Goal: Task Accomplishment & Management: Complete application form

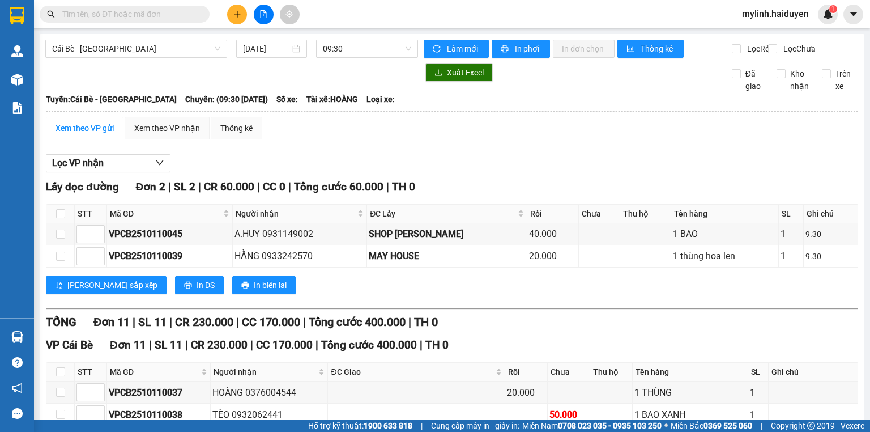
drag, startPoint x: 764, startPoint y: 14, endPoint x: 773, endPoint y: 20, distance: 11.3
click at [764, 14] on span "mylinh.haiduyen" at bounding box center [775, 14] width 85 height 14
click at [771, 34] on span "Đăng xuất" at bounding box center [780, 35] width 61 height 12
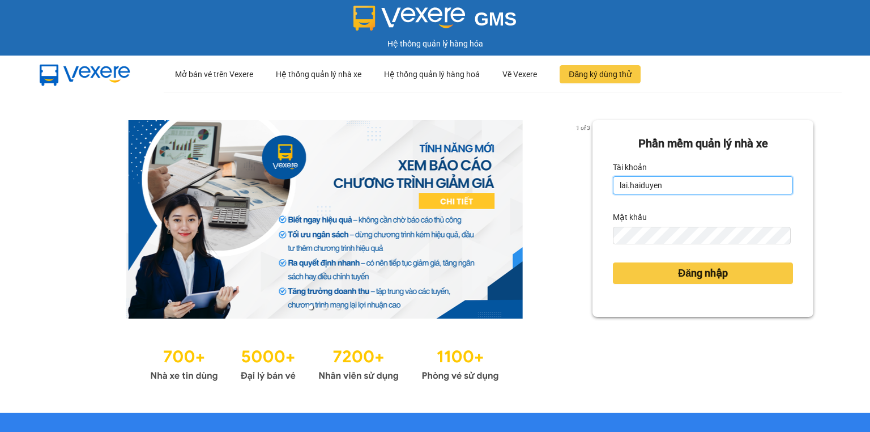
click at [691, 187] on input "lai.haiduyen" at bounding box center [703, 185] width 180 height 18
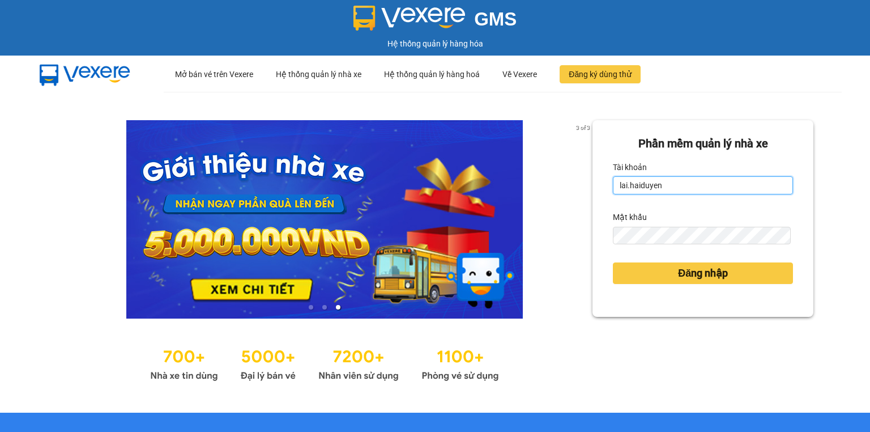
click at [678, 189] on input "lai.haiduyen" at bounding box center [703, 185] width 180 height 18
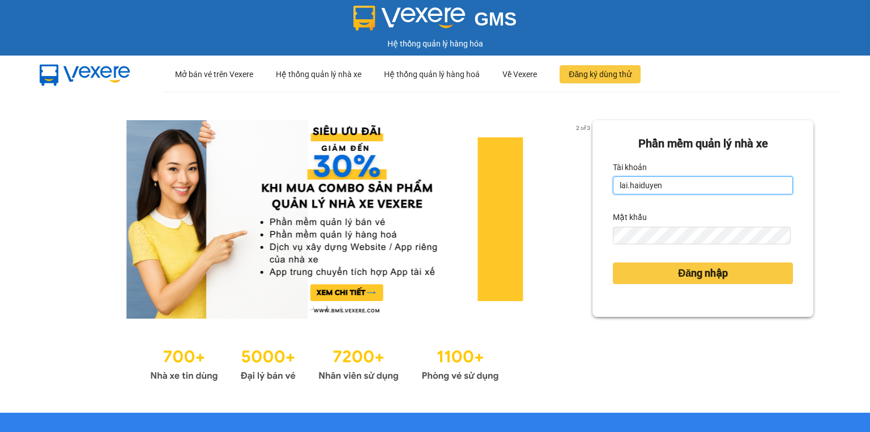
type input "mylinh.haiduyen"
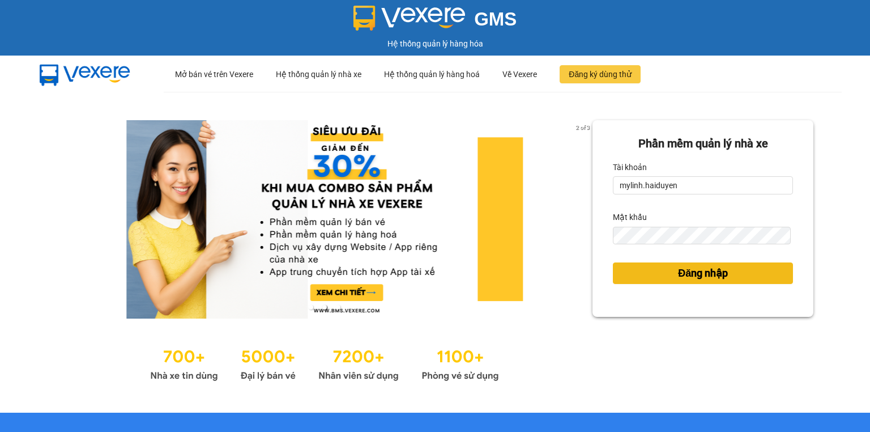
click at [666, 271] on button "Đăng nhập" at bounding box center [703, 273] width 180 height 22
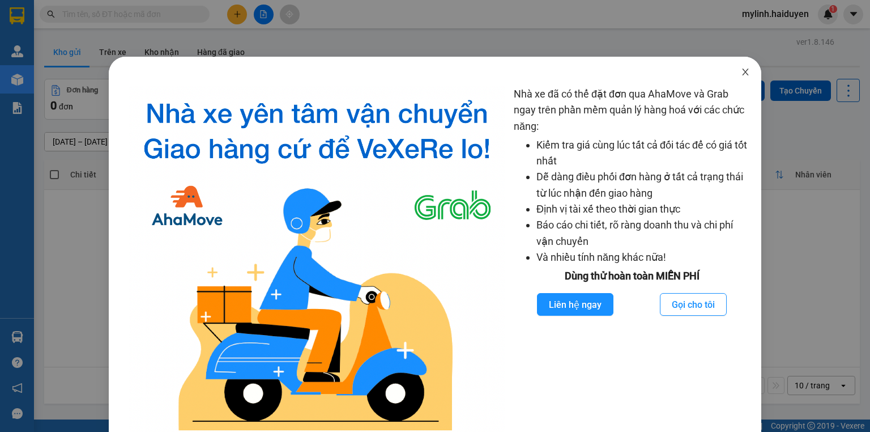
click at [741, 68] on icon "close" at bounding box center [745, 71] width 9 height 9
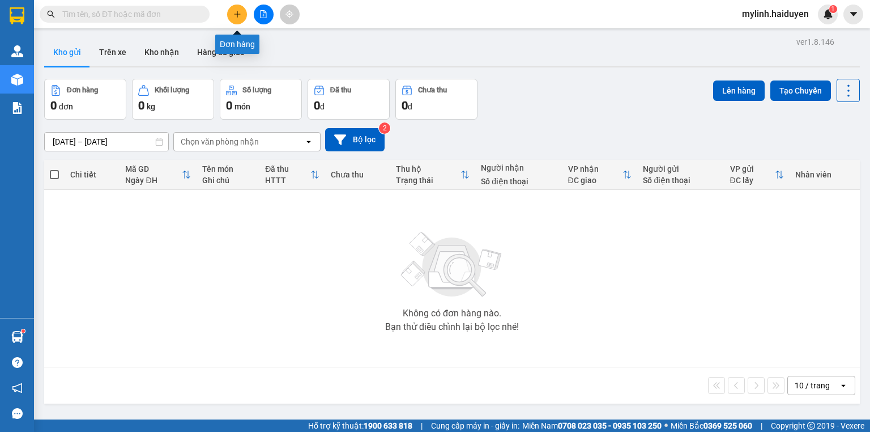
click at [235, 12] on icon "plus" at bounding box center [237, 14] width 8 height 8
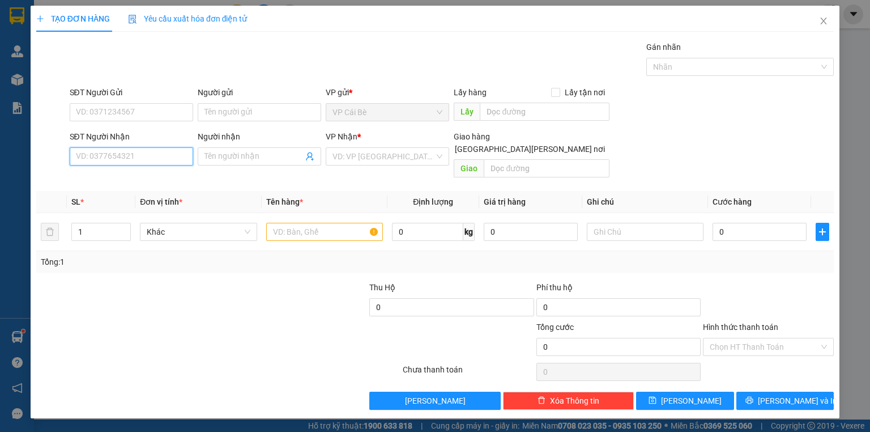
drag, startPoint x: 170, startPoint y: 155, endPoint x: 211, endPoint y: 98, distance: 70.3
click at [174, 148] on input "SĐT Người Nhận" at bounding box center [132, 156] width 124 height 18
type input "0844108141"
click at [121, 180] on div "0844108141" at bounding box center [132, 178] width 110 height 12
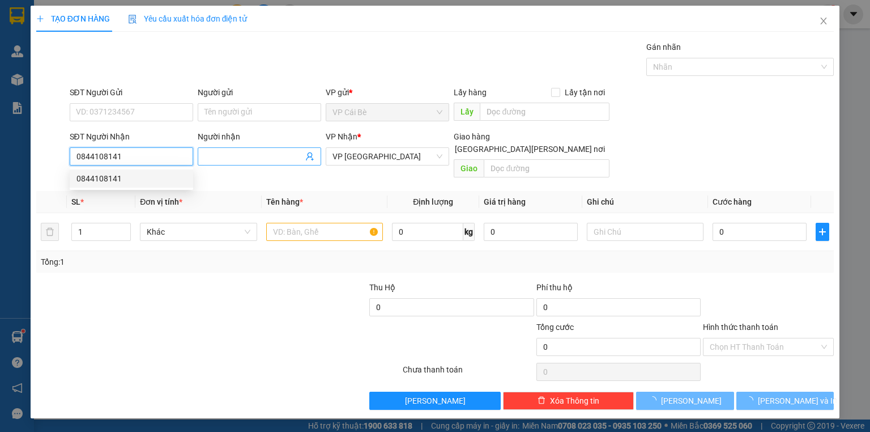
type input "20.000"
type input "0844108141"
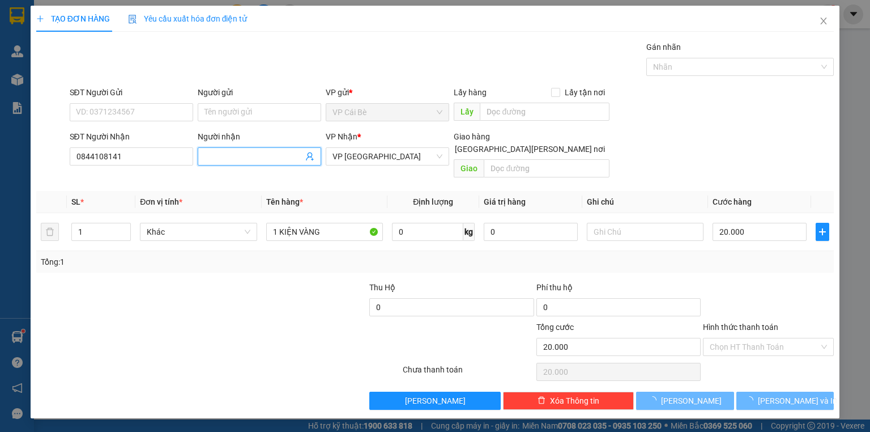
click at [227, 154] on input "Người nhận" at bounding box center [254, 156] width 99 height 12
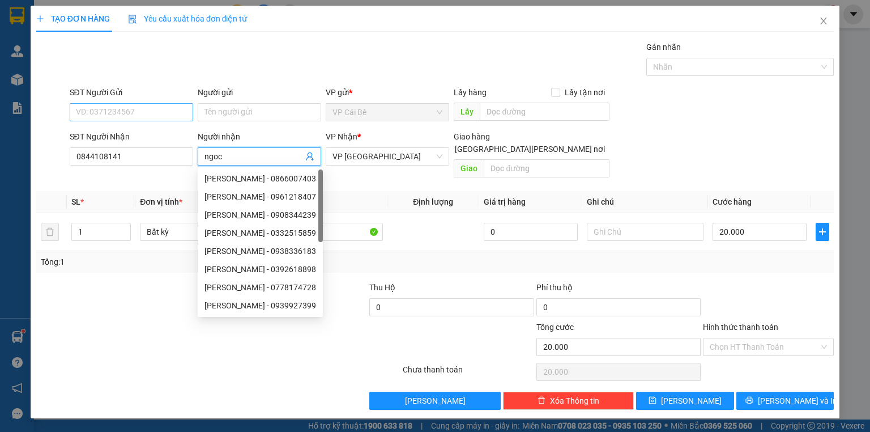
type input "ngoc"
click at [148, 107] on input "SĐT Người Gửi" at bounding box center [132, 112] width 124 height 18
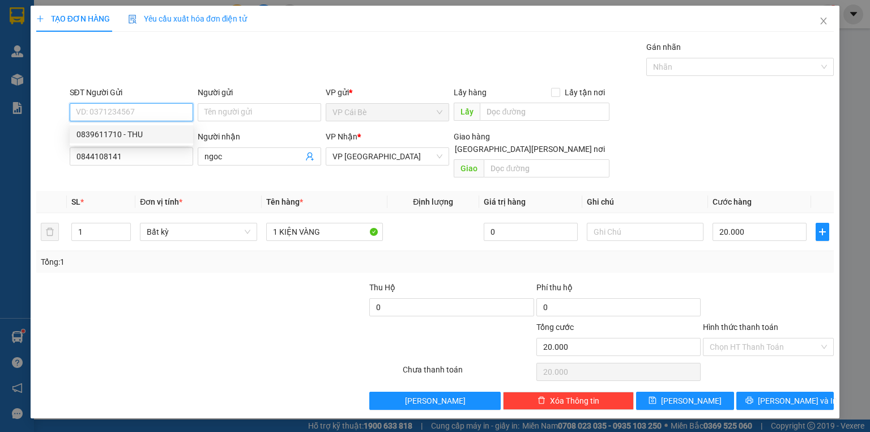
click at [136, 134] on div "0839611710 - THU" at bounding box center [132, 134] width 110 height 12
type input "0839611710"
type input "THU"
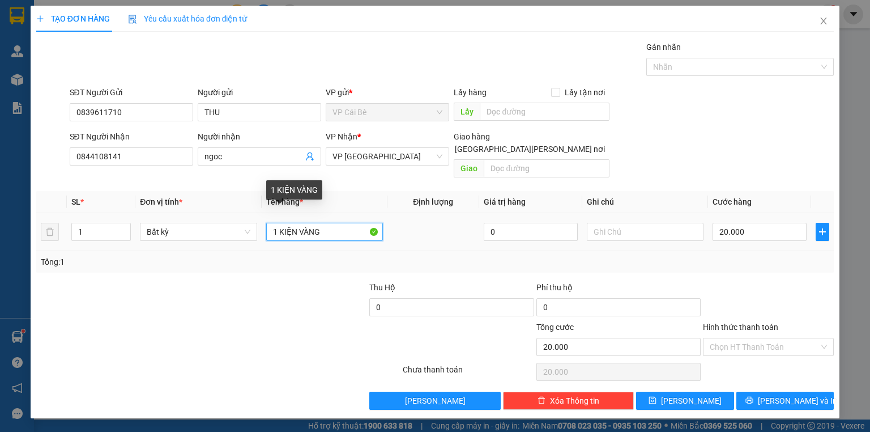
click at [332, 223] on input "1 KIỆN VÀNG" at bounding box center [324, 232] width 117 height 18
type input "1"
type input "1 xop vang"
drag, startPoint x: 758, startPoint y: 322, endPoint x: 757, endPoint y: 343, distance: 21.0
click at [757, 328] on div "Hình thức thanh toán Chọn HT Thanh Toán" at bounding box center [768, 341] width 131 height 40
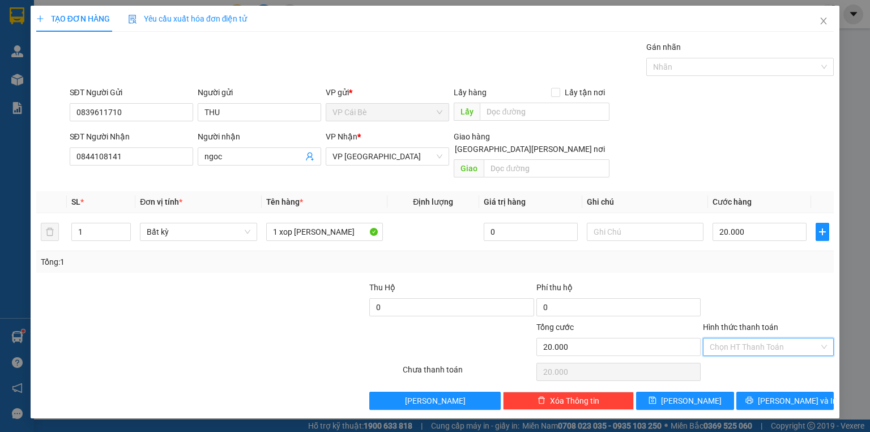
click at [755, 338] on input "Hình thức thanh toán" at bounding box center [764, 346] width 109 height 17
click at [755, 355] on div "Tại văn phòng" at bounding box center [768, 356] width 117 height 12
type input "0"
click at [774, 392] on button "[PERSON_NAME] và In" at bounding box center [786, 401] width 98 height 18
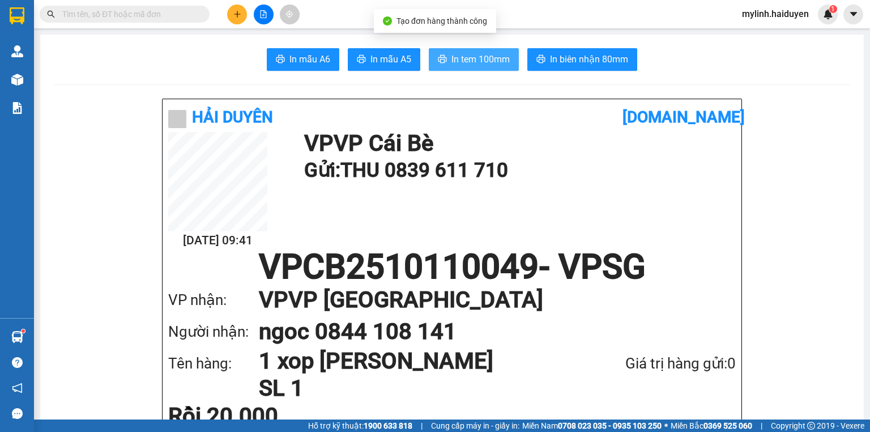
click at [477, 59] on span "In tem 100mm" at bounding box center [481, 59] width 58 height 14
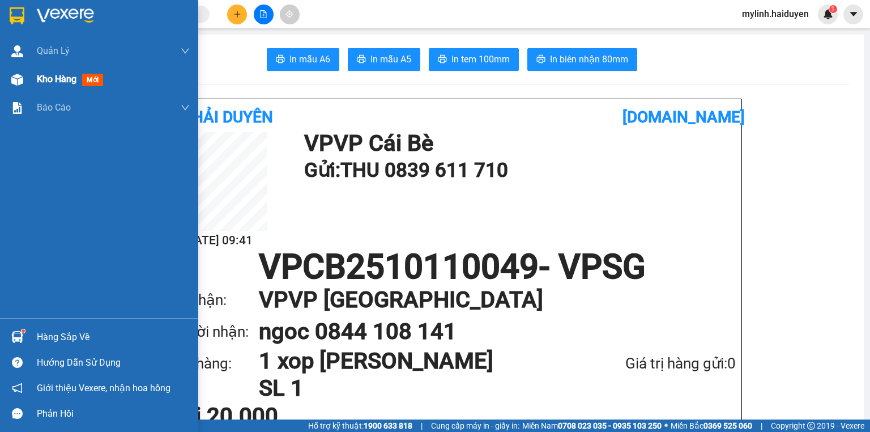
click at [106, 84] on div "Kho hàng mới" at bounding box center [72, 79] width 71 height 14
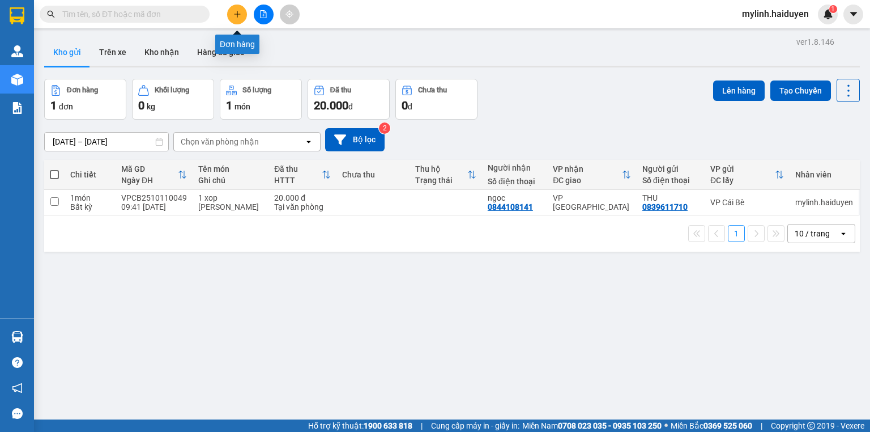
click at [231, 10] on button at bounding box center [237, 15] width 20 height 20
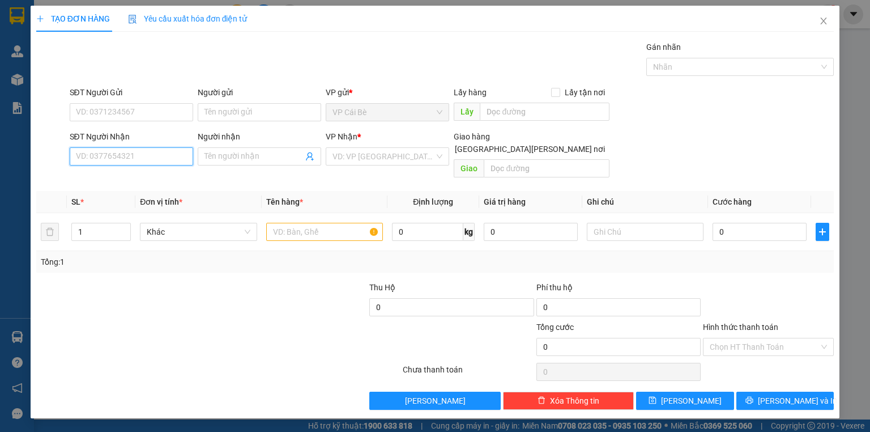
click at [136, 159] on input "SĐT Người Nhận" at bounding box center [132, 156] width 124 height 18
click at [139, 181] on div "0918352887 - HƯƠNG" at bounding box center [133, 178] width 112 height 12
type input "0918352887"
type input "HƯƠNG"
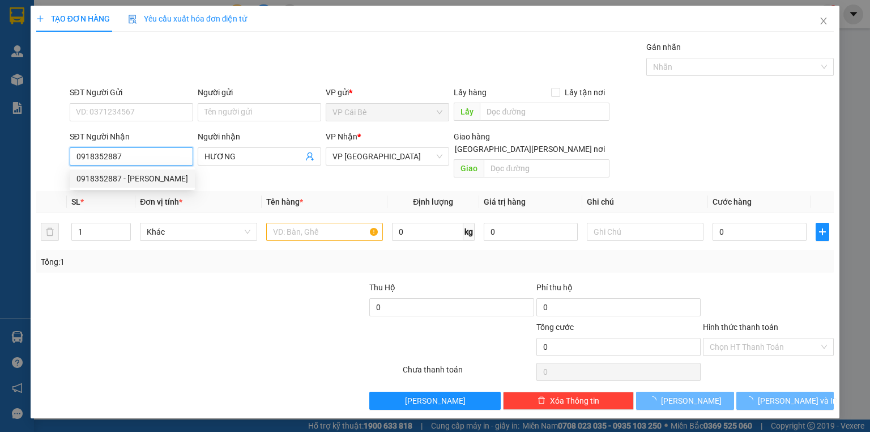
type input "30.000"
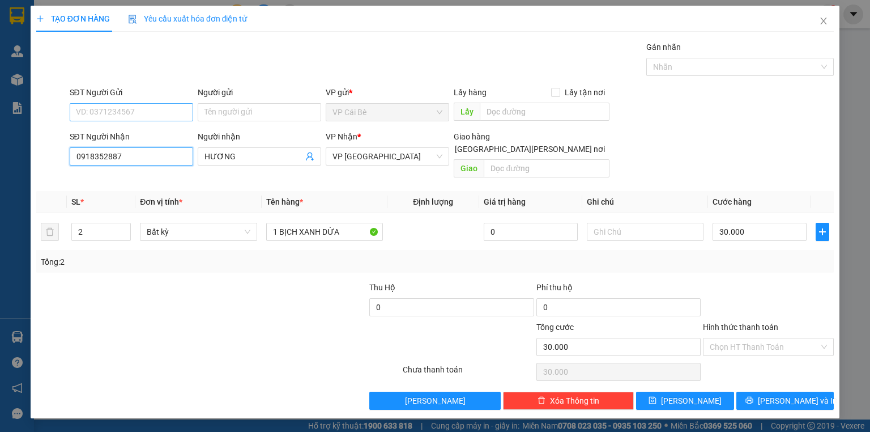
type input "0918352887"
click at [117, 111] on input "SĐT Người Gửi" at bounding box center [132, 112] width 124 height 18
click at [122, 131] on div "0944471155 - THANH" at bounding box center [133, 134] width 112 height 12
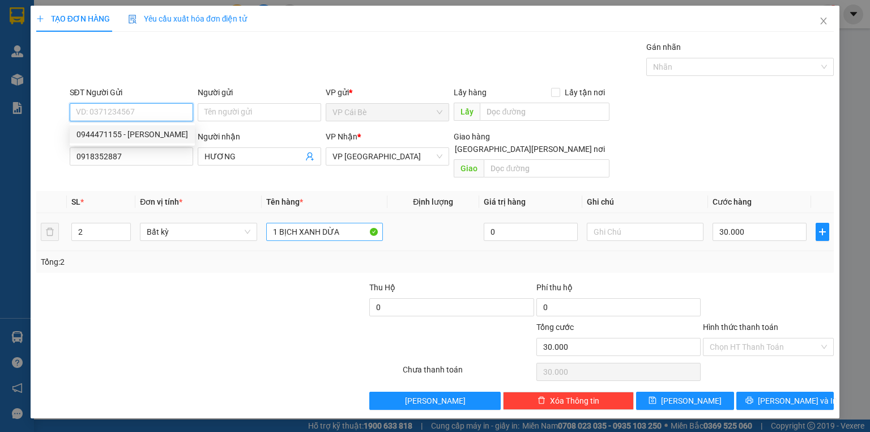
type input "0944471155"
type input "THANH"
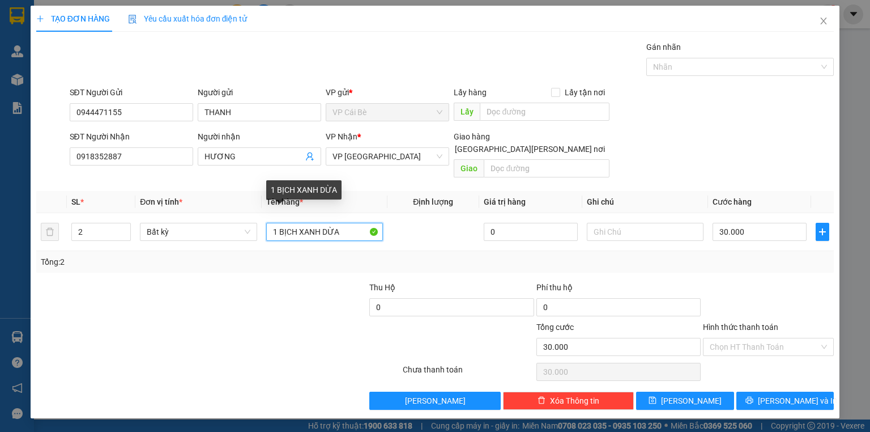
drag, startPoint x: 351, startPoint y: 220, endPoint x: 95, endPoint y: 195, distance: 257.4
click at [105, 194] on table "SL * Đơn vị tính * Tên hàng * Định lượng Giá trị hàng Ghi chú Cước hàng 2 Bất k…" at bounding box center [435, 221] width 798 height 60
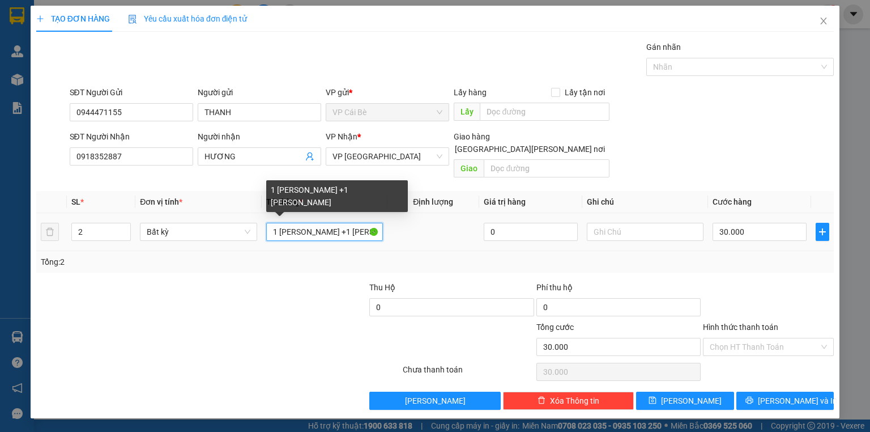
click at [292, 223] on input "1 tuin trang +1 bao trang" at bounding box center [324, 232] width 117 height 18
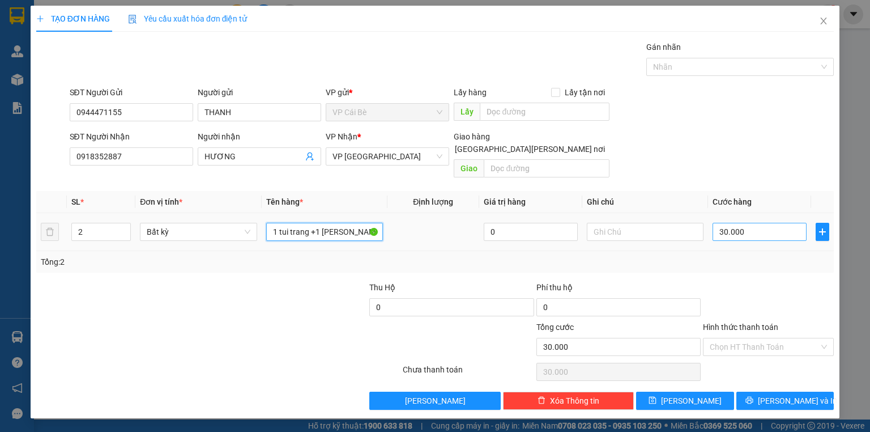
type input "1 tui trang +1 bao trang"
click at [752, 223] on input "30.000" at bounding box center [760, 232] width 94 height 18
type input "0"
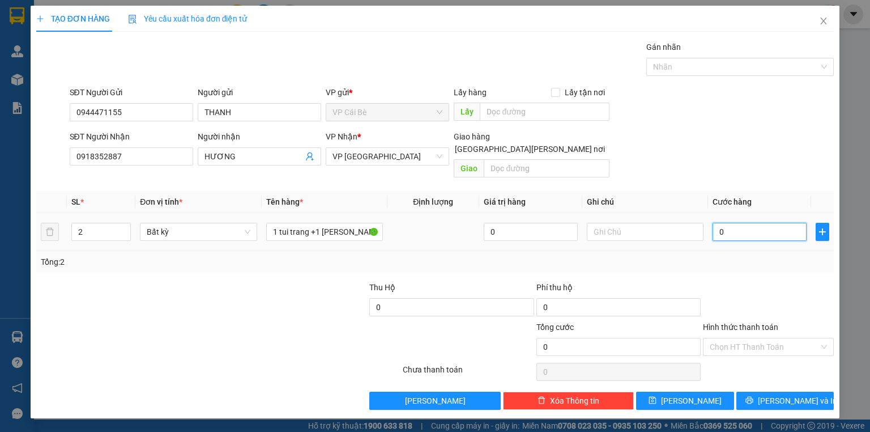
type input "6"
type input "06"
type input "60"
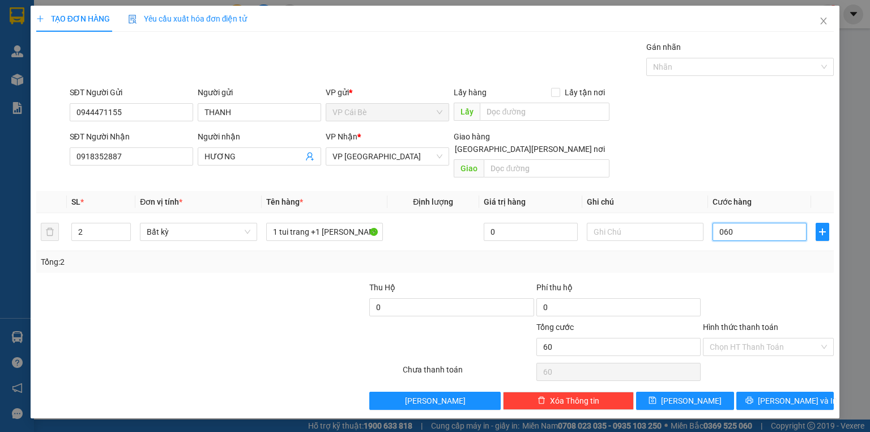
type input "060"
type input "60.000"
click at [725, 135] on div "SĐT Người Nhận 0918352887 Người nhận HƯƠNG VP Nhận * VP Sài Gòn Giao hàng Giao …" at bounding box center [452, 156] width 770 height 52
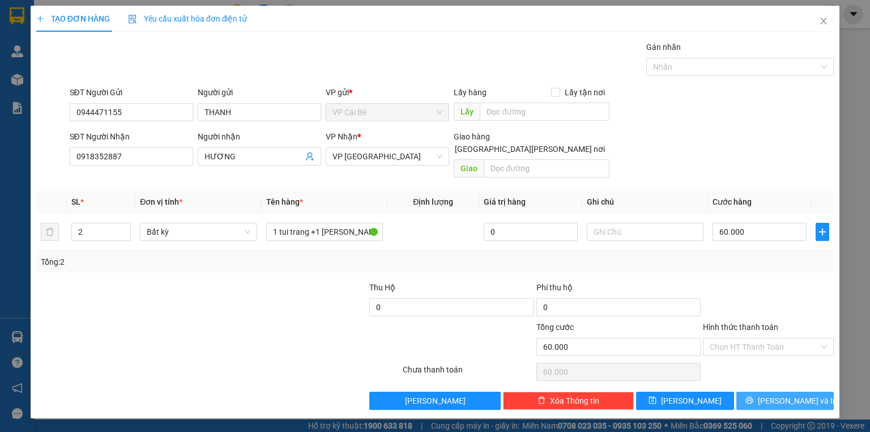
click at [773, 392] on button "Lưu và In" at bounding box center [786, 401] width 98 height 18
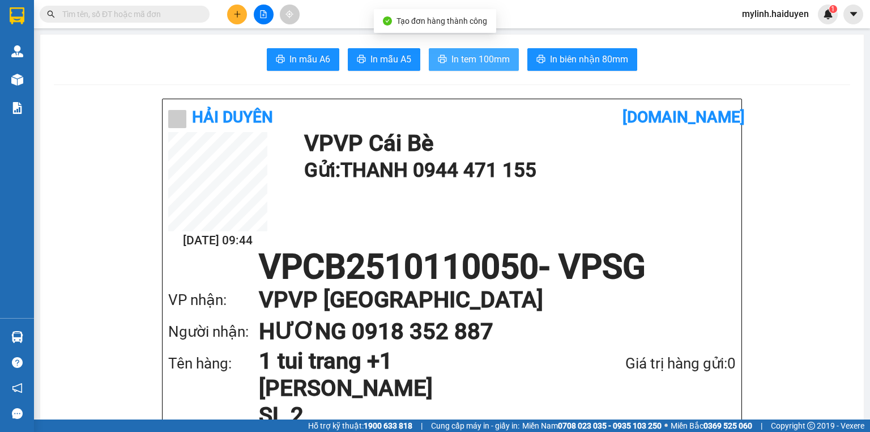
click at [456, 63] on span "In tem 100mm" at bounding box center [481, 59] width 58 height 14
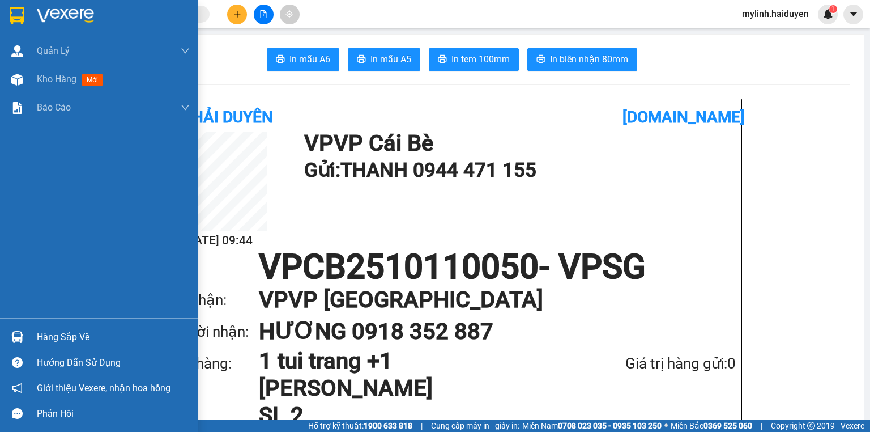
click at [62, 338] on div "Hàng sắp về" at bounding box center [113, 337] width 153 height 17
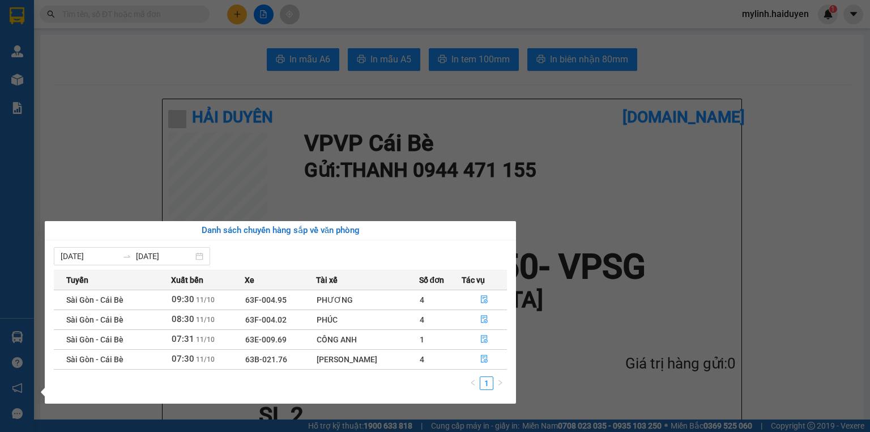
click at [175, 86] on section "Kết quả tìm kiếm ( 0 ) Bộ lọc Gửi 3 ngày gần nhất No Data mylinh.haiduyen 1 Quả…" at bounding box center [435, 216] width 870 height 432
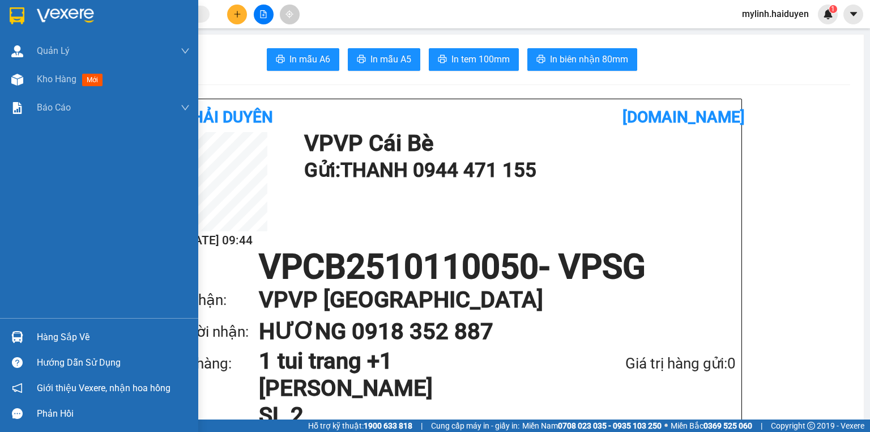
click at [59, 337] on div "Hàng sắp về" at bounding box center [113, 337] width 153 height 17
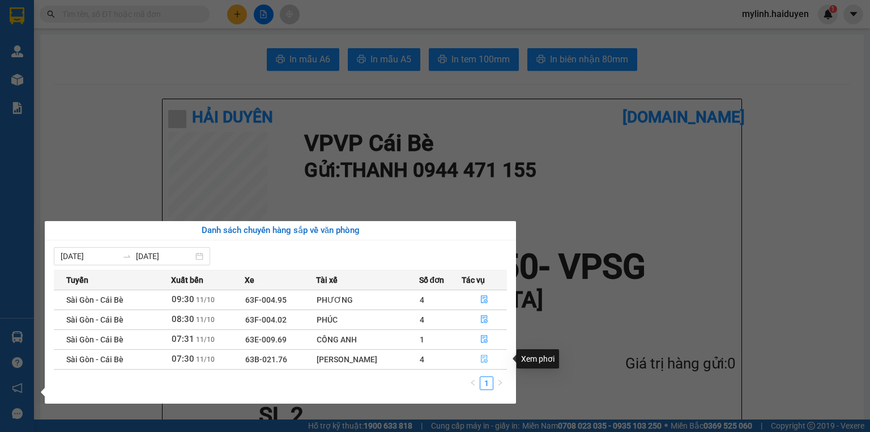
click at [483, 358] on icon "file-done" at bounding box center [485, 359] width 8 height 8
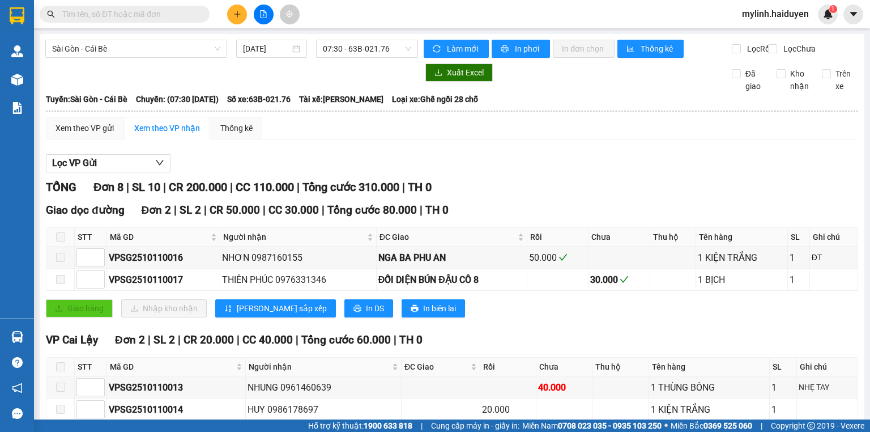
click at [182, 14] on input "text" at bounding box center [129, 14] width 134 height 12
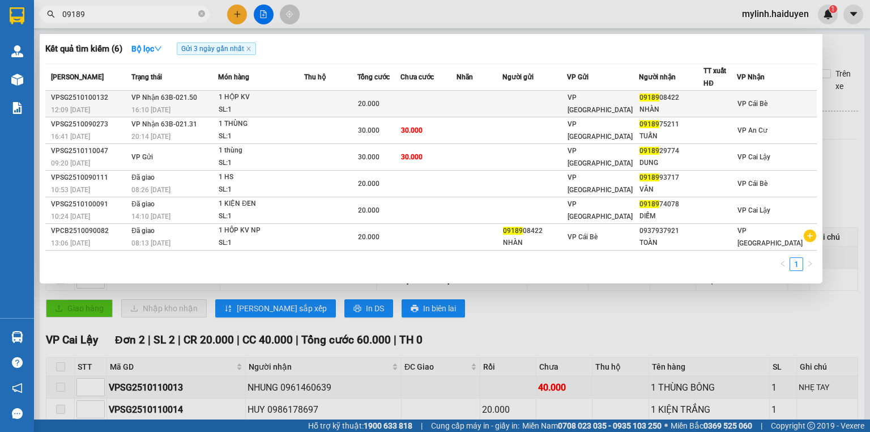
type input "09189"
click at [551, 100] on td at bounding box center [535, 104] width 65 height 27
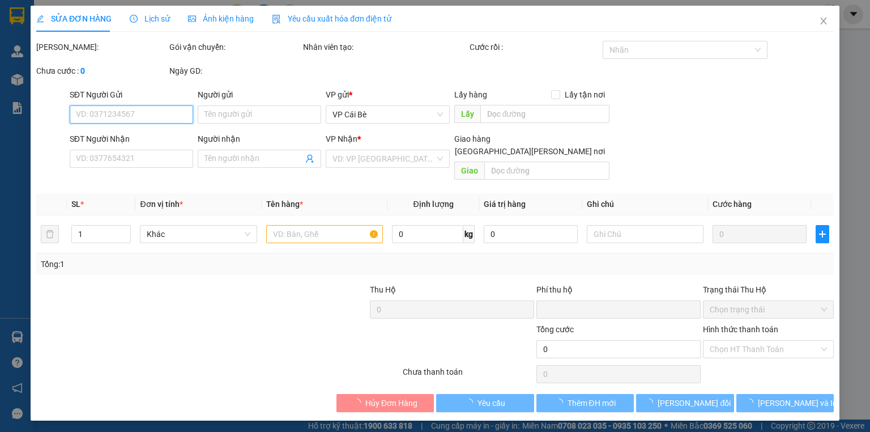
type input "0918908422"
type input "NHÀN"
type input "0"
type input "20.000"
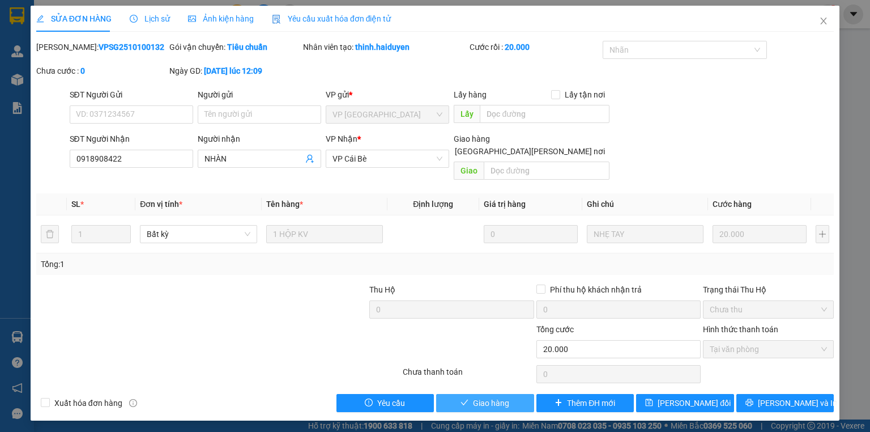
click at [498, 397] on span "Giao hàng" at bounding box center [491, 403] width 36 height 12
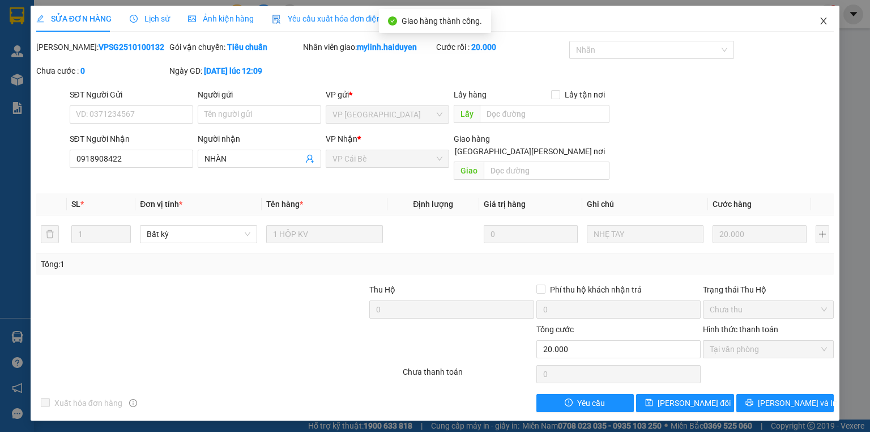
click at [823, 18] on icon "close" at bounding box center [823, 20] width 9 height 9
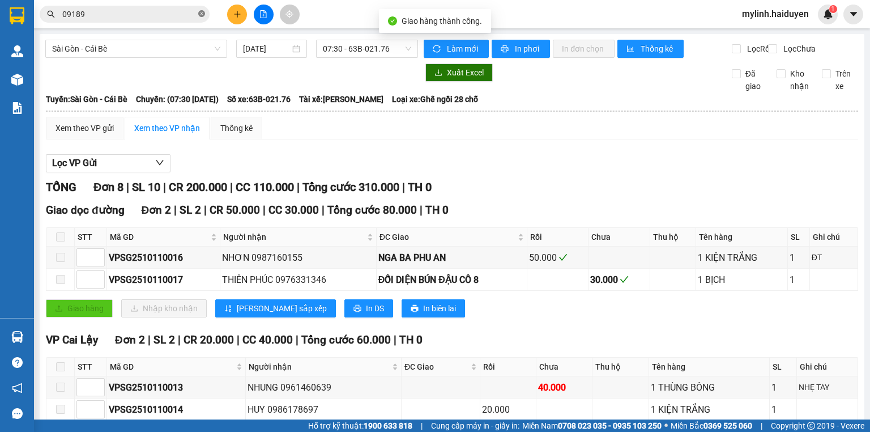
click at [202, 13] on icon "close-circle" at bounding box center [201, 13] width 7 height 7
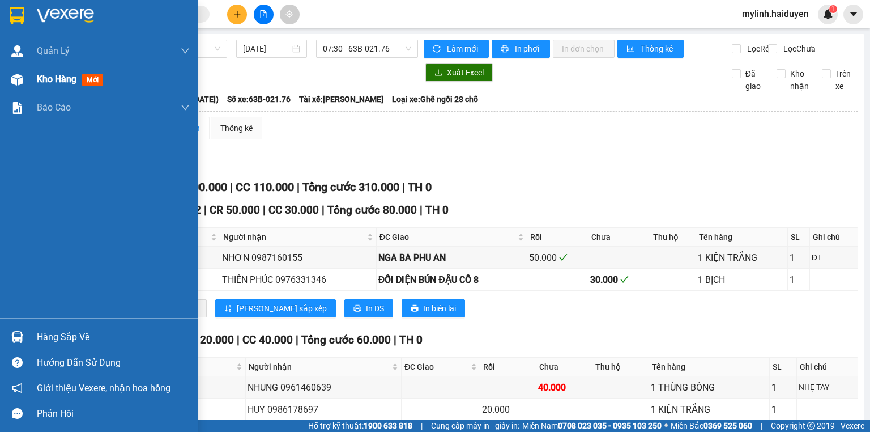
click at [80, 77] on div "Kho hàng mới" at bounding box center [72, 79] width 71 height 14
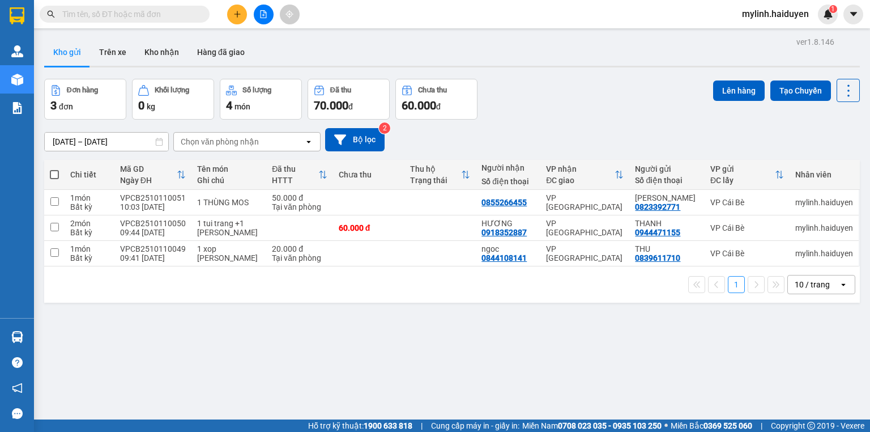
click at [177, 14] on input "text" at bounding box center [129, 14] width 134 height 12
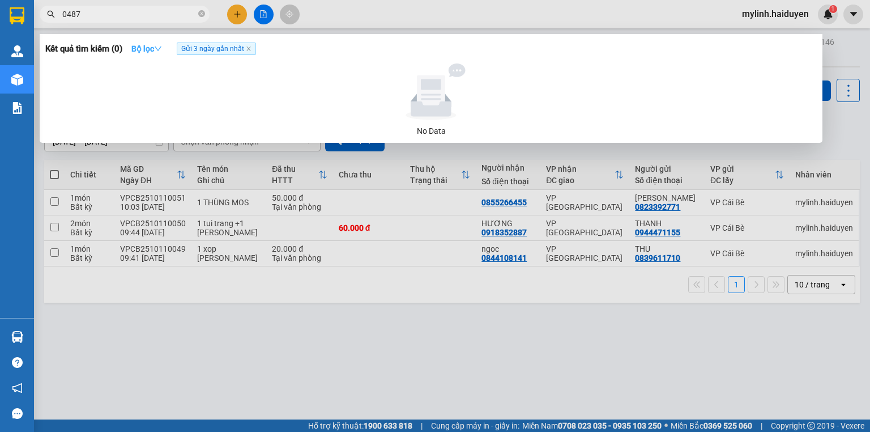
type input "0487"
drag, startPoint x: 145, startPoint y: 45, endPoint x: 155, endPoint y: 54, distance: 14.0
click at [146, 45] on strong "Bộ lọc" at bounding box center [146, 48] width 31 height 9
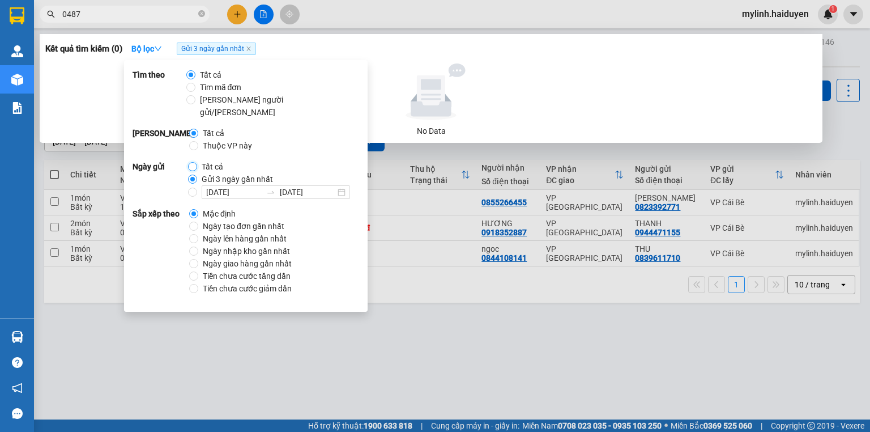
click at [192, 162] on input "Tất cả" at bounding box center [192, 166] width 9 height 9
radio input "true"
radio input "false"
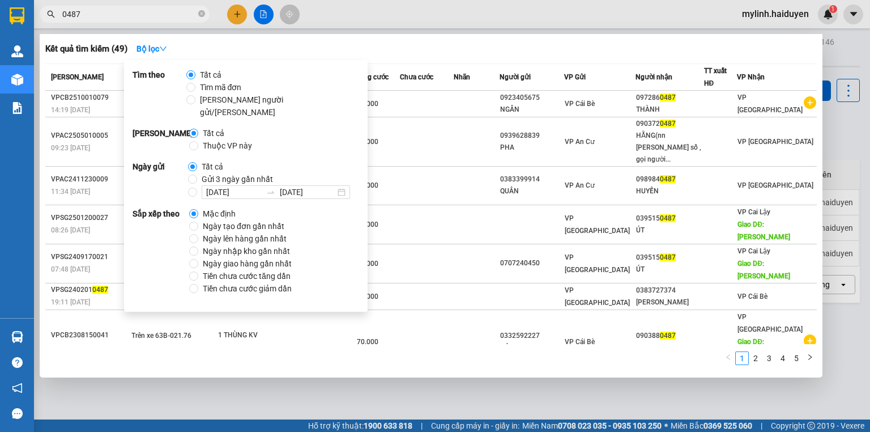
click at [150, 11] on input "0487" at bounding box center [129, 14] width 134 height 12
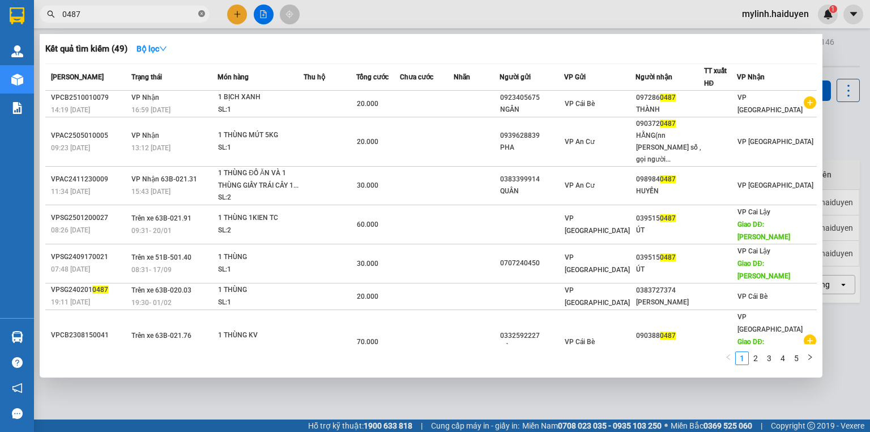
click at [199, 12] on icon "close-circle" at bounding box center [201, 13] width 7 height 7
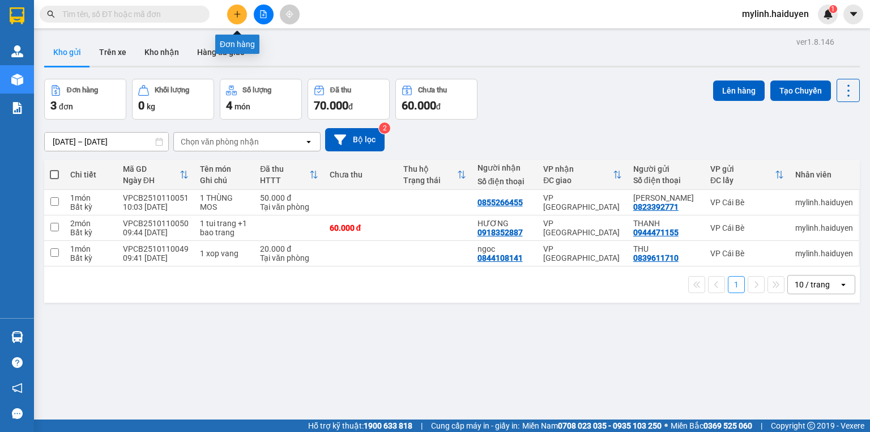
click at [235, 9] on button at bounding box center [237, 15] width 20 height 20
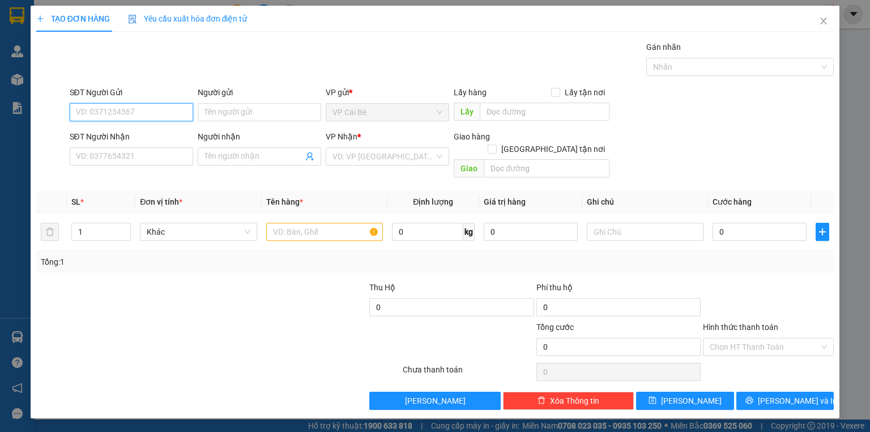
click at [156, 114] on input "SĐT Người Gửi" at bounding box center [132, 112] width 124 height 18
type input "0907787774"
click at [250, 110] on input "Người gửi" at bounding box center [260, 112] width 124 height 18
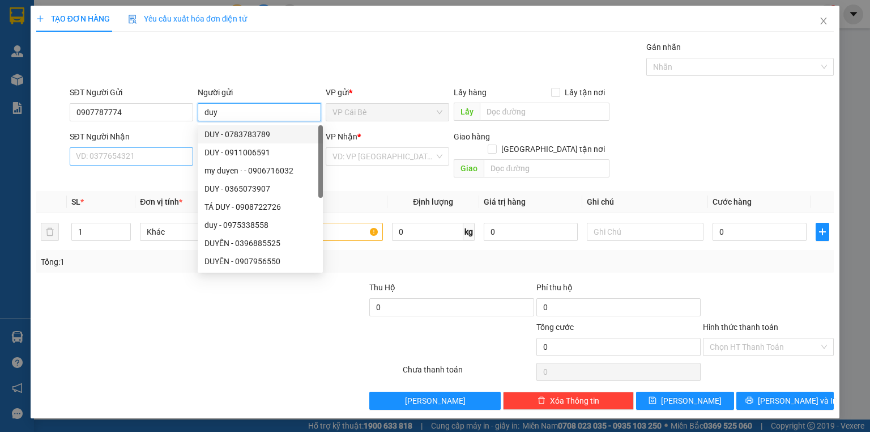
type input "duy"
click at [164, 158] on input "SĐT Người Nhận" at bounding box center [132, 156] width 124 height 18
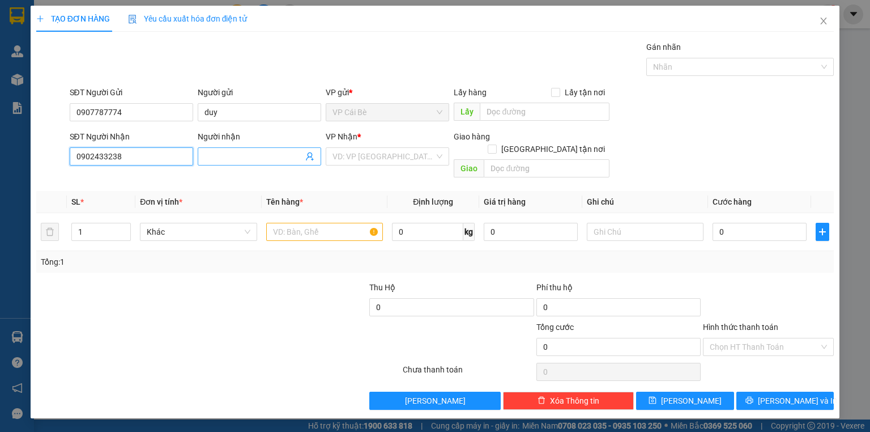
type input "0902433238"
click at [231, 160] on input "Người nhận" at bounding box center [254, 156] width 99 height 12
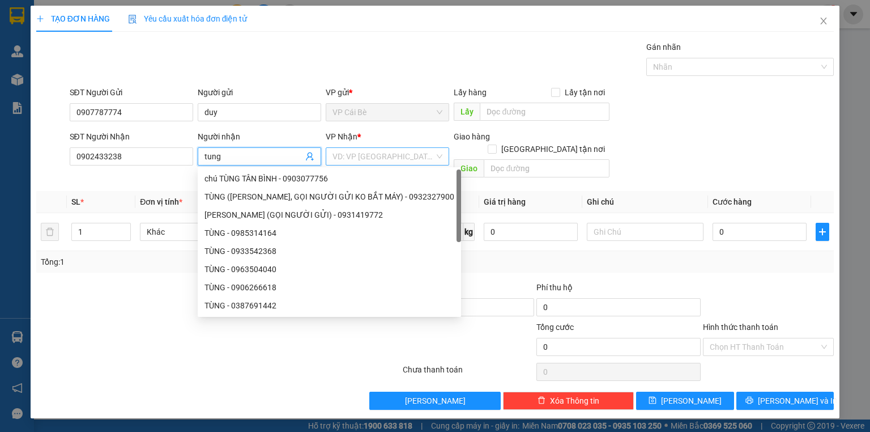
type input "tung"
click at [374, 159] on input "search" at bounding box center [384, 156] width 102 height 17
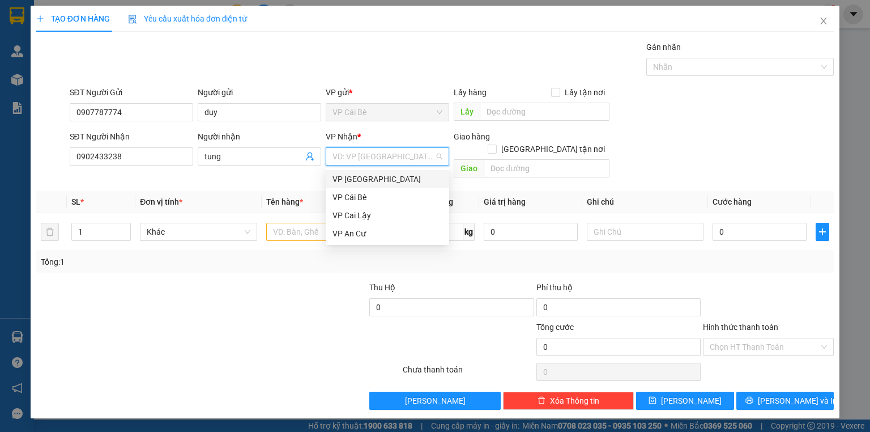
drag, startPoint x: 372, startPoint y: 176, endPoint x: 406, endPoint y: 165, distance: 35.7
click at [372, 176] on div "VP [GEOGRAPHIC_DATA]" at bounding box center [388, 179] width 110 height 12
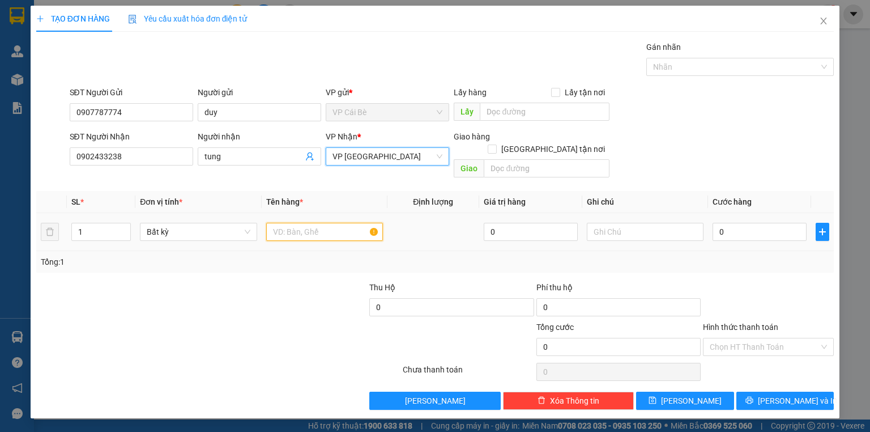
click at [334, 223] on input "text" at bounding box center [324, 232] width 117 height 18
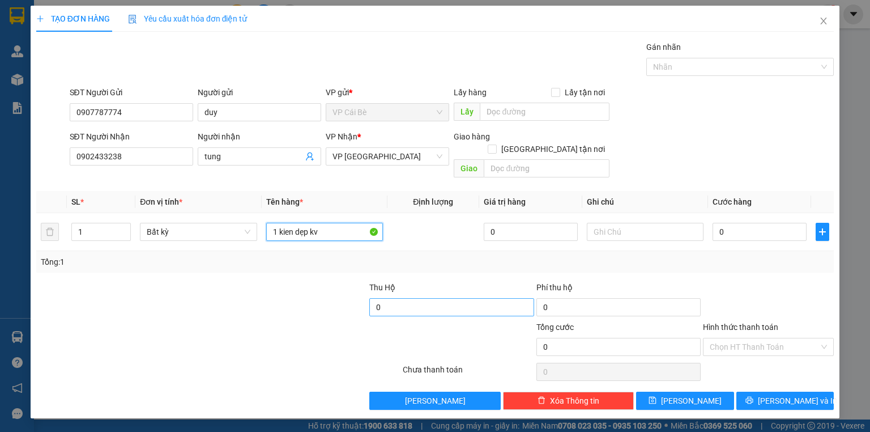
type input "1 kien dẹp kv"
click at [434, 298] on input "0" at bounding box center [451, 307] width 164 height 18
type input "500.000"
click at [589, 258] on div "Tổng: 1" at bounding box center [435, 262] width 798 height 22
click at [741, 223] on input "0" at bounding box center [760, 232] width 94 height 18
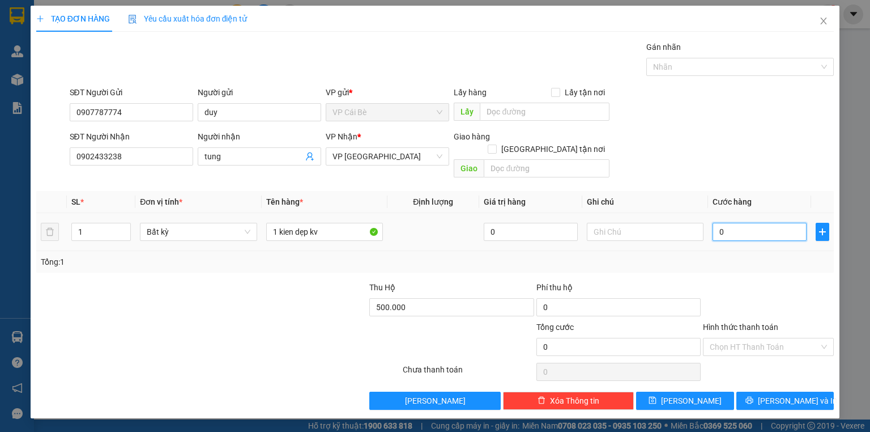
type input "03"
type input "3"
type input "030"
type input "30"
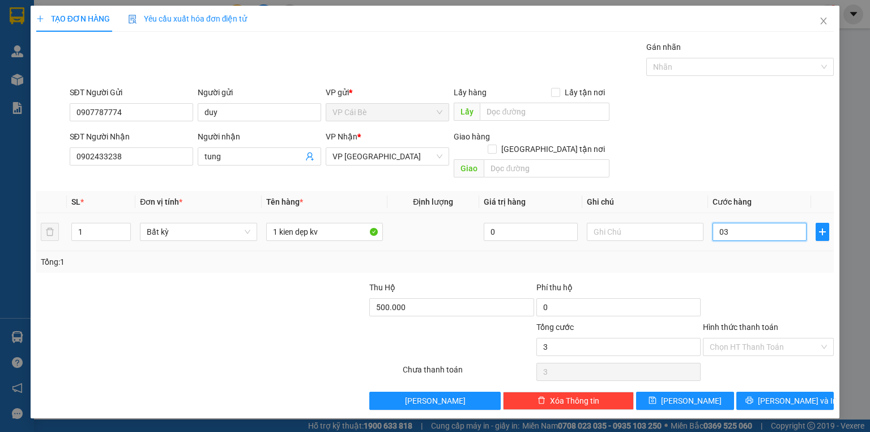
type input "30"
type input "30.000"
click at [723, 158] on div "SĐT Người Nhận 0902433238 Người nhận tung VP Nhận * VP Sài Gòn Giao hàng Giao t…" at bounding box center [452, 156] width 770 height 52
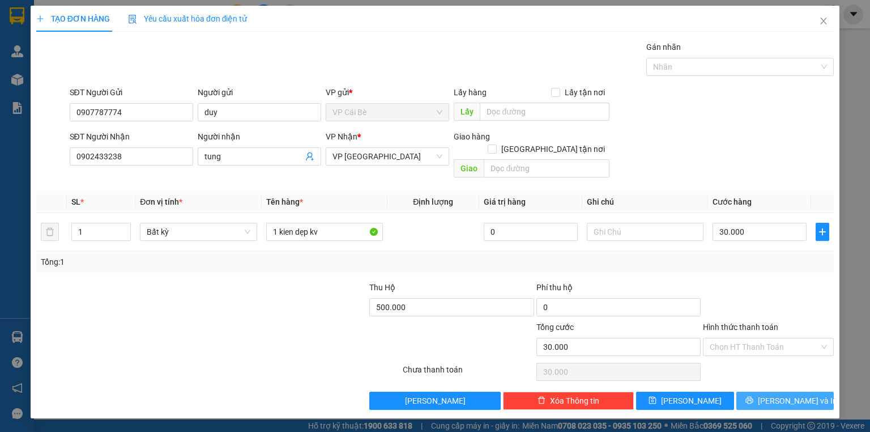
click at [772, 392] on button "Lưu và In" at bounding box center [786, 401] width 98 height 18
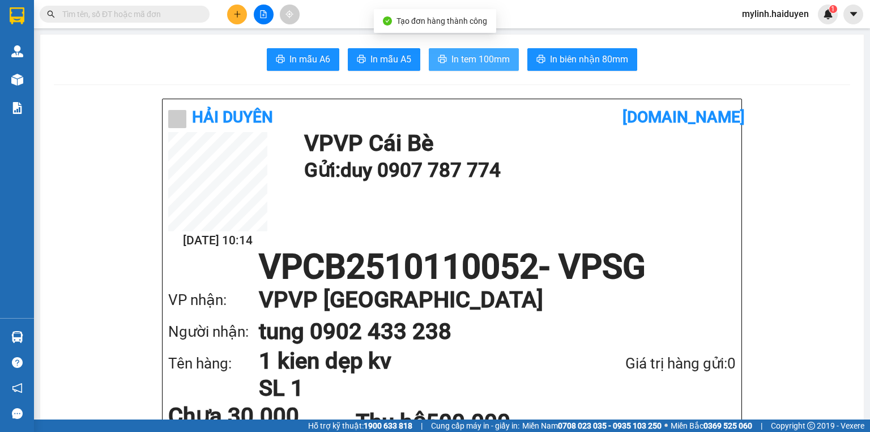
click at [481, 67] on button "In tem 100mm" at bounding box center [474, 59] width 90 height 23
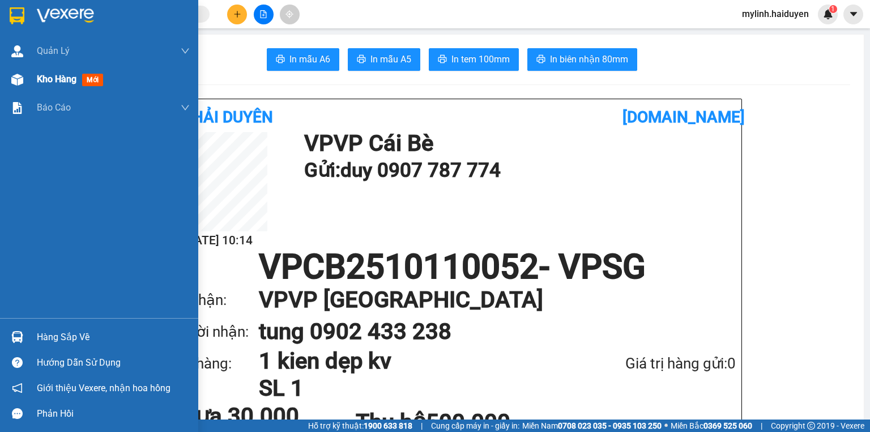
click at [78, 83] on div "Kho hàng mới" at bounding box center [72, 79] width 71 height 14
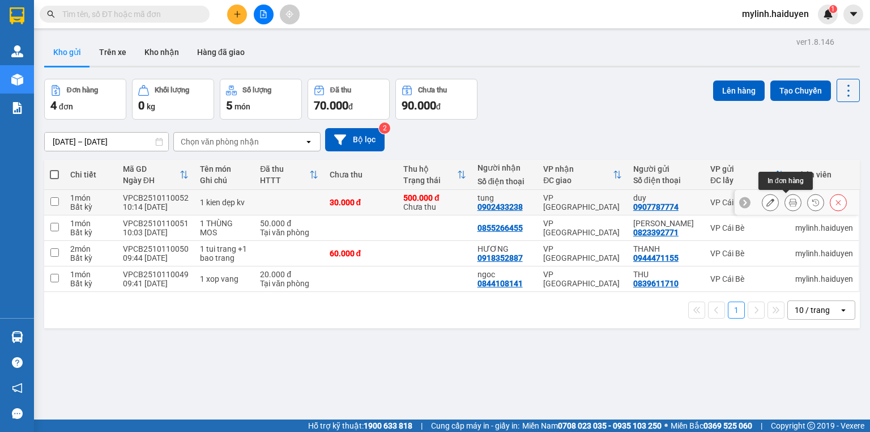
click at [785, 202] on button at bounding box center [793, 203] width 16 height 20
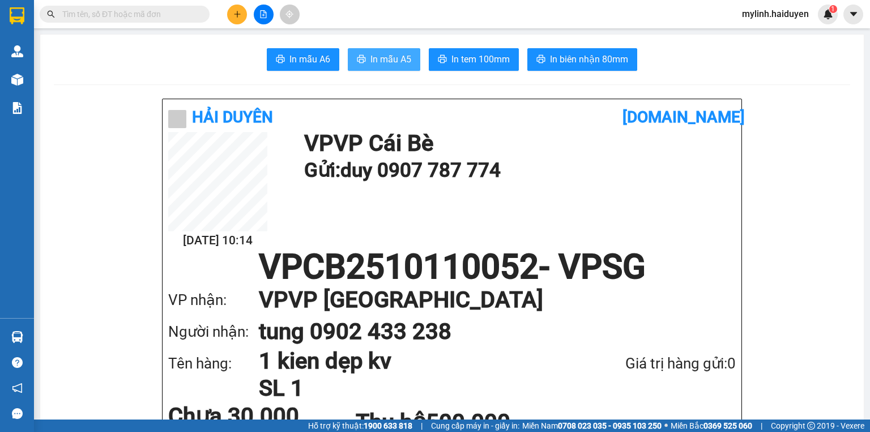
click at [379, 61] on span "In mẫu A5" at bounding box center [391, 59] width 41 height 14
click at [479, 52] on span "In tem 100mm" at bounding box center [481, 59] width 58 height 14
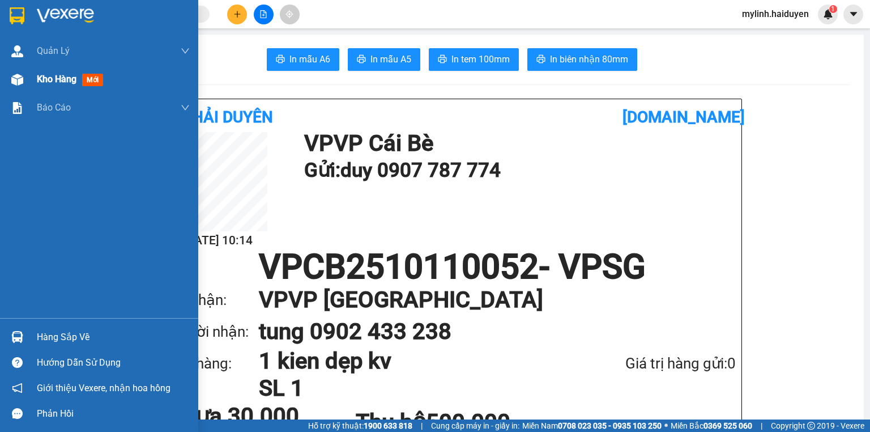
click at [109, 69] on div "Kho hàng mới" at bounding box center [113, 79] width 153 height 28
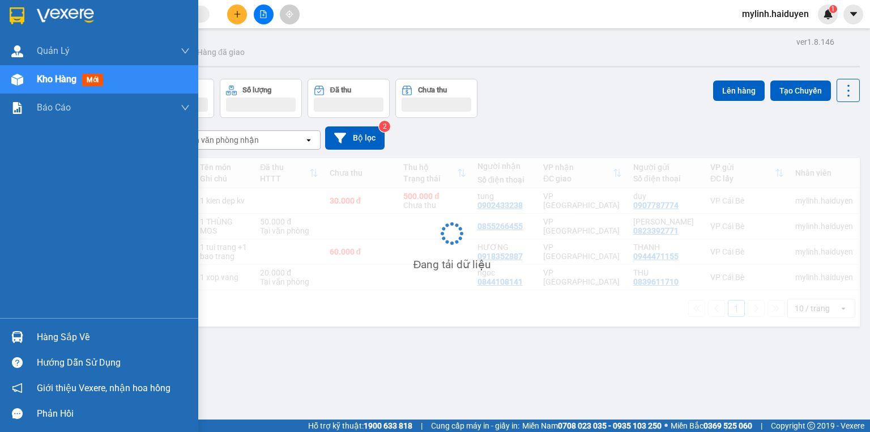
click at [99, 85] on span "mới" at bounding box center [92, 80] width 21 height 12
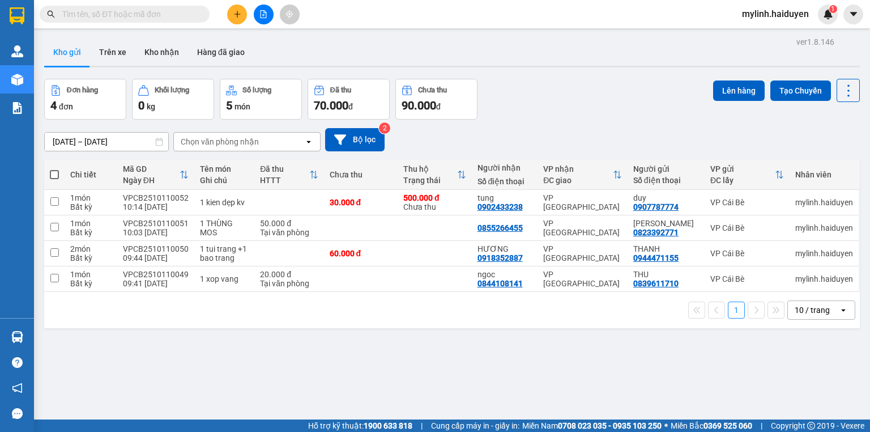
click at [54, 168] on th at bounding box center [54, 175] width 20 height 30
click at [54, 172] on span at bounding box center [54, 174] width 9 height 9
click at [54, 169] on input "checkbox" at bounding box center [54, 169] width 0 height 0
checkbox input "true"
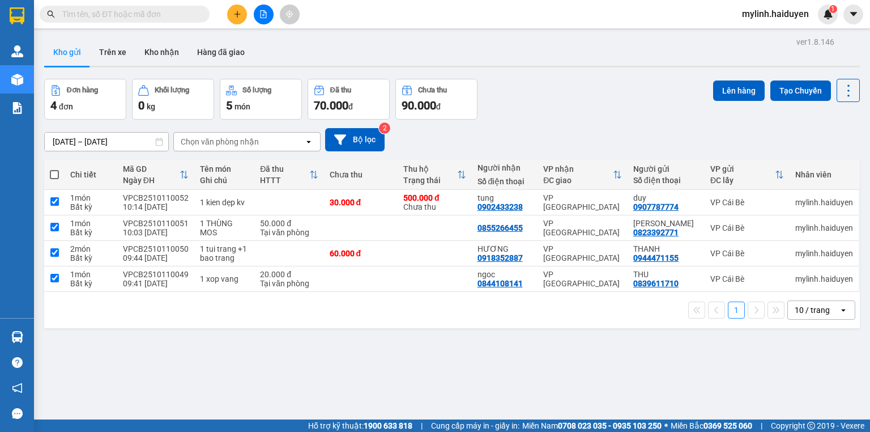
checkbox input "true"
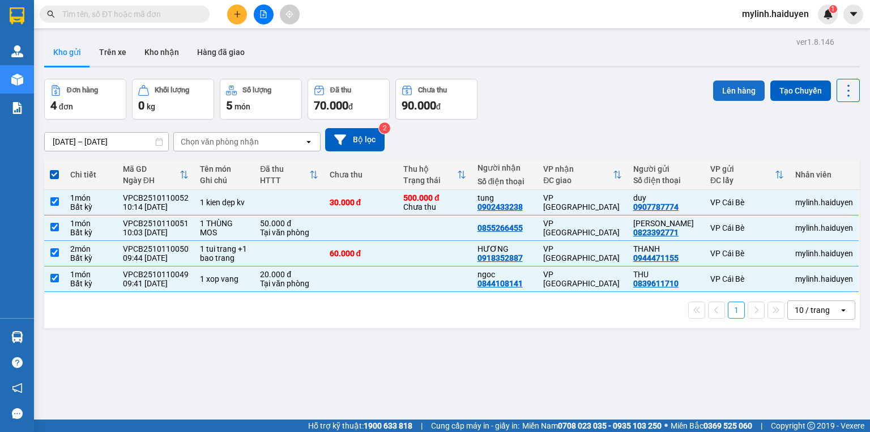
click at [730, 91] on button "Lên hàng" at bounding box center [739, 90] width 52 height 20
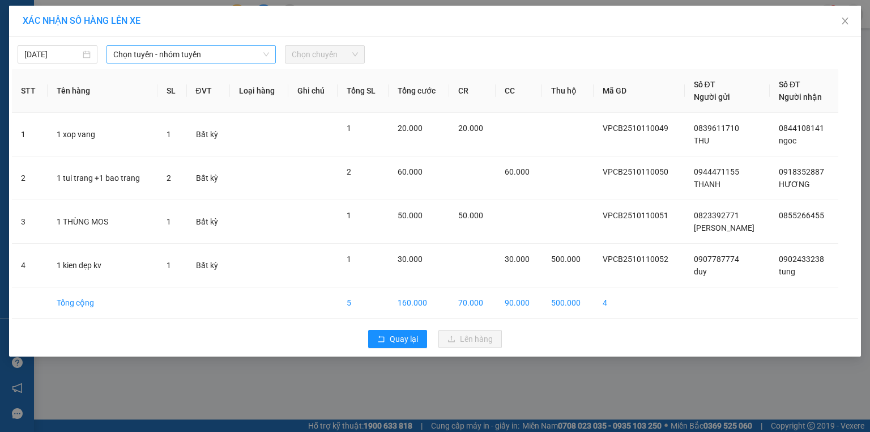
drag, startPoint x: 137, startPoint y: 52, endPoint x: 141, endPoint y: 57, distance: 6.1
click at [138, 54] on span "Chọn tuyến - nhóm tuyến" at bounding box center [191, 54] width 156 height 17
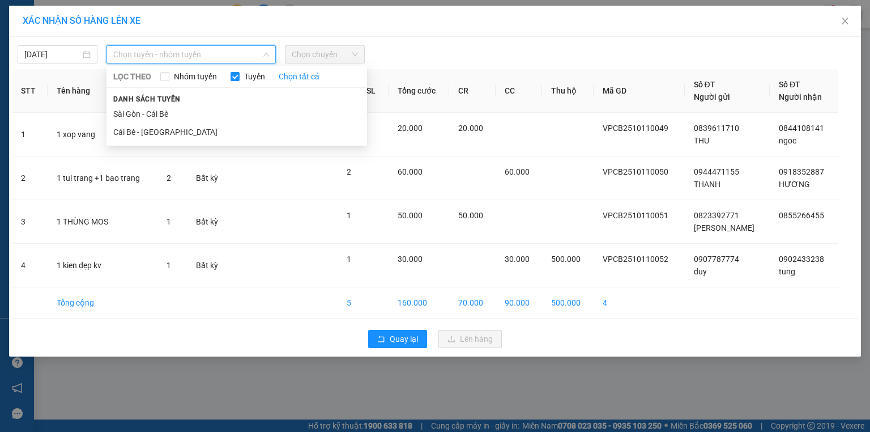
drag, startPoint x: 156, startPoint y: 130, endPoint x: 188, endPoint y: 104, distance: 40.7
click at [157, 130] on li "Cái Bè - [GEOGRAPHIC_DATA]" at bounding box center [237, 132] width 261 height 18
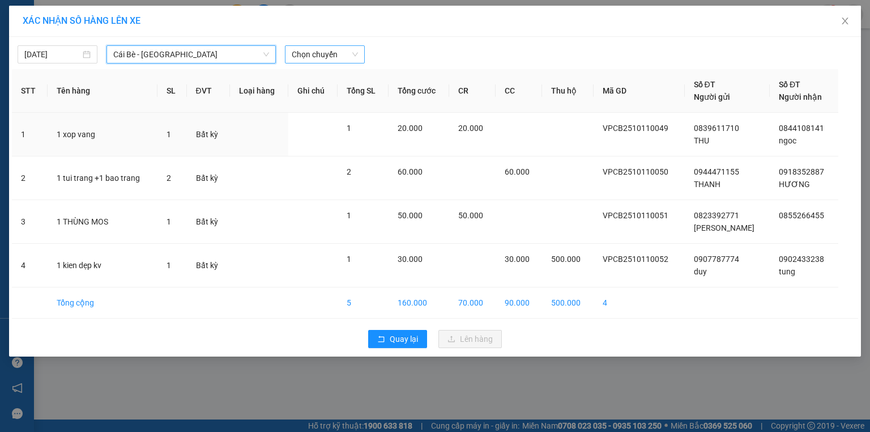
drag, startPoint x: 313, startPoint y: 53, endPoint x: 311, endPoint y: 46, distance: 6.6
click at [316, 54] on span "Chọn chuyến" at bounding box center [325, 54] width 66 height 17
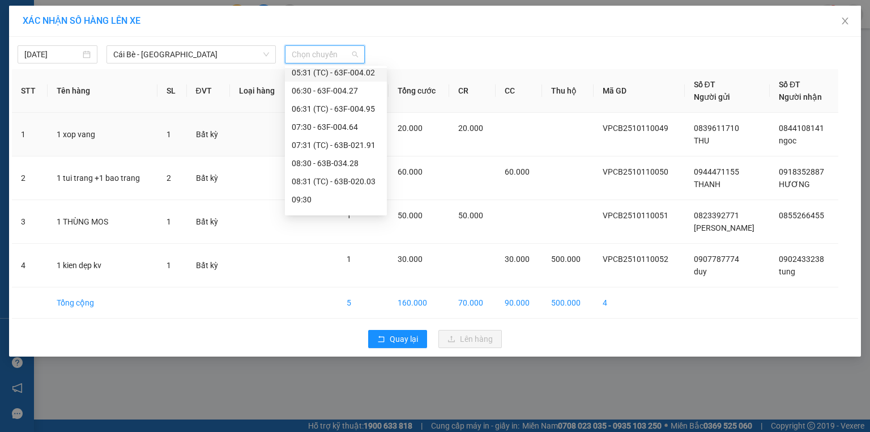
scroll to position [181, 0]
click at [323, 163] on div "10:30" at bounding box center [336, 168] width 88 height 12
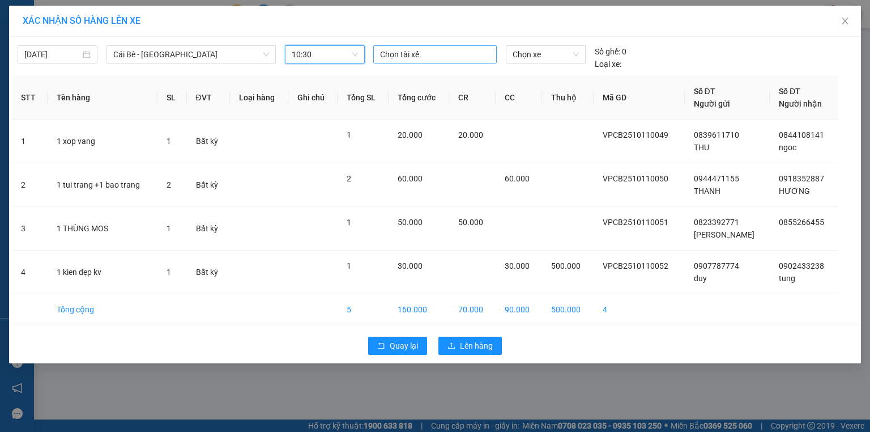
click at [402, 57] on div at bounding box center [435, 55] width 118 height 14
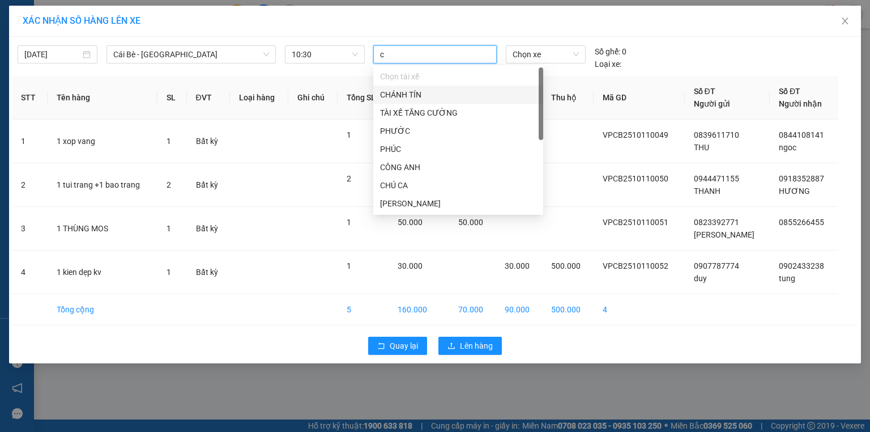
type input "ca"
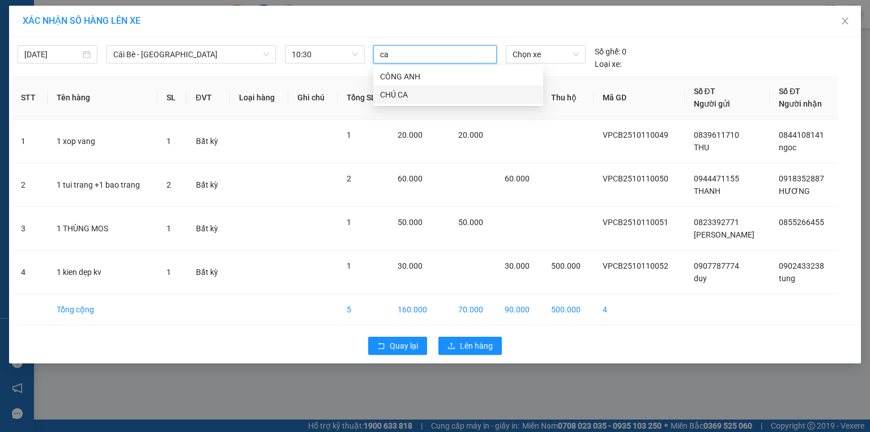
click at [420, 91] on div "CHÚ CA" at bounding box center [458, 94] width 156 height 12
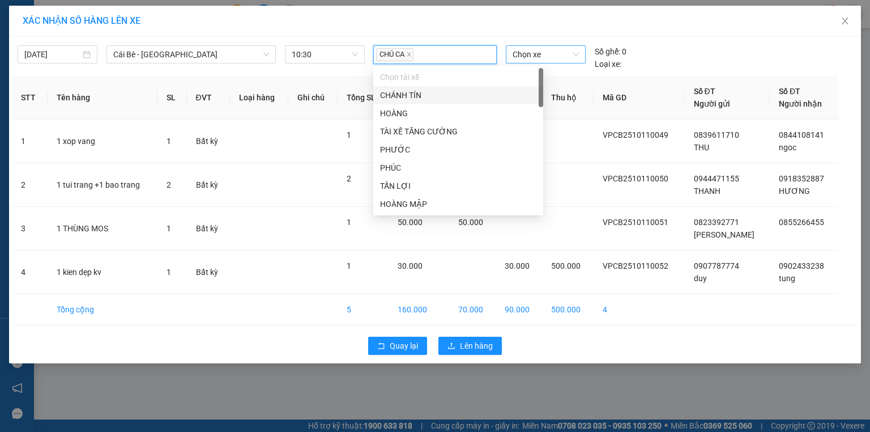
click at [539, 55] on span "Chọn xe" at bounding box center [546, 54] width 66 height 17
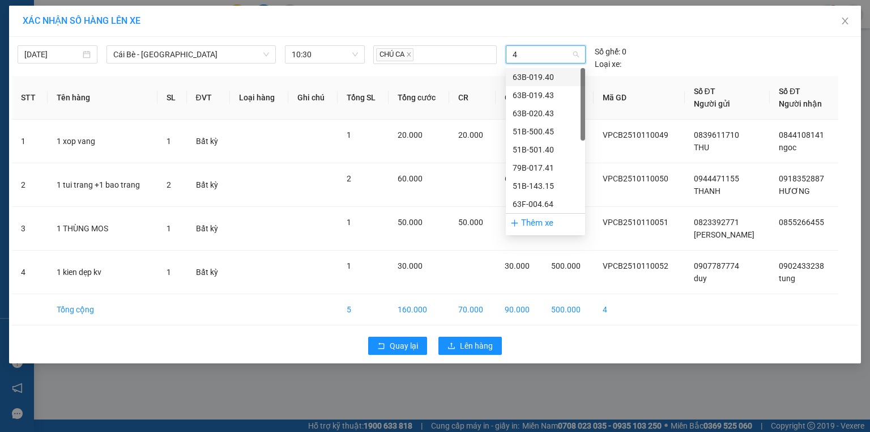
type input "43"
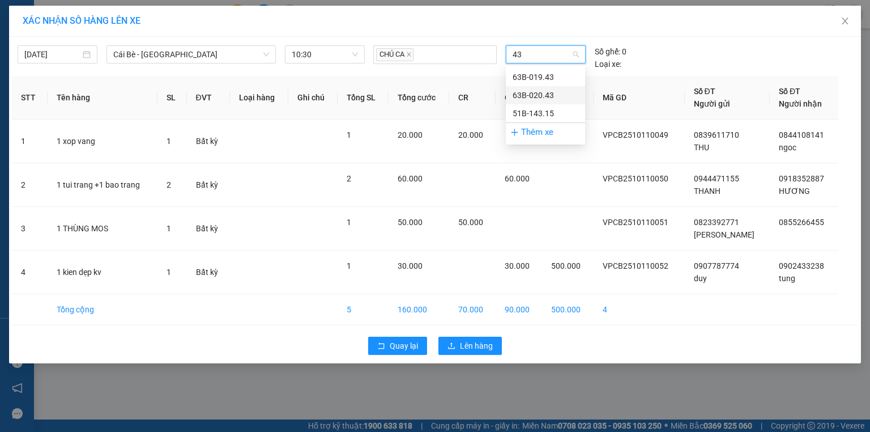
click at [556, 90] on div "63B-020.43" at bounding box center [546, 95] width 66 height 12
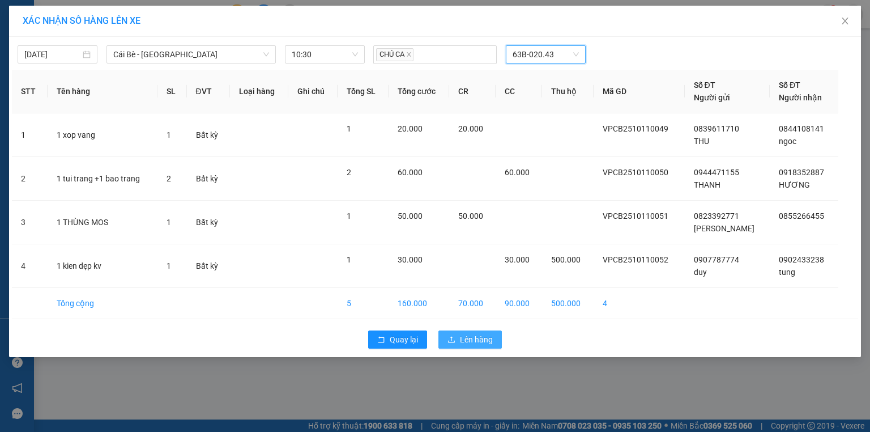
click at [476, 340] on span "Lên hàng" at bounding box center [476, 339] width 33 height 12
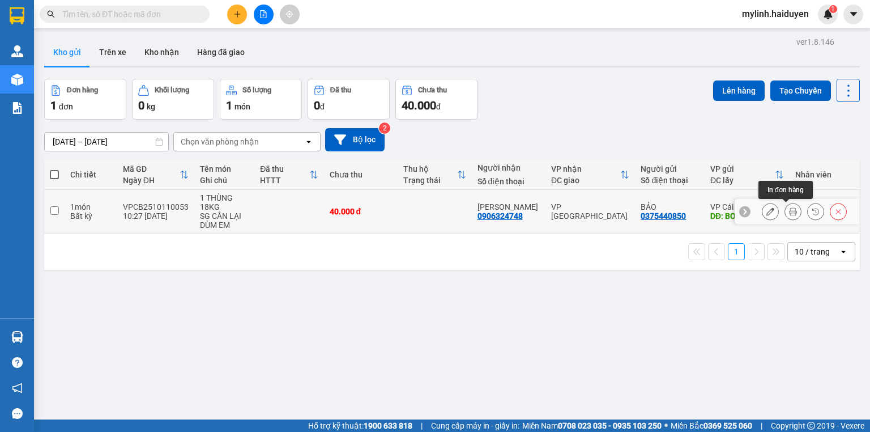
click at [789, 209] on icon at bounding box center [793, 211] width 8 height 8
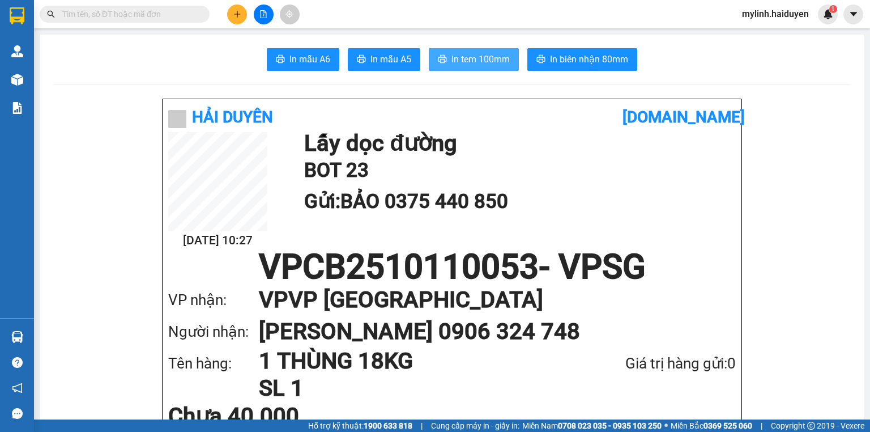
click at [454, 54] on span "In tem 100mm" at bounding box center [481, 59] width 58 height 14
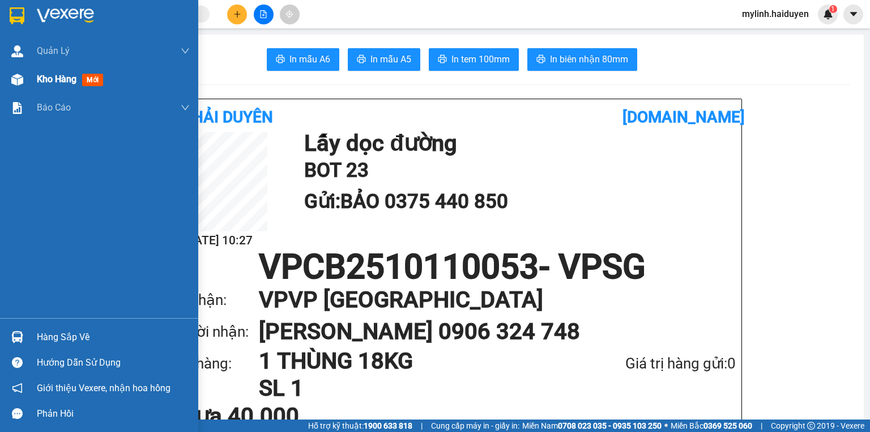
click at [45, 74] on span "Kho hàng" at bounding box center [57, 79] width 40 height 11
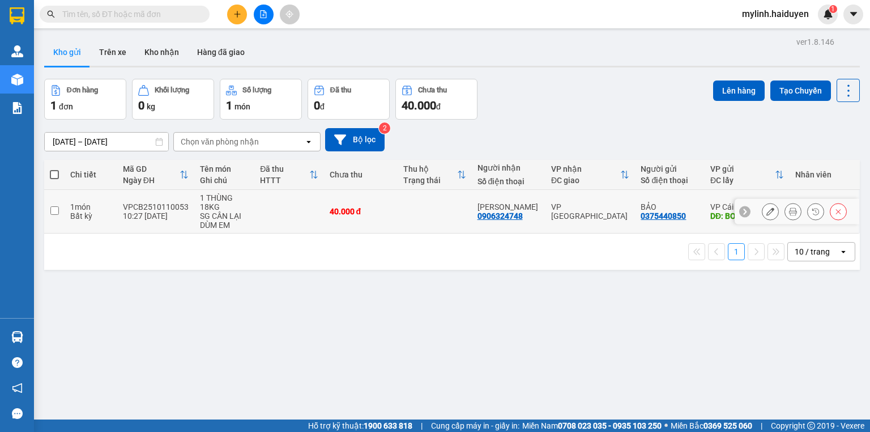
click at [52, 212] on input "checkbox" at bounding box center [54, 210] width 9 height 9
checkbox input "true"
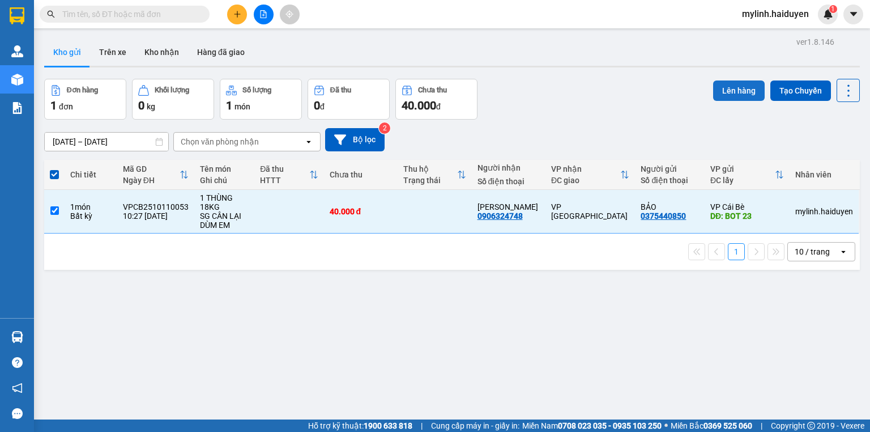
click at [725, 87] on button "Lên hàng" at bounding box center [739, 90] width 52 height 20
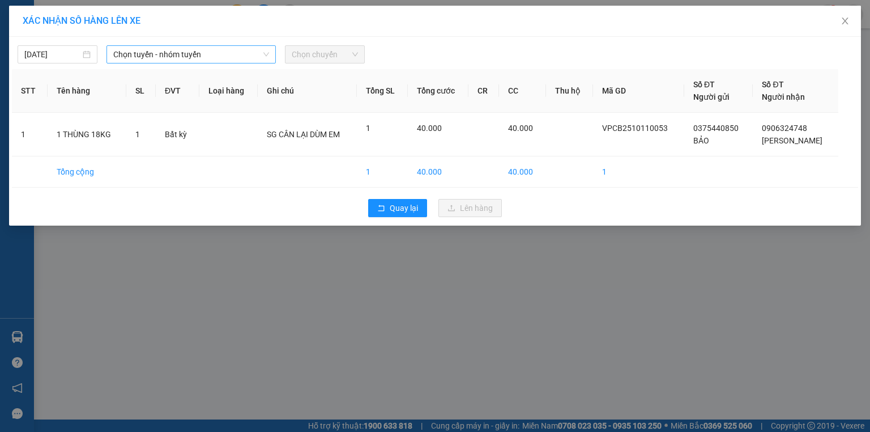
click at [140, 61] on span "Chọn tuyến - nhóm tuyến" at bounding box center [191, 54] width 156 height 17
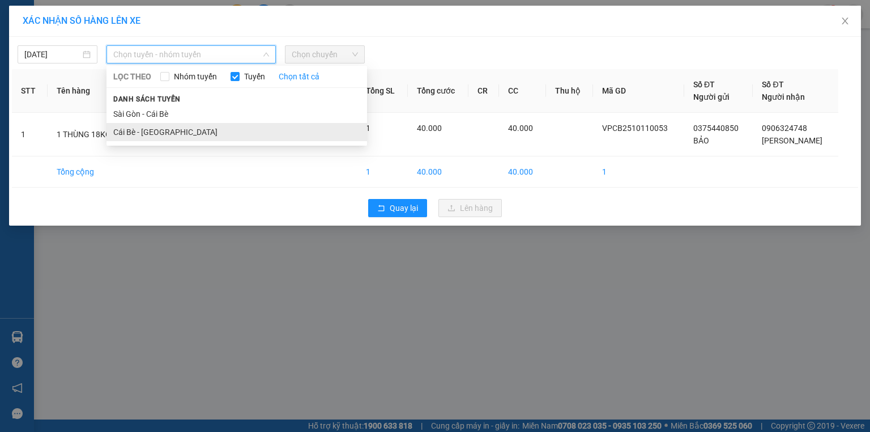
drag, startPoint x: 155, startPoint y: 130, endPoint x: 286, endPoint y: 82, distance: 139.7
click at [155, 131] on li "Cái Bè - Sài Gòn" at bounding box center [237, 132] width 261 height 18
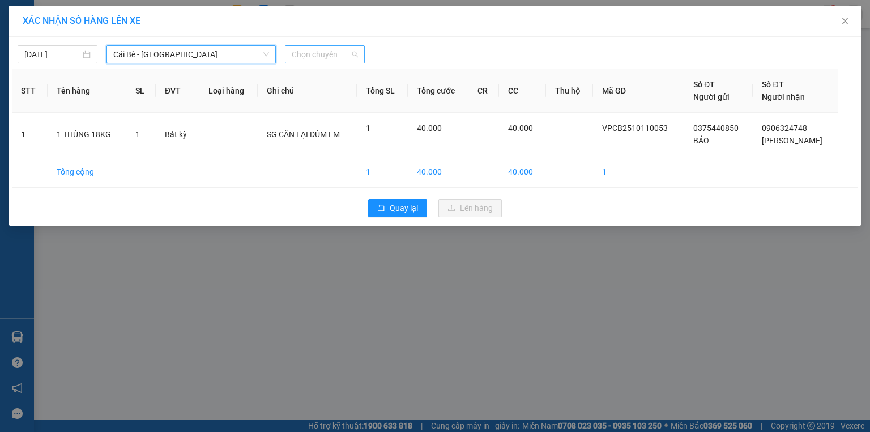
drag, startPoint x: 325, startPoint y: 54, endPoint x: 321, endPoint y: 125, distance: 70.4
click at [325, 56] on span "Chọn chuyến" at bounding box center [325, 54] width 66 height 17
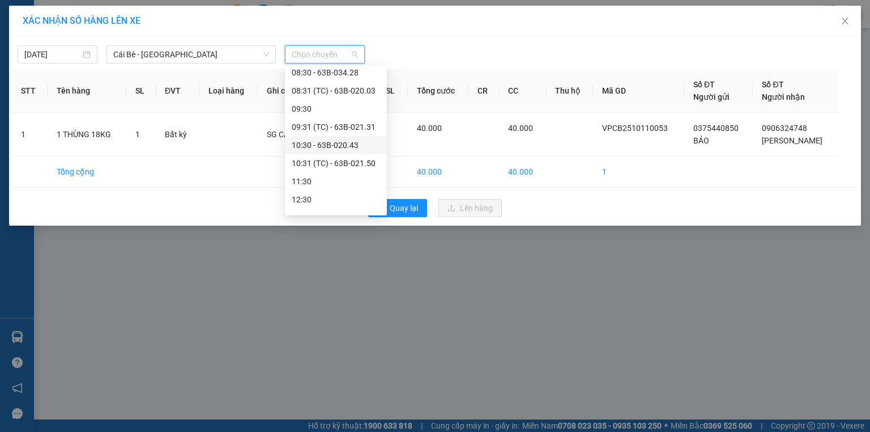
scroll to position [227, 0]
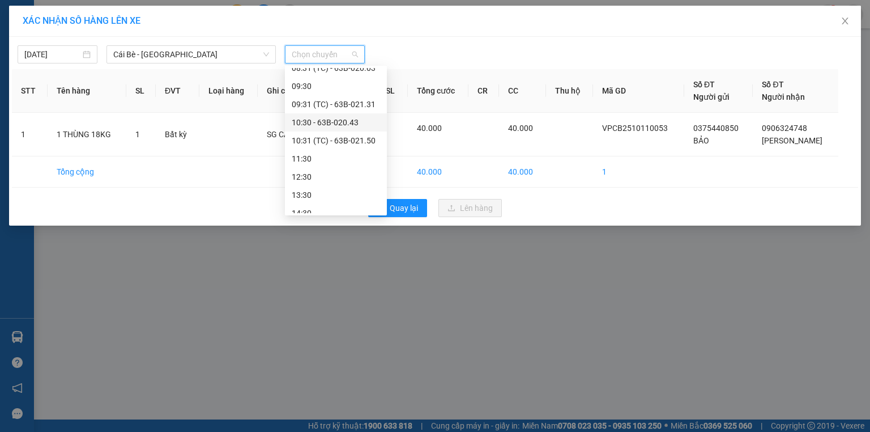
click at [354, 122] on div "10:30 - 63B-020.43" at bounding box center [336, 122] width 88 height 12
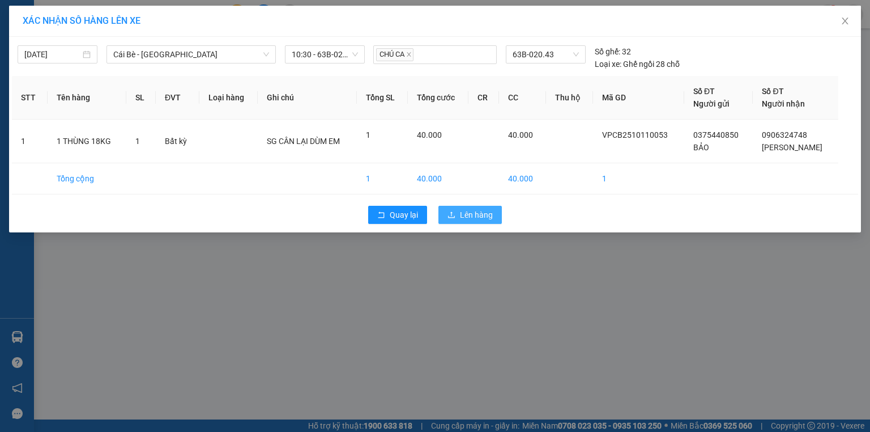
drag, startPoint x: 465, startPoint y: 211, endPoint x: 440, endPoint y: 195, distance: 29.1
click at [465, 211] on span "Lên hàng" at bounding box center [476, 215] width 33 height 12
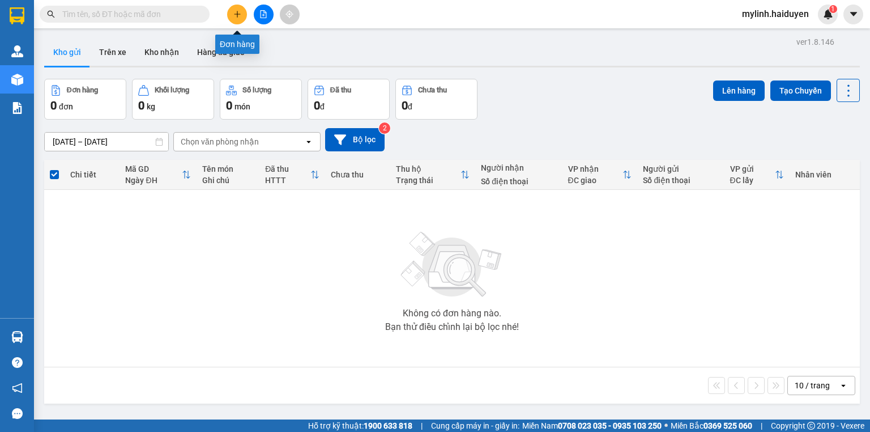
click at [231, 13] on button at bounding box center [237, 15] width 20 height 20
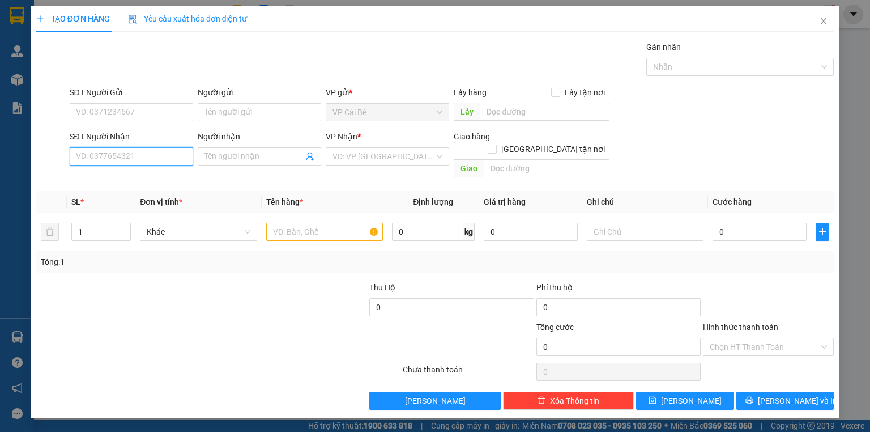
drag, startPoint x: 155, startPoint y: 159, endPoint x: 162, endPoint y: 152, distance: 10.0
click at [155, 159] on input "SĐT Người Nhận" at bounding box center [132, 156] width 124 height 18
type input "0868360004"
click at [275, 155] on input "Người nhận" at bounding box center [254, 156] width 99 height 12
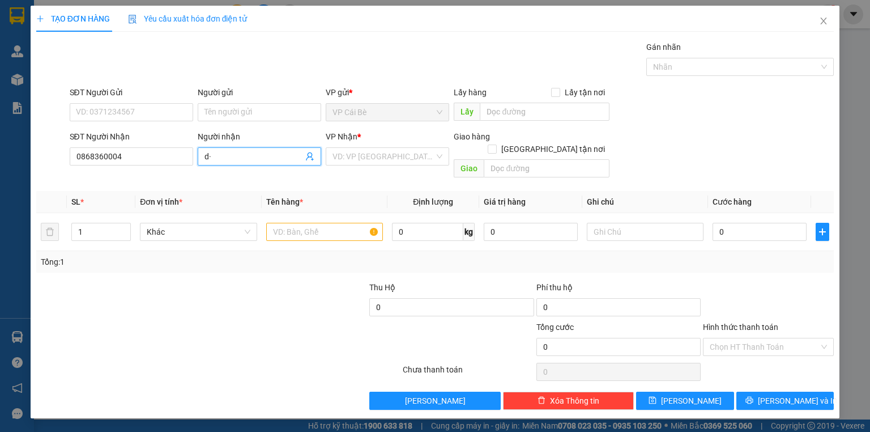
type input "d"
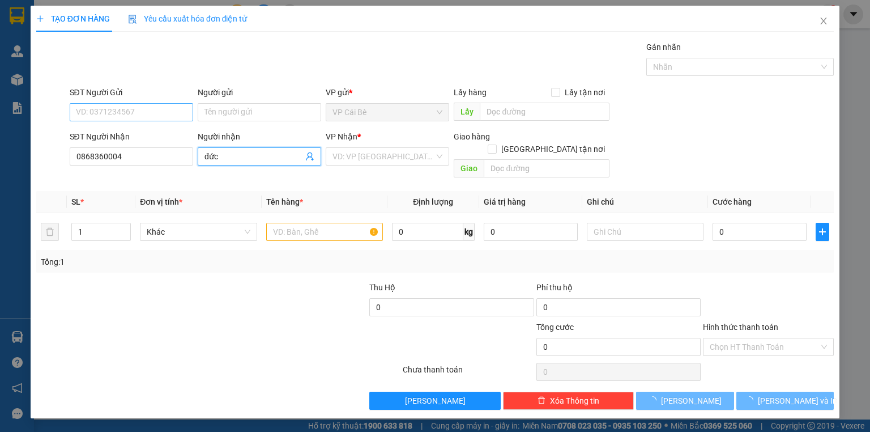
type input "đức"
click at [152, 109] on input "SĐT Người Gửi" at bounding box center [132, 112] width 124 height 18
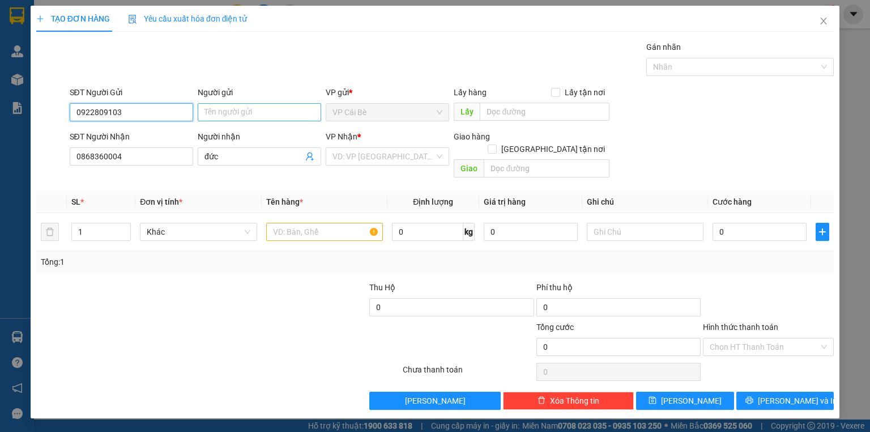
type input "0922809103"
click at [261, 113] on input "Người gửi" at bounding box center [260, 112] width 124 height 18
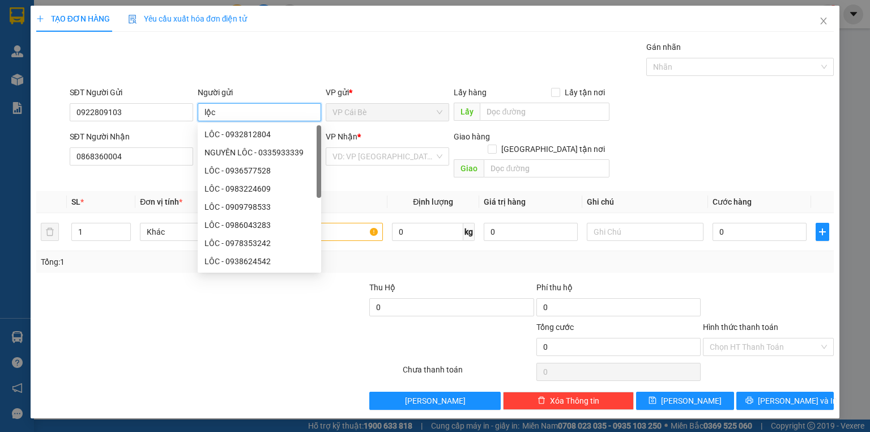
type input "lộc"
click at [363, 59] on div "Gói vận chuyển * Tiêu chuẩn Gán nhãn Nhãn" at bounding box center [452, 61] width 770 height 40
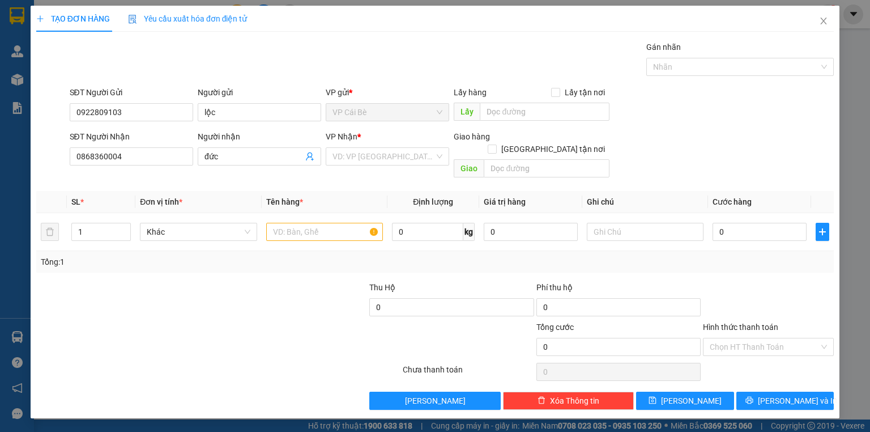
drag, startPoint x: 379, startPoint y: 155, endPoint x: 379, endPoint y: 167, distance: 11.9
click at [377, 156] on input "search" at bounding box center [384, 156] width 102 height 17
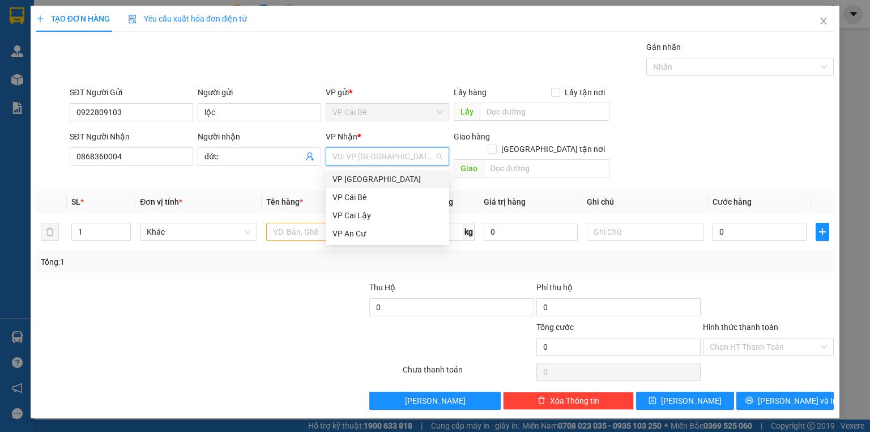
drag, startPoint x: 376, startPoint y: 175, endPoint x: 326, endPoint y: 207, distance: 58.6
click at [375, 176] on div "VP [GEOGRAPHIC_DATA]" at bounding box center [388, 179] width 110 height 12
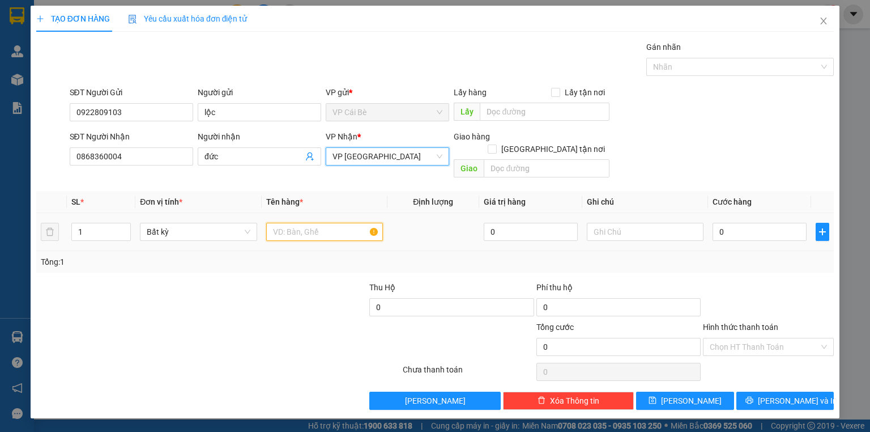
drag, startPoint x: 313, startPoint y: 218, endPoint x: 324, endPoint y: 202, distance: 19.0
click at [313, 223] on input "text" at bounding box center [324, 232] width 117 height 18
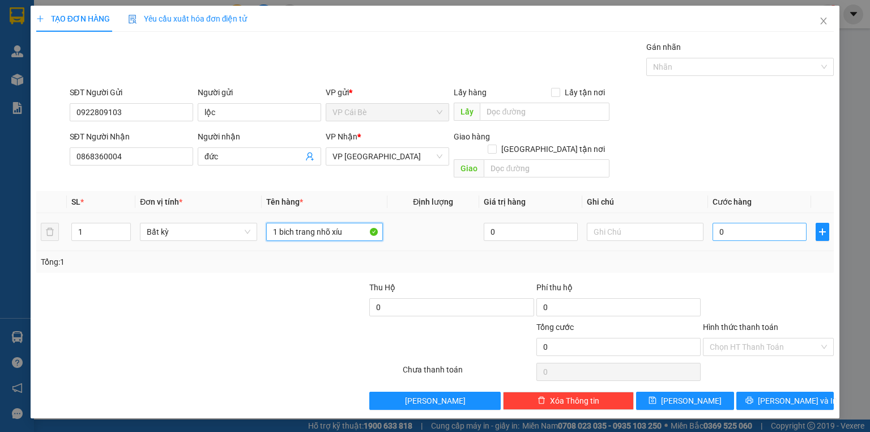
type input "1 bich trang nhõ xíu"
click at [743, 223] on input "0" at bounding box center [760, 232] width 94 height 18
type input "02"
type input "2"
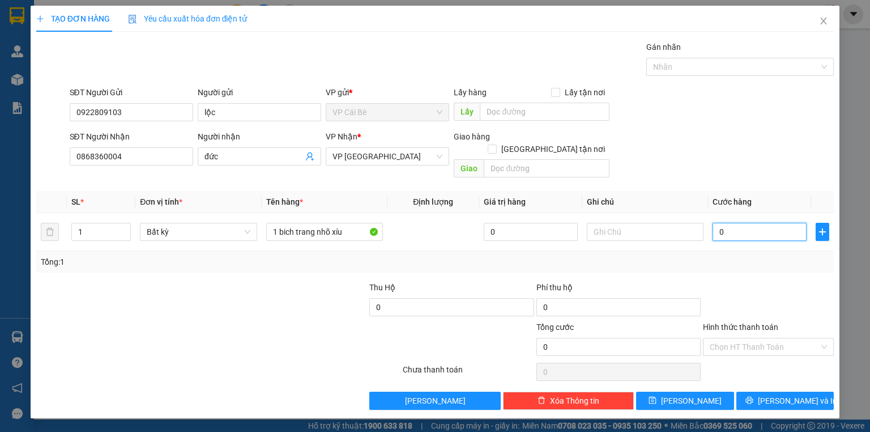
type input "2"
type input "020"
type input "20"
type input "20.000"
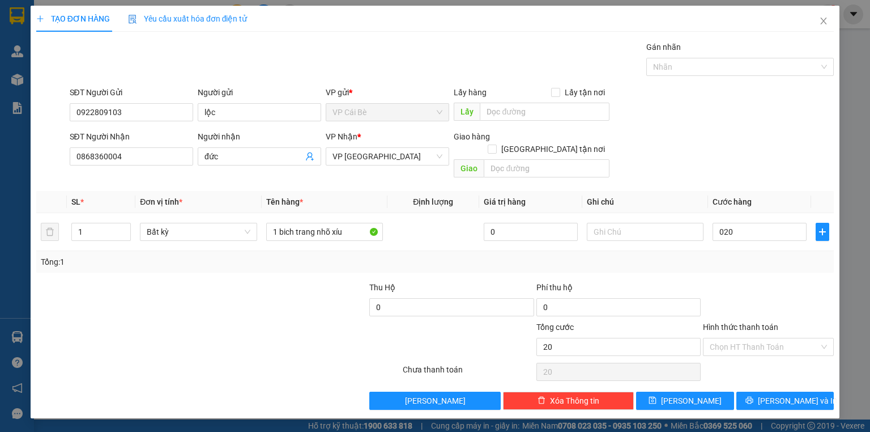
type input "20.000"
drag, startPoint x: 746, startPoint y: 265, endPoint x: 753, endPoint y: 315, distance: 50.4
click at [747, 266] on div "Transit Pickup Surcharge Ids Transit Deliver Surcharge Ids Transit Deliver Surc…" at bounding box center [435, 225] width 798 height 369
drag, startPoint x: 754, startPoint y: 333, endPoint x: 755, endPoint y: 340, distance: 7.4
click at [754, 338] on input "Hình thức thanh toán" at bounding box center [764, 346] width 109 height 17
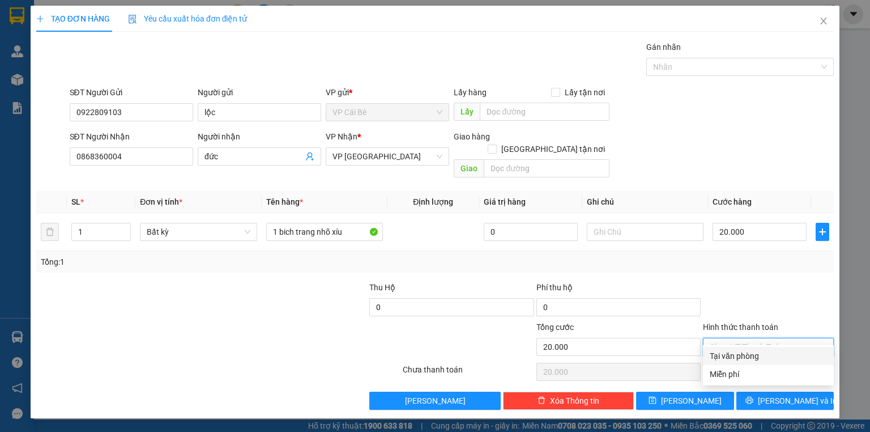
drag, startPoint x: 754, startPoint y: 355, endPoint x: 770, endPoint y: 364, distance: 18.0
click at [755, 358] on div "Tại văn phòng" at bounding box center [768, 356] width 117 height 12
type input "0"
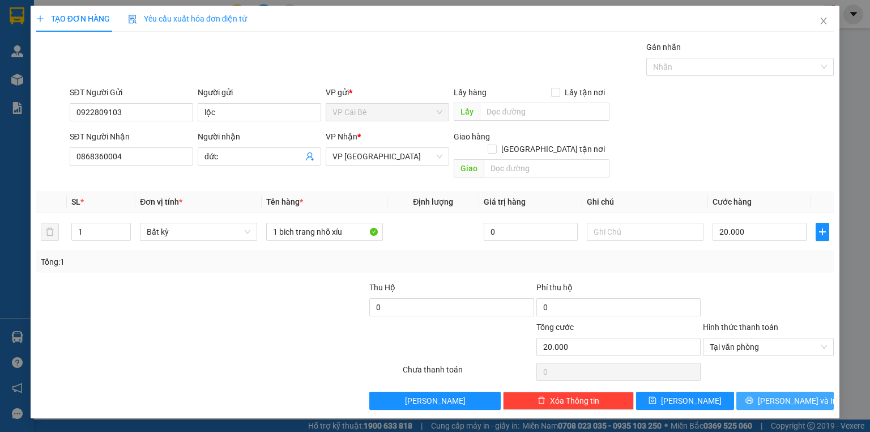
click at [780, 394] on span "Lưu và In" at bounding box center [797, 400] width 79 height 12
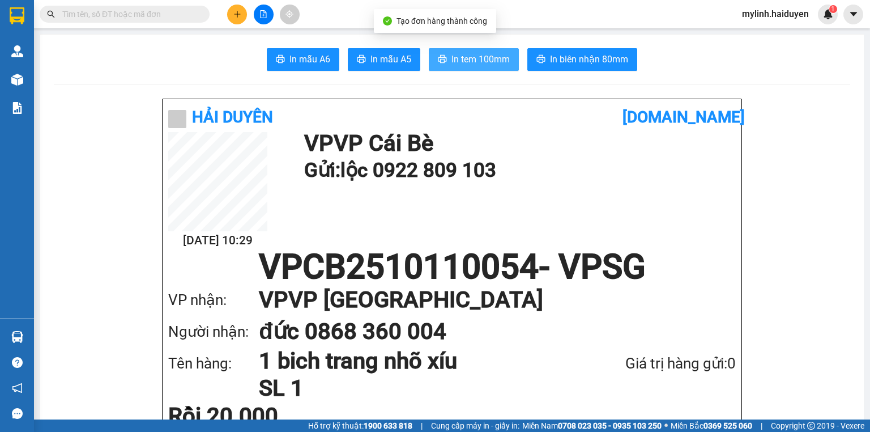
click at [464, 58] on span "In tem 100mm" at bounding box center [481, 59] width 58 height 14
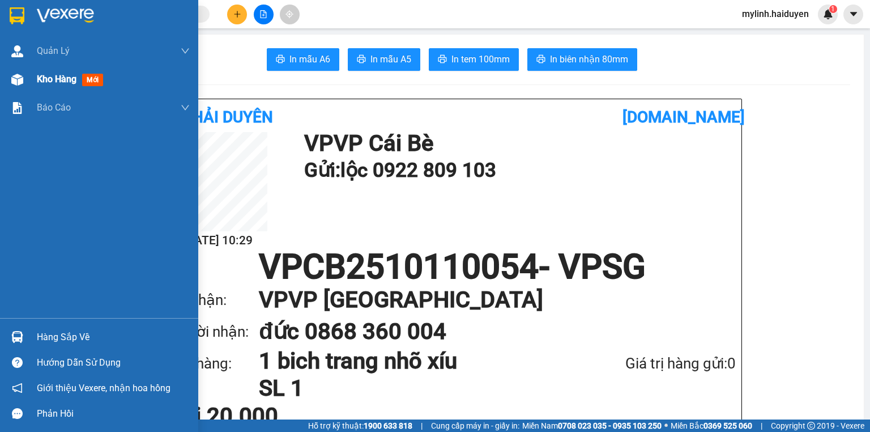
click at [70, 78] on span "Kho hàng" at bounding box center [57, 79] width 40 height 11
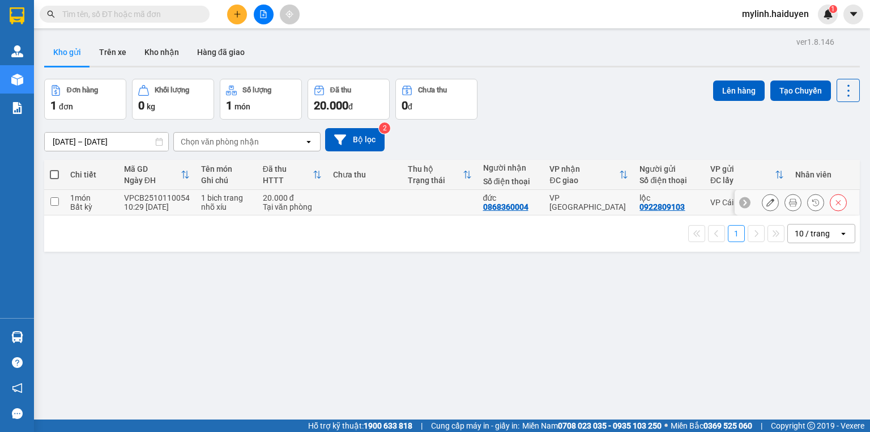
click at [53, 201] on input "checkbox" at bounding box center [54, 201] width 9 height 9
checkbox input "true"
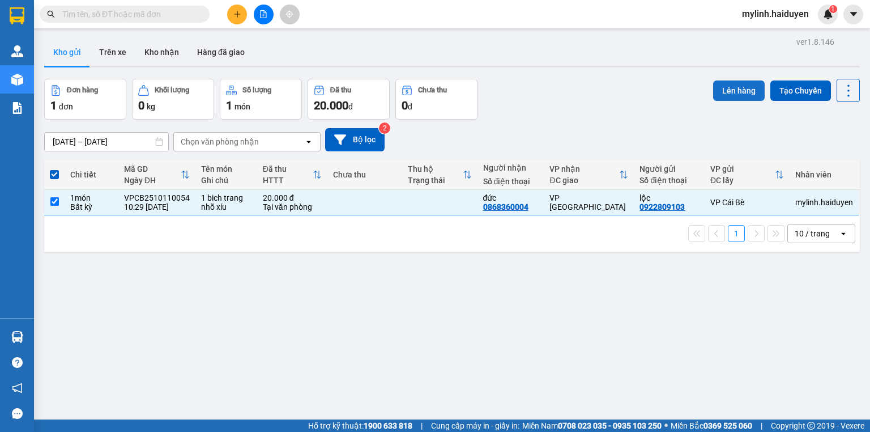
click at [722, 94] on button "Lên hàng" at bounding box center [739, 90] width 52 height 20
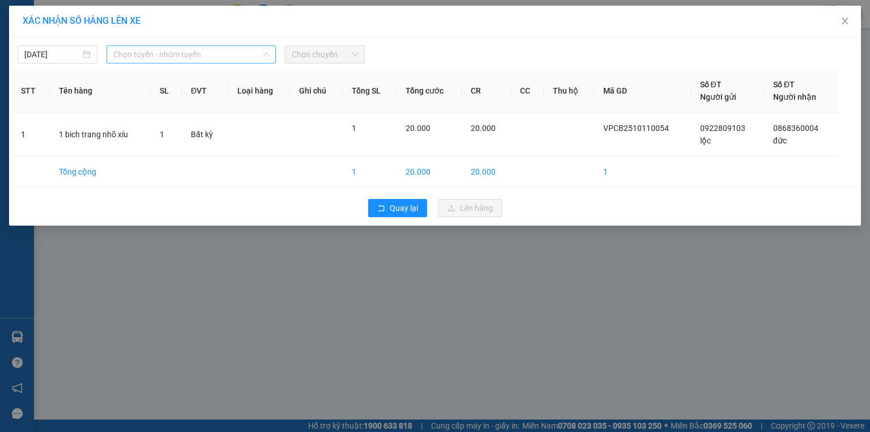
drag, startPoint x: 129, startPoint y: 57, endPoint x: 134, endPoint y: 114, distance: 58.0
click at [130, 58] on span "Chọn tuyến - nhóm tuyến" at bounding box center [191, 54] width 156 height 17
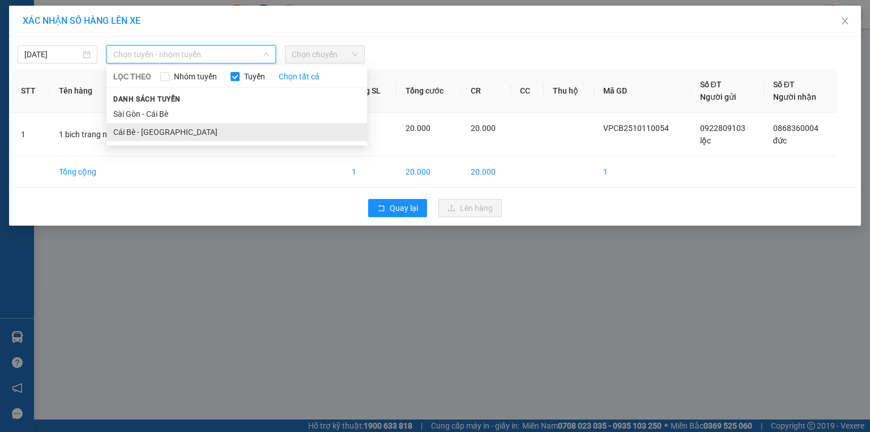
click at [142, 131] on li "Cái Bè - Sài Gòn" at bounding box center [237, 132] width 261 height 18
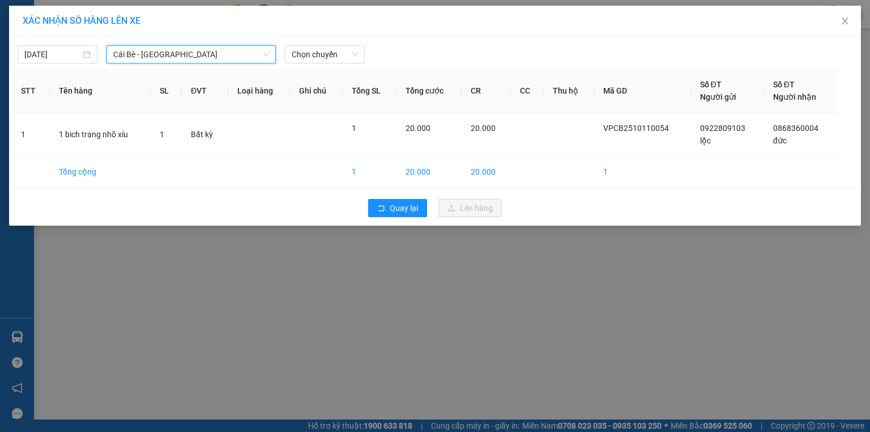
drag, startPoint x: 309, startPoint y: 54, endPoint x: 311, endPoint y: 64, distance: 9.7
click at [309, 56] on span "Chọn chuyến" at bounding box center [325, 54] width 66 height 17
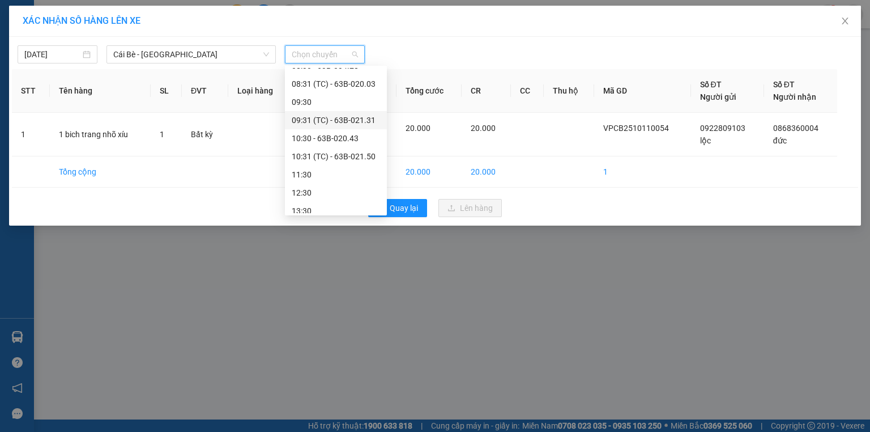
scroll to position [227, 0]
click at [351, 116] on div "10:30 - 63B-020.43" at bounding box center [336, 122] width 88 height 12
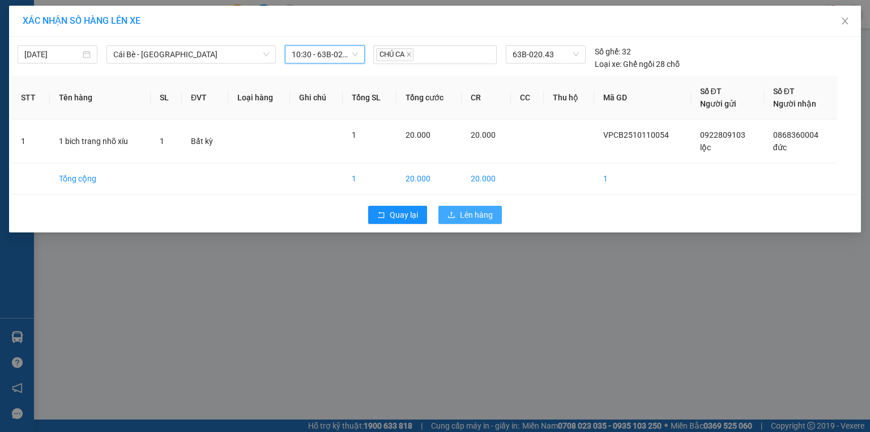
click at [477, 206] on button "Lên hàng" at bounding box center [470, 215] width 63 height 18
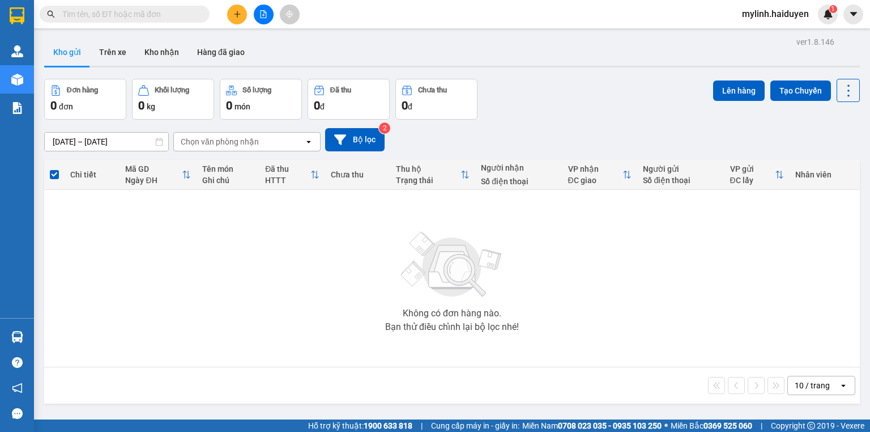
drag, startPoint x: 262, startPoint y: 15, endPoint x: 226, endPoint y: 11, distance: 36.5
click at [262, 15] on icon "file-add" at bounding box center [264, 14] width 8 height 8
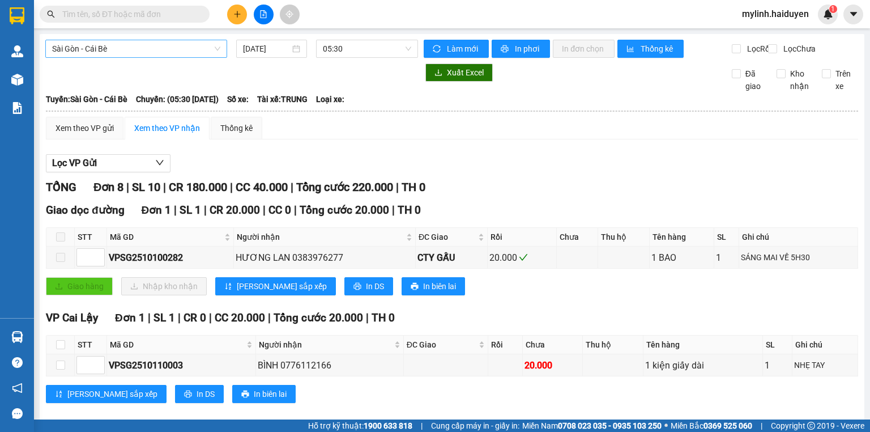
click at [120, 53] on span "Sài Gòn - Cái Bè" at bounding box center [136, 48] width 168 height 17
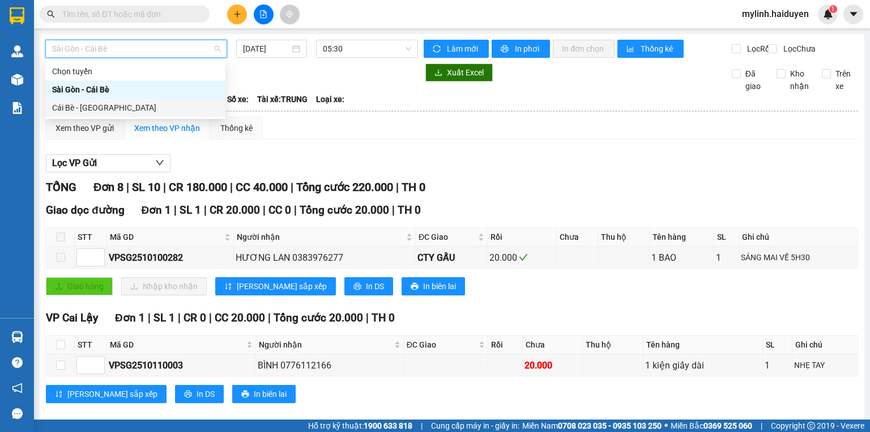
drag, startPoint x: 129, startPoint y: 109, endPoint x: 202, endPoint y: 73, distance: 82.1
click at [129, 109] on div "Cái Bè - Sài Gòn" at bounding box center [135, 107] width 167 height 12
type input "[DATE]"
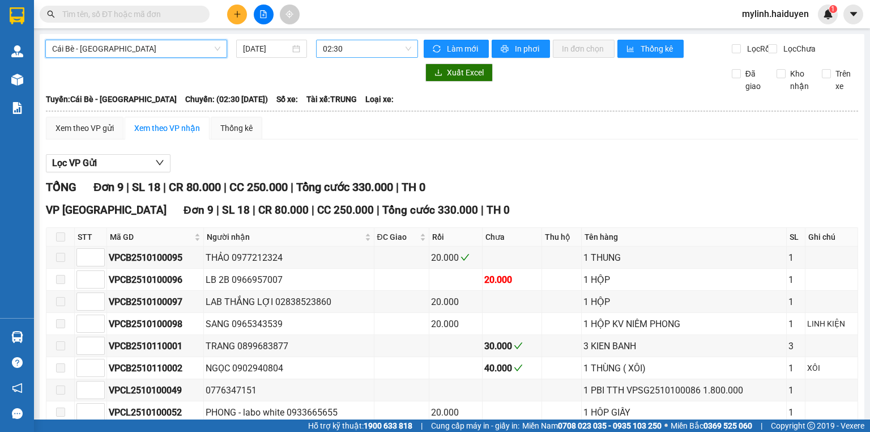
click at [331, 51] on span "02:30" at bounding box center [367, 48] width 89 height 17
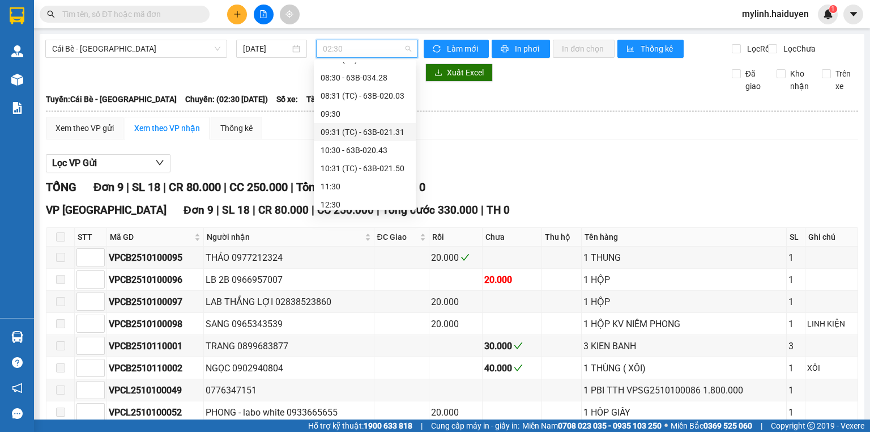
scroll to position [227, 0]
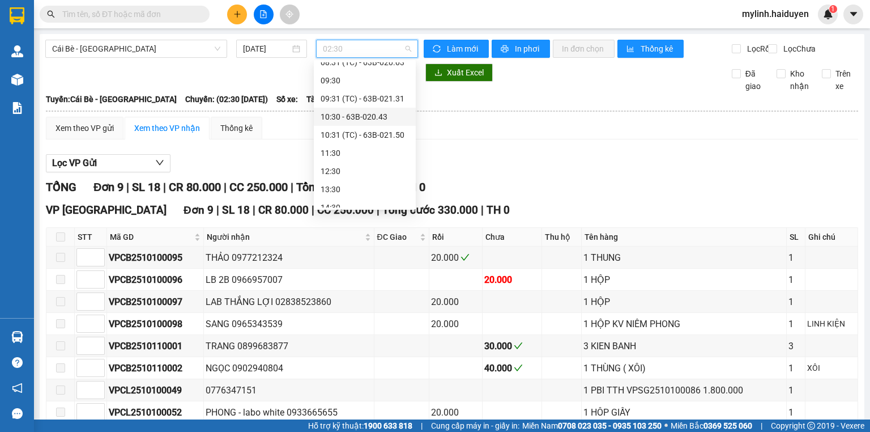
click at [359, 112] on div "10:30 - 63B-020.43" at bounding box center [365, 117] width 88 height 12
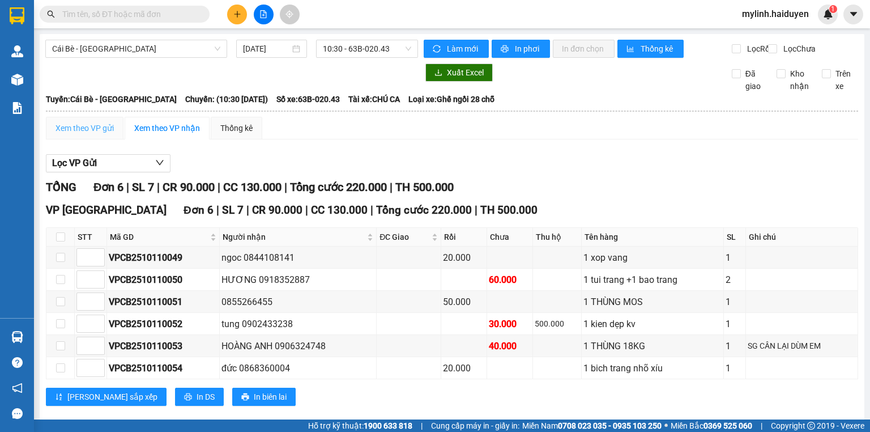
click at [90, 129] on div "Xem theo VP gửi" at bounding box center [85, 128] width 78 height 23
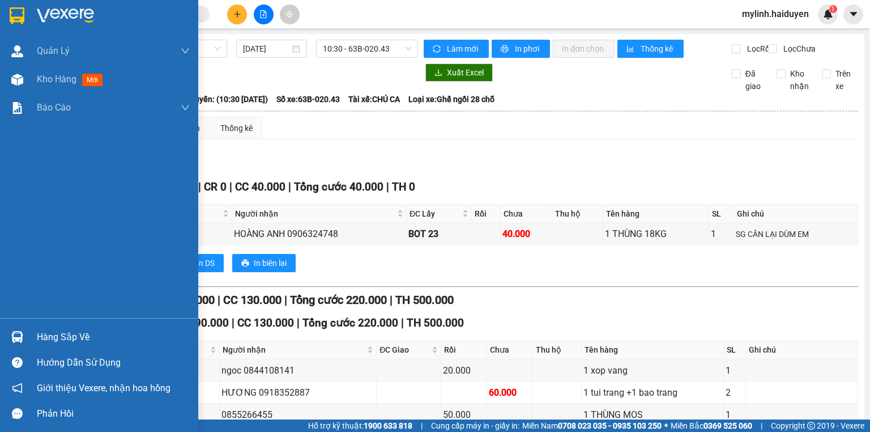
drag, startPoint x: 62, startPoint y: 333, endPoint x: 69, endPoint y: 333, distance: 7.4
click at [62, 333] on div "Hàng sắp về" at bounding box center [113, 337] width 153 height 17
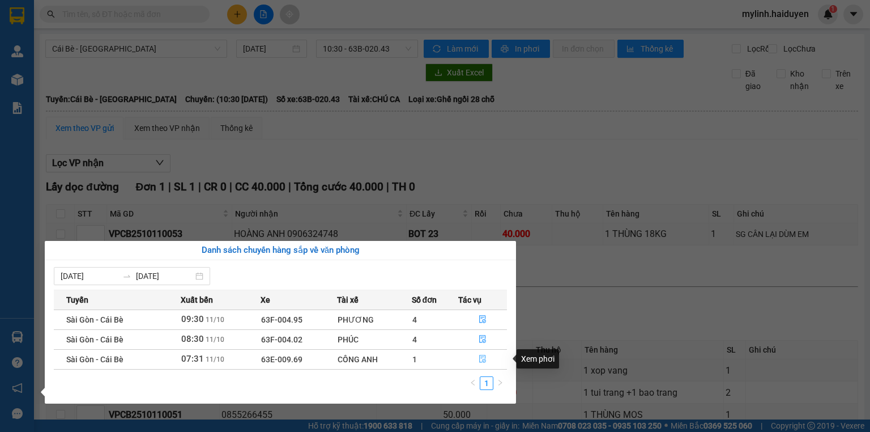
click at [482, 358] on icon "file-done" at bounding box center [482, 359] width 7 height 8
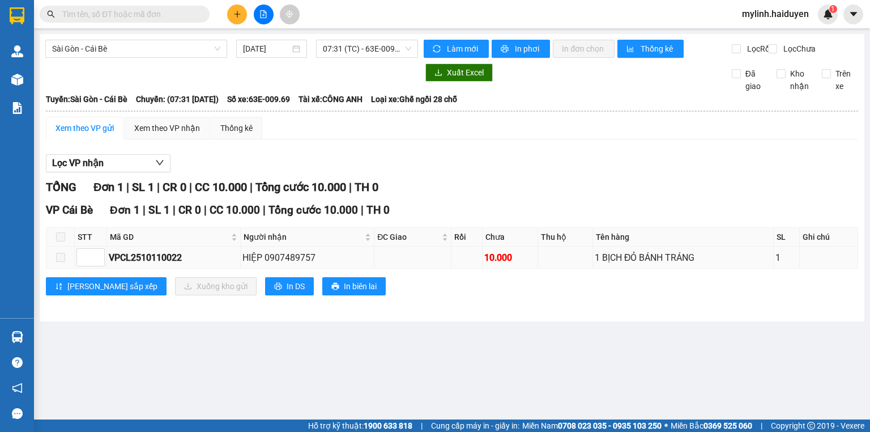
click at [66, 269] on td at bounding box center [60, 258] width 28 height 22
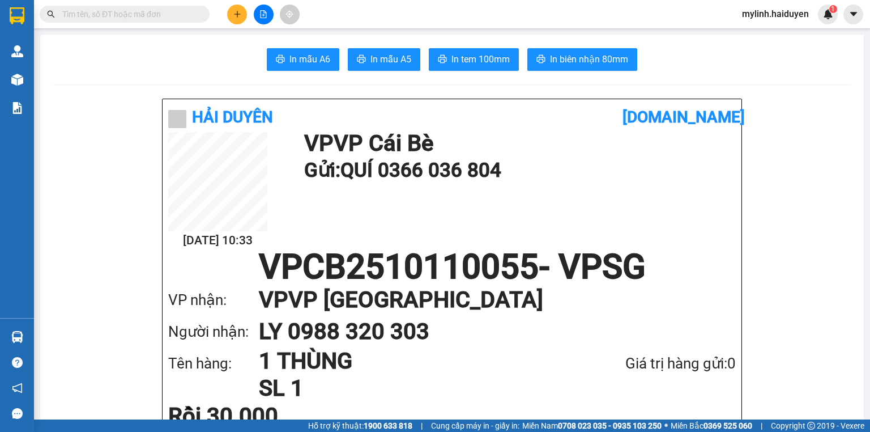
click at [152, 15] on input "text" at bounding box center [129, 14] width 134 height 12
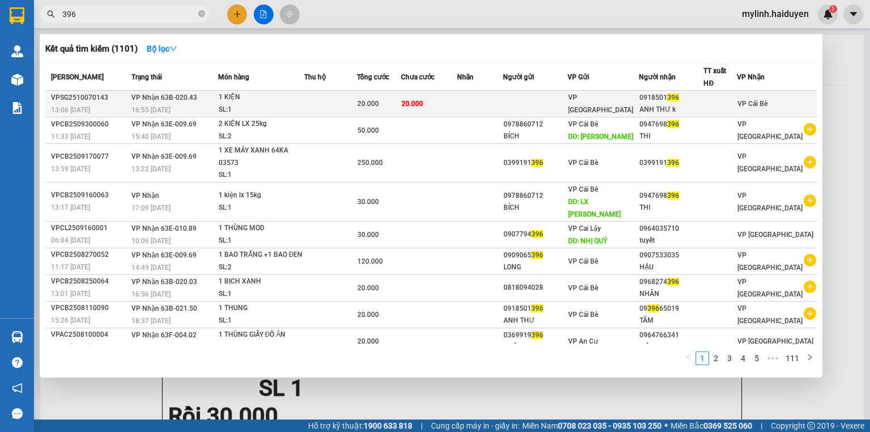
type input "396"
drag, startPoint x: 621, startPoint y: 95, endPoint x: 630, endPoint y: 105, distance: 13.6
click at [630, 105] on td "VP [GEOGRAPHIC_DATA]" at bounding box center [603, 104] width 71 height 27
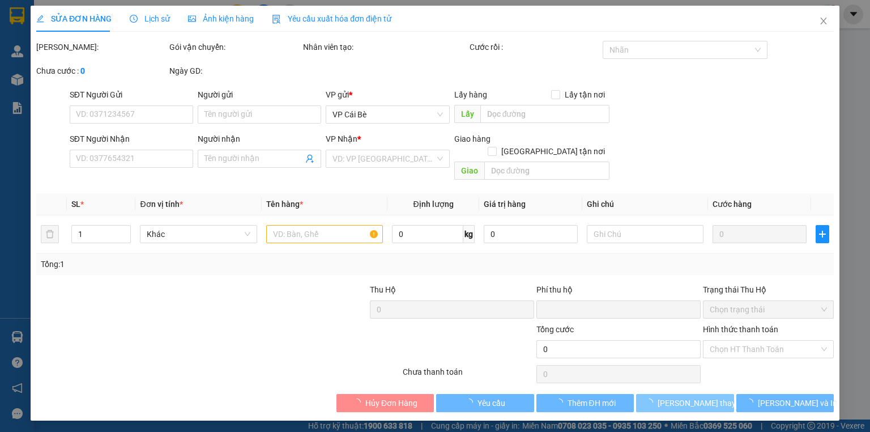
type input "0918501396"
type input "ANH THƯ k"
type input "0"
type input "20.000"
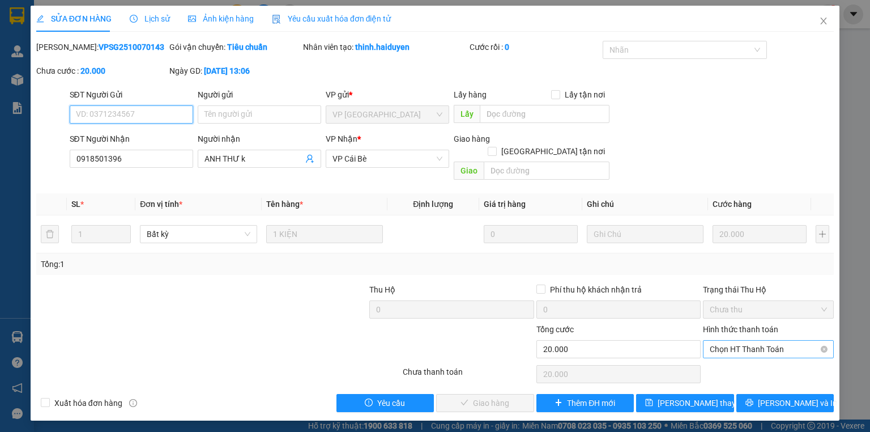
drag, startPoint x: 723, startPoint y: 331, endPoint x: 721, endPoint y: 345, distance: 13.7
click at [723, 341] on span "Chọn HT Thanh Toán" at bounding box center [768, 349] width 117 height 17
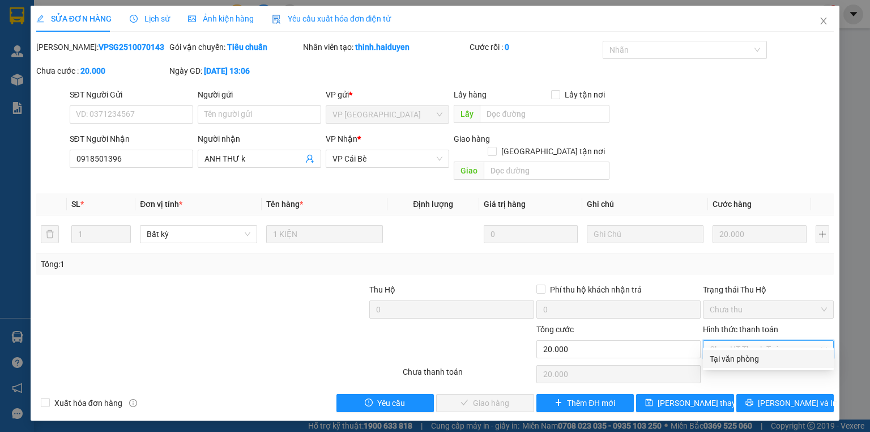
click at [717, 355] on div "Tại văn phòng" at bounding box center [768, 358] width 117 height 12
type input "0"
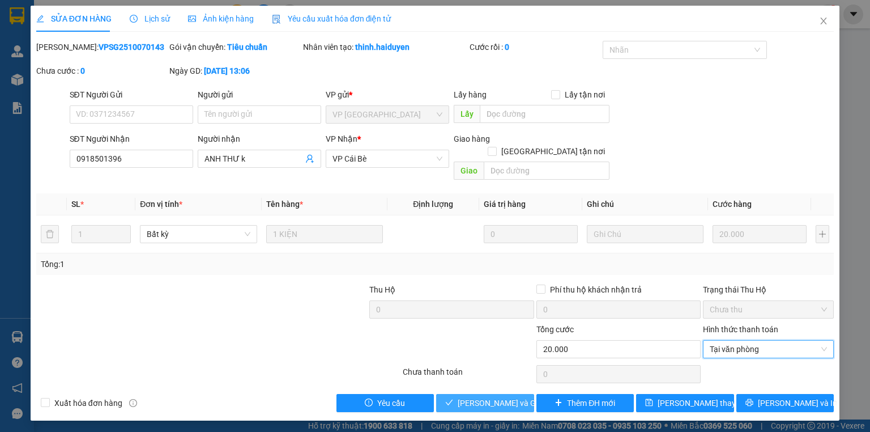
click at [515, 394] on button "[PERSON_NAME] và Giao hàng" at bounding box center [485, 403] width 98 height 18
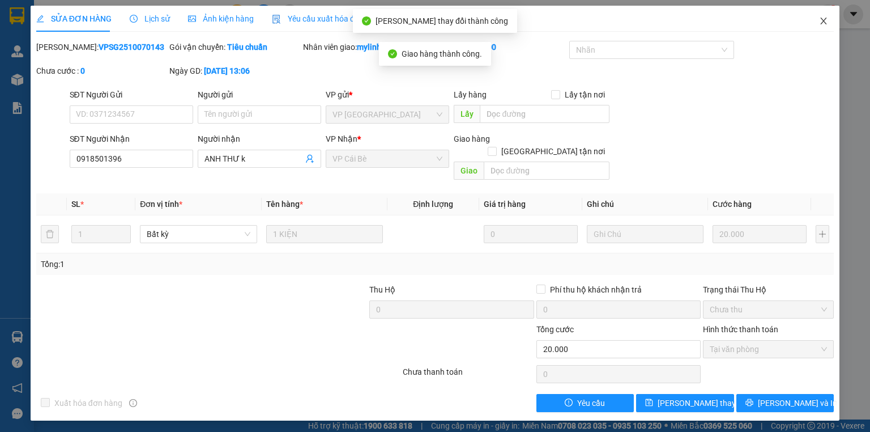
click at [827, 21] on icon "close" at bounding box center [823, 20] width 9 height 9
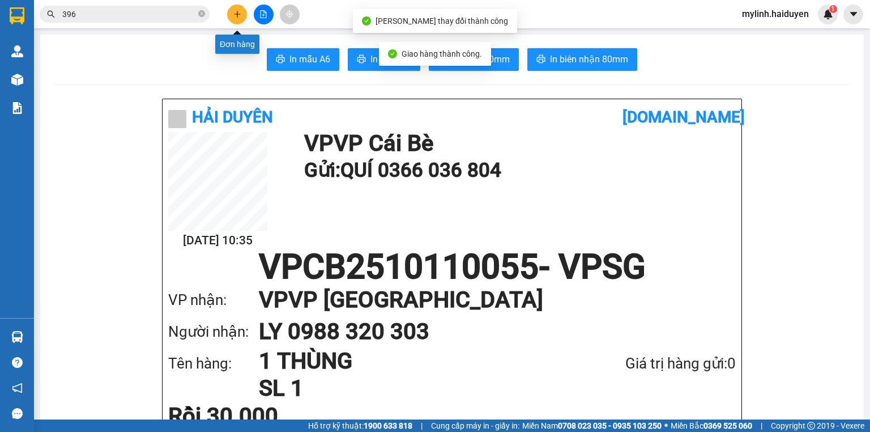
click at [236, 14] on icon "plus" at bounding box center [237, 14] width 8 height 8
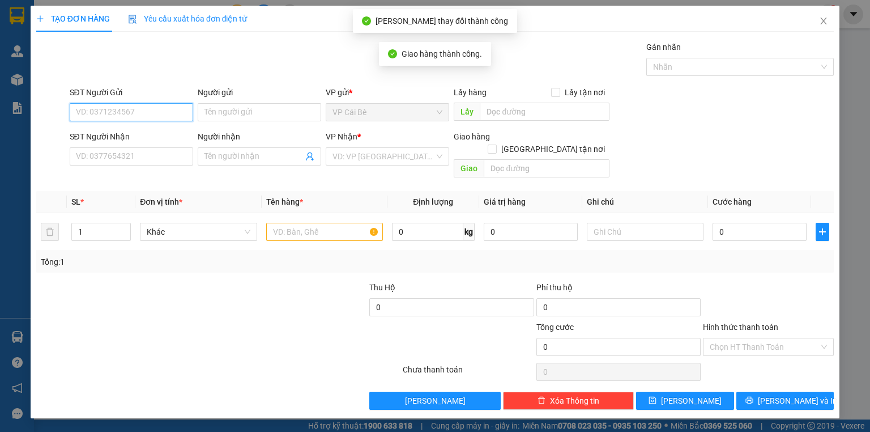
click at [147, 111] on input "SĐT Người Gửi" at bounding box center [132, 112] width 124 height 18
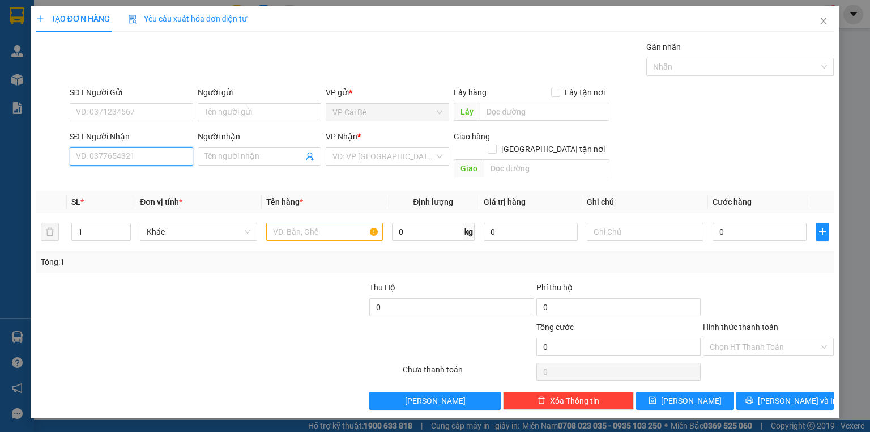
click at [146, 152] on input "SĐT Người Nhận" at bounding box center [132, 156] width 124 height 18
type input "0941507982"
click at [134, 174] on div "0941507982 - TÍN" at bounding box center [132, 178] width 110 height 12
type input "TÍN"
type input "20.000"
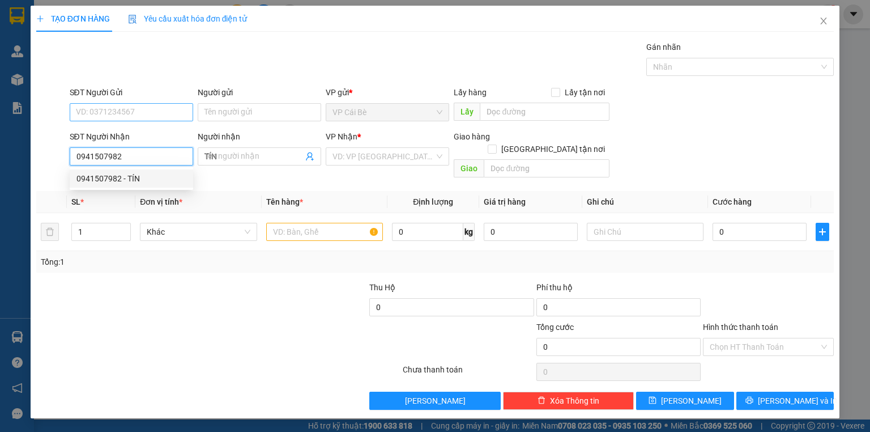
type input "20.000"
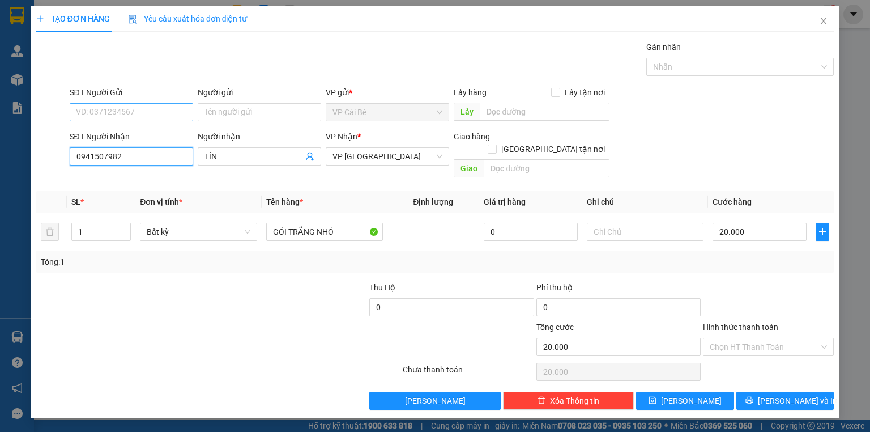
type input "0941507982"
click at [134, 111] on input "SĐT Người Gửi" at bounding box center [132, 112] width 124 height 18
click at [149, 113] on input "SĐT Người Gửi" at bounding box center [132, 112] width 124 height 18
click at [149, 107] on input "SĐT Người Gửi" at bounding box center [132, 112] width 124 height 18
type input "0913828798"
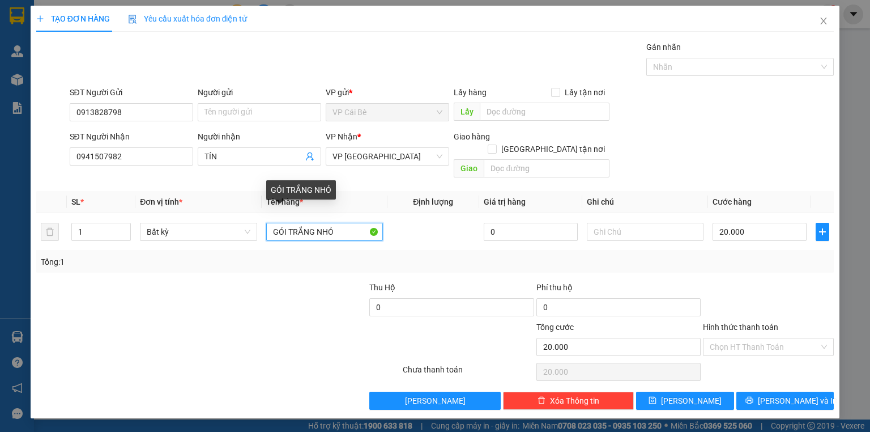
drag, startPoint x: 347, startPoint y: 222, endPoint x: 0, endPoint y: 283, distance: 352.1
click at [0, 283] on div "TẠO ĐƠN HÀNG Yêu cầu xuất hóa đơn điện tử Transit Pickup Surcharge Ids Transit …" at bounding box center [435, 216] width 870 height 432
type input "1 tep trang hs"
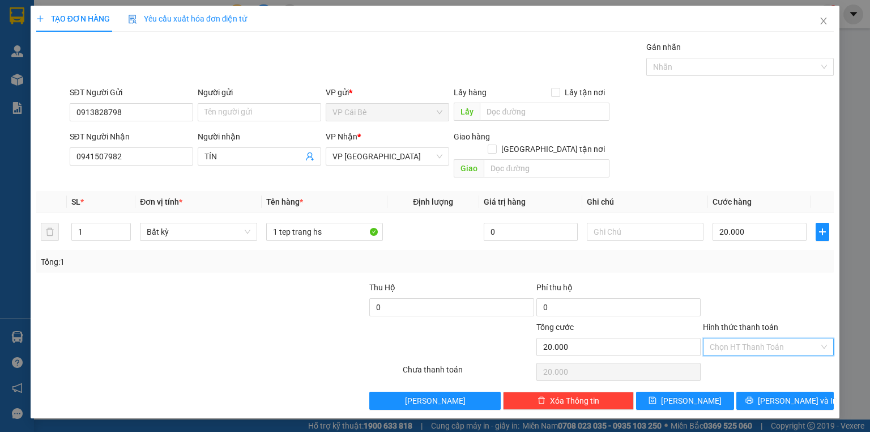
drag, startPoint x: 730, startPoint y: 335, endPoint x: 729, endPoint y: 346, distance: 10.8
click at [730, 338] on input "Hình thức thanh toán" at bounding box center [764, 346] width 109 height 17
drag, startPoint x: 728, startPoint y: 351, endPoint x: 760, endPoint y: 364, distance: 34.8
click at [728, 351] on div "Tại văn phòng" at bounding box center [768, 356] width 117 height 12
type input "0"
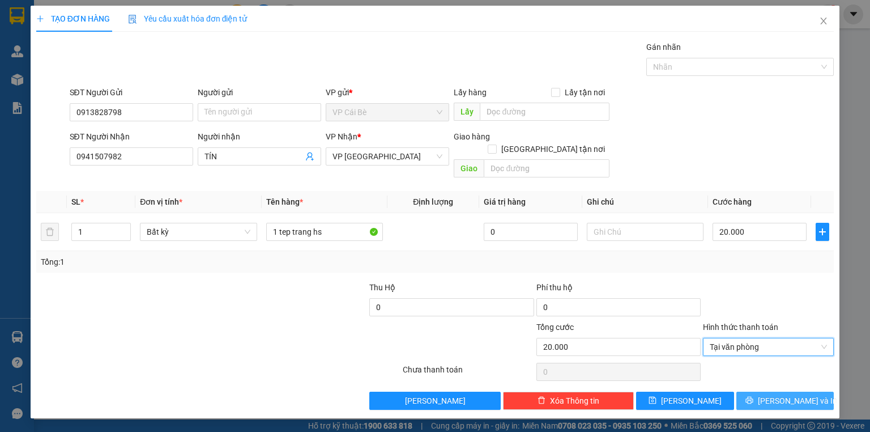
click at [772, 392] on button "[PERSON_NAME] và In" at bounding box center [786, 401] width 98 height 18
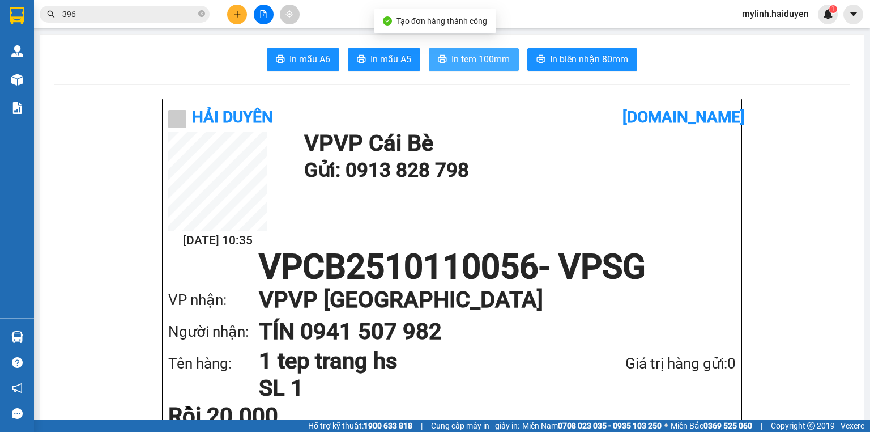
click at [471, 63] on span "In tem 100mm" at bounding box center [481, 59] width 58 height 14
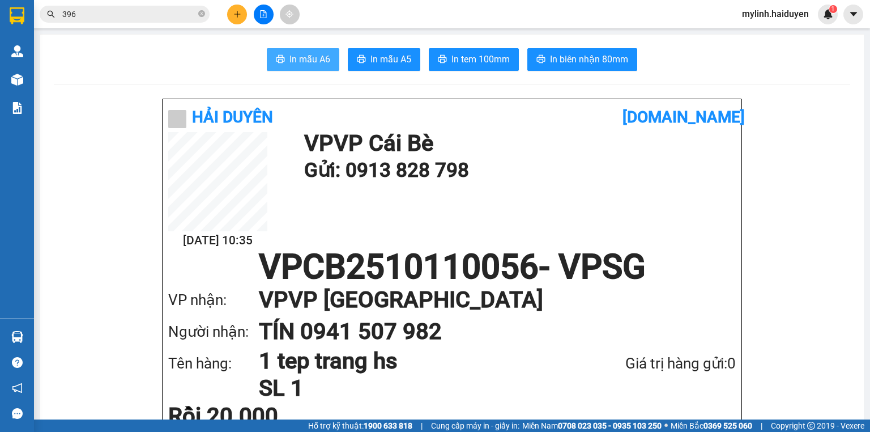
click at [307, 57] on span "In mẫu A6" at bounding box center [310, 59] width 41 height 14
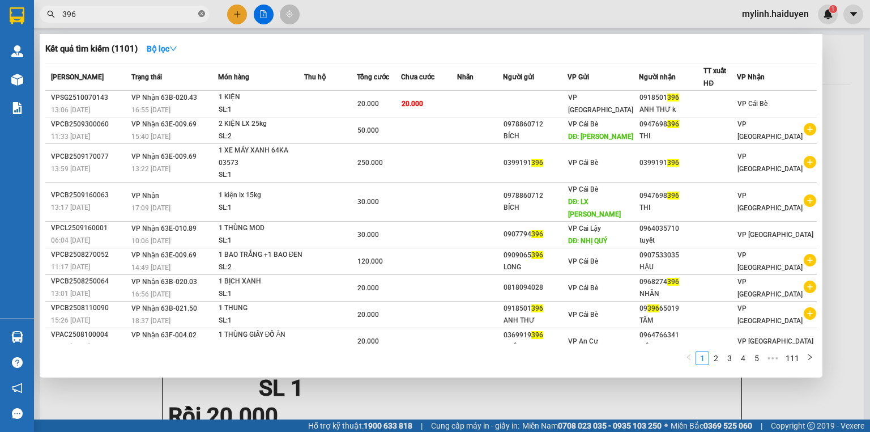
click at [202, 12] on icon "close-circle" at bounding box center [201, 13] width 7 height 7
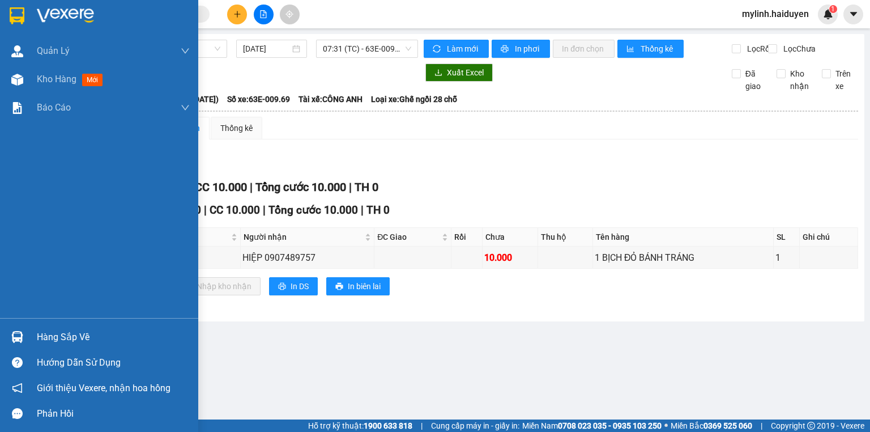
drag, startPoint x: 46, startPoint y: 332, endPoint x: 65, endPoint y: 332, distance: 18.7
click at [47, 332] on div "Hàng sắp về" at bounding box center [113, 337] width 153 height 17
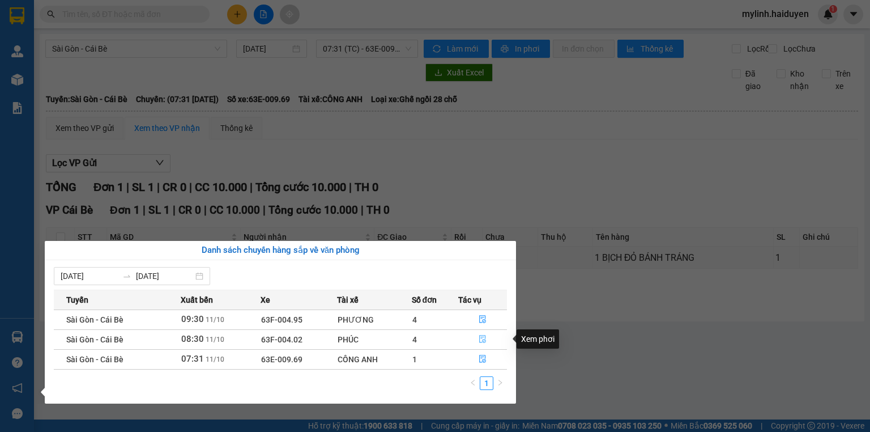
click at [480, 339] on icon "file-done" at bounding box center [482, 339] width 7 height 8
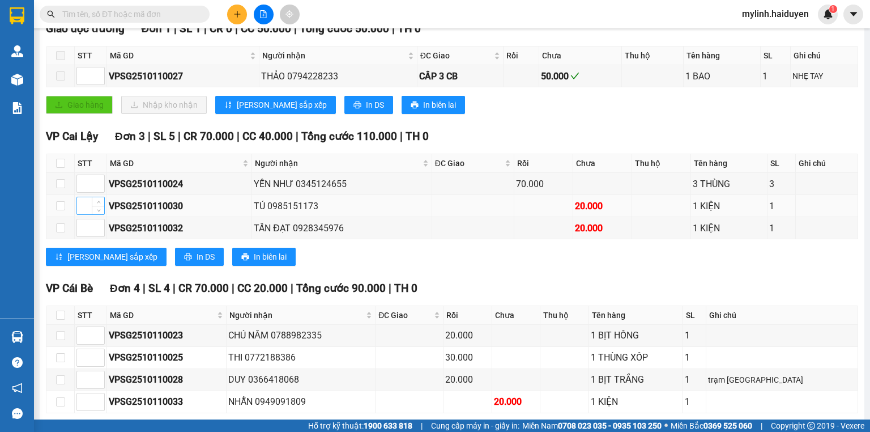
scroll to position [363, 0]
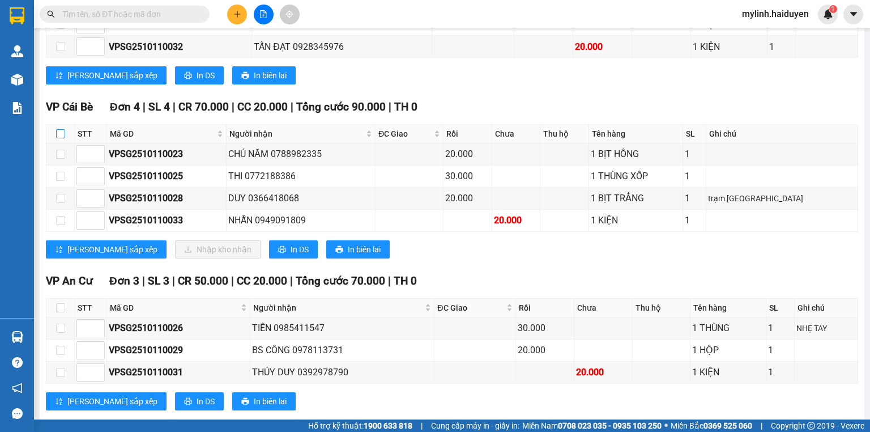
click at [56, 138] on input "checkbox" at bounding box center [60, 133] width 9 height 9
checkbox input "true"
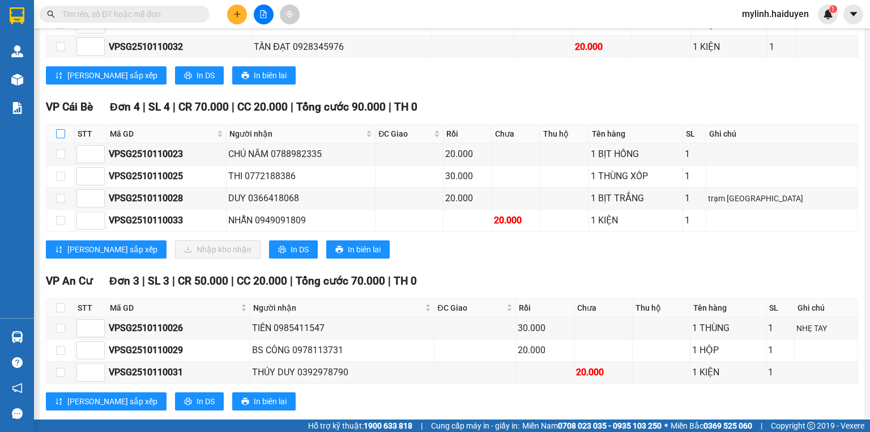
checkbox input "true"
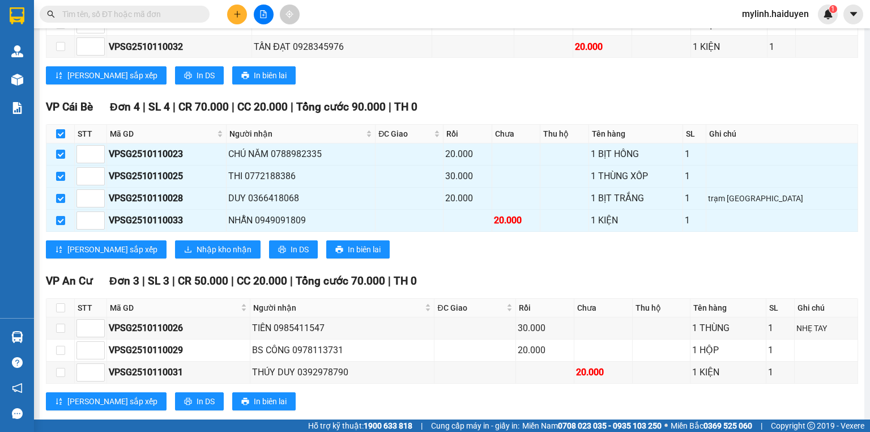
click at [56, 138] on input "checkbox" at bounding box center [60, 133] width 9 height 9
checkbox input "false"
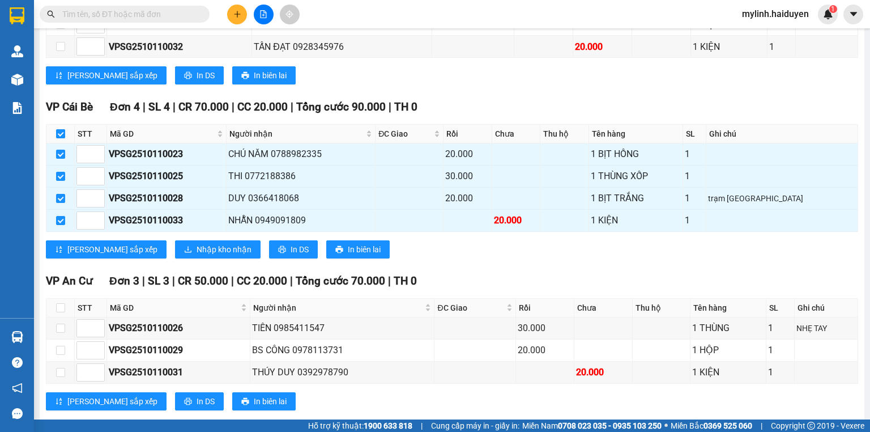
checkbox input "false"
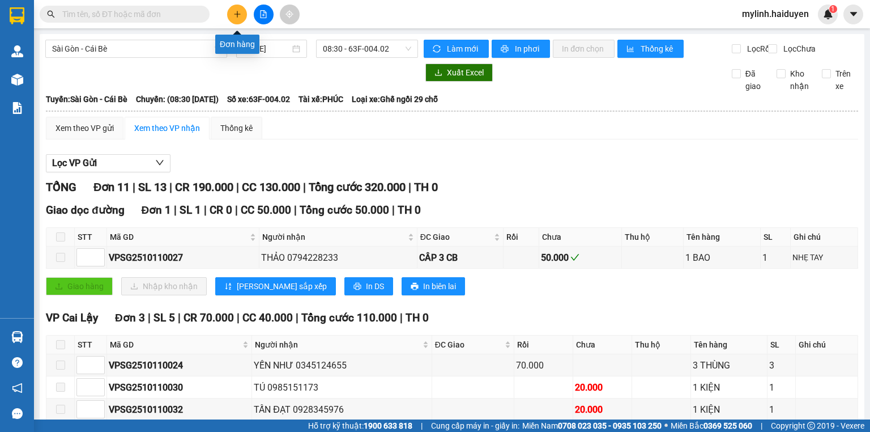
click at [237, 16] on icon "plus" at bounding box center [237, 14] width 1 height 6
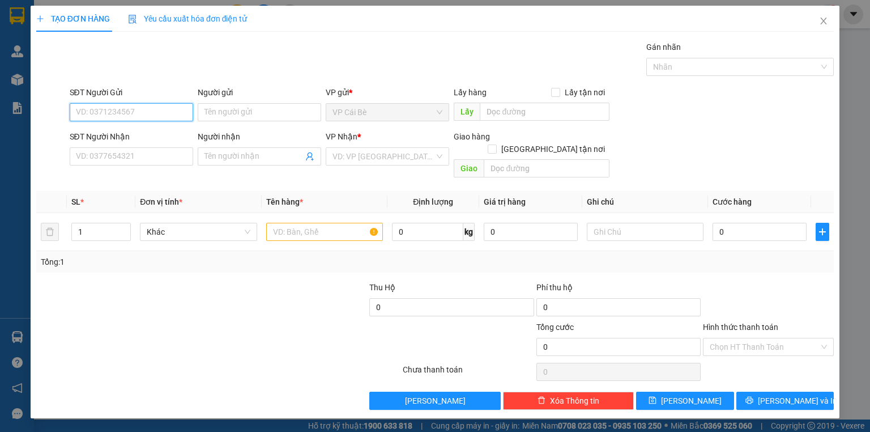
click at [159, 112] on input "SĐT Người Gửi" at bounding box center [132, 112] width 124 height 18
type input "0908793103"
click at [145, 134] on div "0908793103 - PHỤNG" at bounding box center [132, 134] width 110 height 12
type input "PHỤNG"
type input "0939887541"
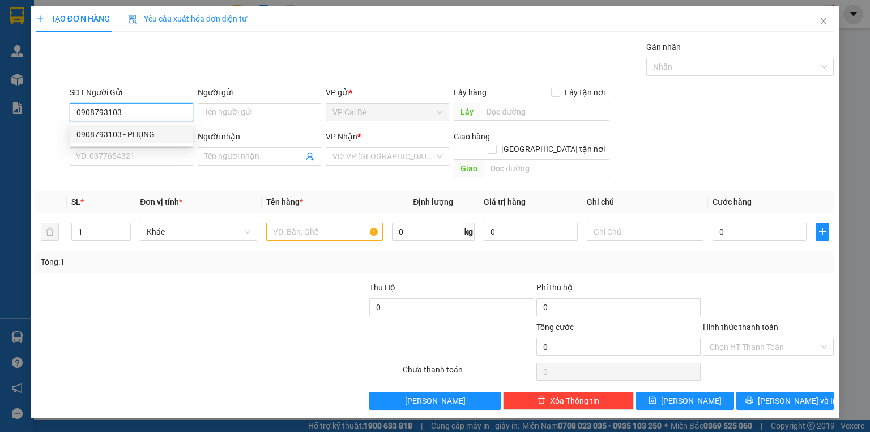
type input "NGHI"
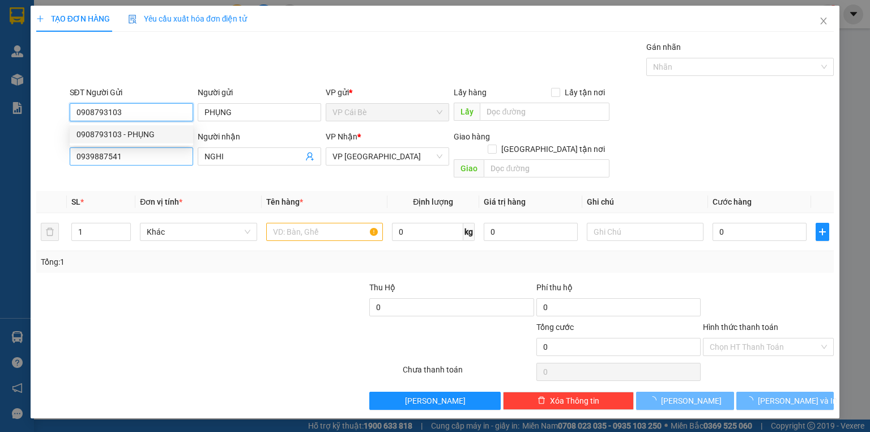
type input "20.000"
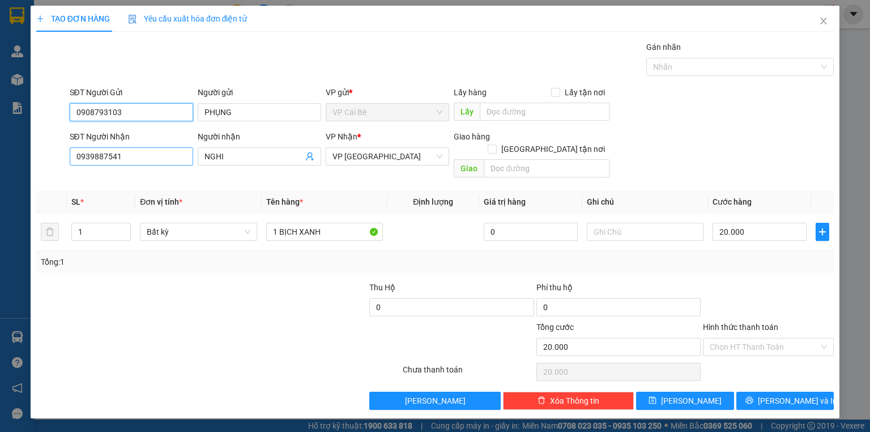
type input "0908793103"
drag, startPoint x: 134, startPoint y: 152, endPoint x: 0, endPoint y: 175, distance: 136.2
click at [0, 176] on div "TẠO ĐƠN HÀNG Yêu cầu xuất hóa đơn điện tử Transit Pickup Surcharge Ids Transit …" at bounding box center [435, 216] width 870 height 432
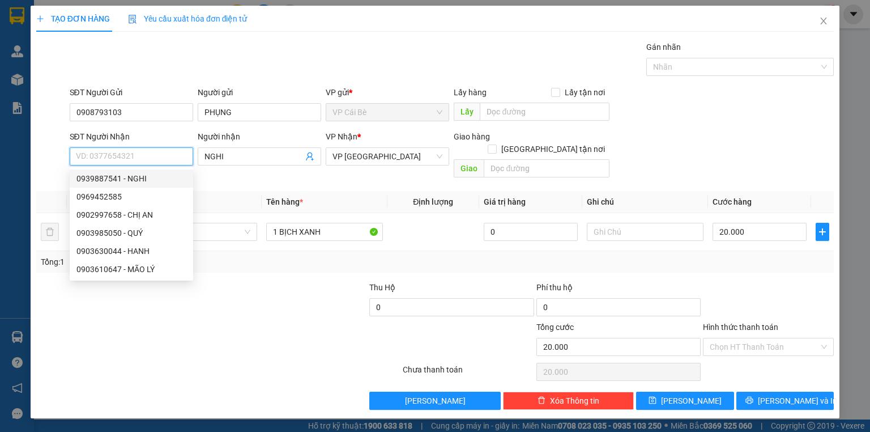
drag, startPoint x: 141, startPoint y: 175, endPoint x: 240, endPoint y: 172, distance: 99.2
click at [140, 175] on div "0939887541 - NGHI" at bounding box center [132, 178] width 110 height 12
type input "0939887541"
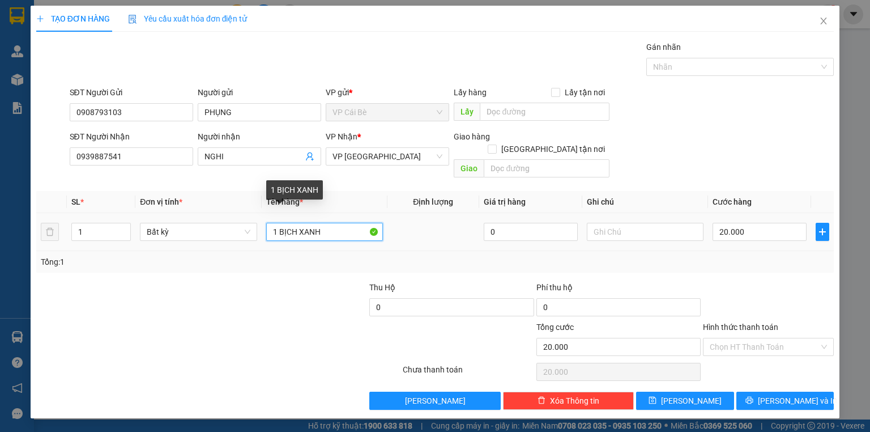
drag, startPoint x: 334, startPoint y: 215, endPoint x: 0, endPoint y: 225, distance: 334.5
click at [3, 220] on div "TẠO ĐƠN HÀNG Yêu cầu xuất hóa đơn điện tử Transit Pickup Surcharge Ids Transit …" at bounding box center [435, 216] width 870 height 432
type input "1 bich xanh"
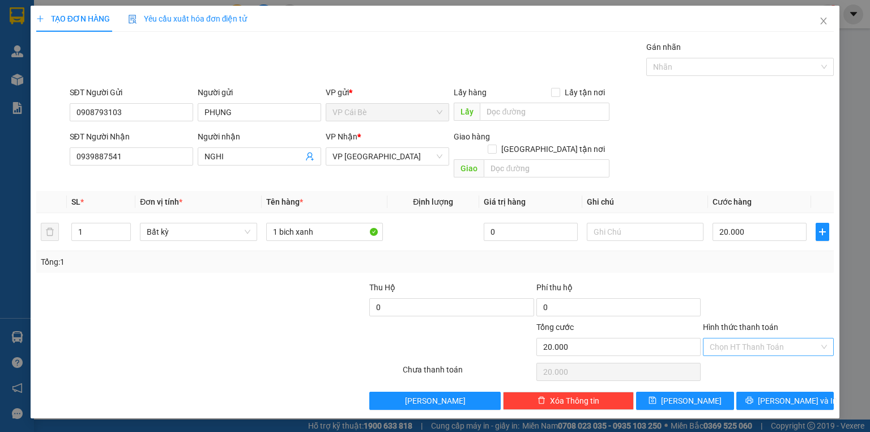
click at [753, 338] on input "Hình thức thanh toán" at bounding box center [764, 346] width 109 height 17
drag, startPoint x: 752, startPoint y: 353, endPoint x: 754, endPoint y: 372, distance: 18.8
click at [751, 354] on div "Tại văn phòng" at bounding box center [768, 356] width 117 height 12
type input "0"
drag, startPoint x: 762, startPoint y: 385, endPoint x: 716, endPoint y: 319, distance: 80.2
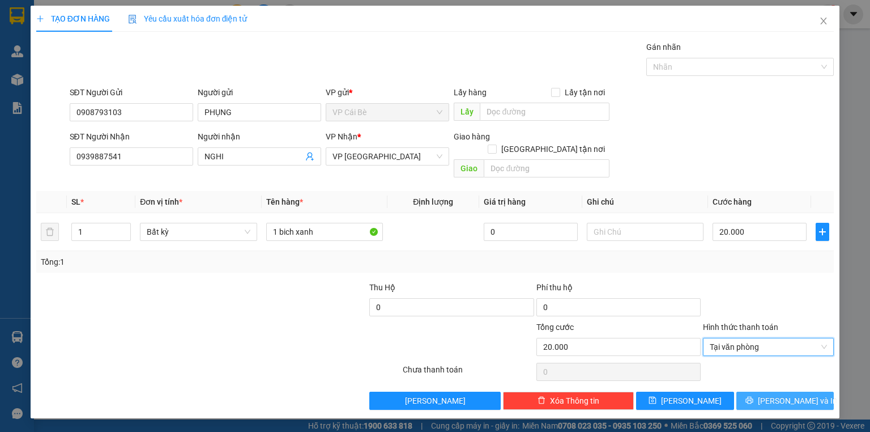
click at [762, 392] on button "Lưu và In" at bounding box center [786, 401] width 98 height 18
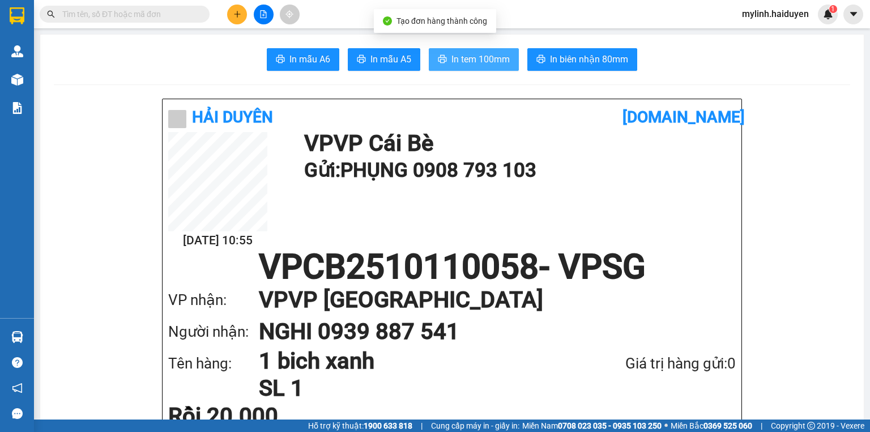
click at [458, 64] on span "In tem 100mm" at bounding box center [481, 59] width 58 height 14
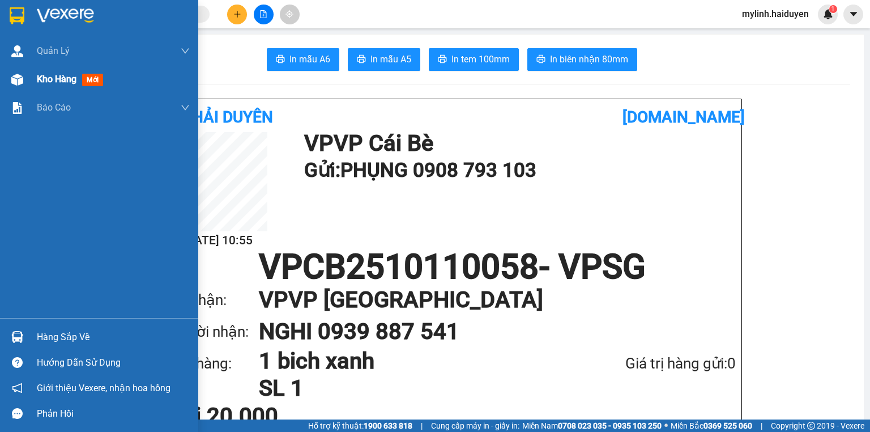
click at [56, 84] on span "Kho hàng" at bounding box center [57, 79] width 40 height 11
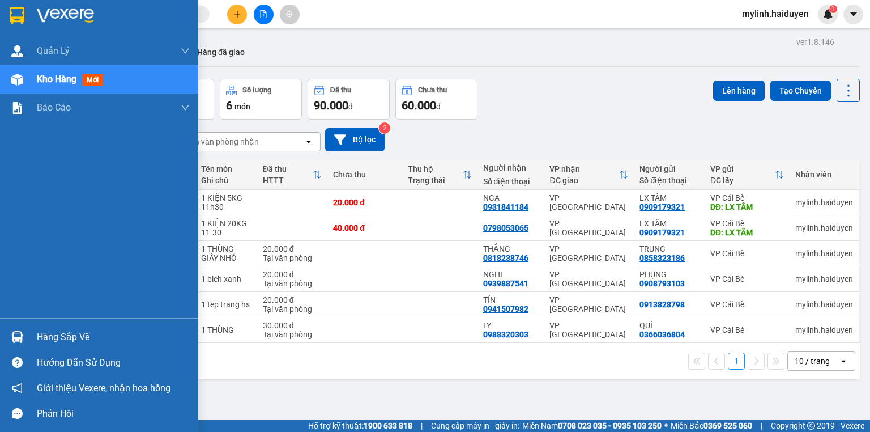
click at [77, 343] on div "Hàng sắp về" at bounding box center [113, 337] width 153 height 17
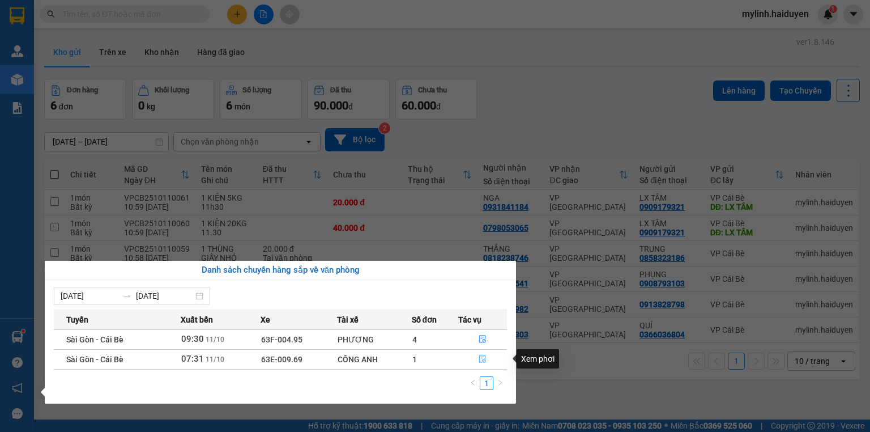
click at [481, 358] on icon "file-done" at bounding box center [483, 359] width 8 height 8
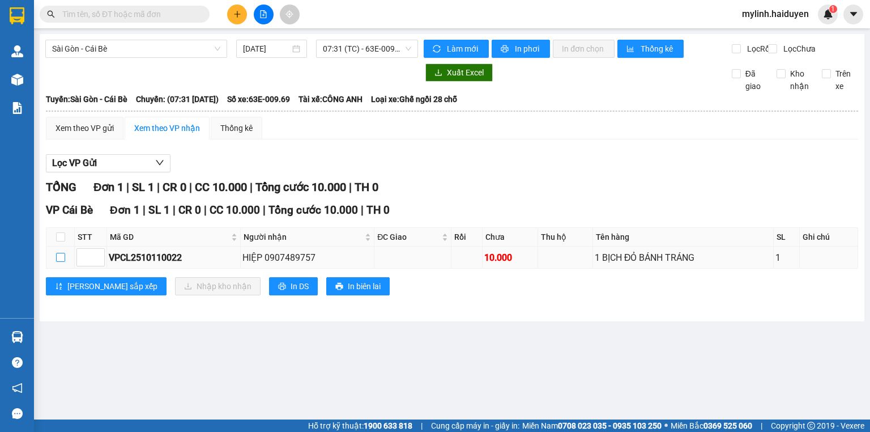
click at [62, 262] on input "checkbox" at bounding box center [60, 257] width 9 height 9
checkbox input "true"
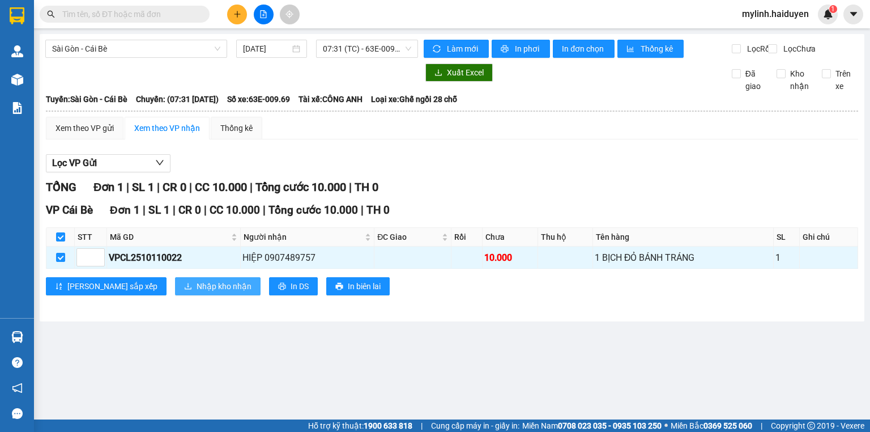
click at [197, 292] on span "Nhập kho nhận" at bounding box center [224, 286] width 55 height 12
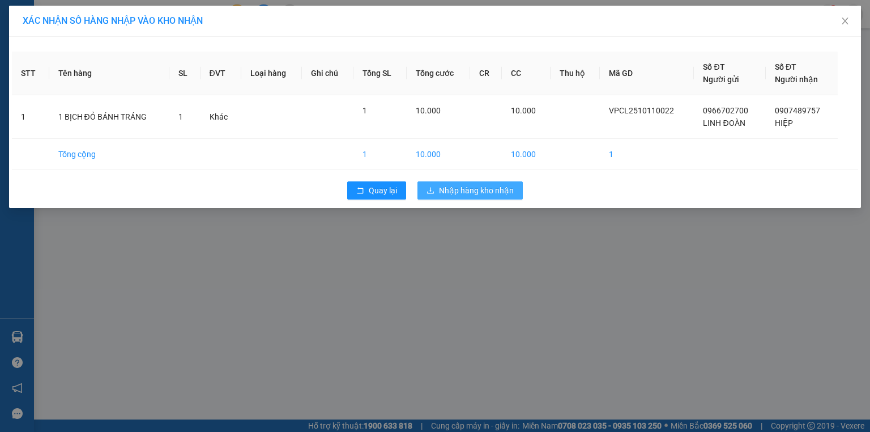
click at [440, 190] on span "Nhập hàng kho nhận" at bounding box center [476, 190] width 75 height 12
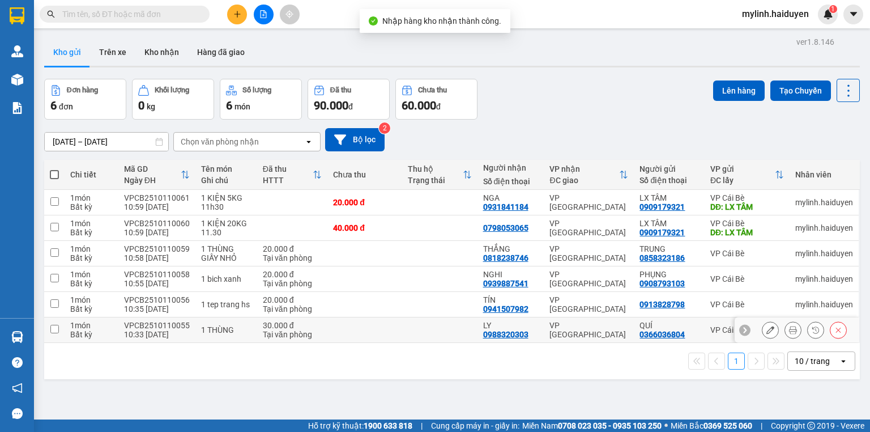
click at [68, 338] on td "1 món Bất kỳ" at bounding box center [92, 330] width 54 height 26
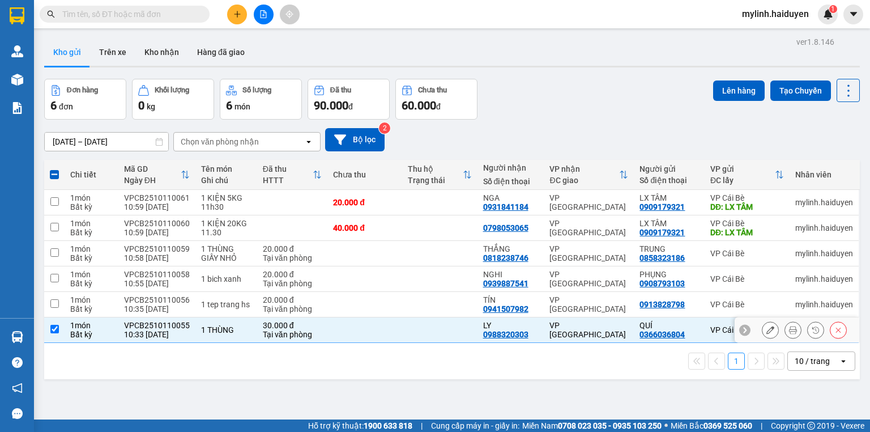
click at [165, 326] on div "VPCB2510110055" at bounding box center [157, 325] width 66 height 9
checkbox input "false"
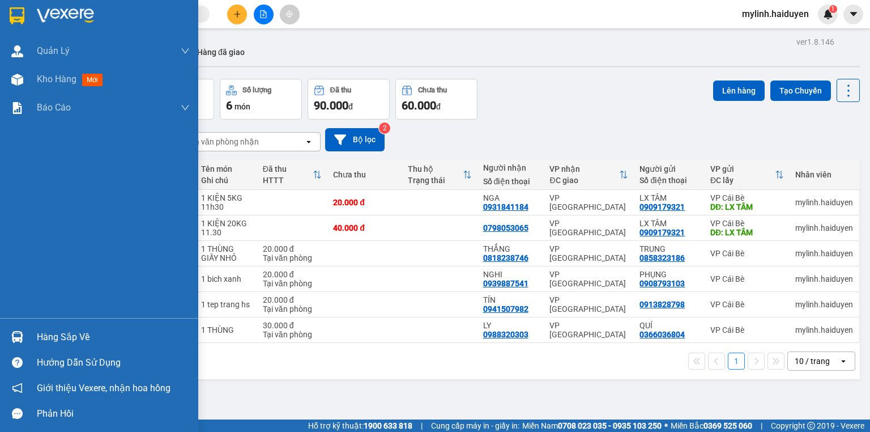
click at [66, 334] on div "Hàng sắp về" at bounding box center [113, 337] width 153 height 17
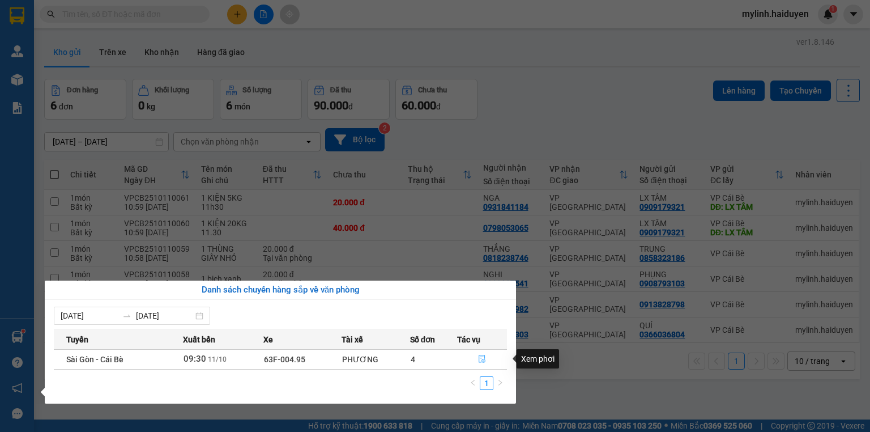
click at [483, 359] on icon "file-done" at bounding box center [482, 359] width 8 height 8
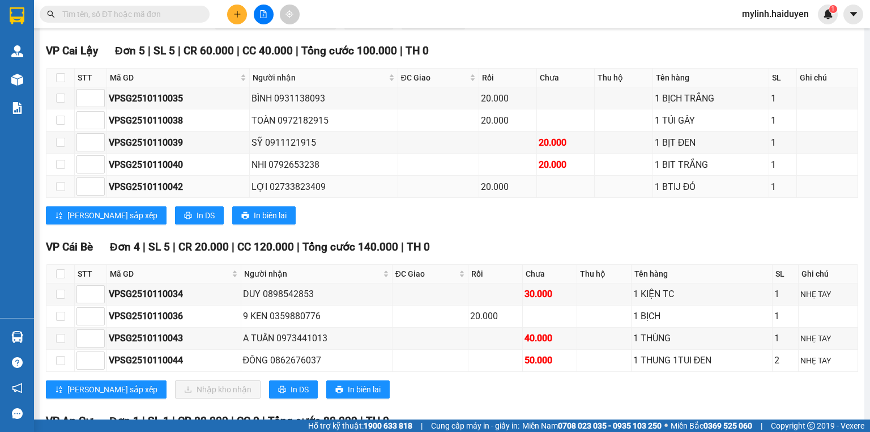
scroll to position [317, 0]
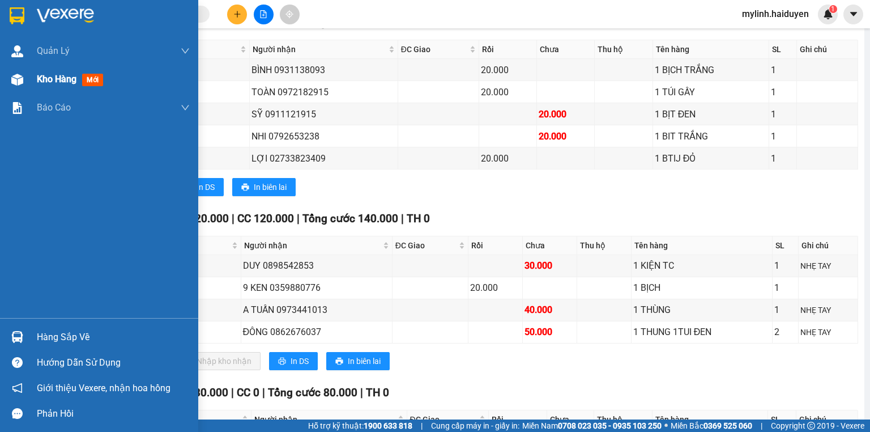
click at [75, 82] on span "Kho hàng" at bounding box center [57, 79] width 40 height 11
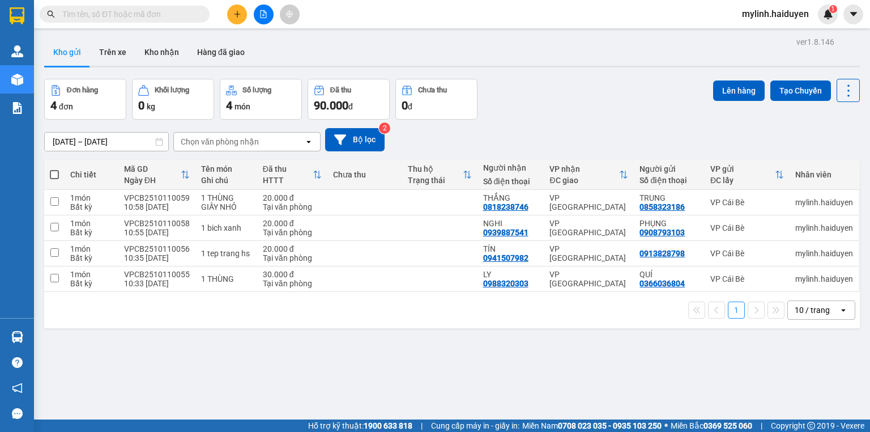
click at [54, 172] on span at bounding box center [54, 174] width 9 height 9
click at [54, 169] on input "checkbox" at bounding box center [54, 169] width 0 height 0
checkbox input "true"
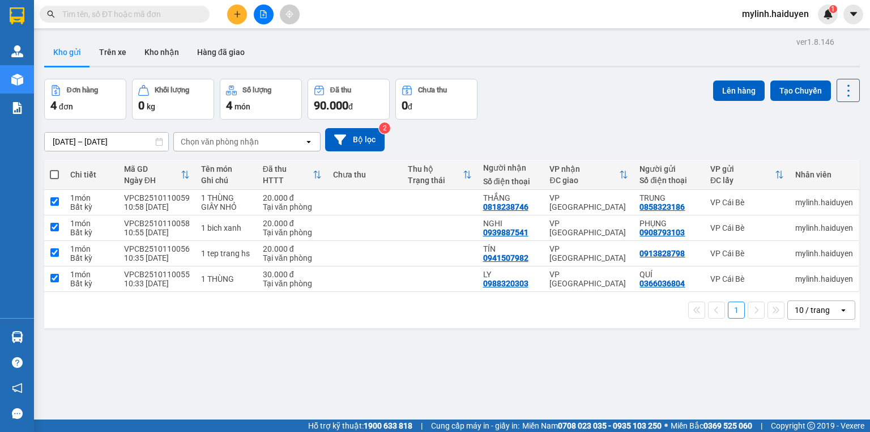
checkbox input "true"
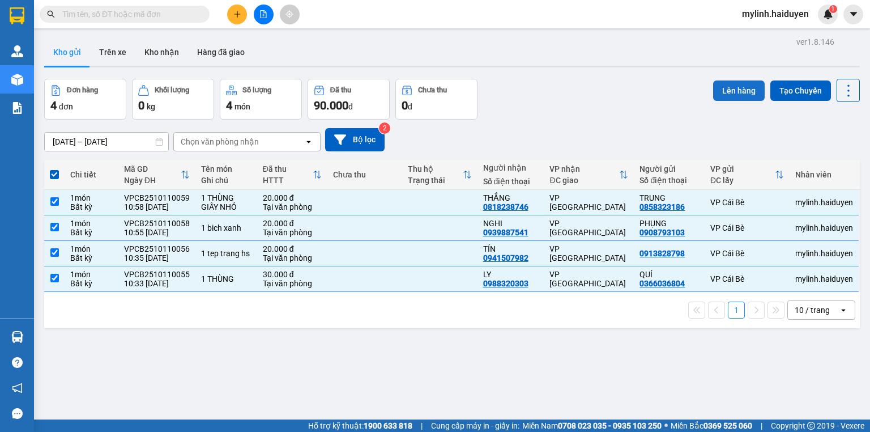
click at [727, 85] on button "Lên hàng" at bounding box center [739, 90] width 52 height 20
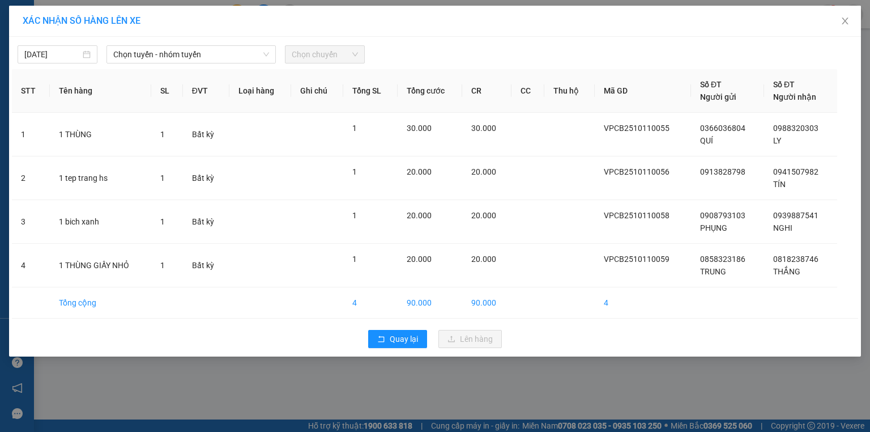
drag, startPoint x: 158, startPoint y: 54, endPoint x: 156, endPoint y: 63, distance: 9.2
click at [156, 63] on div "[DATE] Chọn tuyến - nhóm tuyến Chọn chuyến STT Tên hàng SL ĐVT Loại hàng Ghi ch…" at bounding box center [435, 197] width 852 height 320
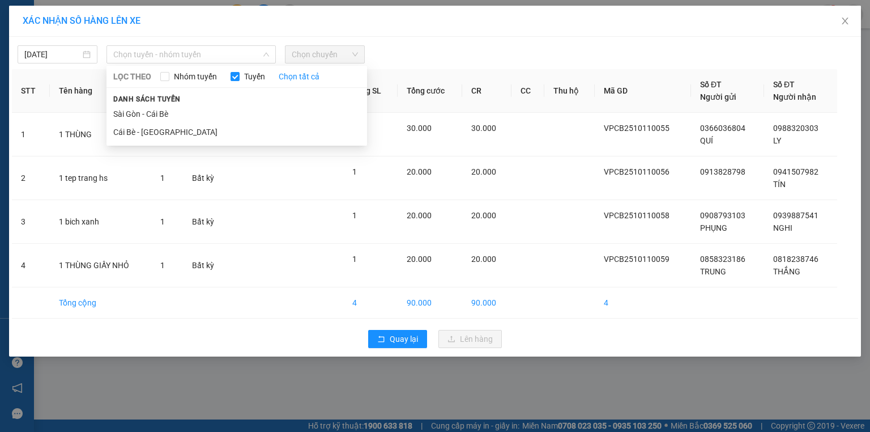
drag, startPoint x: 148, startPoint y: 129, endPoint x: 261, endPoint y: 95, distance: 117.2
click at [152, 130] on li "Cái Bè - [GEOGRAPHIC_DATA]" at bounding box center [237, 132] width 261 height 18
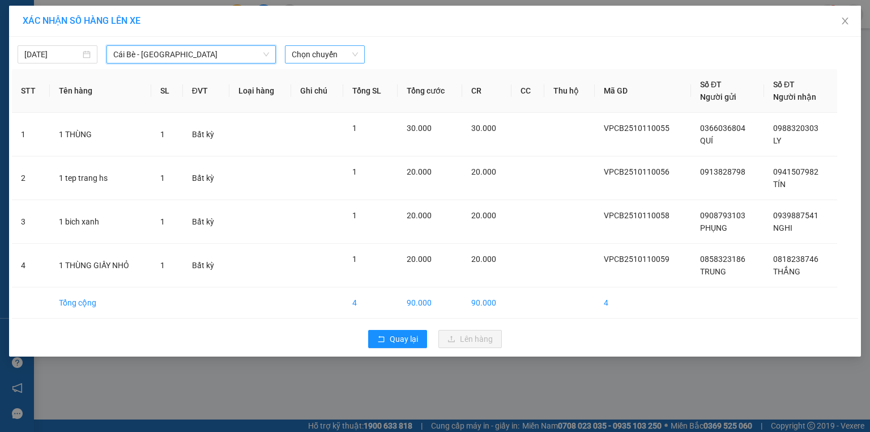
click at [324, 57] on span "Chọn chuyến" at bounding box center [325, 54] width 66 height 17
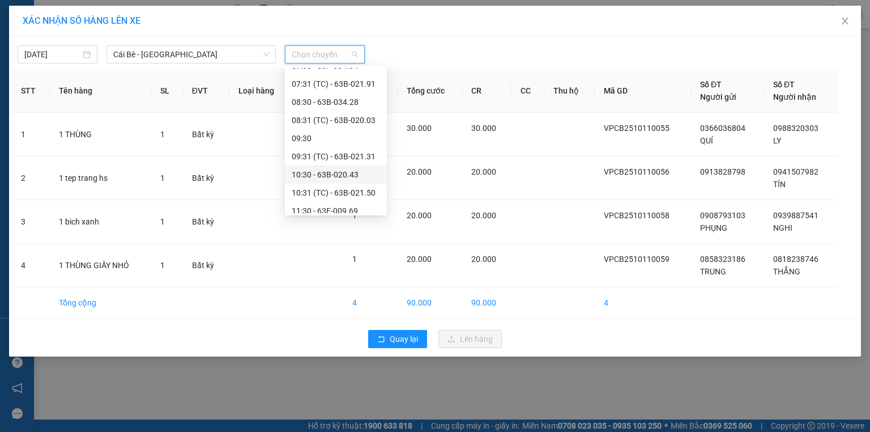
scroll to position [181, 0]
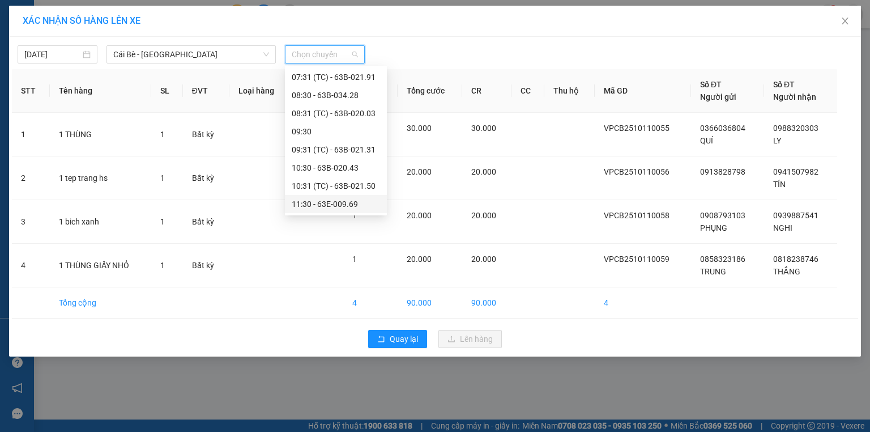
click at [333, 202] on div "11:30 - 63E-009.69" at bounding box center [336, 204] width 88 height 12
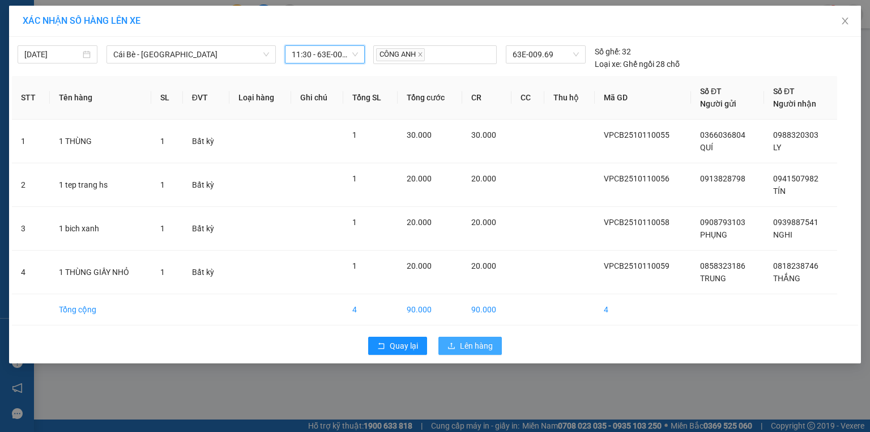
click at [474, 347] on span "Lên hàng" at bounding box center [476, 345] width 33 height 12
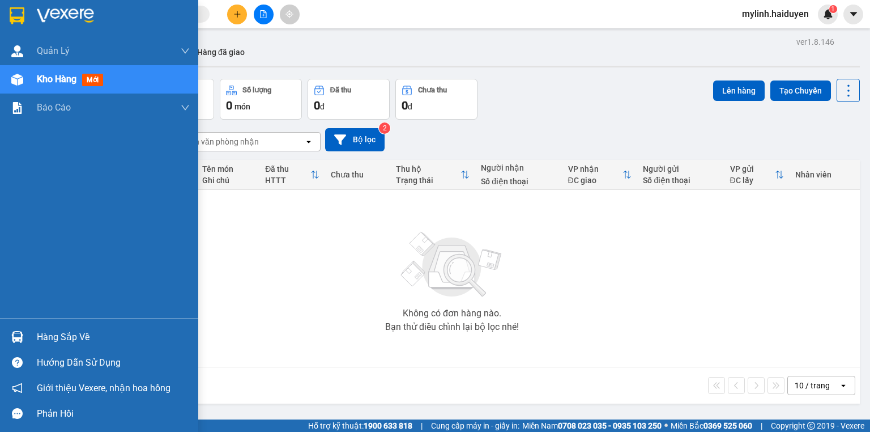
click at [67, 345] on div "Hàng sắp về" at bounding box center [99, 337] width 198 height 26
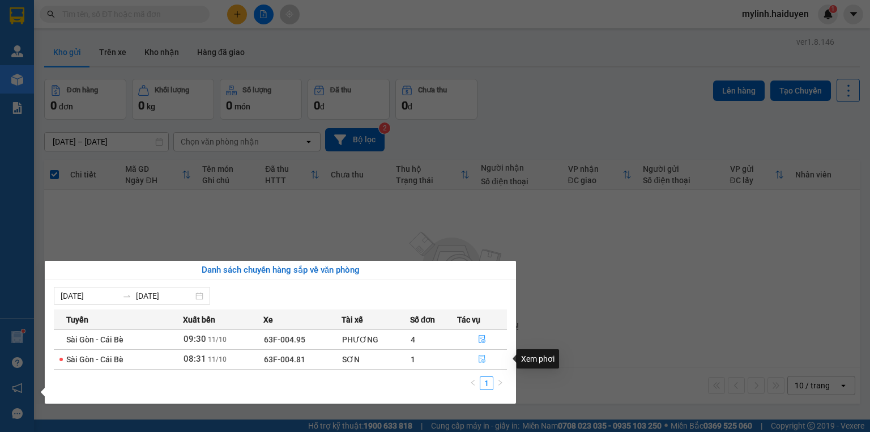
click at [486, 358] on icon "file-done" at bounding box center [482, 359] width 8 height 8
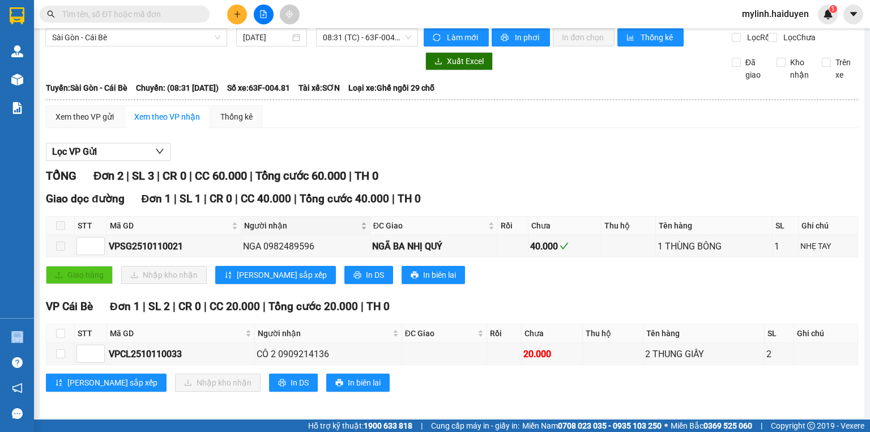
scroll to position [23, 0]
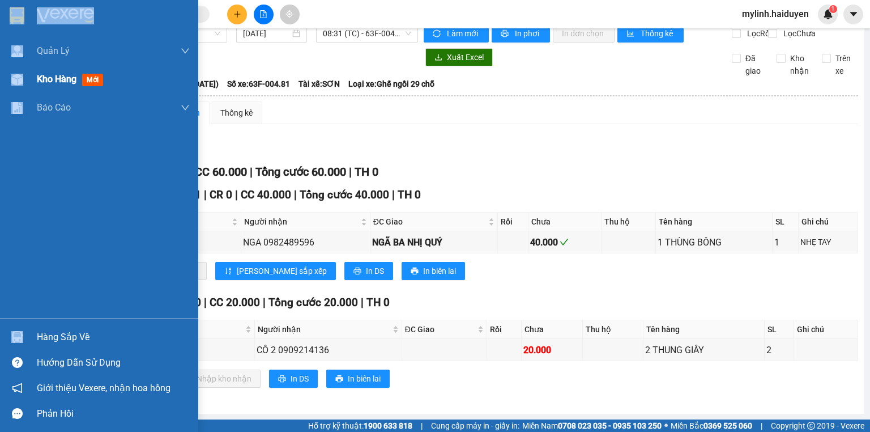
click at [83, 79] on span "mới" at bounding box center [92, 80] width 21 height 12
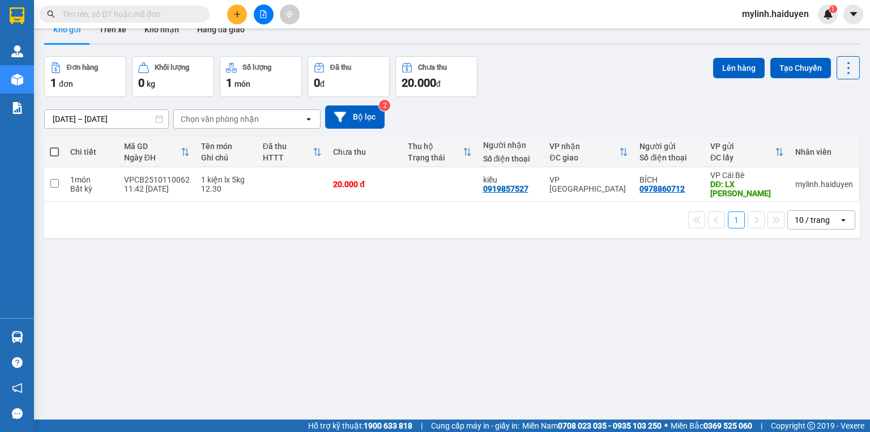
click at [175, 19] on input "text" at bounding box center [129, 14] width 134 height 12
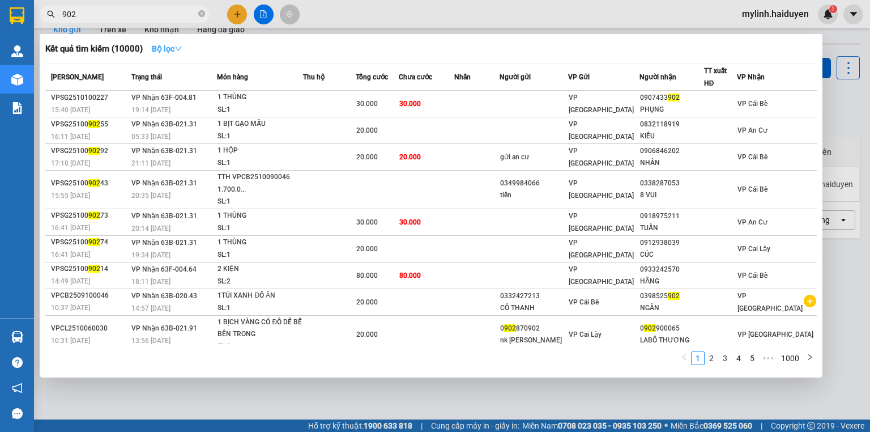
type input "902"
click at [163, 45] on strong "Bộ lọc" at bounding box center [167, 48] width 31 height 9
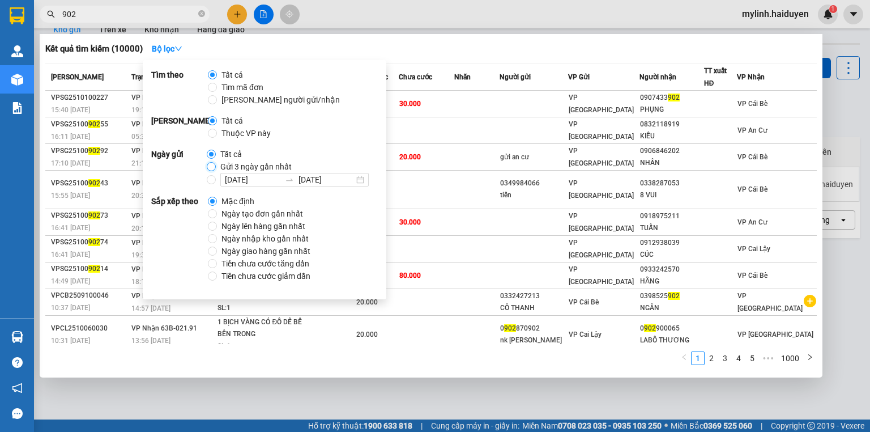
click at [207, 168] on input "Gửi 3 ngày gần nhất" at bounding box center [211, 166] width 9 height 9
radio input "true"
radio input "false"
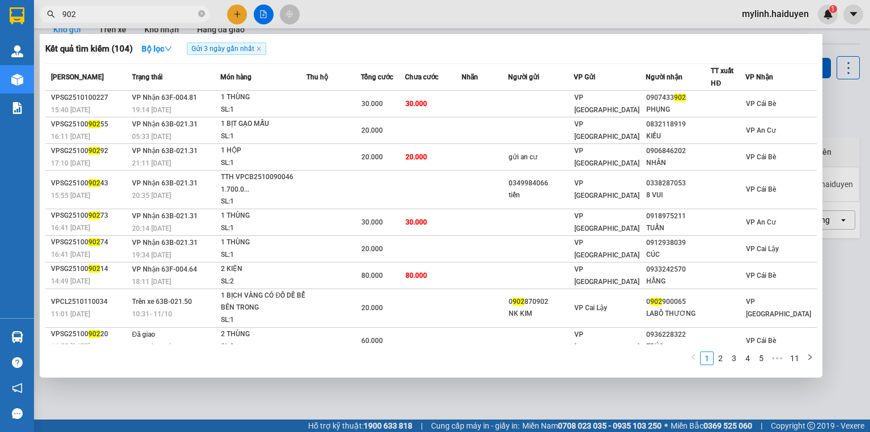
click at [167, 9] on input "902" at bounding box center [129, 14] width 134 height 12
drag, startPoint x: 371, startPoint y: 17, endPoint x: 0, endPoint y: 116, distance: 384.2
click at [368, 19] on div at bounding box center [435, 216] width 870 height 432
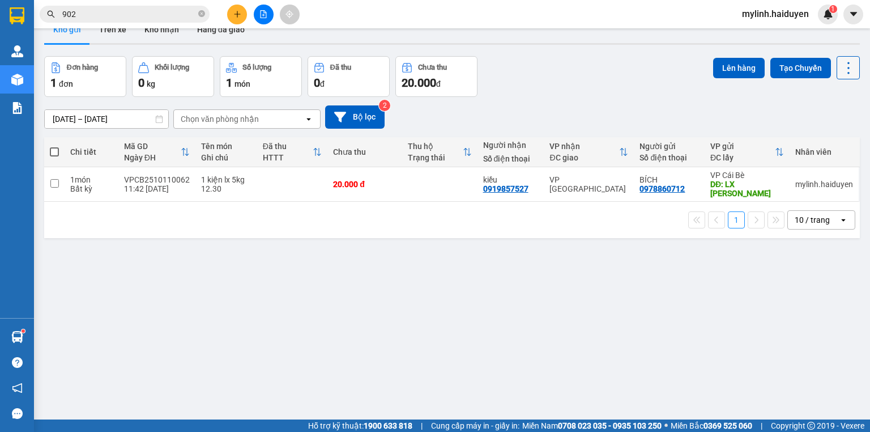
click at [852, 70] on button at bounding box center [848, 67] width 23 height 23
drag, startPoint x: 818, startPoint y: 134, endPoint x: 805, endPoint y: 134, distance: 13.0
click at [817, 134] on span "Làm mới" at bounding box center [825, 138] width 31 height 11
click at [845, 74] on icon at bounding box center [849, 68] width 16 height 16
click at [811, 134] on span "Làm mới" at bounding box center [825, 138] width 31 height 11
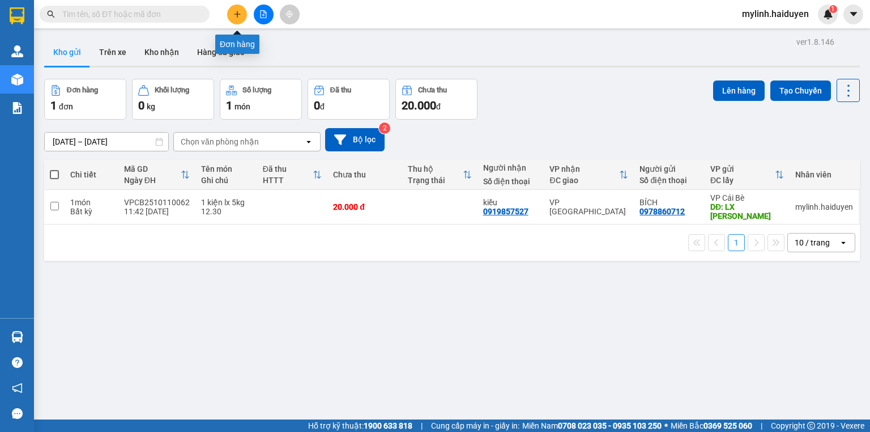
click at [238, 10] on icon "plus" at bounding box center [237, 14] width 8 height 8
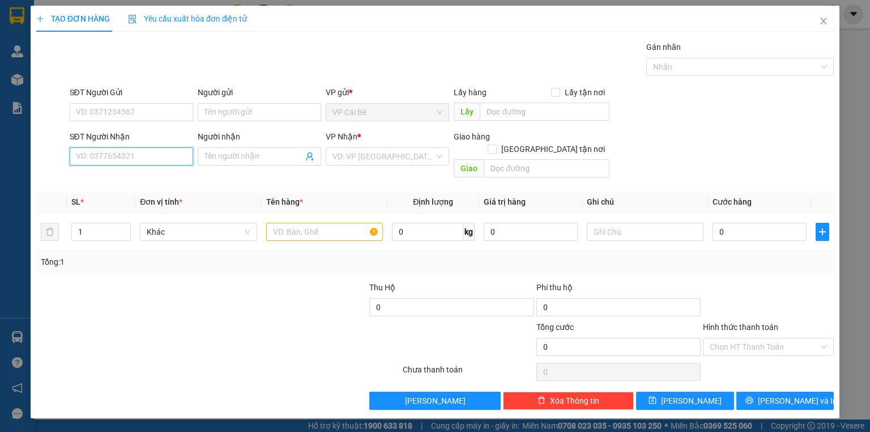
click at [142, 158] on input "SĐT Người Nhận" at bounding box center [132, 156] width 124 height 18
type input "0979679307"
click at [166, 177] on div "0979679307 - DŨNG XE ÔM" at bounding box center [132, 178] width 110 height 12
type input "DŨNG XE ÔM"
type input "40.000"
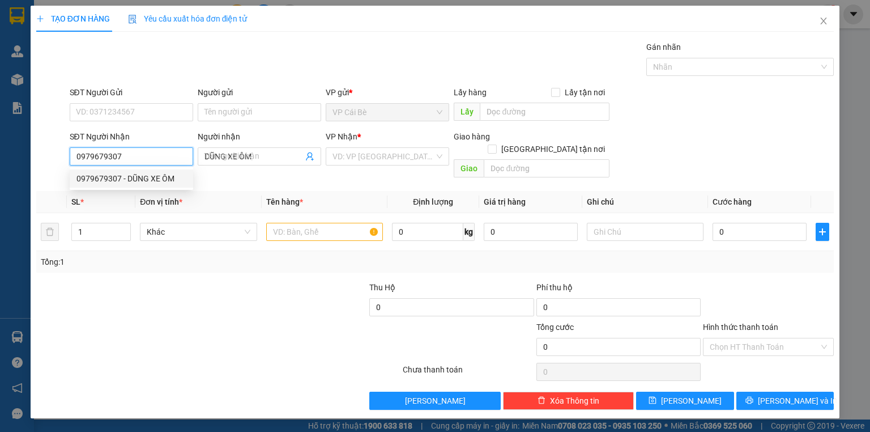
type input "40.000"
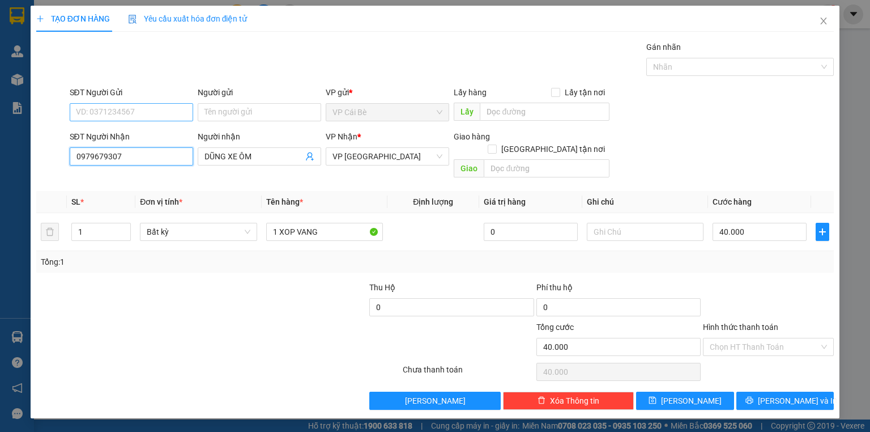
type input "0979679307"
click at [121, 113] on input "SĐT Người Gửi" at bounding box center [132, 112] width 124 height 18
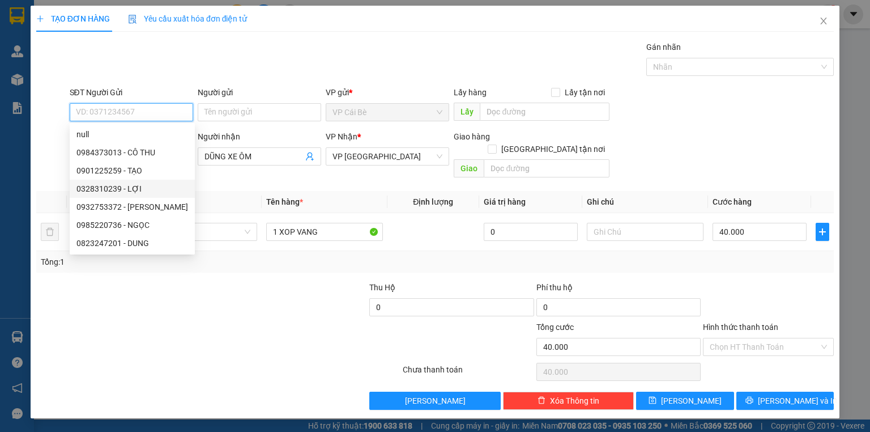
click at [125, 186] on div "0328310239 - LỢI" at bounding box center [133, 188] width 112 height 12
type input "0328310239"
type input "LỢI"
type input "20.000"
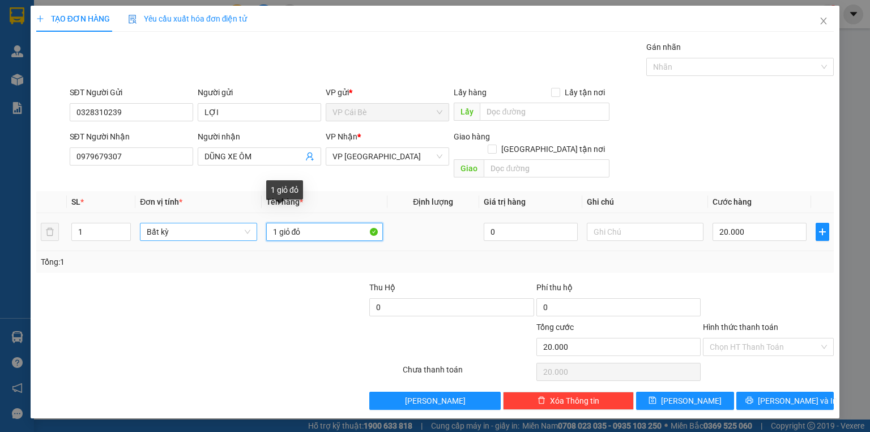
drag, startPoint x: 320, startPoint y: 216, endPoint x: 230, endPoint y: 220, distance: 90.2
click at [240, 228] on tr "1 Bất kỳ 1 giỏ đỏ 0 20.000" at bounding box center [435, 232] width 798 height 38
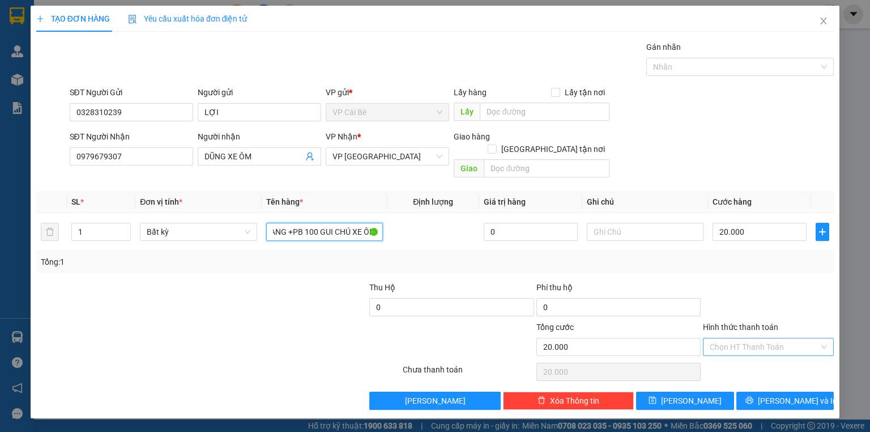
type input "1 TUI TRANG +PB 100 GUI CHÚ XE ÔM"
click at [759, 338] on input "Hình thức thanh toán" at bounding box center [764, 346] width 109 height 17
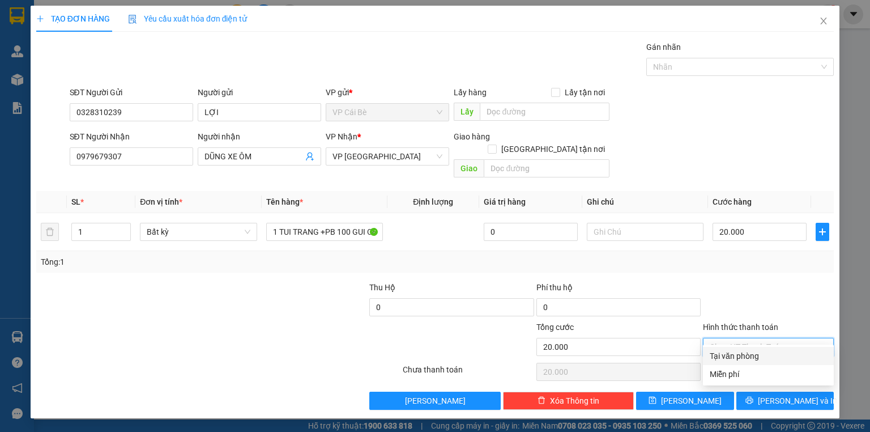
drag, startPoint x: 759, startPoint y: 356, endPoint x: 766, endPoint y: 363, distance: 10.0
click at [759, 356] on div "Tại văn phòng" at bounding box center [768, 356] width 117 height 12
type input "0"
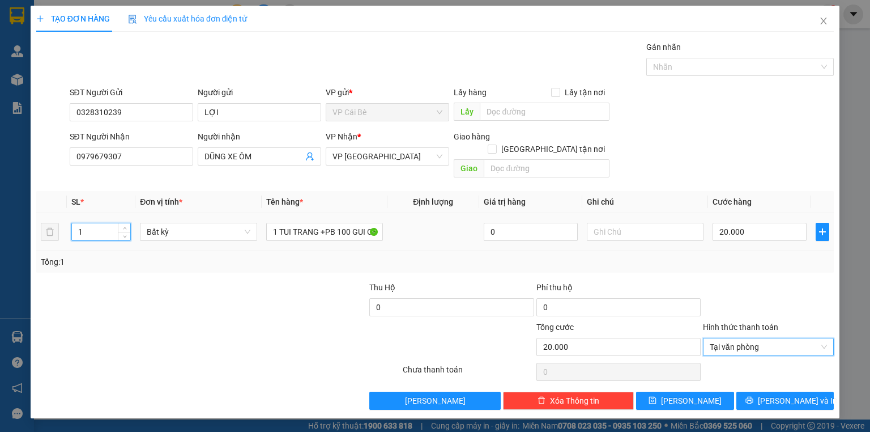
click at [96, 223] on input "1" at bounding box center [101, 231] width 58 height 17
type input "2"
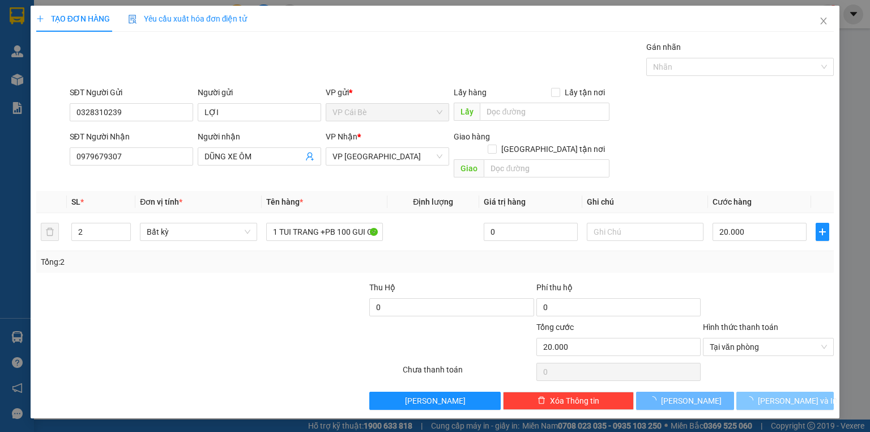
drag, startPoint x: 795, startPoint y: 383, endPoint x: 641, endPoint y: 168, distance: 264.5
click at [794, 394] on span "[PERSON_NAME] và In" at bounding box center [797, 400] width 79 height 12
type input "0"
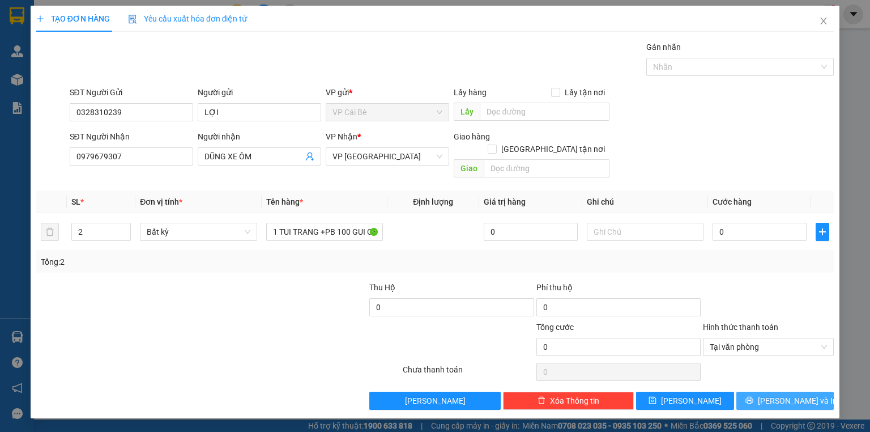
click at [777, 392] on button "[PERSON_NAME] và In" at bounding box center [786, 401] width 98 height 18
click at [792, 394] on span "[PERSON_NAME] và In" at bounding box center [797, 400] width 79 height 12
click at [791, 394] on span "[PERSON_NAME] và In" at bounding box center [797, 400] width 79 height 12
drag, startPoint x: 729, startPoint y: 332, endPoint x: 754, endPoint y: 362, distance: 39.4
click at [729, 338] on span "Tại văn phòng" at bounding box center [768, 346] width 117 height 17
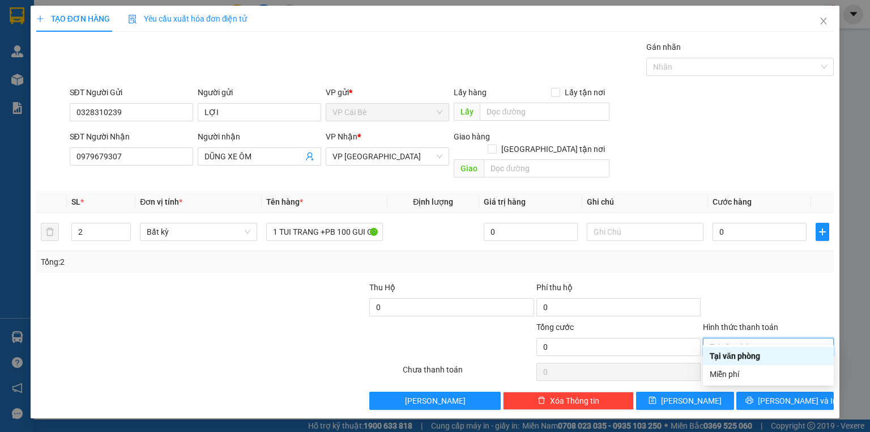
click at [740, 356] on div "Tại văn phòng" at bounding box center [768, 356] width 117 height 12
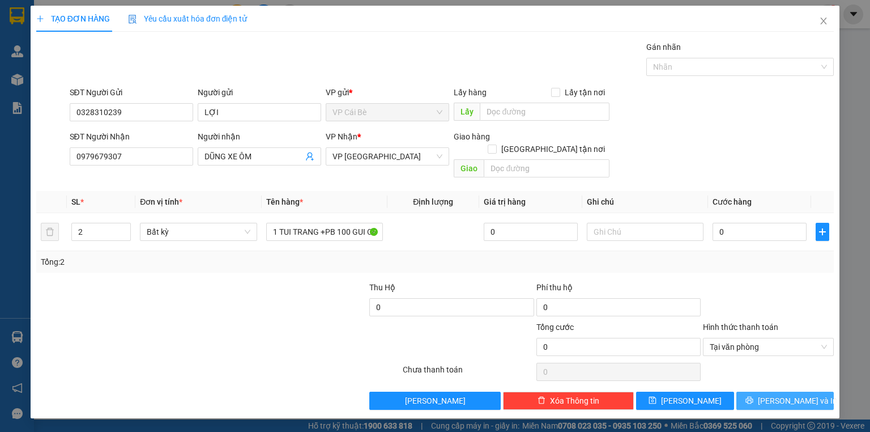
click at [773, 392] on button "[PERSON_NAME] và In" at bounding box center [786, 401] width 98 height 18
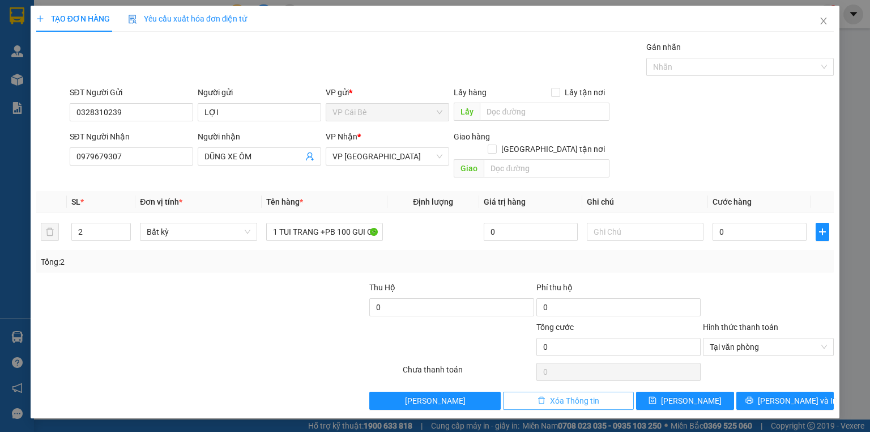
click at [589, 394] on span "Xóa Thông tin" at bounding box center [574, 400] width 49 height 12
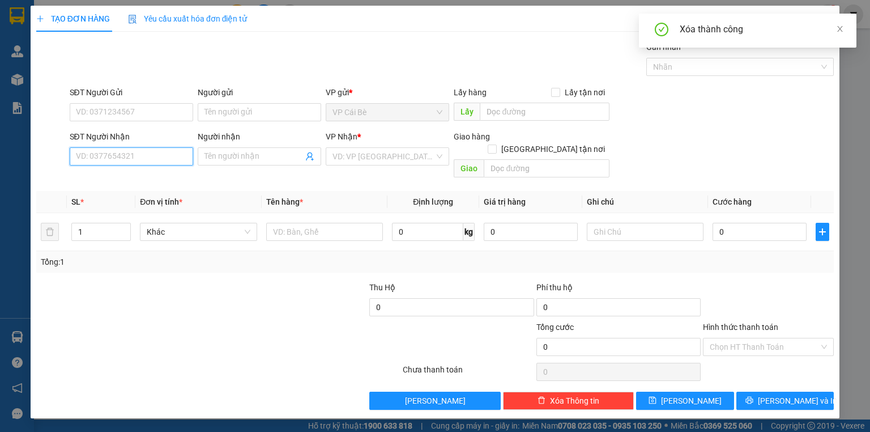
click at [133, 158] on input "SĐT Người Nhận" at bounding box center [132, 156] width 124 height 18
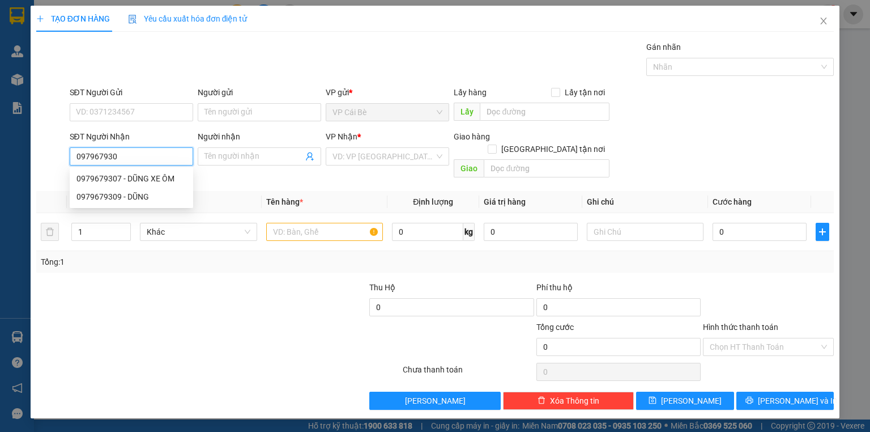
type input "0979679307"
click at [147, 171] on div "0979679307 - DŨNG XE ÔM" at bounding box center [132, 178] width 124 height 18
type input "DŨNG XE ÔM"
type input "40.000"
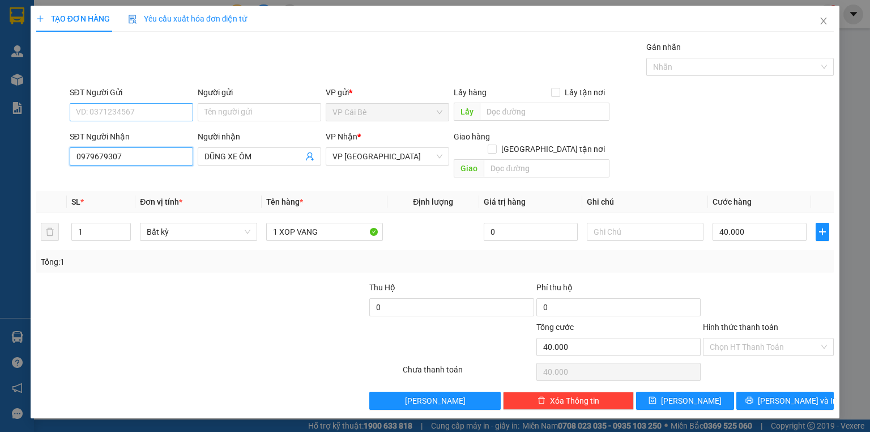
type input "0979679307"
click at [138, 116] on input "SĐT Người Gửi" at bounding box center [132, 112] width 124 height 18
click at [141, 131] on div "0328310239 - LỢI" at bounding box center [132, 134] width 110 height 12
type input "0328310239"
type input "LỢI"
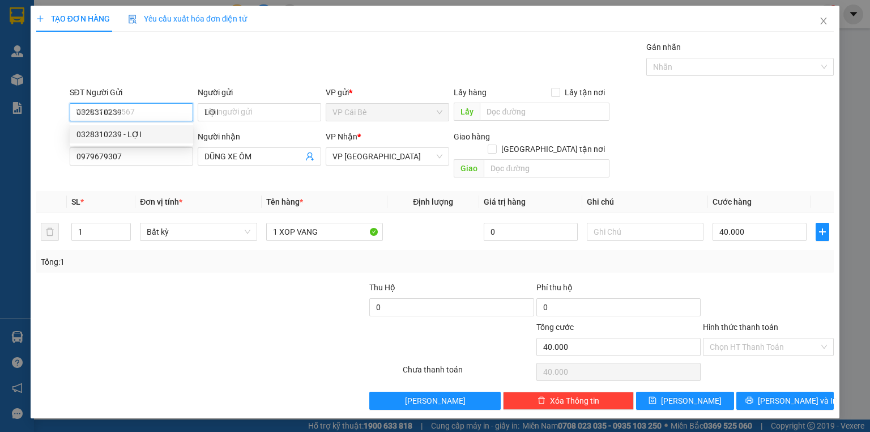
type input "20.000"
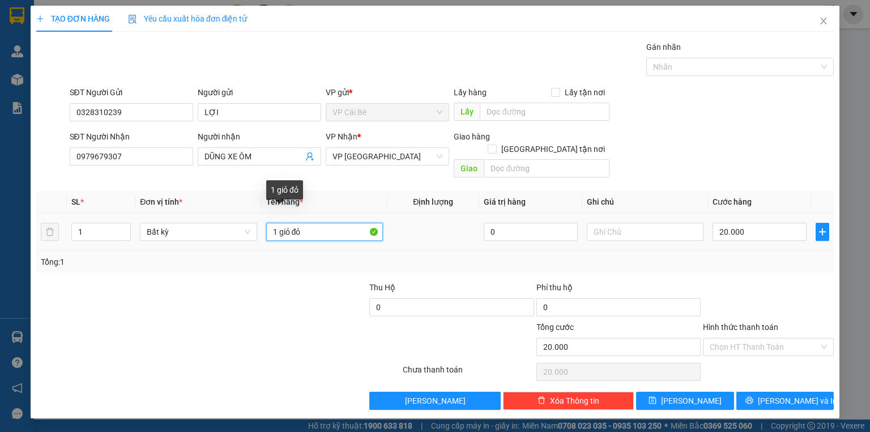
click at [308, 223] on input "1 giỏ đỏ" at bounding box center [324, 232] width 117 height 18
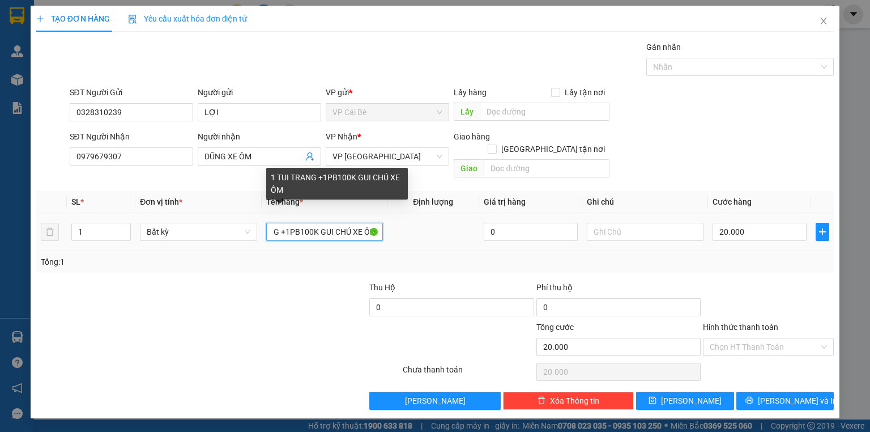
scroll to position [0, 41]
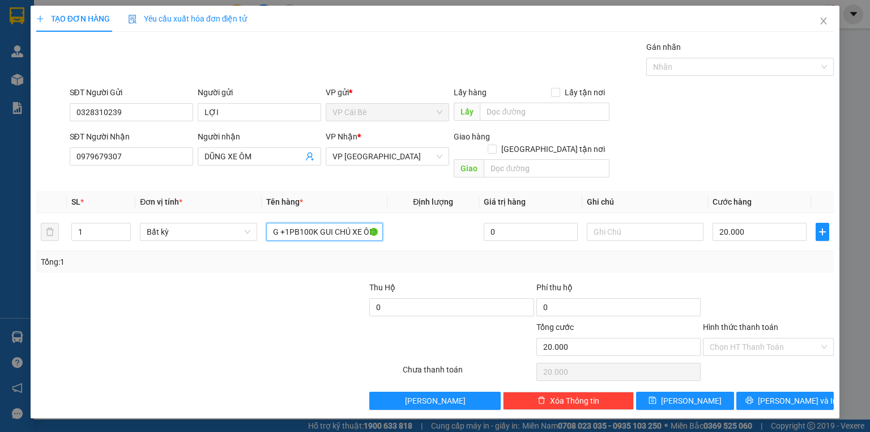
type input "1 TUI TRANG +1PB100K GUI CHÚ XE ÔM"
click at [743, 339] on input "Hình thức thanh toán" at bounding box center [764, 346] width 109 height 17
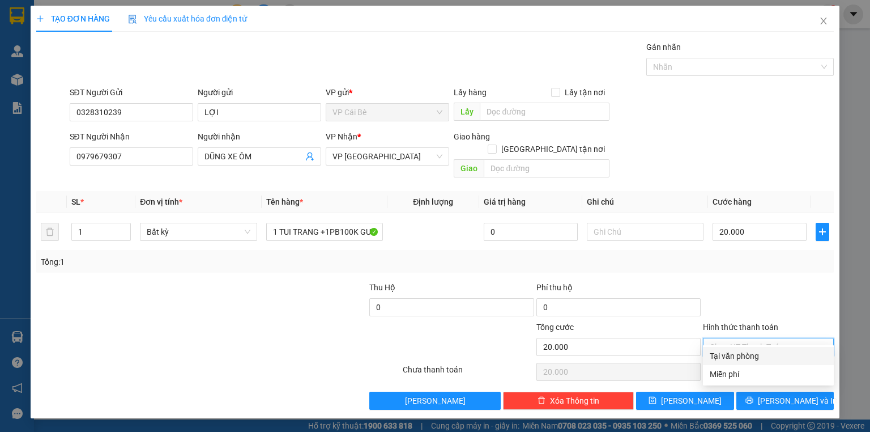
drag, startPoint x: 748, startPoint y: 355, endPoint x: 760, endPoint y: 369, distance: 18.5
click at [749, 356] on div "Tại văn phòng" at bounding box center [768, 356] width 117 height 12
type input "0"
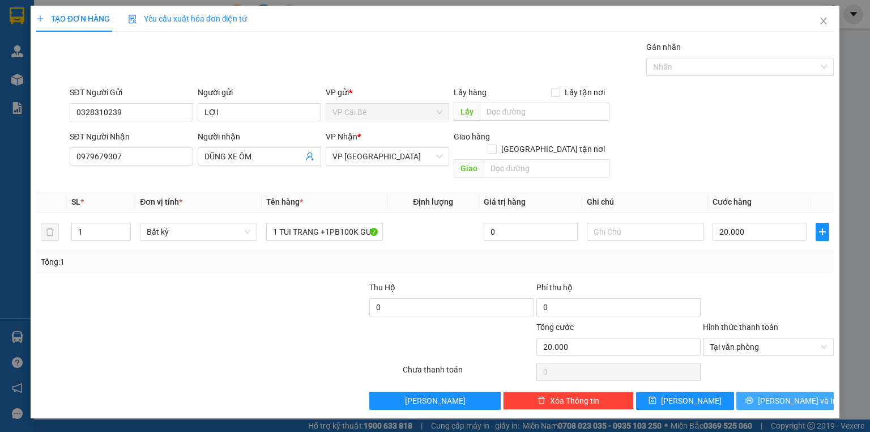
click at [781, 394] on span "[PERSON_NAME] và In" at bounding box center [797, 400] width 79 height 12
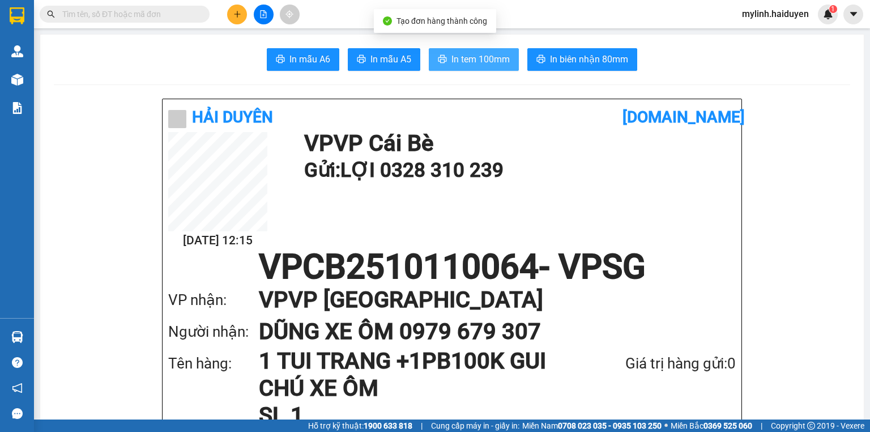
click at [482, 57] on span "In tem 100mm" at bounding box center [481, 59] width 58 height 14
click at [184, 11] on input "text" at bounding box center [129, 14] width 134 height 12
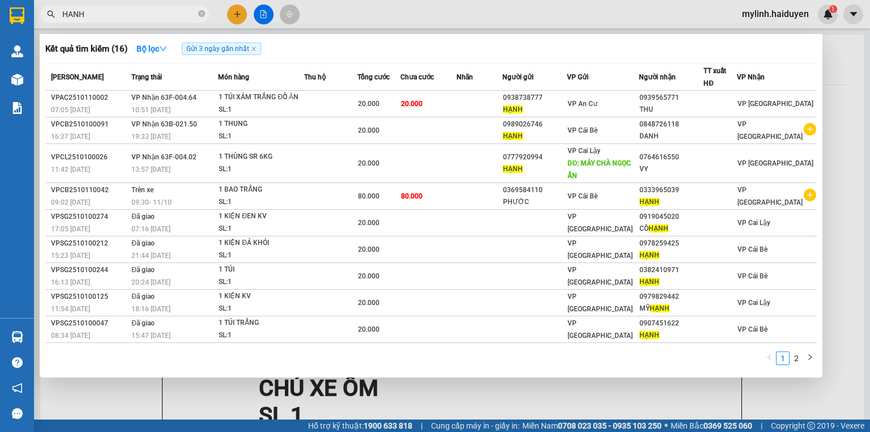
type input "HANH"
click at [199, 12] on icon "close-circle" at bounding box center [201, 13] width 7 height 7
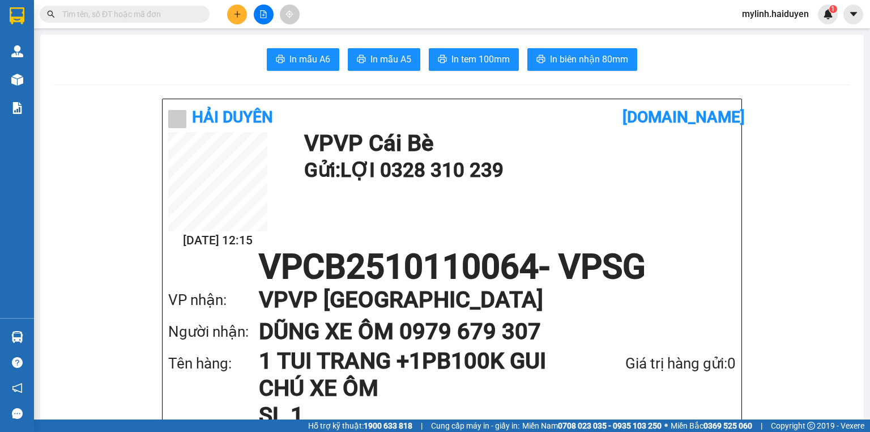
click at [236, 12] on icon "plus" at bounding box center [237, 14] width 8 height 8
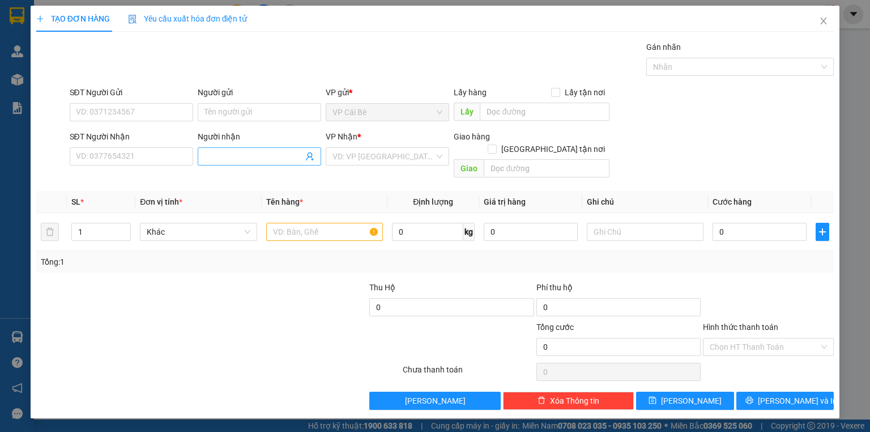
click at [231, 158] on input "Người nhận" at bounding box center [254, 156] width 99 height 12
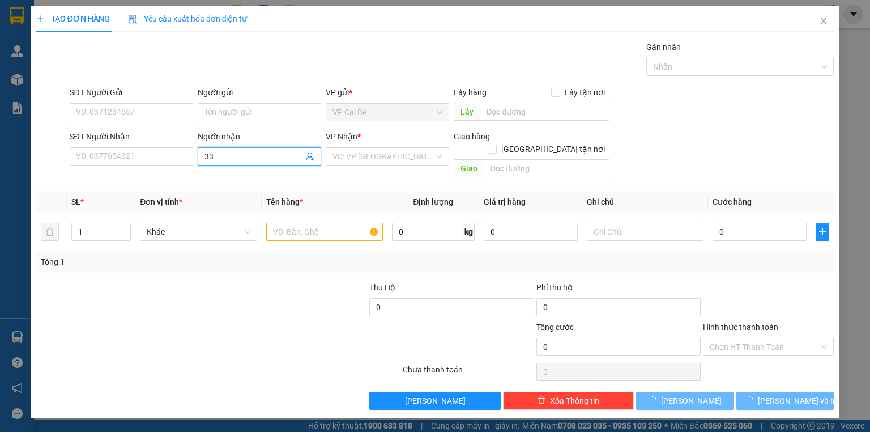
type input "3"
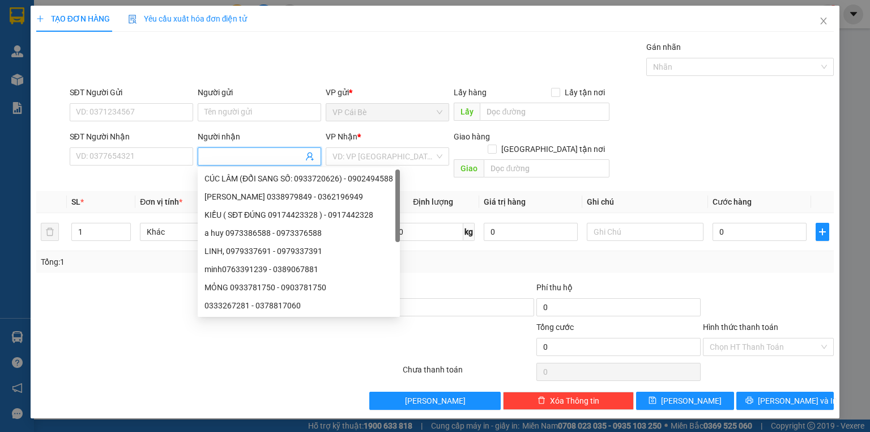
type input "2"
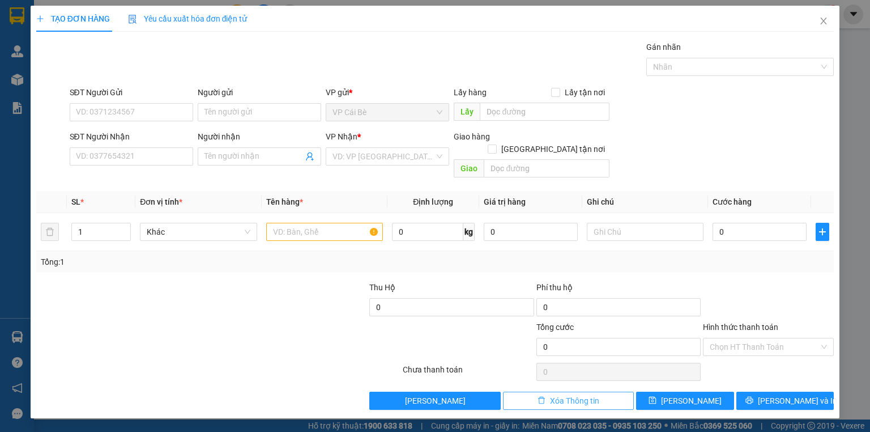
drag, startPoint x: 587, startPoint y: 387, endPoint x: 578, endPoint y: 367, distance: 22.3
click at [587, 394] on span "Xóa Thông tin" at bounding box center [574, 400] width 49 height 12
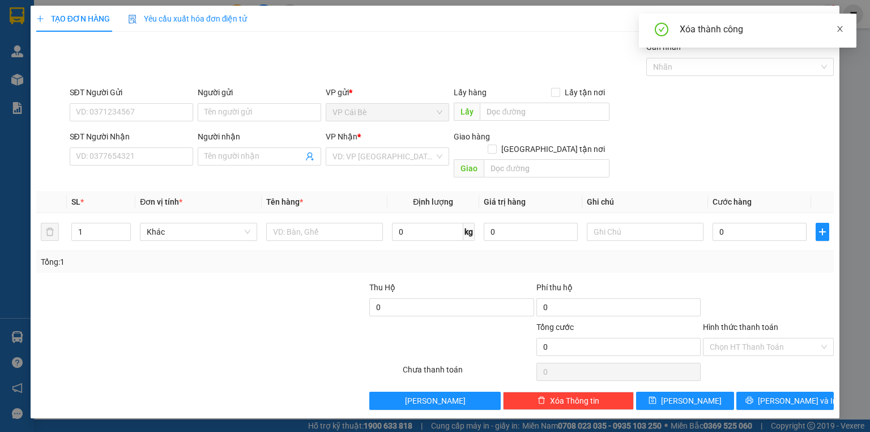
click at [841, 27] on icon "close" at bounding box center [841, 29] width 6 height 6
click at [825, 19] on icon "close" at bounding box center [823, 20] width 9 height 9
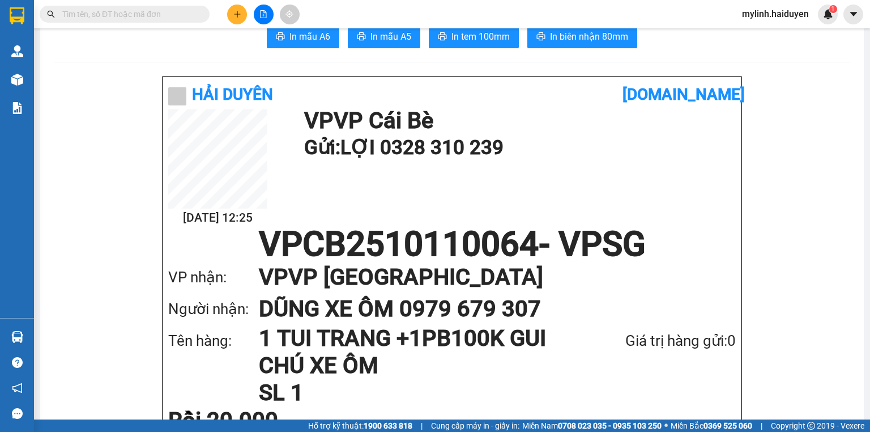
scroll to position [45, 0]
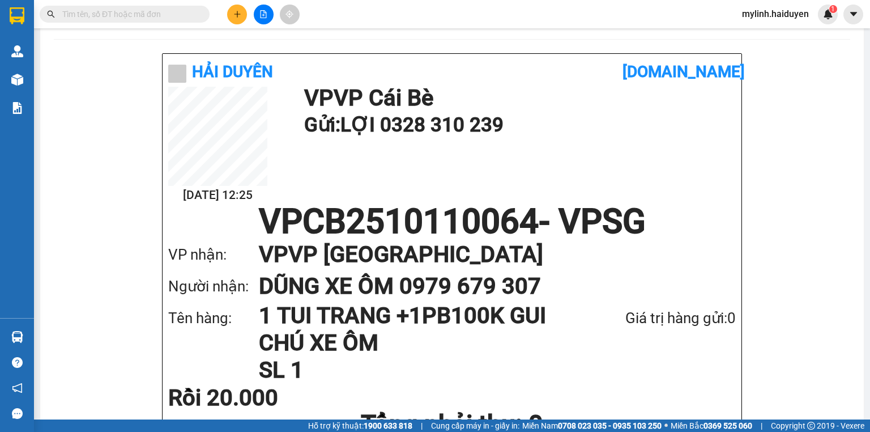
click at [160, 15] on input "text" at bounding box center [129, 14] width 134 height 12
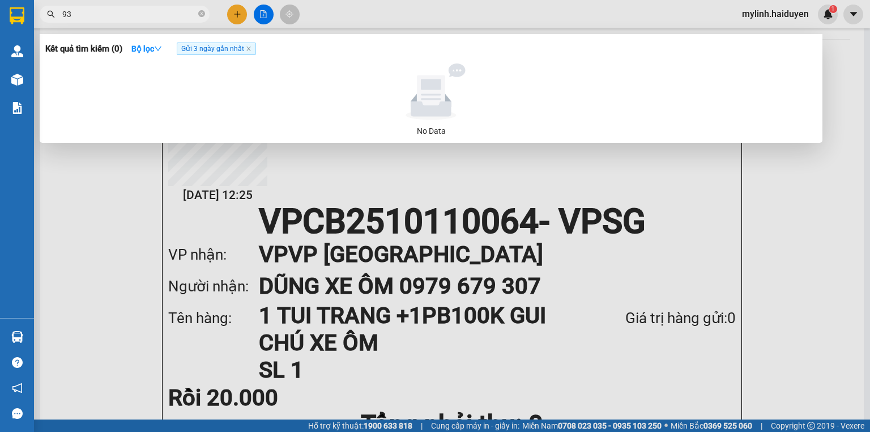
type input "9"
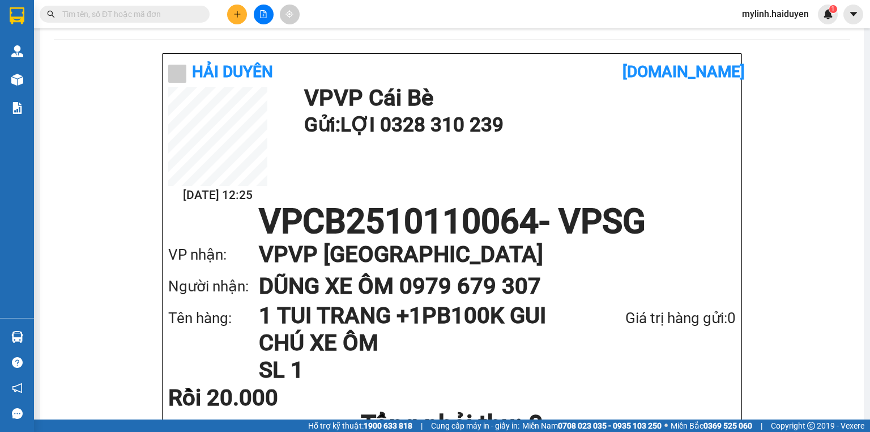
click at [144, 10] on input "text" at bounding box center [129, 14] width 134 height 12
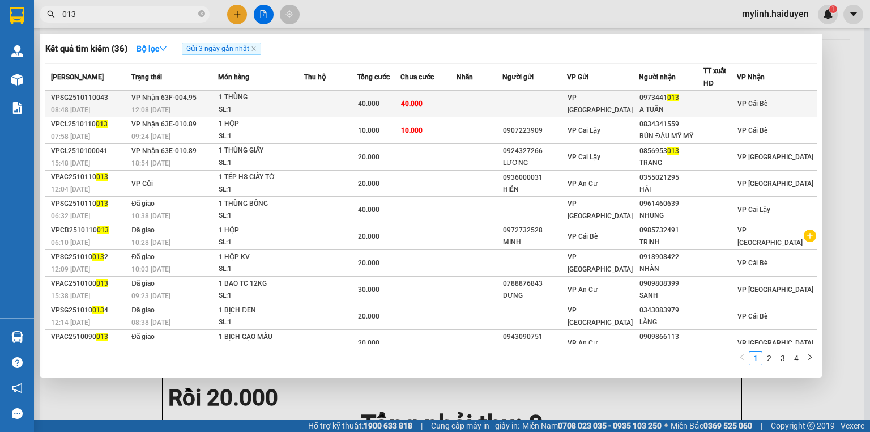
type input "013"
click at [589, 93] on td "VP [GEOGRAPHIC_DATA]" at bounding box center [602, 104] width 71 height 27
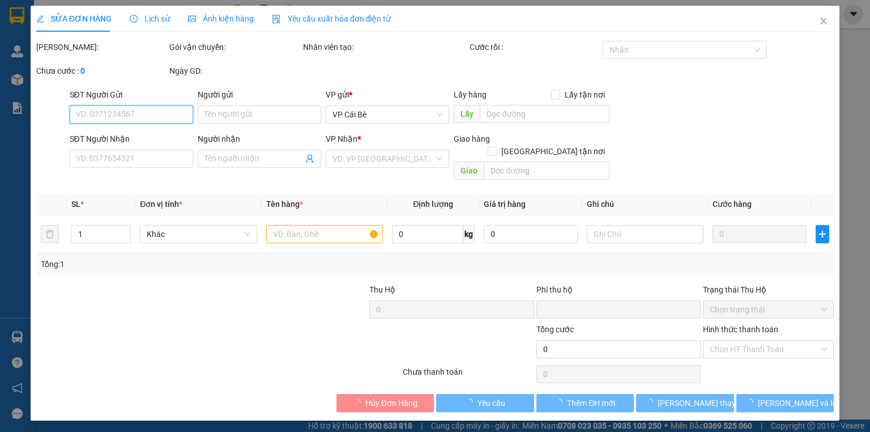
type input "0973441013"
type input "A TUẤN"
type input "0"
type input "40.000"
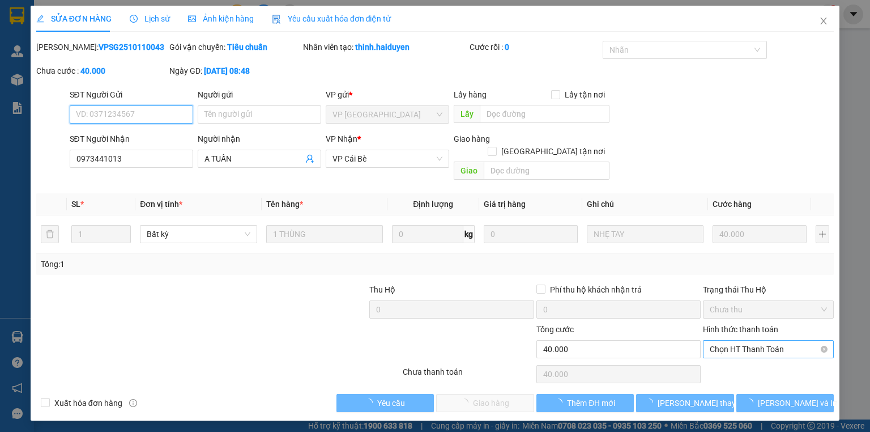
click at [746, 341] on span "Chọn HT Thanh Toán" at bounding box center [768, 349] width 117 height 17
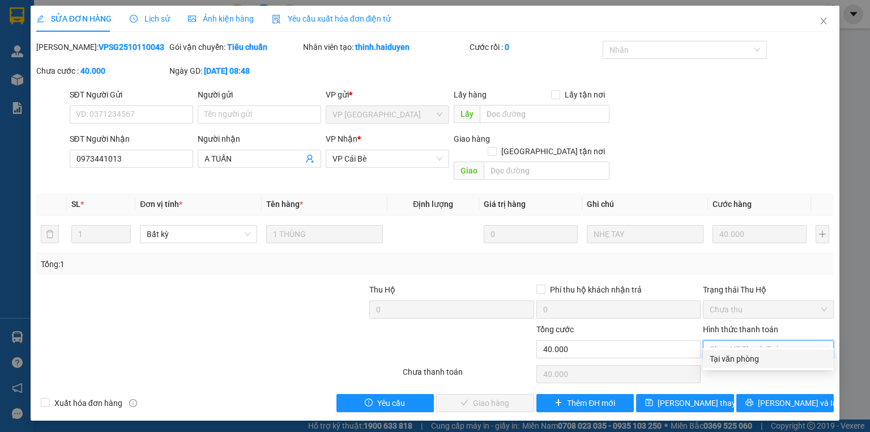
click at [741, 354] on div "Tại văn phòng" at bounding box center [768, 358] width 117 height 12
type input "0"
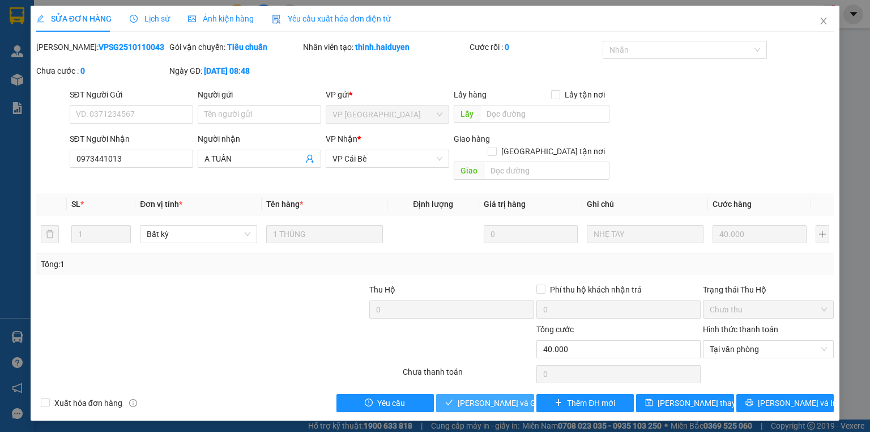
click at [521, 397] on span "Lưu và Giao hàng" at bounding box center [512, 403] width 109 height 12
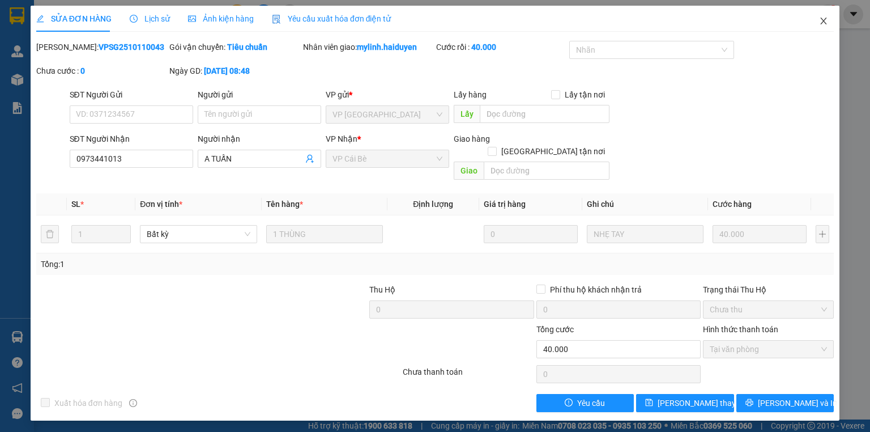
click at [819, 17] on icon "close" at bounding box center [823, 20] width 9 height 9
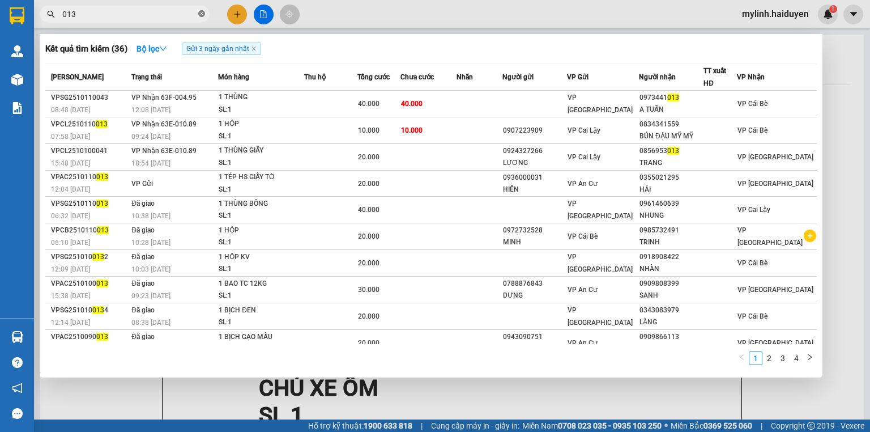
click at [204, 15] on icon "close-circle" at bounding box center [201, 13] width 7 height 7
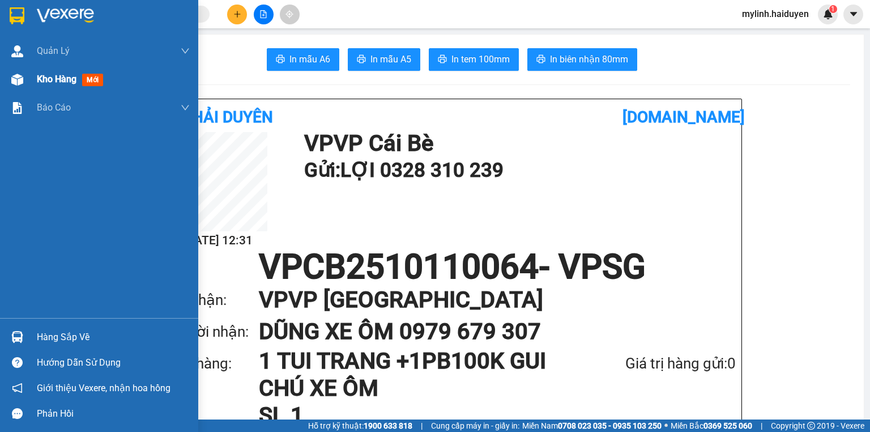
click at [70, 71] on div "Kho hàng mới" at bounding box center [113, 79] width 153 height 28
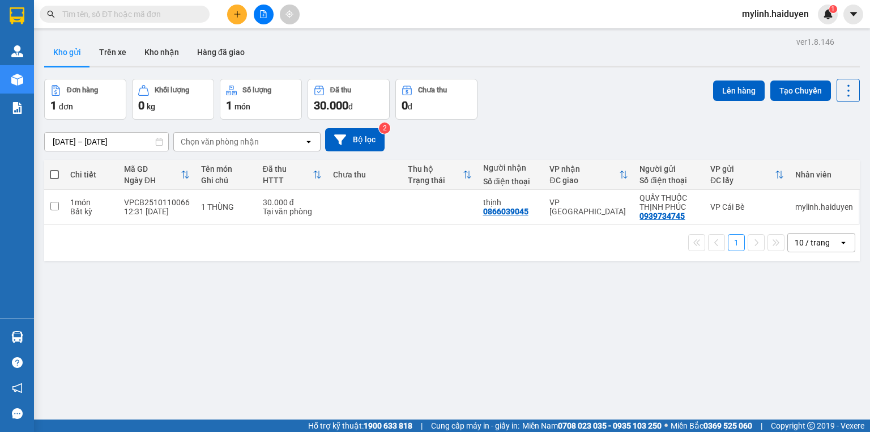
click at [180, 13] on input "text" at bounding box center [129, 14] width 134 height 12
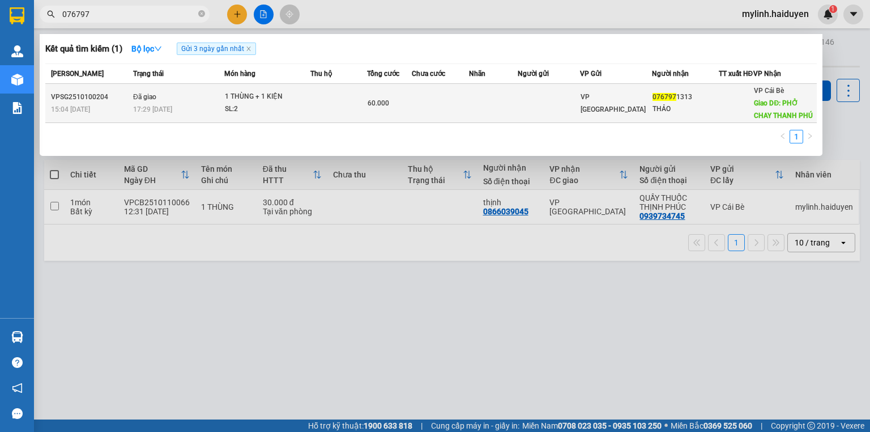
type input "076797"
click at [428, 102] on td at bounding box center [440, 103] width 57 height 39
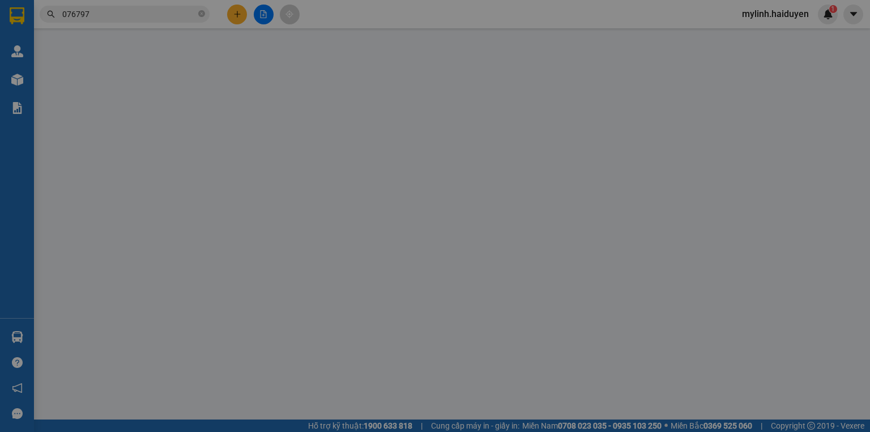
type input "0767971313"
type input "THẢO"
type input "PHỞ CHAY THANH PHÚ"
type input "0"
type input "60.000"
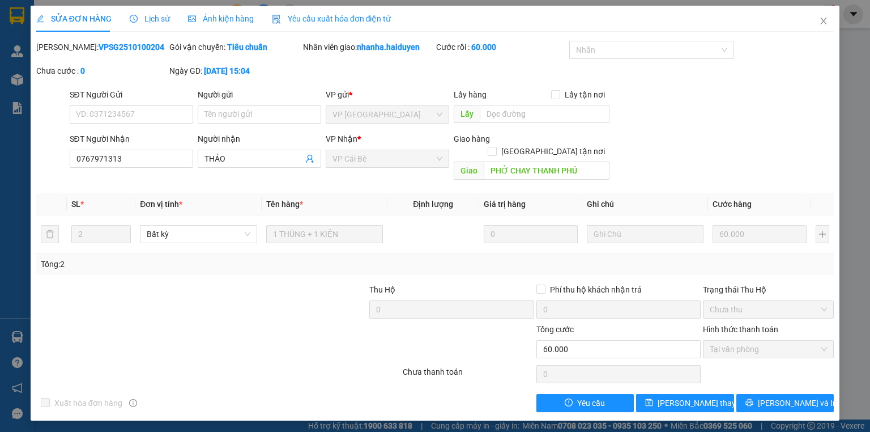
click at [145, 9] on div "Lịch sử" at bounding box center [150, 19] width 40 height 26
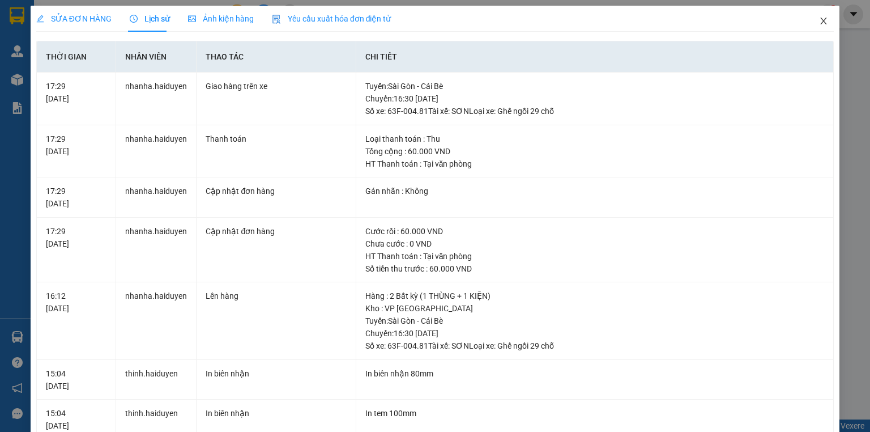
click at [821, 22] on icon "close" at bounding box center [824, 21] width 6 height 7
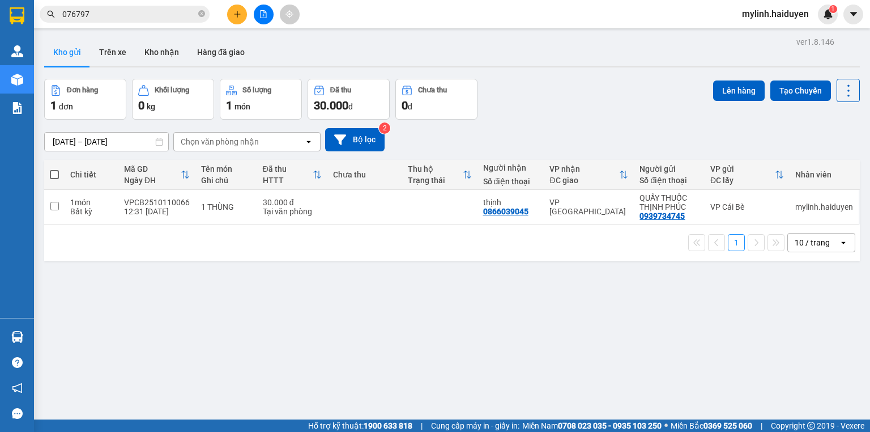
click at [143, 8] on input "076797" at bounding box center [129, 14] width 134 height 12
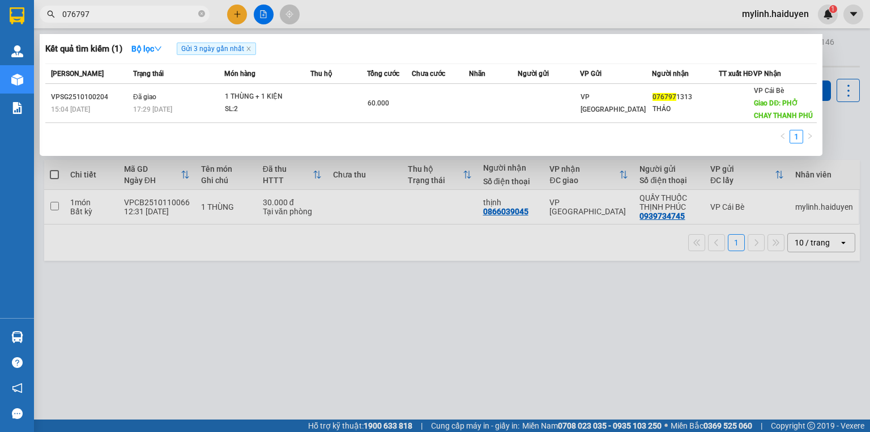
click at [197, 11] on span "076797" at bounding box center [125, 14] width 170 height 17
click at [199, 13] on icon "close-circle" at bounding box center [201, 13] width 7 height 7
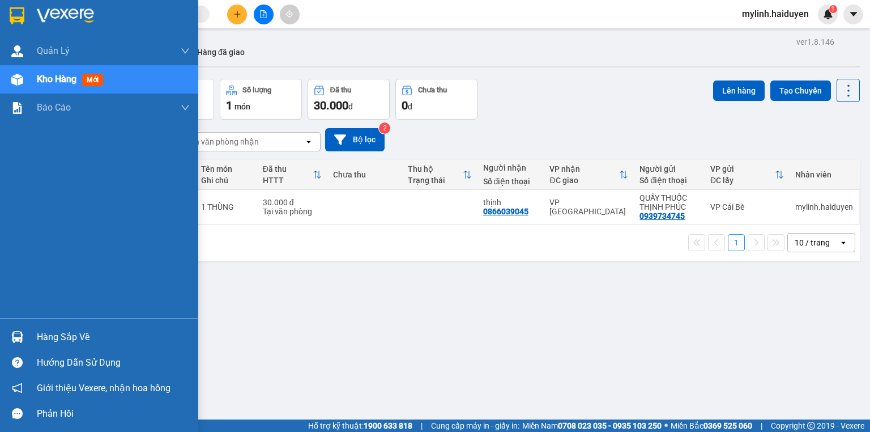
click at [103, 338] on div "Hàng sắp về" at bounding box center [113, 337] width 153 height 17
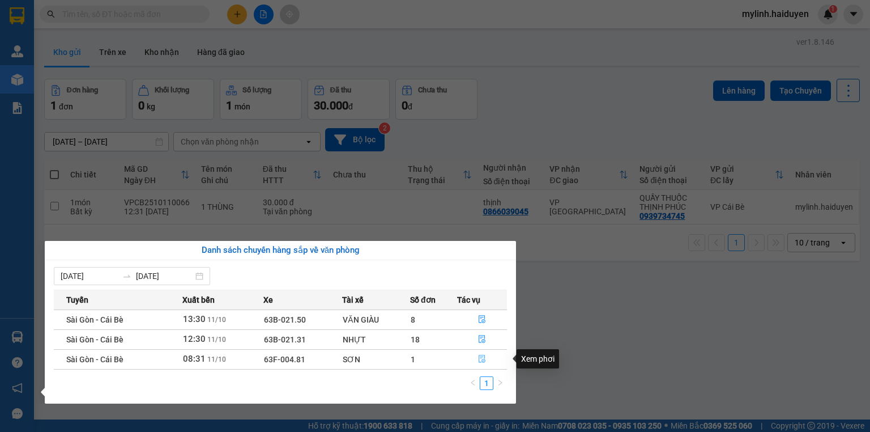
click at [483, 358] on icon "file-done" at bounding box center [482, 359] width 8 height 8
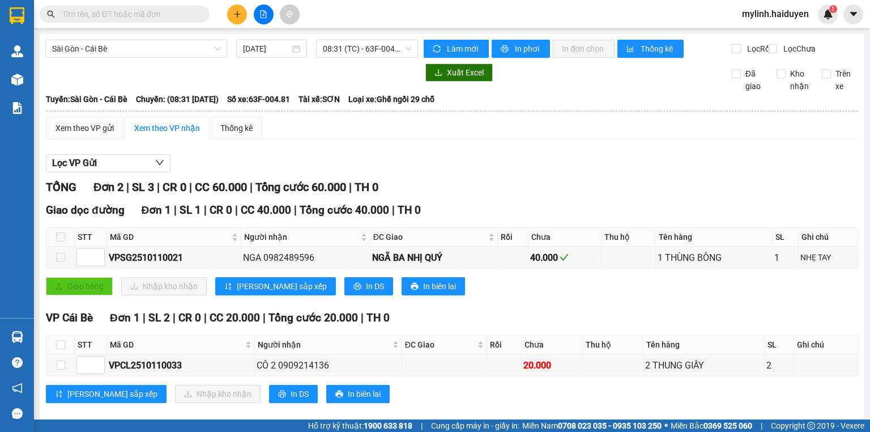
scroll to position [23, 0]
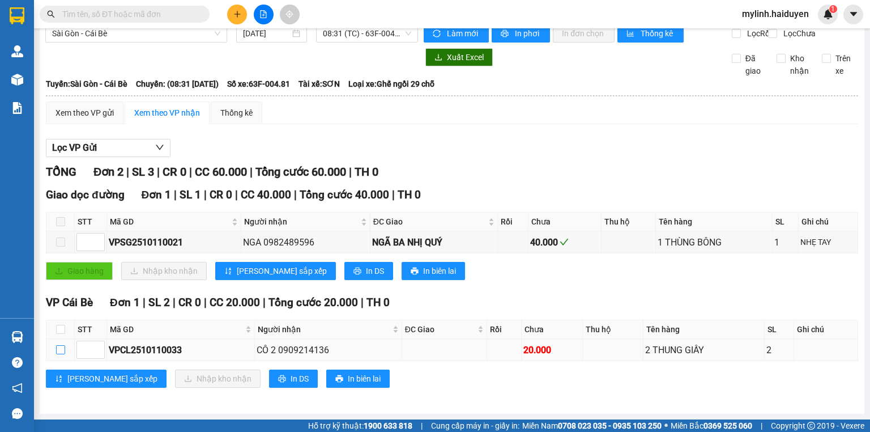
click at [62, 352] on input "checkbox" at bounding box center [60, 349] width 9 height 9
checkbox input "true"
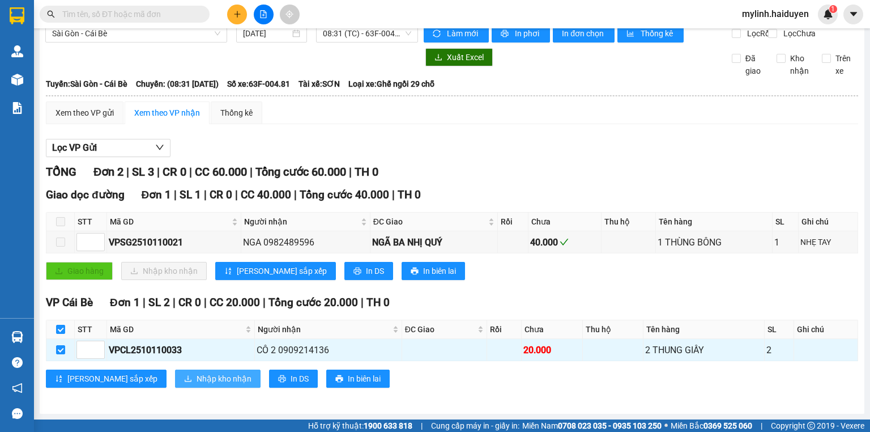
drag, startPoint x: 171, startPoint y: 380, endPoint x: 179, endPoint y: 373, distance: 10.5
click at [197, 380] on span "Nhập kho nhận" at bounding box center [224, 378] width 55 height 12
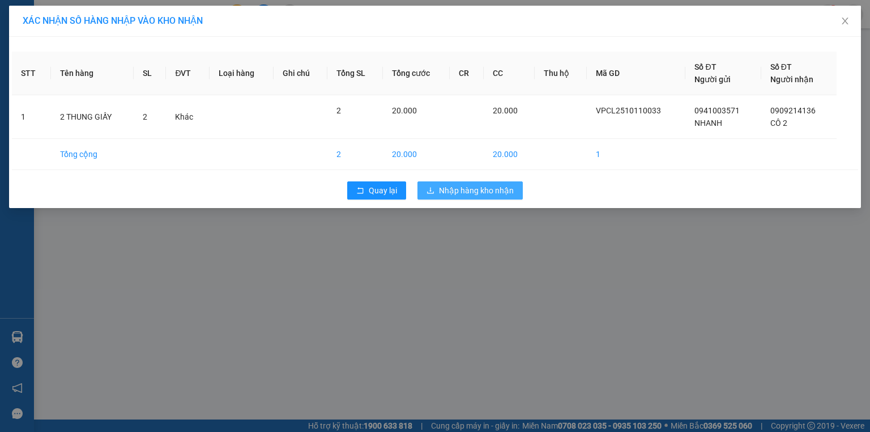
click at [455, 191] on span "Nhập hàng kho nhận" at bounding box center [476, 190] width 75 height 12
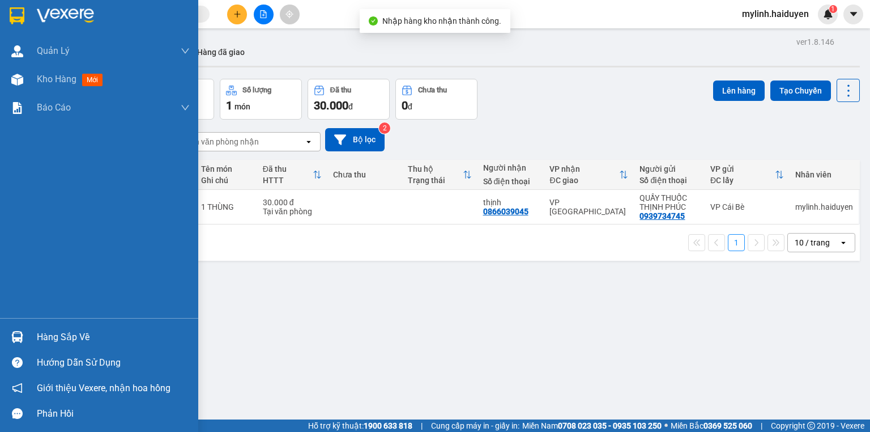
drag, startPoint x: 79, startPoint y: 340, endPoint x: 114, endPoint y: 335, distance: 35.5
click at [83, 340] on div "Hàng sắp về" at bounding box center [113, 337] width 153 height 17
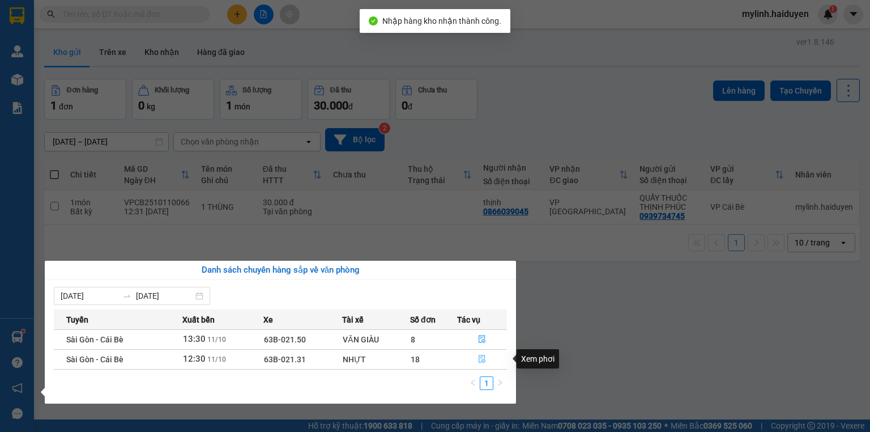
click at [482, 358] on icon "file-done" at bounding box center [482, 359] width 7 height 8
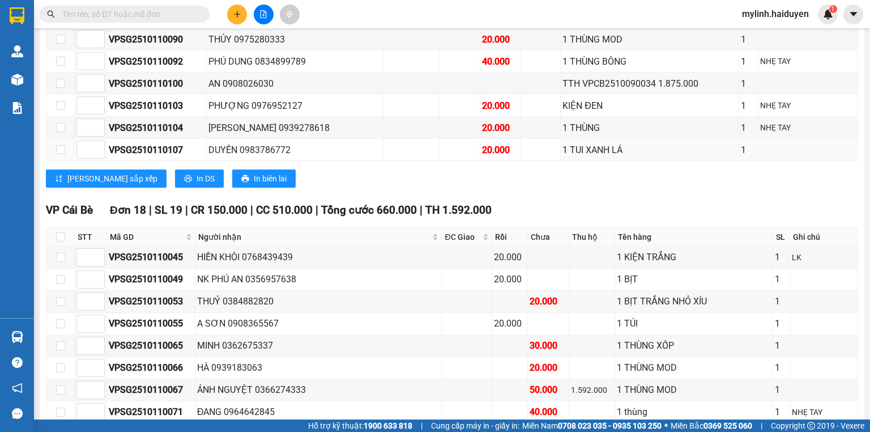
scroll to position [635, 0]
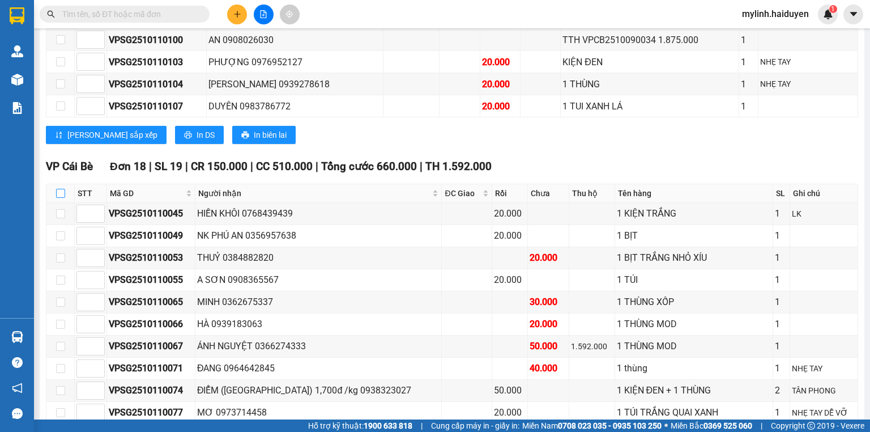
click at [59, 198] on input "checkbox" at bounding box center [60, 193] width 9 height 9
checkbox input "true"
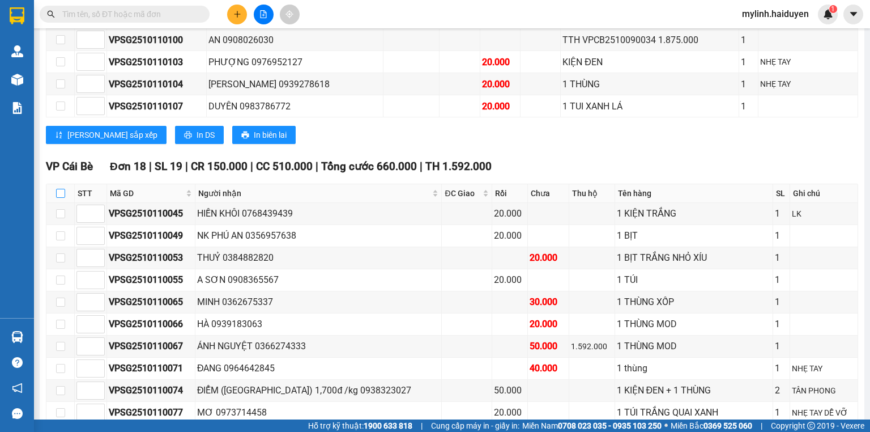
checkbox input "true"
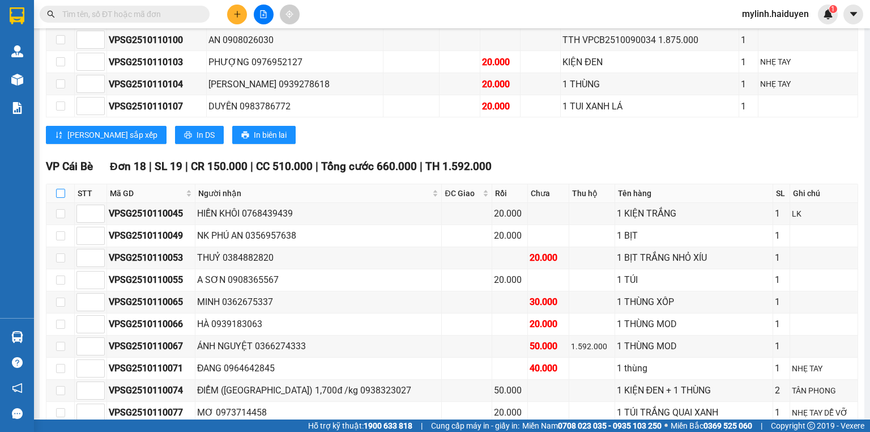
checkbox input "true"
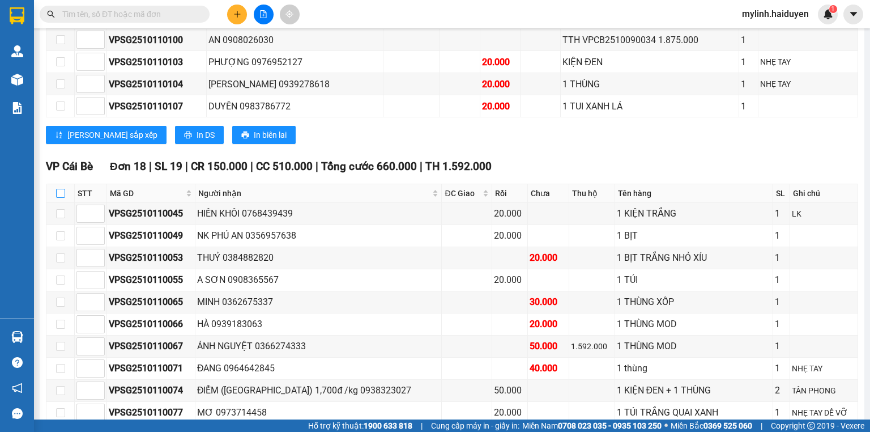
checkbox input "true"
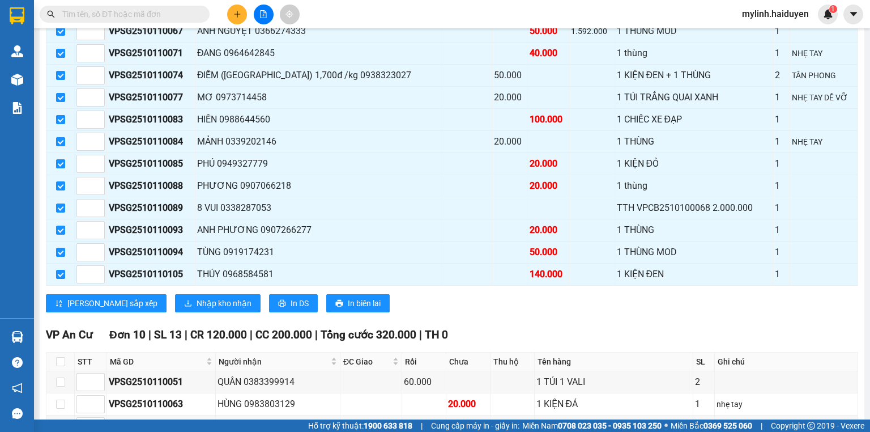
scroll to position [952, 0]
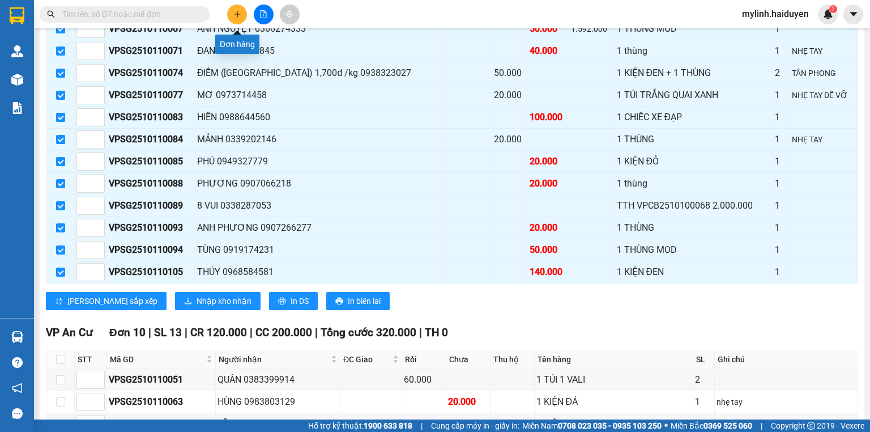
click at [234, 9] on button at bounding box center [237, 15] width 20 height 20
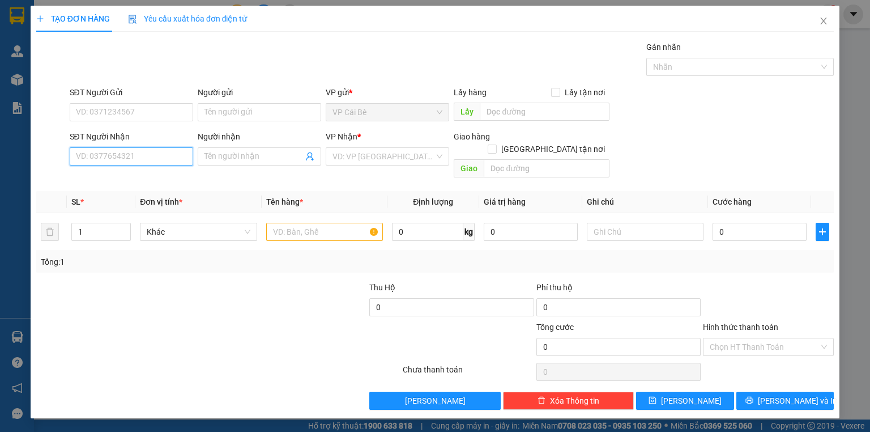
drag, startPoint x: 165, startPoint y: 157, endPoint x: 165, endPoint y: 150, distance: 7.4
click at [165, 152] on input "SĐT Người Nhận" at bounding box center [132, 156] width 124 height 18
click at [150, 176] on div "0938443003 - VƯƠNG" at bounding box center [132, 178] width 110 height 12
type input "0938443003"
type input "VƯƠNG"
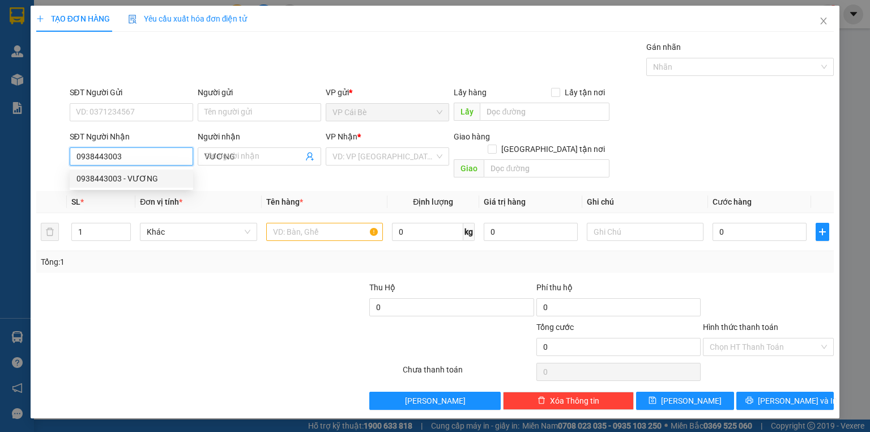
type input "40.000"
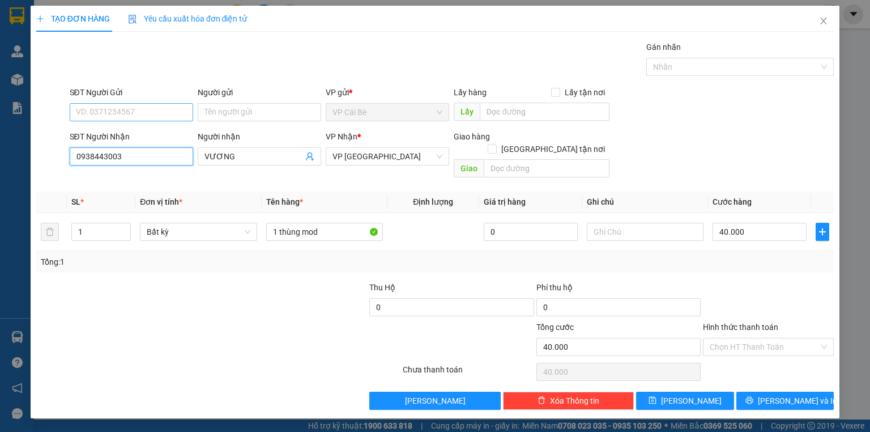
type input "0938443003"
click at [137, 107] on input "SĐT Người Gửi" at bounding box center [132, 112] width 124 height 18
click at [168, 132] on div "0354258642 - CHÚ THÀNH" at bounding box center [132, 134] width 110 height 12
type input "0354258642"
type input "CHÚ THÀNH"
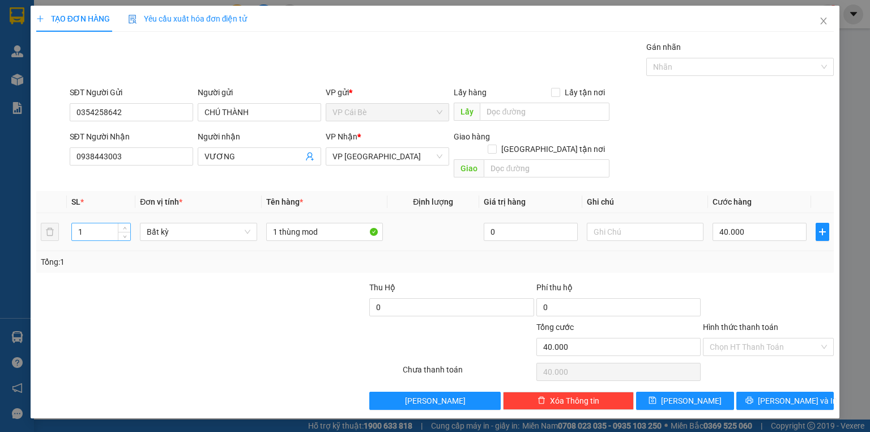
click at [97, 223] on input "1" at bounding box center [101, 231] width 58 height 17
type input "2"
click at [342, 223] on input "1 thùng mod" at bounding box center [324, 232] width 117 height 18
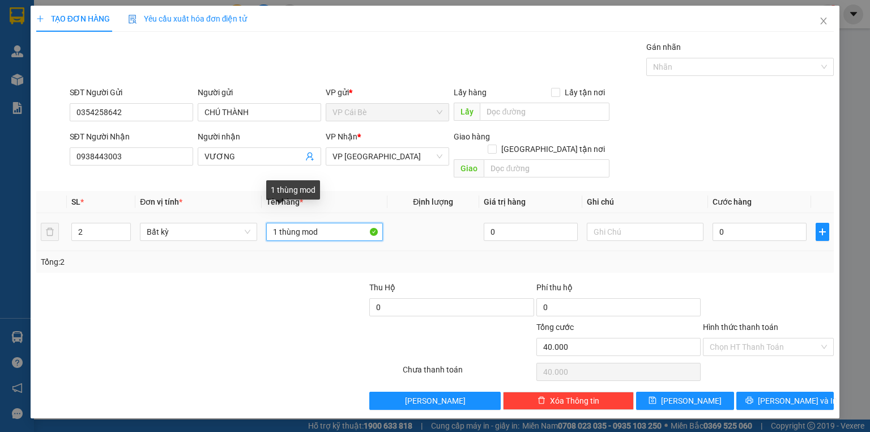
type input "0"
type input "1 thùng mod + 1 TUI"
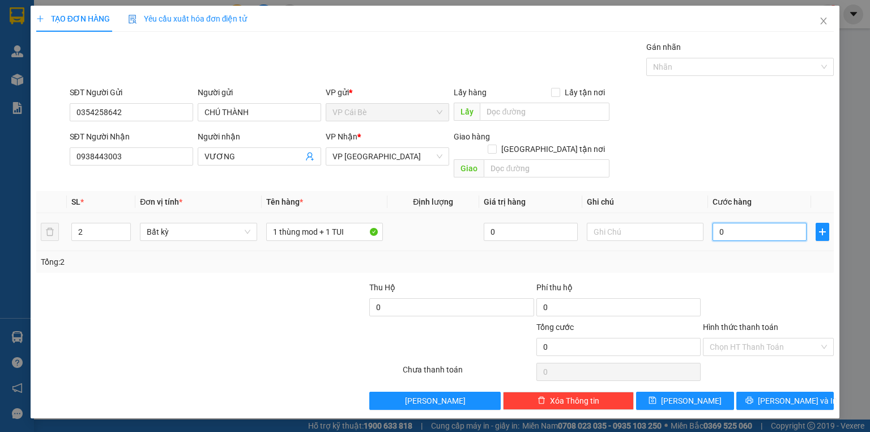
click at [755, 223] on input "0" at bounding box center [760, 232] width 94 height 18
type input "0"
type input "4"
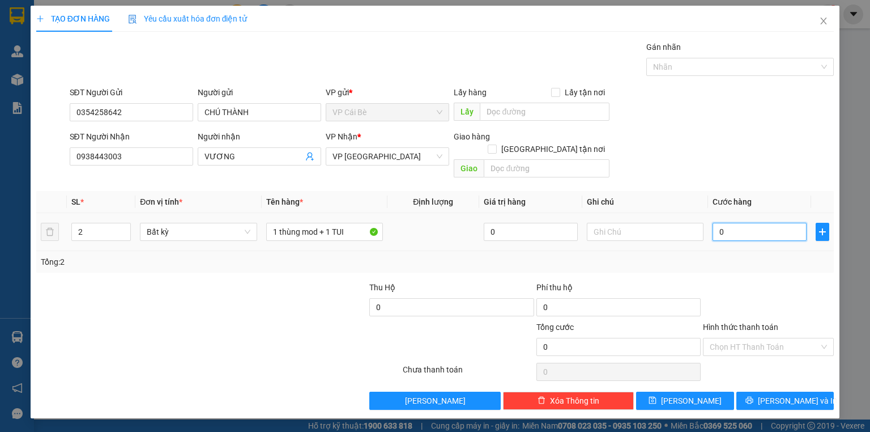
type input "04"
type input "40"
type input "040"
type input "40.000"
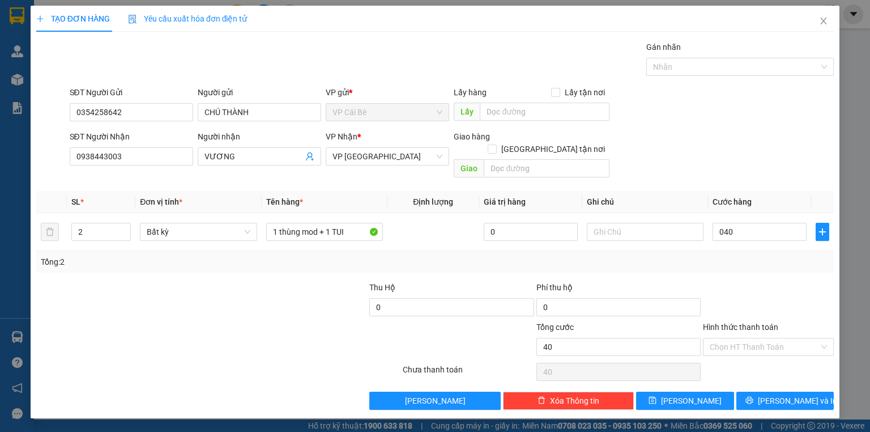
type input "40.000"
click at [721, 141] on div "SĐT Người Nhận 0938443003 Người nhận VƯƠNG VP Nhận * VP Sài Gòn Giao hàng Giao …" at bounding box center [452, 156] width 770 height 52
drag, startPoint x: 753, startPoint y: 327, endPoint x: 755, endPoint y: 340, distance: 13.2
click at [753, 338] on input "Hình thức thanh toán" at bounding box center [764, 346] width 109 height 17
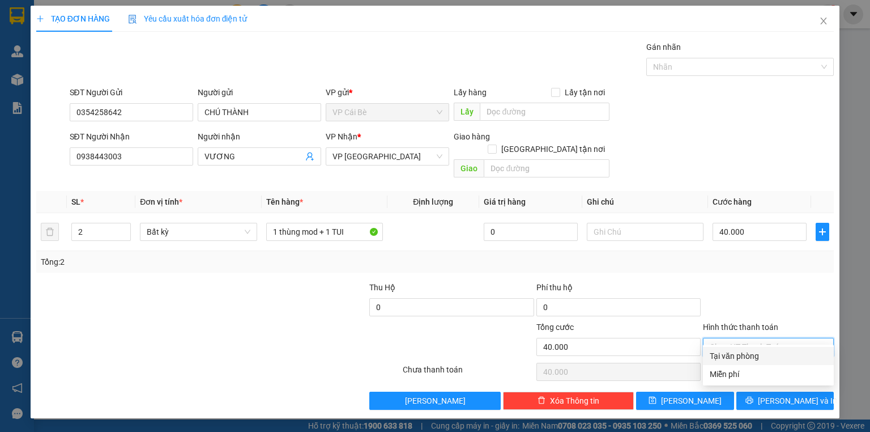
drag, startPoint x: 754, startPoint y: 354, endPoint x: 764, endPoint y: 363, distance: 13.6
click at [755, 356] on div "Tại văn phòng" at bounding box center [768, 356] width 117 height 12
type input "0"
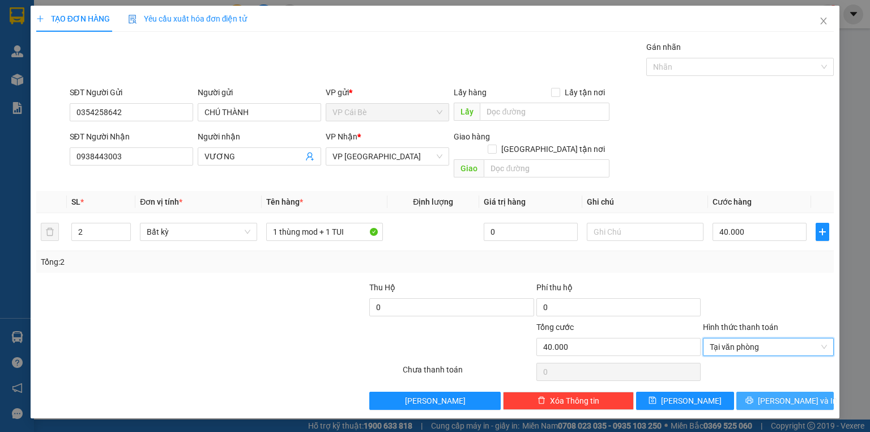
click at [782, 394] on span "[PERSON_NAME] và In" at bounding box center [797, 400] width 79 height 12
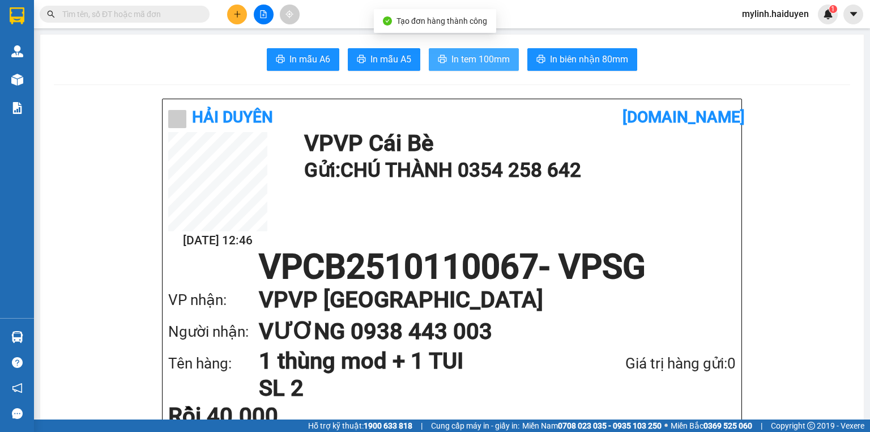
click at [474, 56] on span "In tem 100mm" at bounding box center [481, 59] width 58 height 14
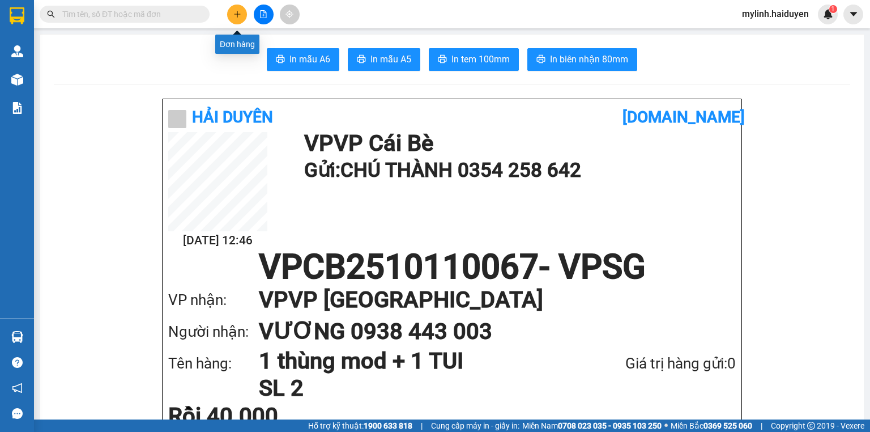
click at [233, 15] on icon "plus" at bounding box center [237, 14] width 8 height 8
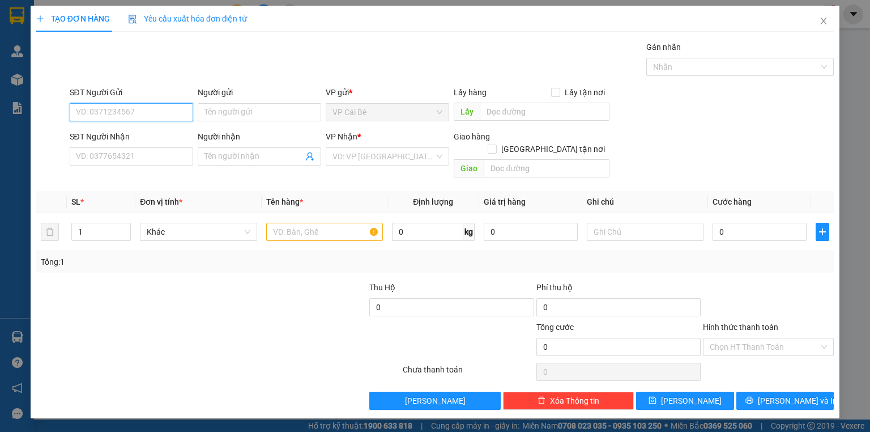
click at [153, 109] on input "SĐT Người Gửi" at bounding box center [132, 112] width 124 height 18
click at [145, 133] on div "0902900064 - NK THƯƠNG THỊ" at bounding box center [133, 134] width 113 height 12
type input "0902900064"
type input "NK THƯƠNG THỊ"
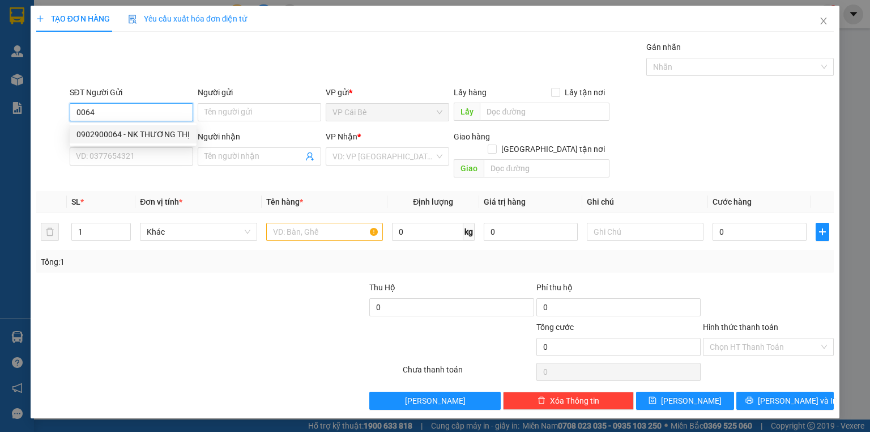
type input "0934290064"
type input "KHÔI"
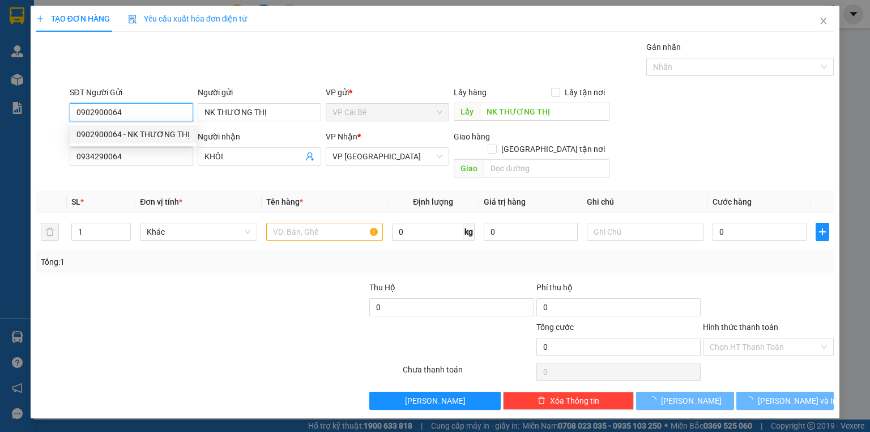
type input "20.000"
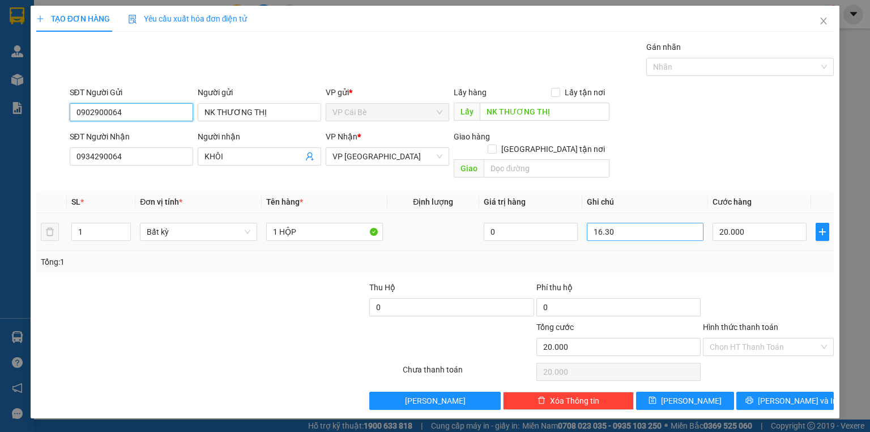
type input "0902900064"
drag, startPoint x: 626, startPoint y: 218, endPoint x: 476, endPoint y: 271, distance: 159.5
click at [477, 271] on div "Transit Pickup Surcharge Ids Transit Deliver Surcharge Ids Transit Deliver Surc…" at bounding box center [435, 225] width 798 height 369
type input "13,30"
click at [719, 162] on div "SĐT Người Nhận 0934290064 Người nhận KHÔI VP Nhận * VP Sài Gòn Giao hàng Giao t…" at bounding box center [452, 156] width 770 height 52
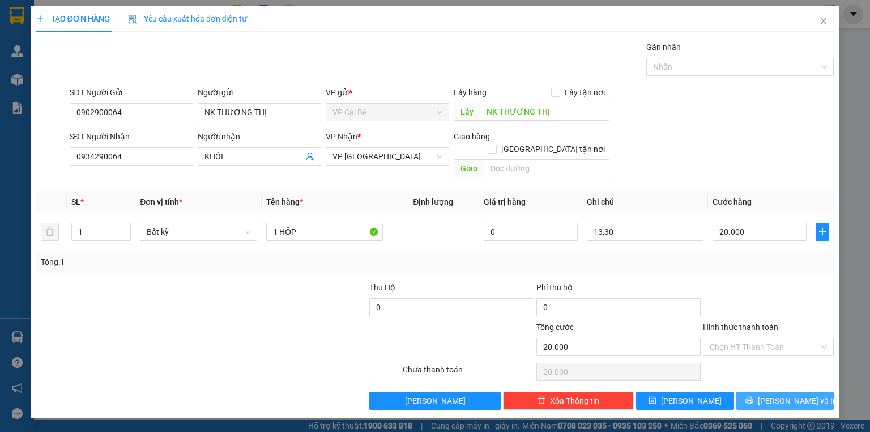
click at [776, 394] on span "[PERSON_NAME] và In" at bounding box center [797, 400] width 79 height 12
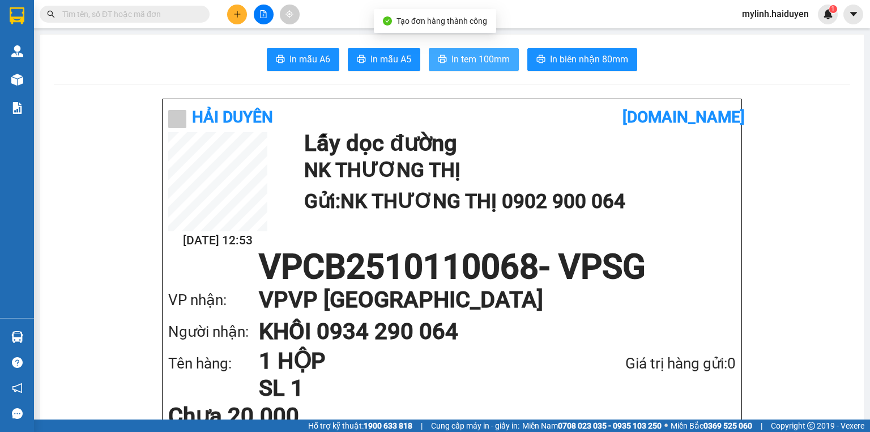
click at [479, 53] on span "In tem 100mm" at bounding box center [481, 59] width 58 height 14
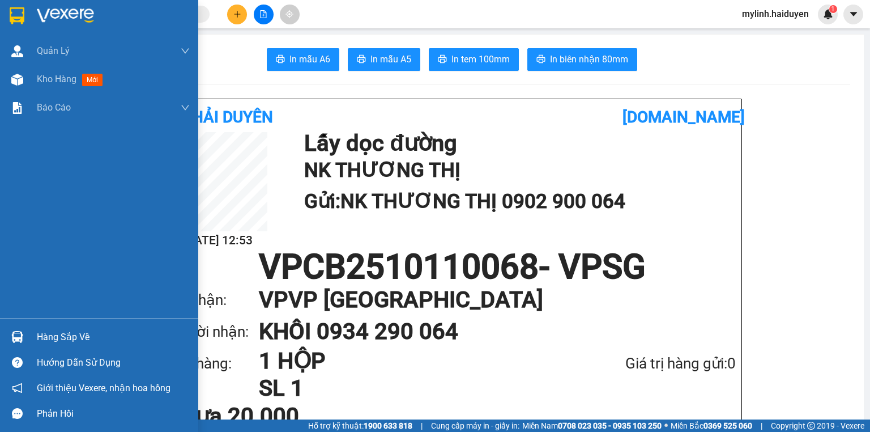
click at [56, 330] on div "Hàng sắp về" at bounding box center [113, 337] width 153 height 17
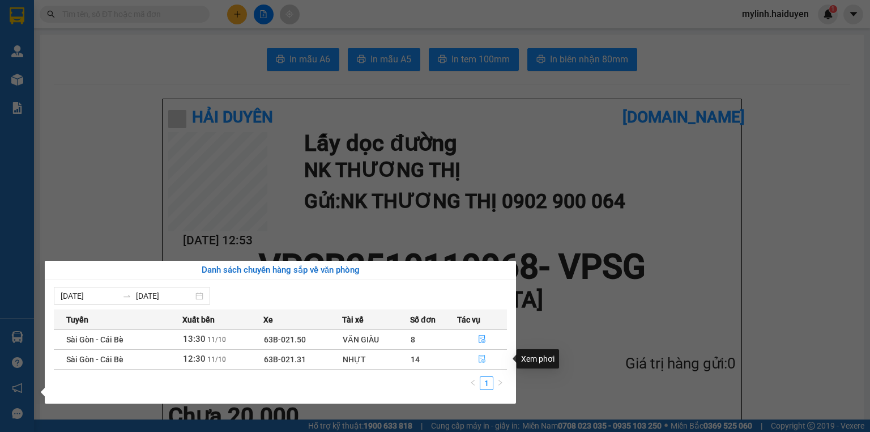
click at [480, 362] on icon "file-done" at bounding box center [482, 359] width 8 height 8
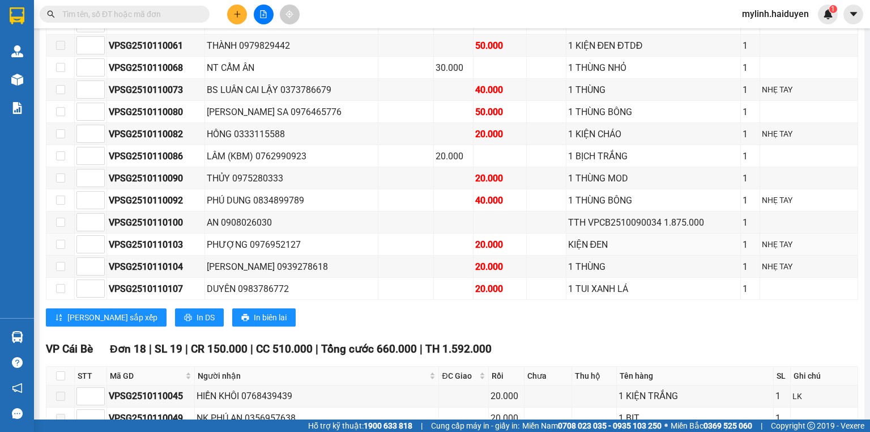
scroll to position [589, 0]
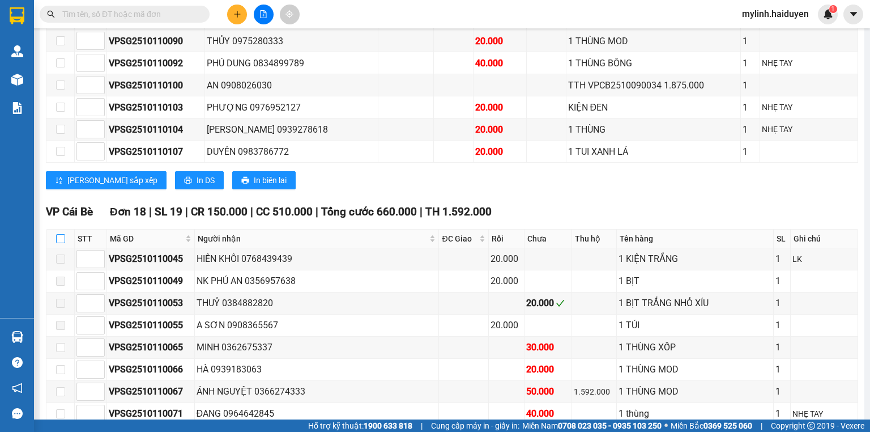
click at [58, 243] on input "checkbox" at bounding box center [60, 238] width 9 height 9
checkbox input "true"
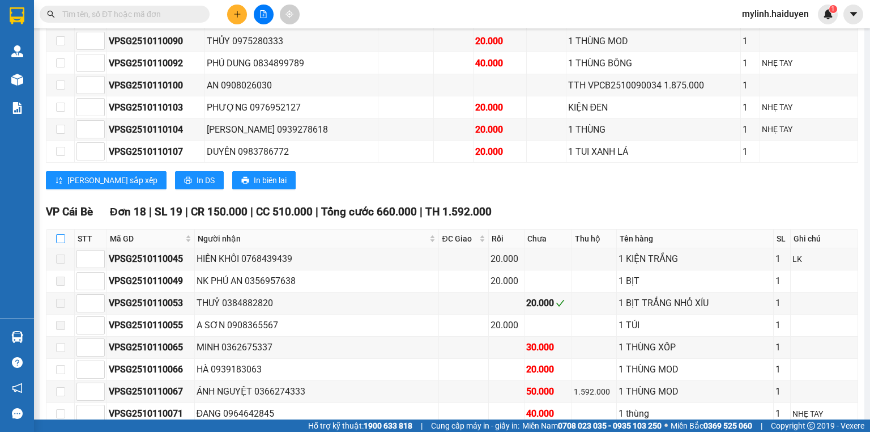
checkbox input "true"
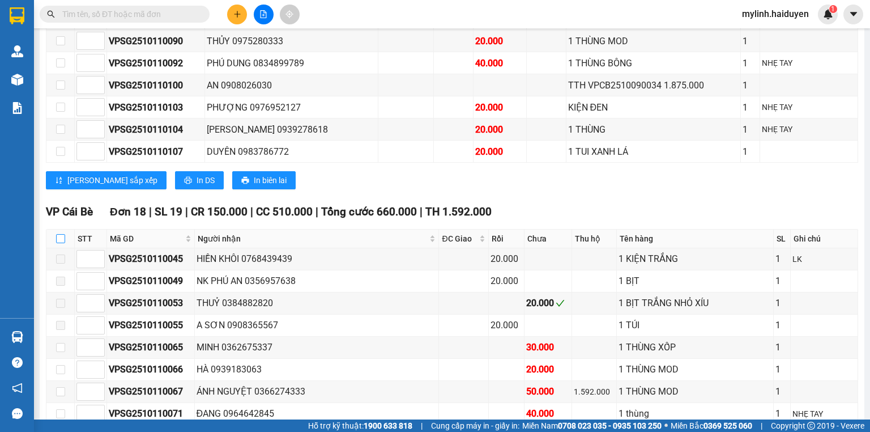
checkbox input "true"
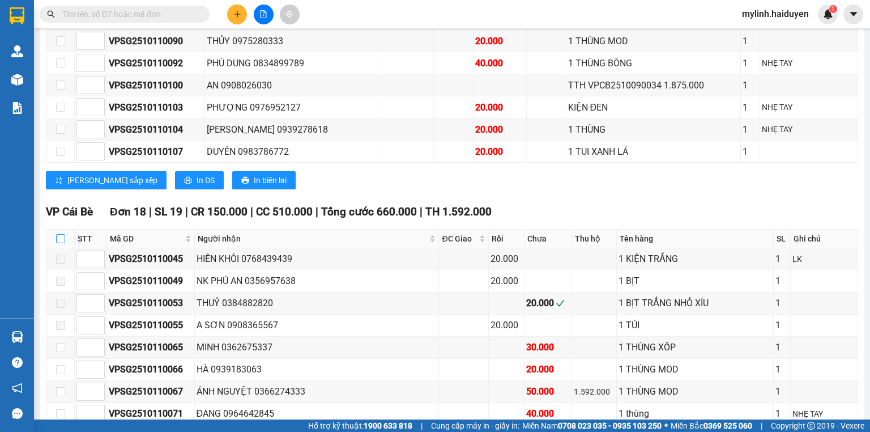
checkbox input "true"
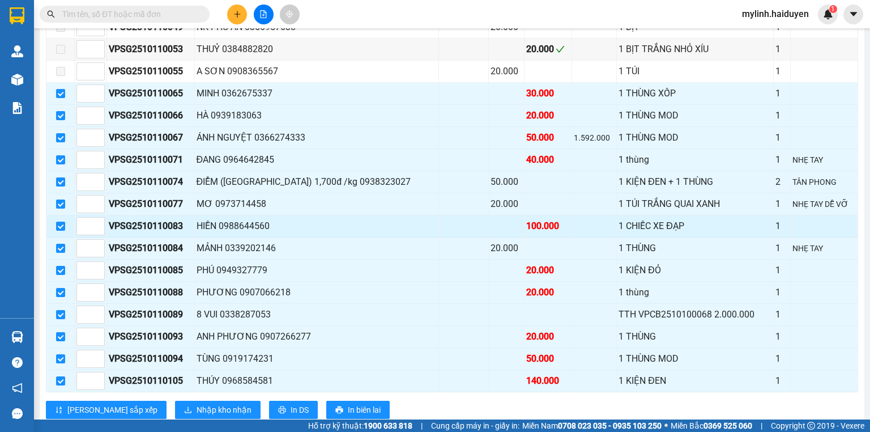
scroll to position [952, 0]
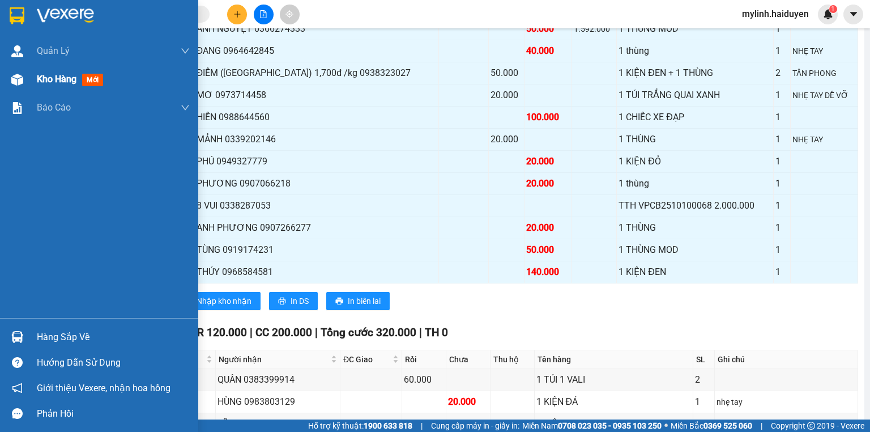
click at [55, 77] on span "Kho hàng" at bounding box center [57, 79] width 40 height 11
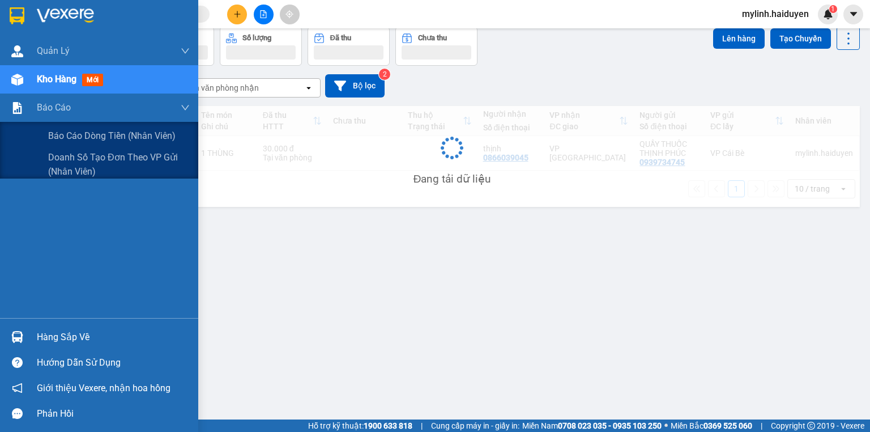
scroll to position [52, 0]
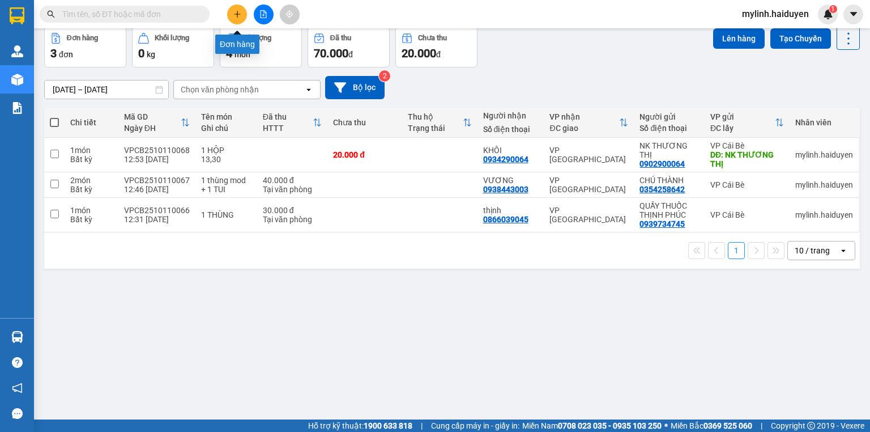
click at [241, 19] on button at bounding box center [237, 15] width 20 height 20
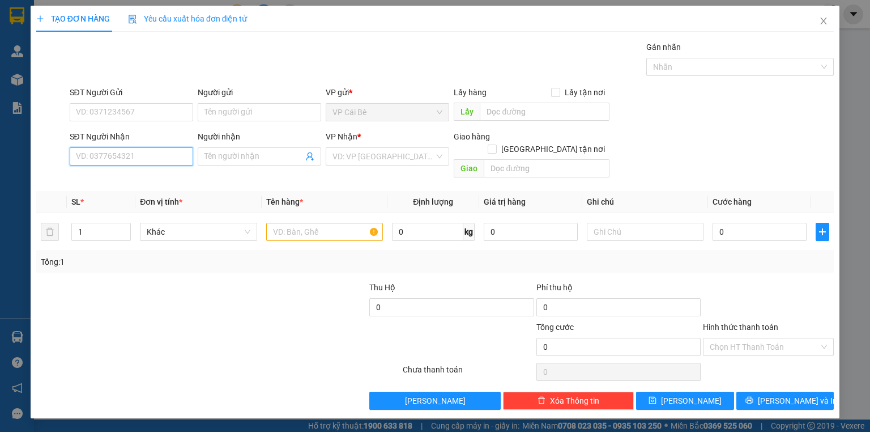
click at [177, 159] on input "SĐT Người Nhận" at bounding box center [132, 156] width 124 height 18
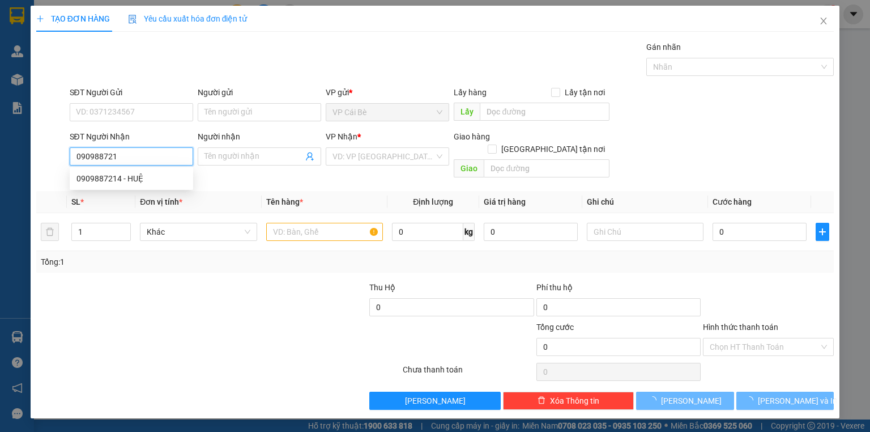
type input "0909887214"
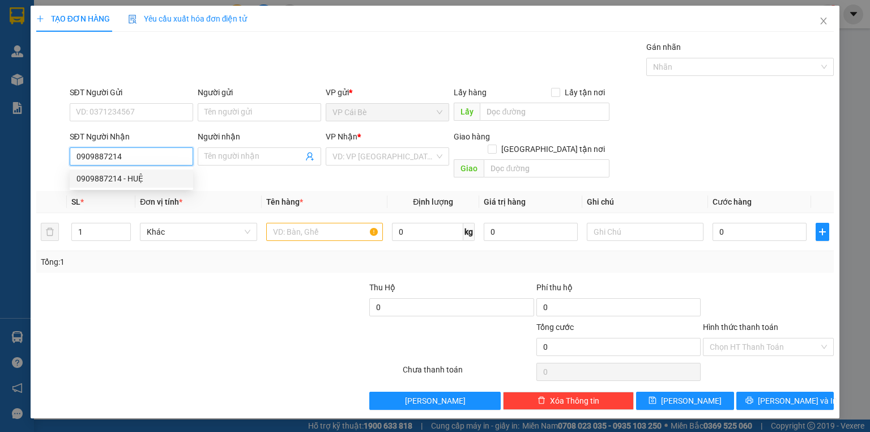
click at [141, 179] on div "0909887214 - HUỆ" at bounding box center [132, 178] width 110 height 12
type input "HUỆ"
type input "50.000"
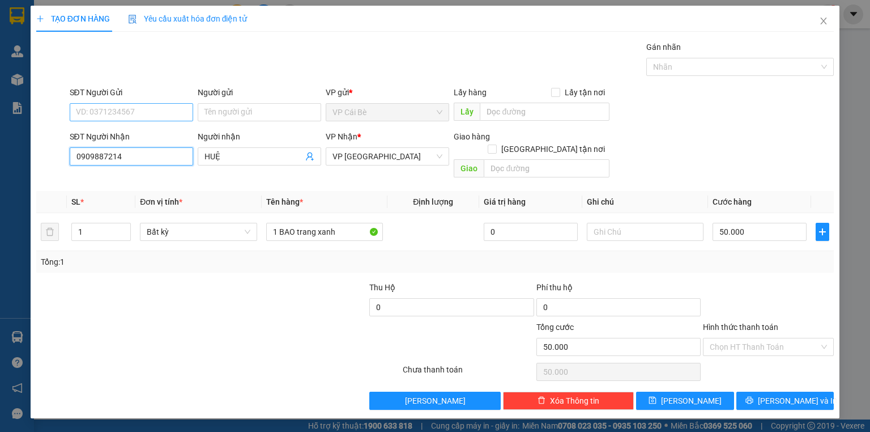
type input "0909887214"
click at [118, 112] on input "SĐT Người Gửi" at bounding box center [132, 112] width 124 height 18
click at [140, 131] on div "0364490384 - TỐT" at bounding box center [132, 134] width 110 height 12
type input "0364490384"
type input "TỐT"
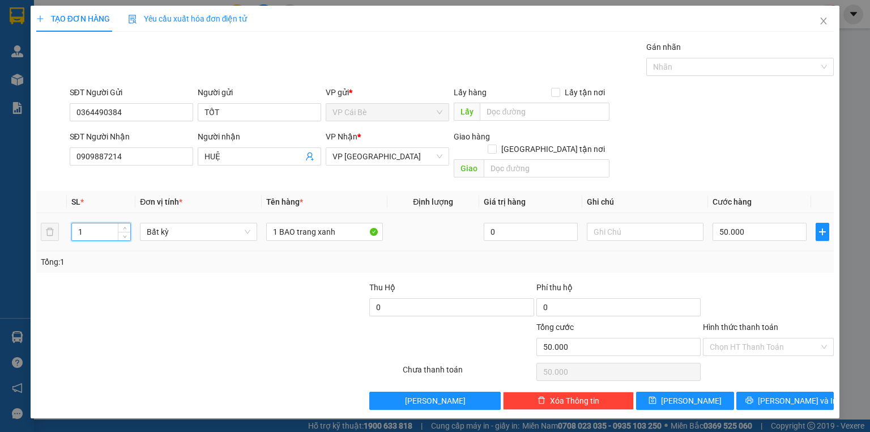
click at [91, 223] on input "1" at bounding box center [101, 231] width 58 height 17
type input "2"
click at [340, 223] on input "1 BAO trang xanh" at bounding box center [324, 232] width 117 height 18
type input "0"
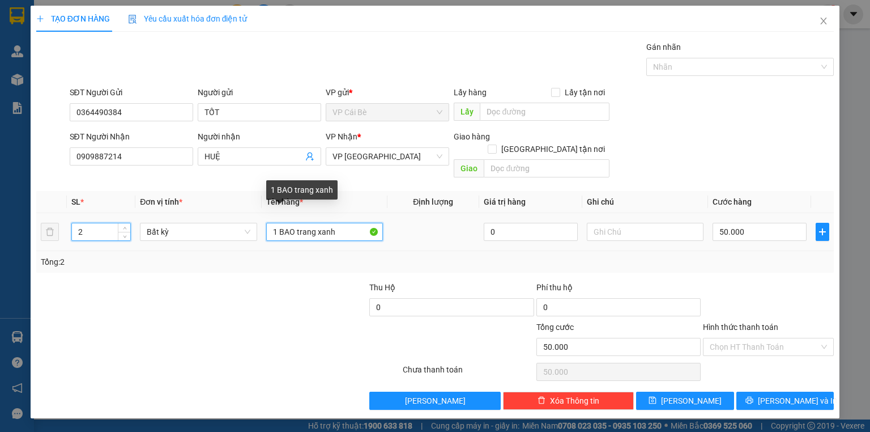
type input "0"
type input "1 BAO trang x"
drag, startPoint x: 283, startPoint y: 236, endPoint x: 118, endPoint y: 260, distance: 167.3
click at [118, 260] on div "Transit Pickup Surcharge Ids Transit Deliver Surcharge Ids Transit Deliver Surc…" at bounding box center [435, 225] width 798 height 369
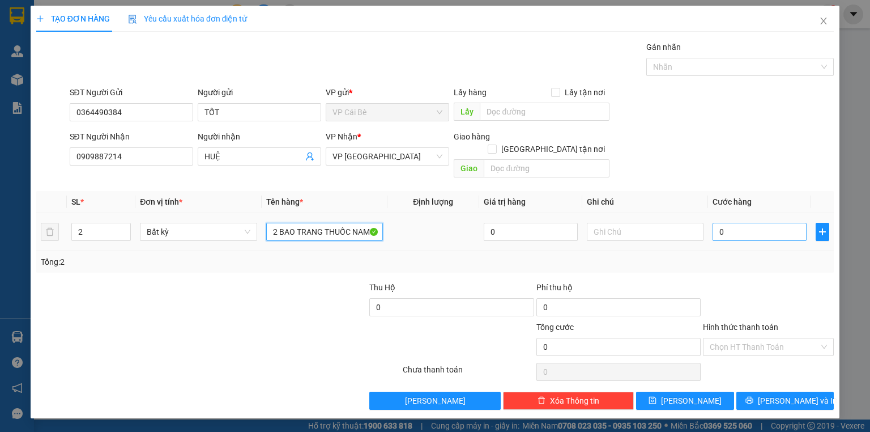
type input "2 BAO TRANG THUỐC NAM"
click at [733, 223] on input "0" at bounding box center [760, 232] width 94 height 18
type input "0"
type input "6"
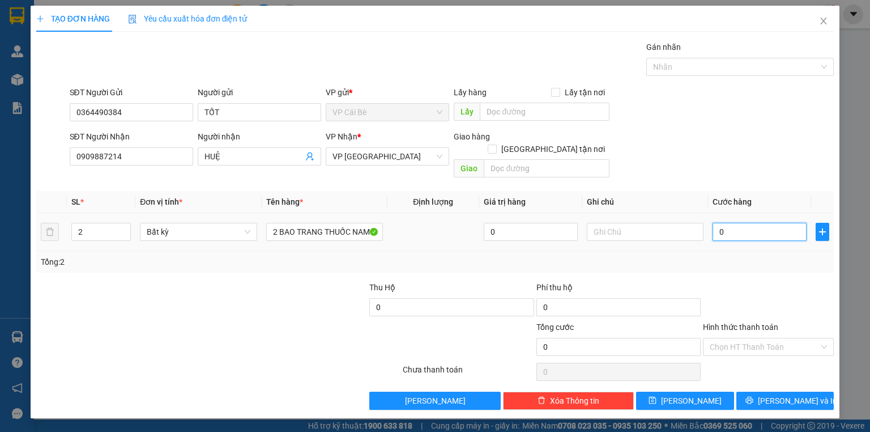
type input "06"
type input "60"
type input "060"
type input "60.000"
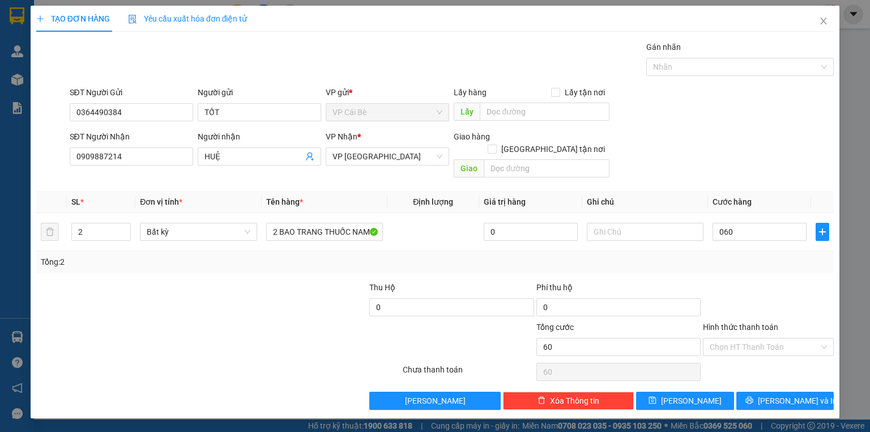
type input "60.000"
drag, startPoint x: 709, startPoint y: 147, endPoint x: 721, endPoint y: 131, distance: 19.8
click at [711, 147] on div "SĐT Người Nhận 0909887214 Người nhận HUỆ VP Nhận * VP Sài Gòn Giao hàng Giao tậ…" at bounding box center [452, 156] width 770 height 52
drag, startPoint x: 750, startPoint y: 330, endPoint x: 753, endPoint y: 339, distance: 9.3
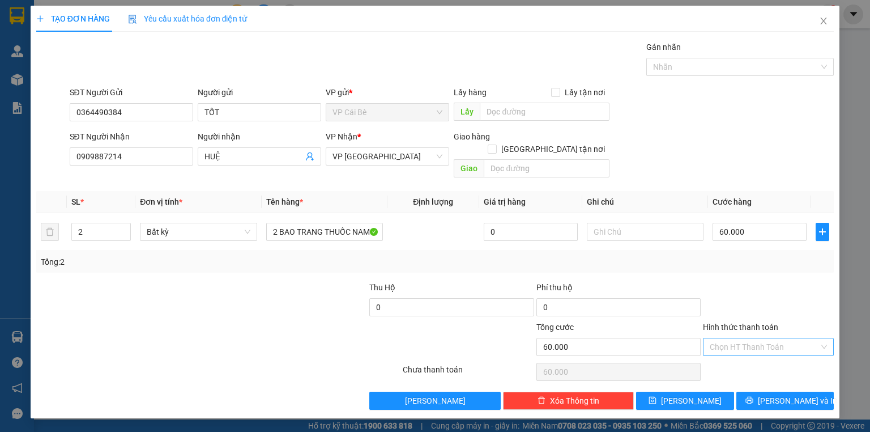
click at [752, 338] on input "Hình thức thanh toán" at bounding box center [764, 346] width 109 height 17
drag, startPoint x: 755, startPoint y: 355, endPoint x: 777, endPoint y: 383, distance: 35.5
click at [762, 366] on div "Tại văn phòng Miễn phí" at bounding box center [768, 365] width 131 height 36
click at [779, 394] on span "[PERSON_NAME] và In" at bounding box center [797, 400] width 79 height 12
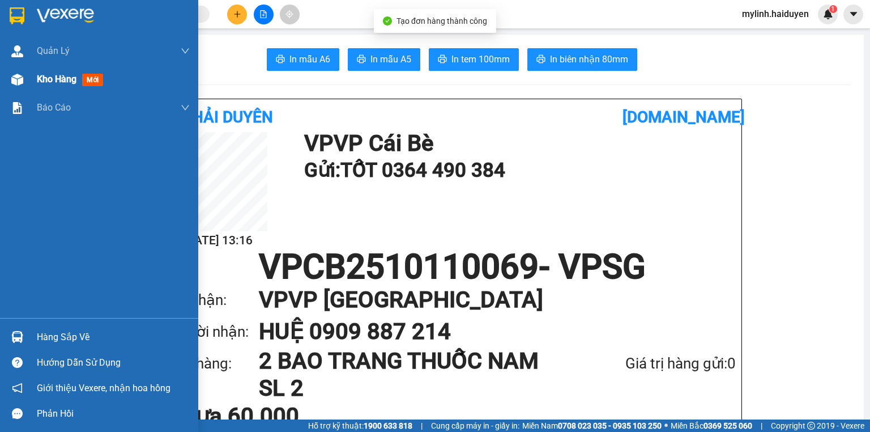
click at [45, 75] on span "Kho hàng" at bounding box center [57, 79] width 40 height 11
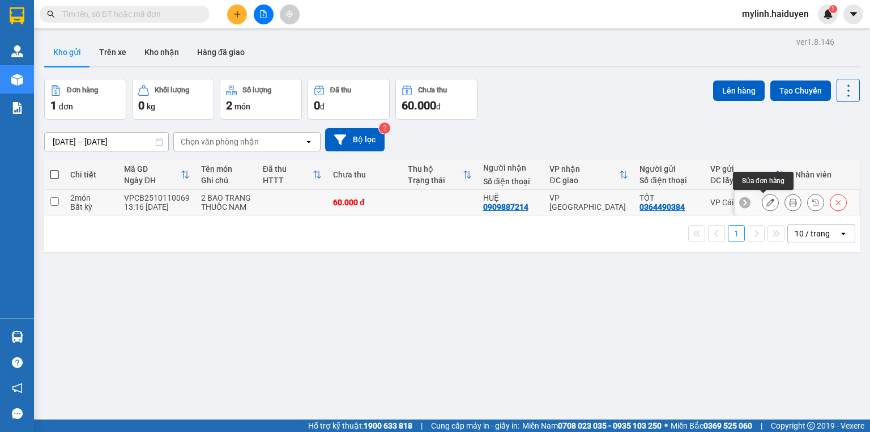
click at [768, 202] on button at bounding box center [771, 203] width 16 height 20
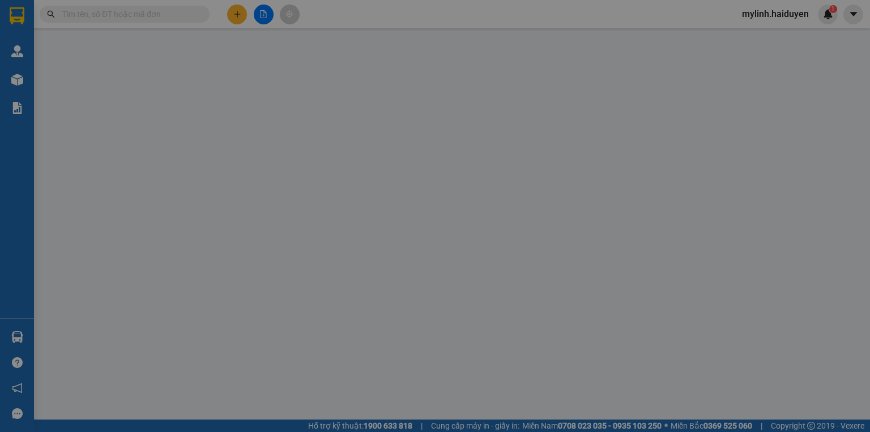
type input "0364490384"
type input "TỐT"
type input "0909887214"
type input "HUỆ"
type input "0"
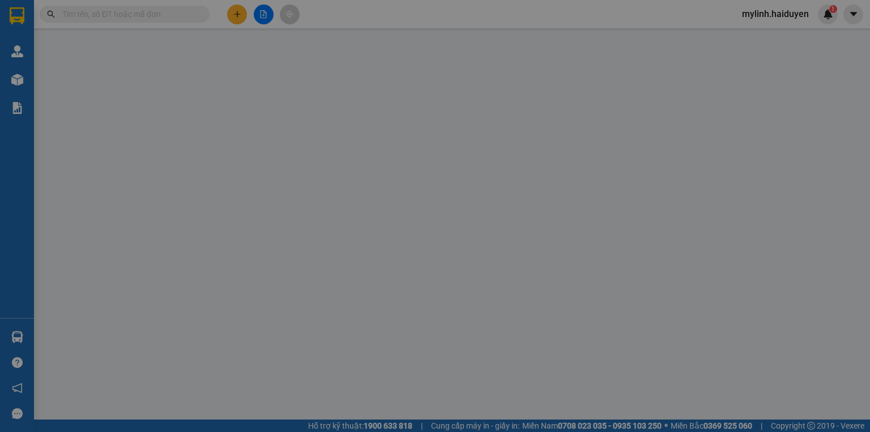
type input "60.000"
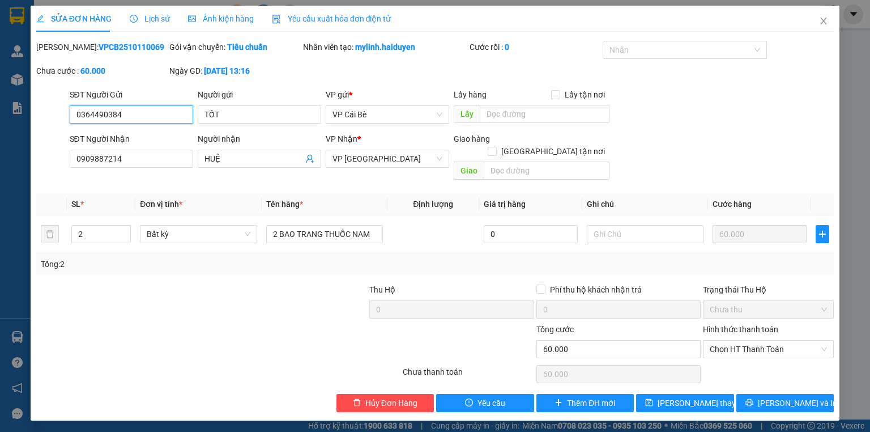
drag, startPoint x: 737, startPoint y: 331, endPoint x: 739, endPoint y: 345, distance: 14.3
click at [737, 341] on span "Chọn HT Thanh Toán" at bounding box center [768, 349] width 117 height 17
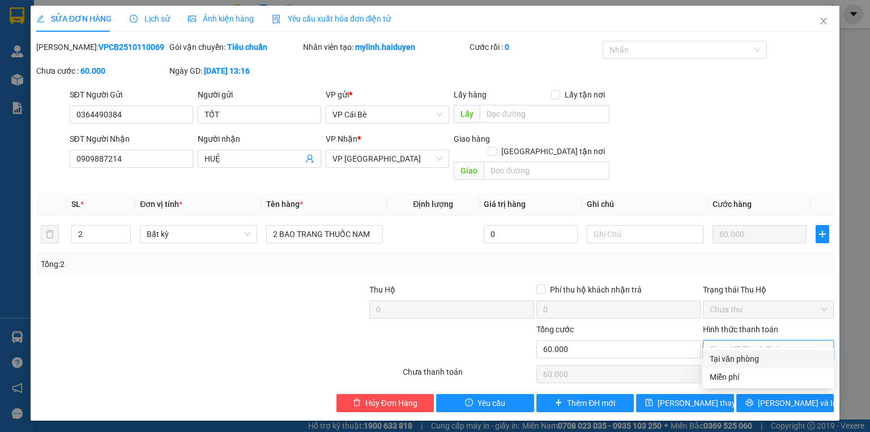
drag, startPoint x: 741, startPoint y: 358, endPoint x: 753, endPoint y: 364, distance: 12.9
click at [742, 358] on div "Tại văn phòng" at bounding box center [768, 358] width 117 height 12
type input "0"
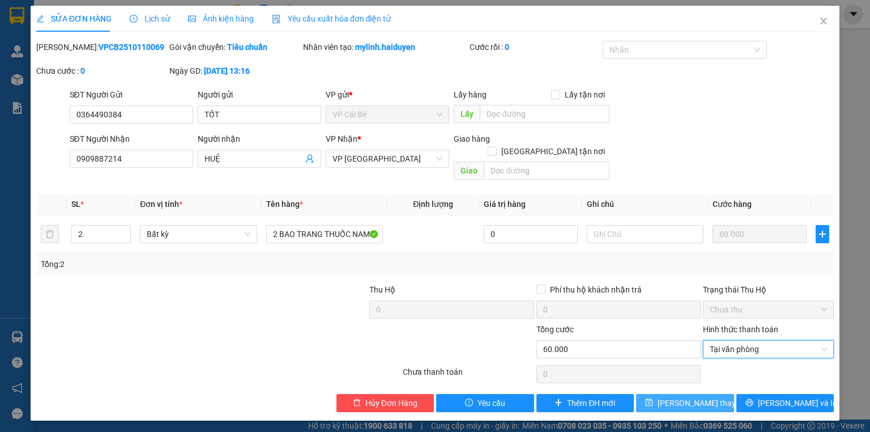
drag, startPoint x: 703, startPoint y: 389, endPoint x: 708, endPoint y: 392, distance: 5.8
click at [703, 397] on span "[PERSON_NAME] thay đổi" at bounding box center [703, 403] width 91 height 12
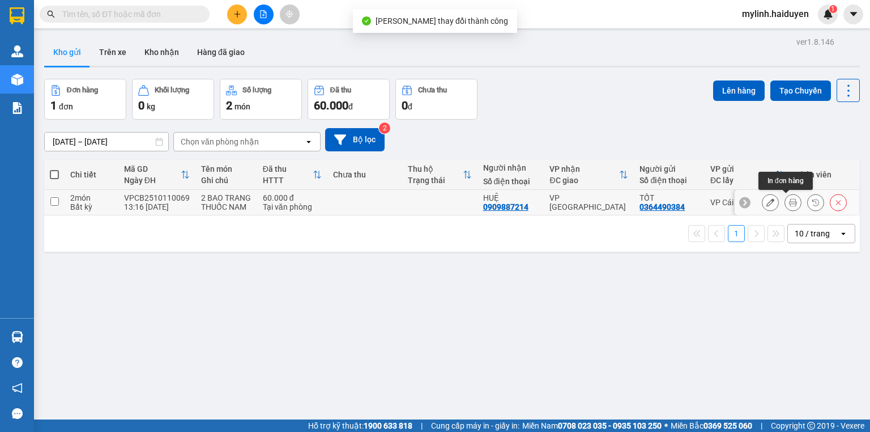
click at [791, 204] on button at bounding box center [793, 203] width 16 height 20
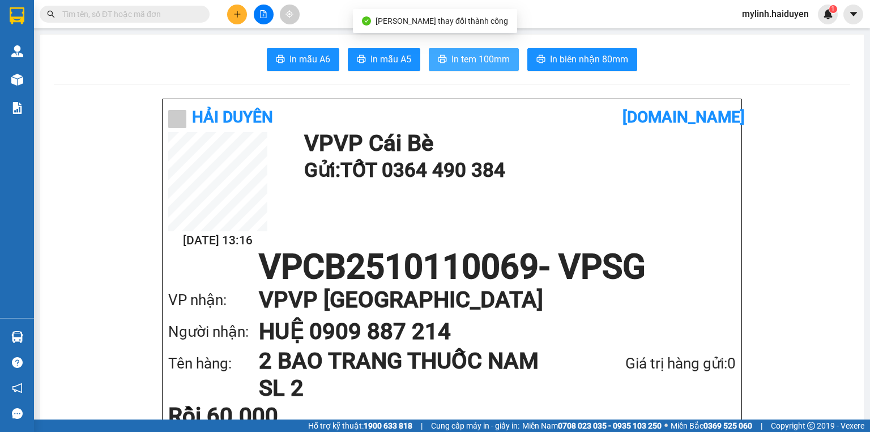
click at [490, 60] on span "In tem 100mm" at bounding box center [481, 59] width 58 height 14
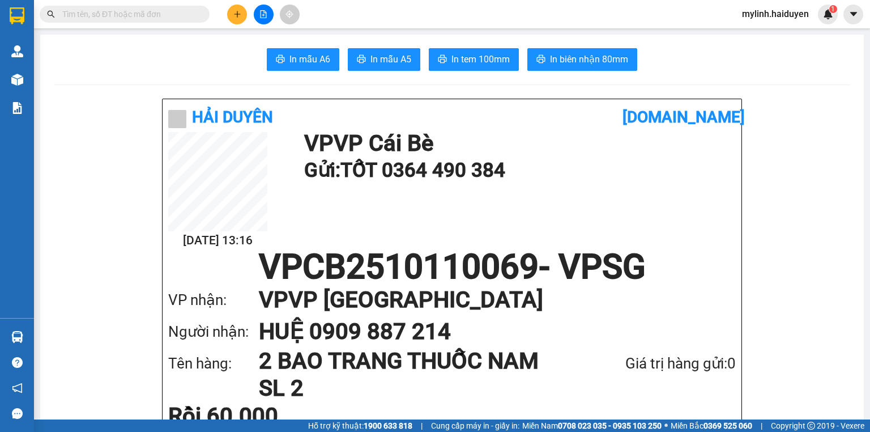
click at [175, 13] on input "text" at bounding box center [129, 14] width 134 height 12
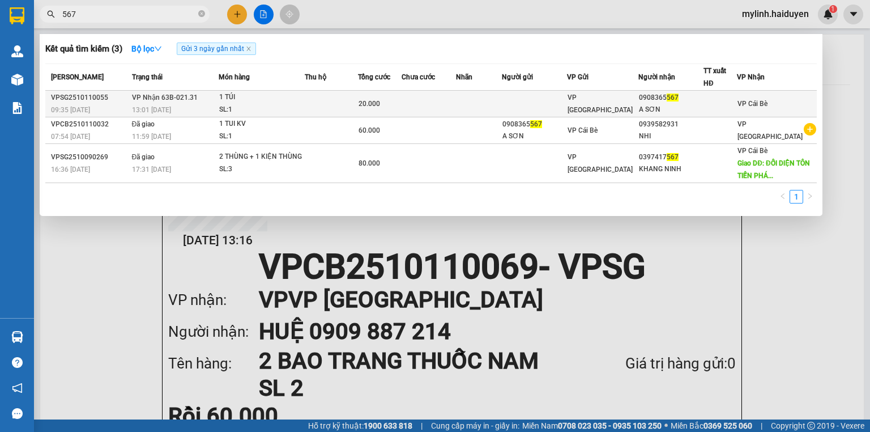
type input "567"
click at [606, 98] on span "VP [GEOGRAPHIC_DATA]" at bounding box center [600, 104] width 65 height 20
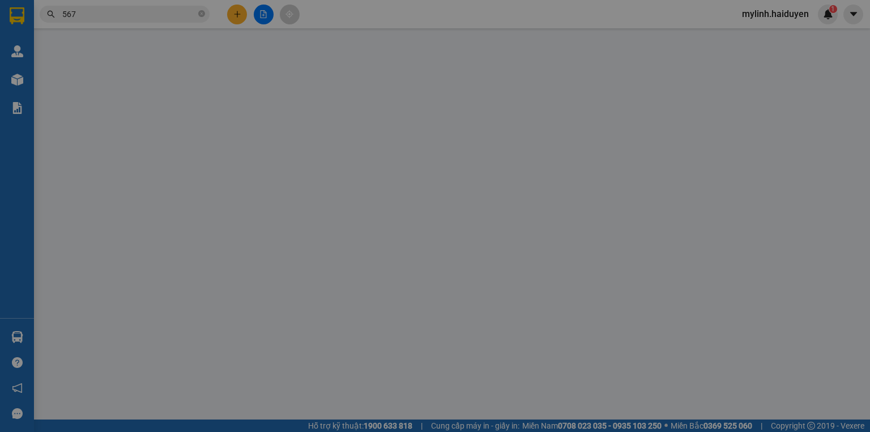
type input "0908365567"
type input "A SƠN"
type input "0"
type input "20.000"
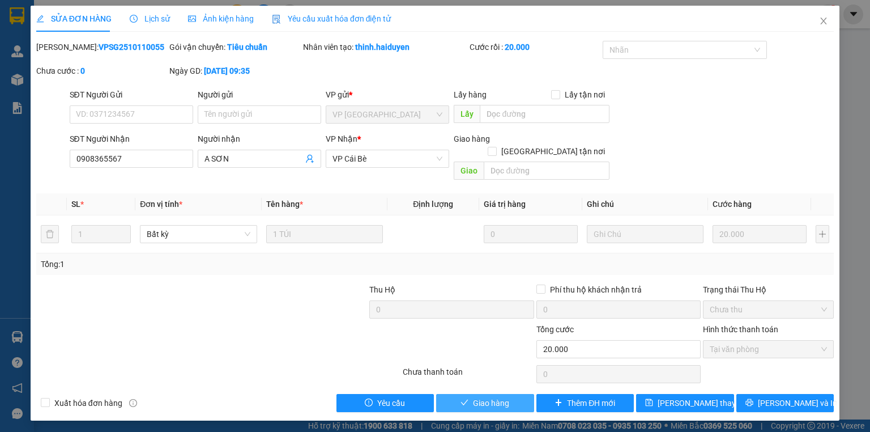
click at [483, 397] on span "Giao hàng" at bounding box center [491, 403] width 36 height 12
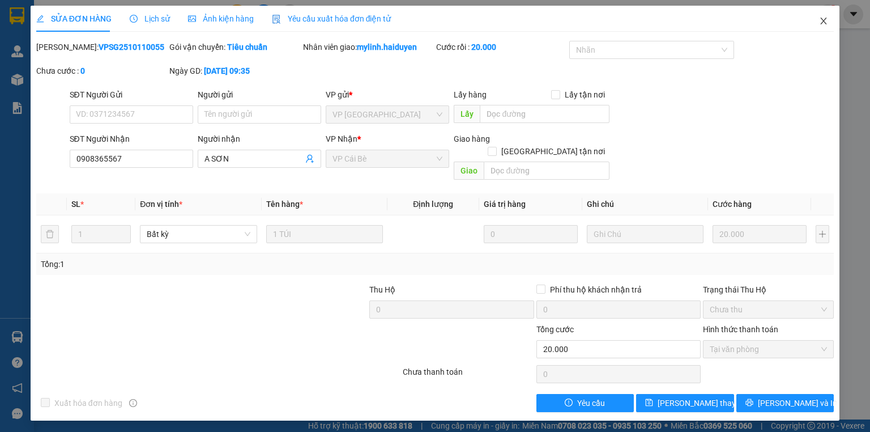
drag, startPoint x: 825, startPoint y: 21, endPoint x: 392, endPoint y: 21, distance: 432.4
click at [816, 21] on span "Close" at bounding box center [824, 22] width 32 height 32
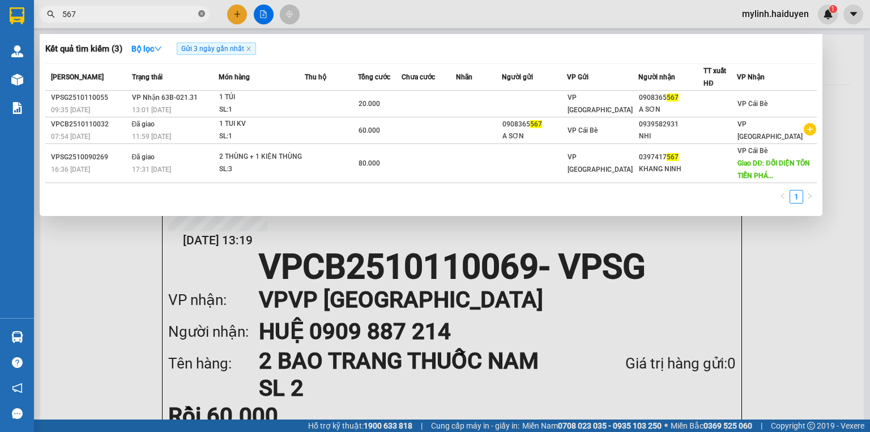
click at [202, 14] on icon "close-circle" at bounding box center [201, 13] width 7 height 7
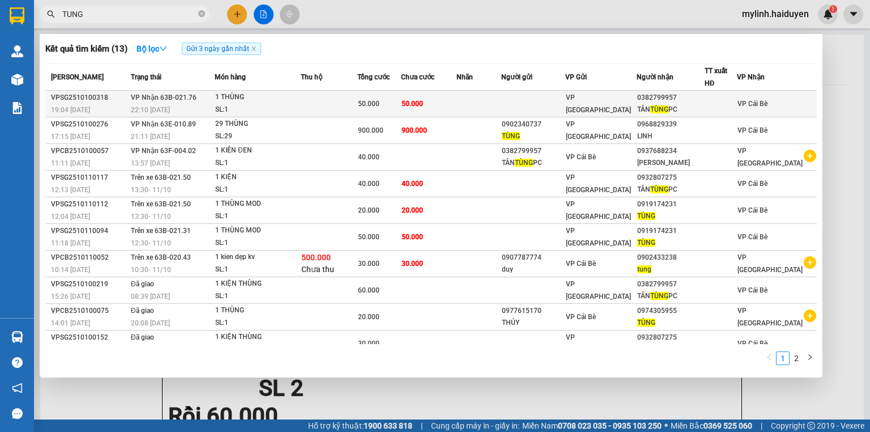
type input "TUNG"
click at [481, 107] on td at bounding box center [479, 104] width 45 height 27
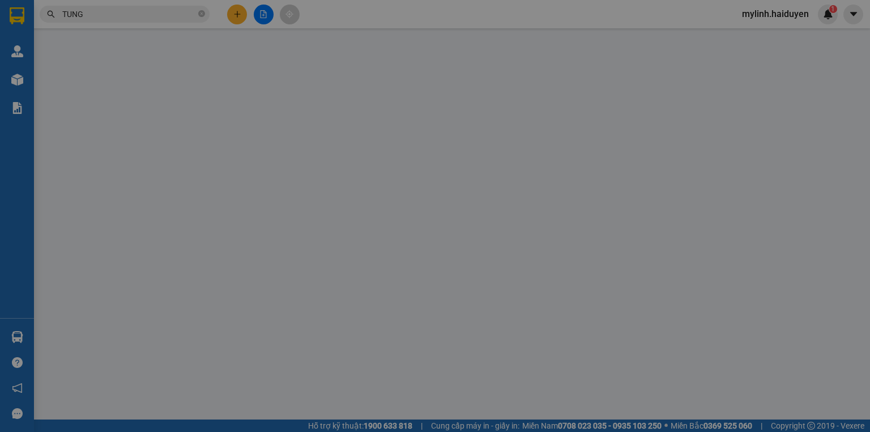
type input "0382799957"
type input "TÂN TÙNG PC"
type input "0"
type input "50.000"
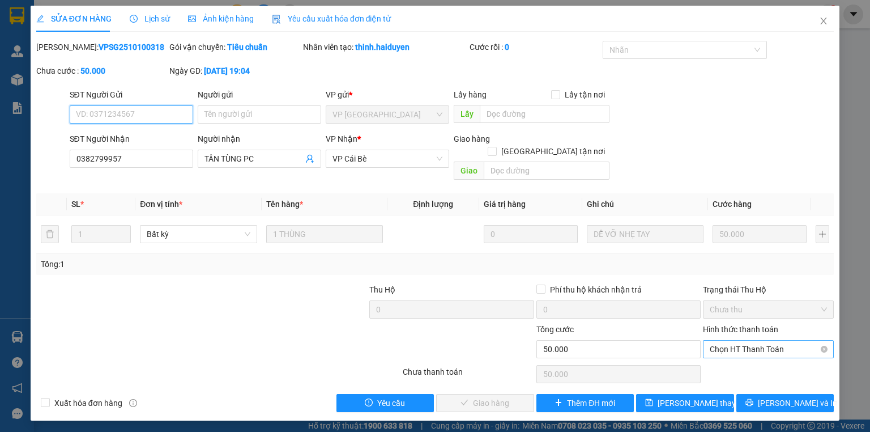
click at [727, 341] on span "Chọn HT Thanh Toán" at bounding box center [768, 349] width 117 height 17
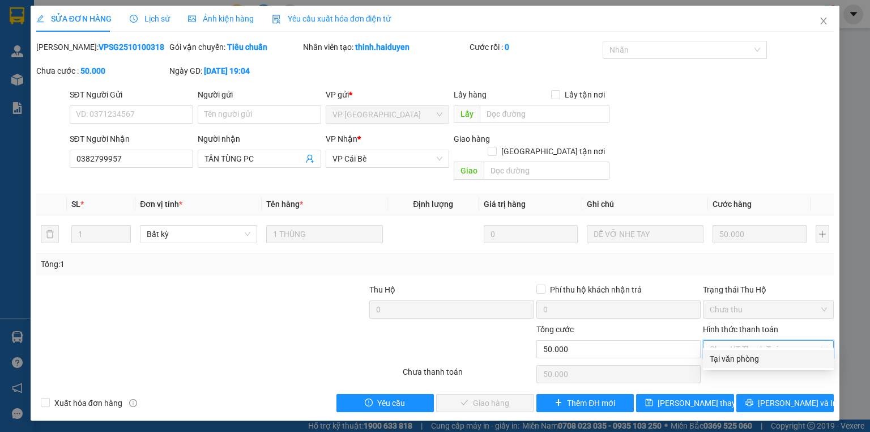
click at [727, 354] on div "Tại văn phòng" at bounding box center [768, 358] width 117 height 12
type input "0"
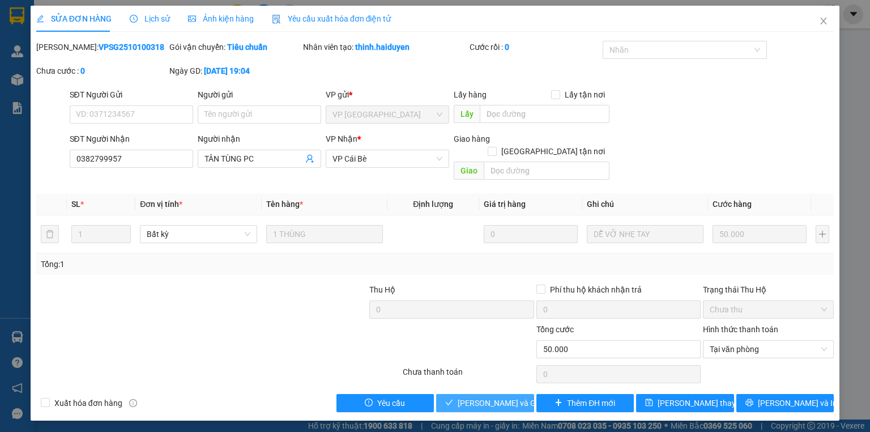
click at [530, 394] on button "[PERSON_NAME] và Giao hàng" at bounding box center [485, 403] width 98 height 18
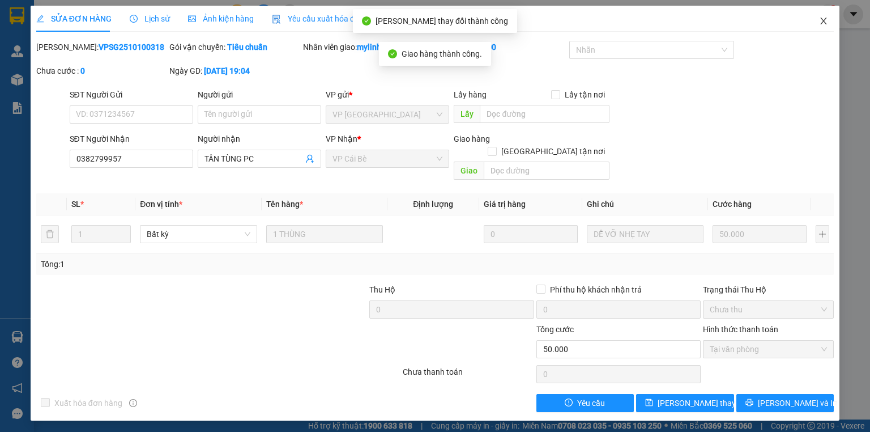
click at [823, 20] on icon "close" at bounding box center [824, 21] width 6 height 7
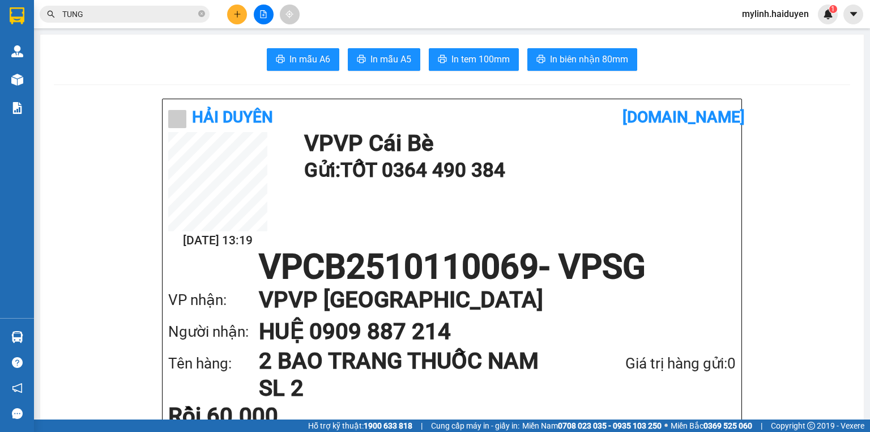
click at [112, 14] on input "TUNG" at bounding box center [129, 14] width 134 height 12
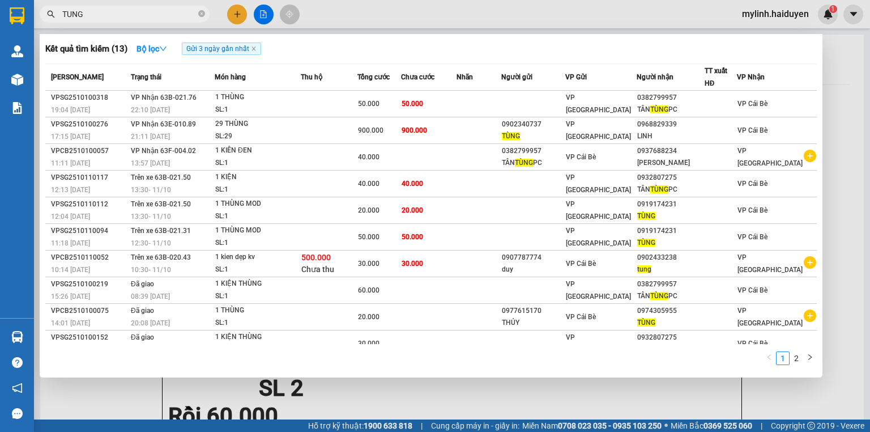
click at [205, 12] on span "TUNG" at bounding box center [125, 14] width 170 height 17
click at [201, 15] on icon "close-circle" at bounding box center [201, 13] width 7 height 7
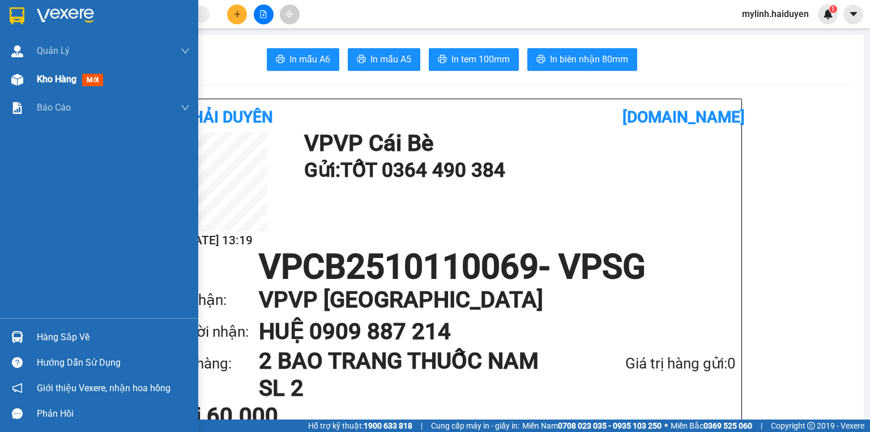
click at [61, 79] on span "Kho hàng" at bounding box center [57, 79] width 40 height 11
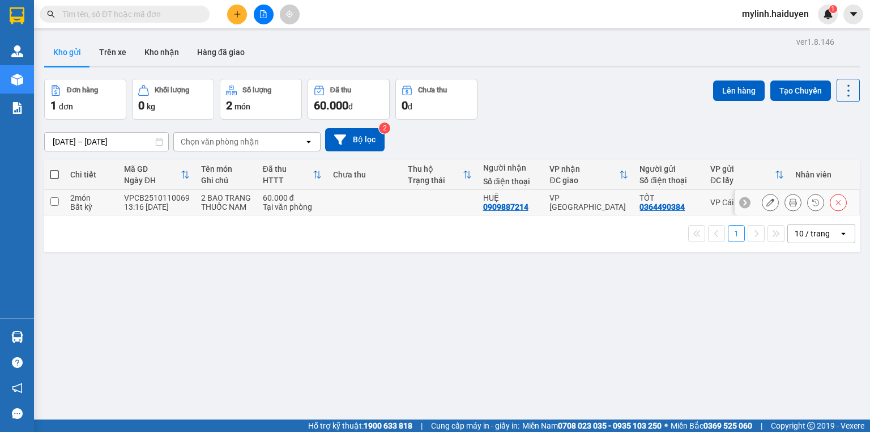
drag, startPoint x: 54, startPoint y: 201, endPoint x: 117, endPoint y: 188, distance: 64.7
click at [54, 201] on input "checkbox" at bounding box center [54, 201] width 9 height 9
checkbox input "true"
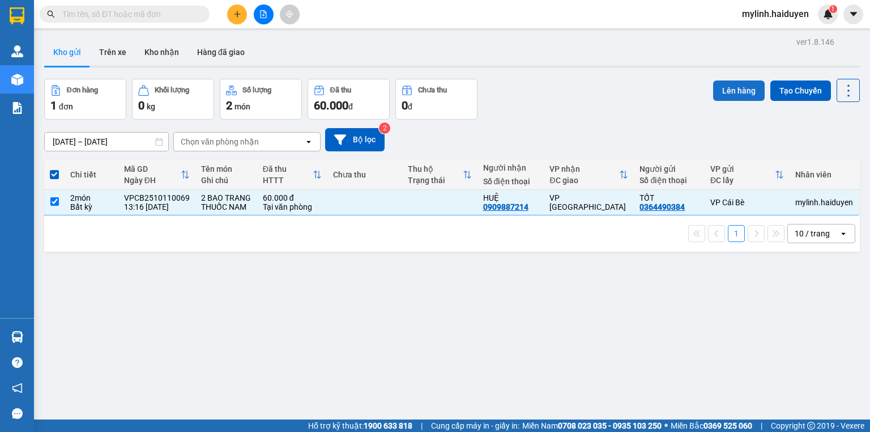
click at [718, 84] on button "Lên hàng" at bounding box center [739, 90] width 52 height 20
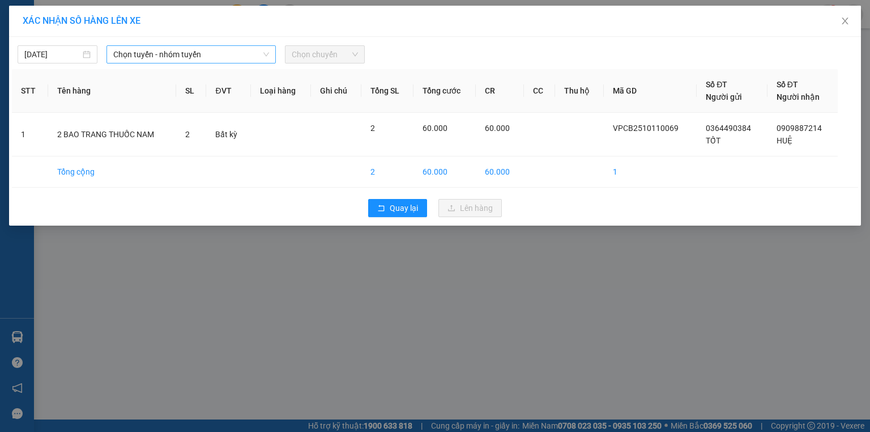
click at [122, 57] on span "Chọn tuyến - nhóm tuyến" at bounding box center [191, 54] width 156 height 17
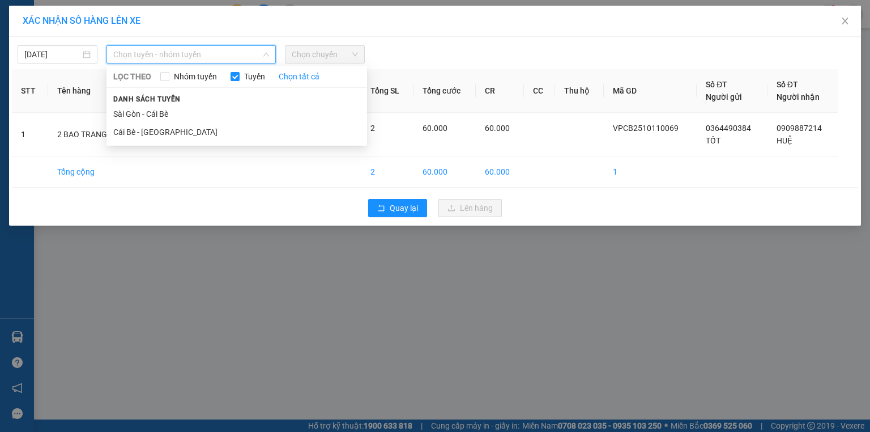
drag, startPoint x: 143, startPoint y: 129, endPoint x: 181, endPoint y: 100, distance: 48.1
click at [145, 129] on li "Cái Bè - Sài Gòn" at bounding box center [237, 132] width 261 height 18
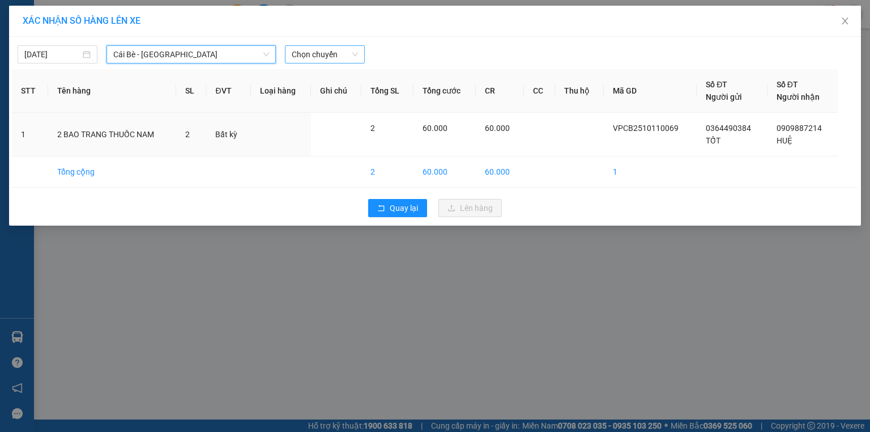
click at [317, 51] on span "Chọn chuyến" at bounding box center [325, 54] width 66 height 17
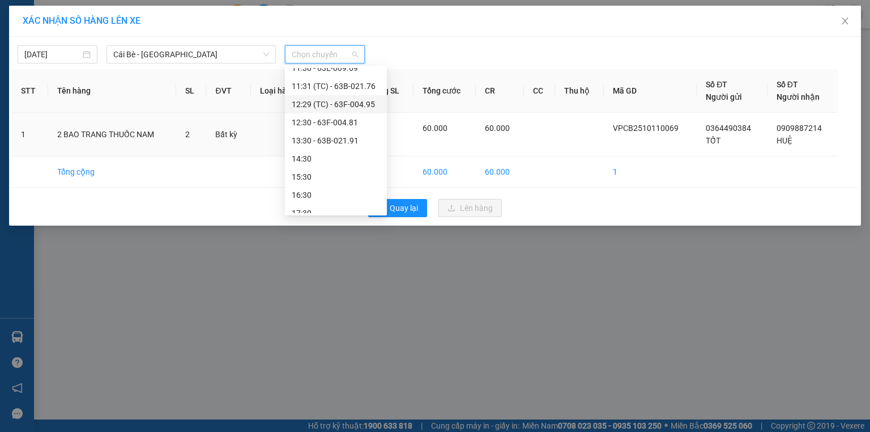
scroll to position [326, 0]
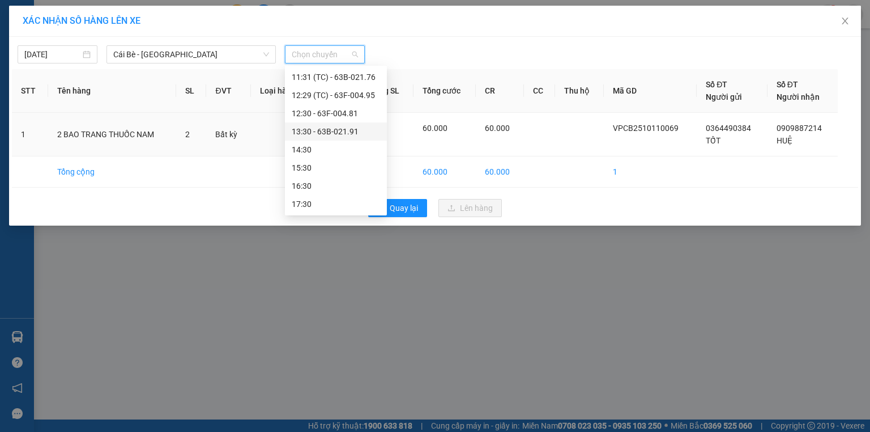
click at [335, 130] on div "13:30 - 63B-021.91" at bounding box center [336, 131] width 88 height 12
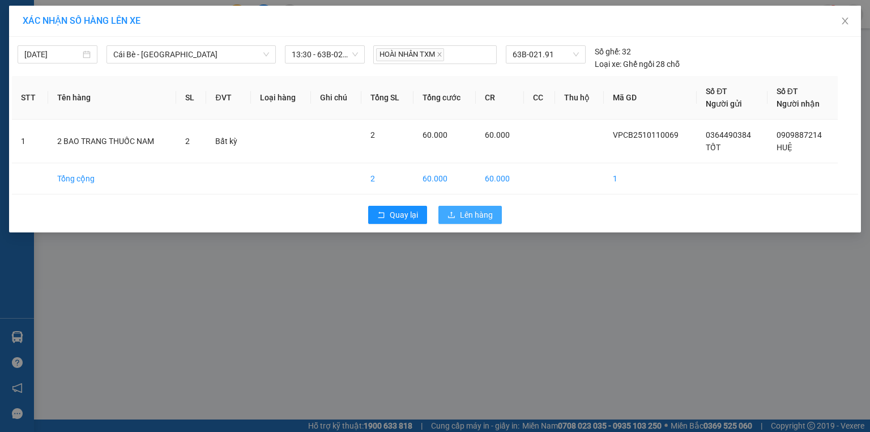
click at [464, 207] on button "Lên hàng" at bounding box center [470, 215] width 63 height 18
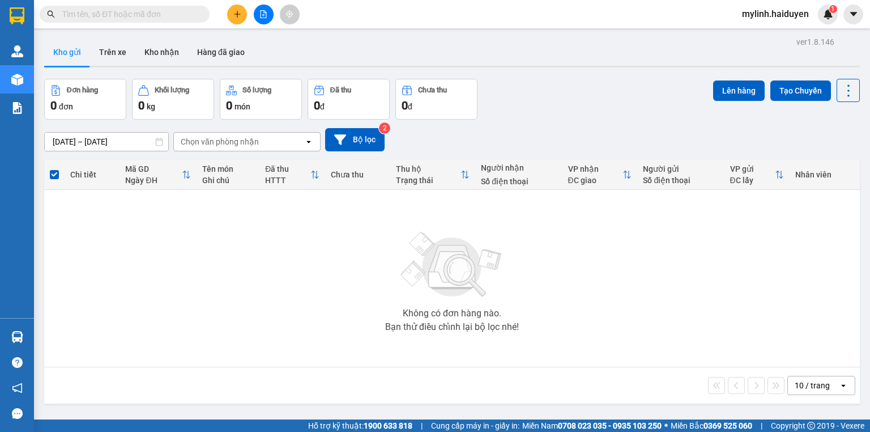
click at [265, 20] on button at bounding box center [264, 15] width 20 height 20
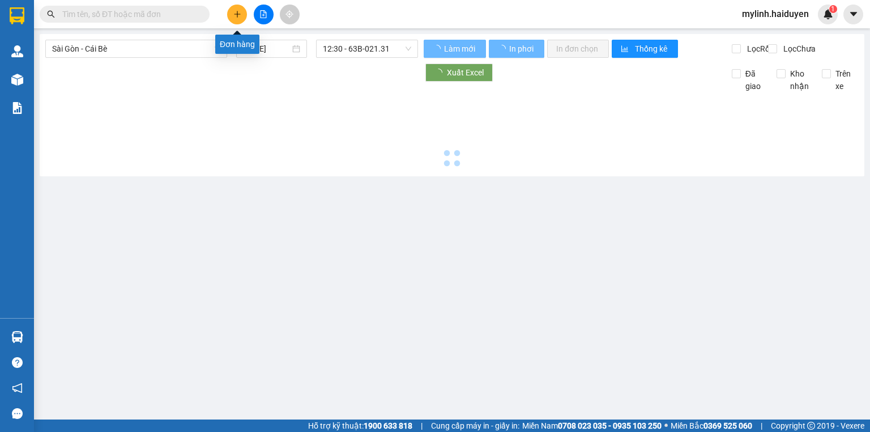
click at [150, 44] on span "Sài Gòn - Cái Bè" at bounding box center [136, 48] width 168 height 17
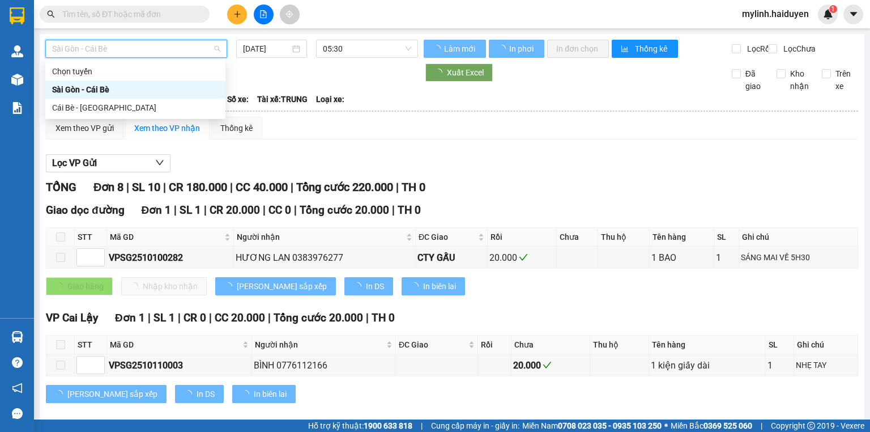
click at [145, 103] on div "Cái Bè - Sài Gòn" at bounding box center [135, 107] width 167 height 12
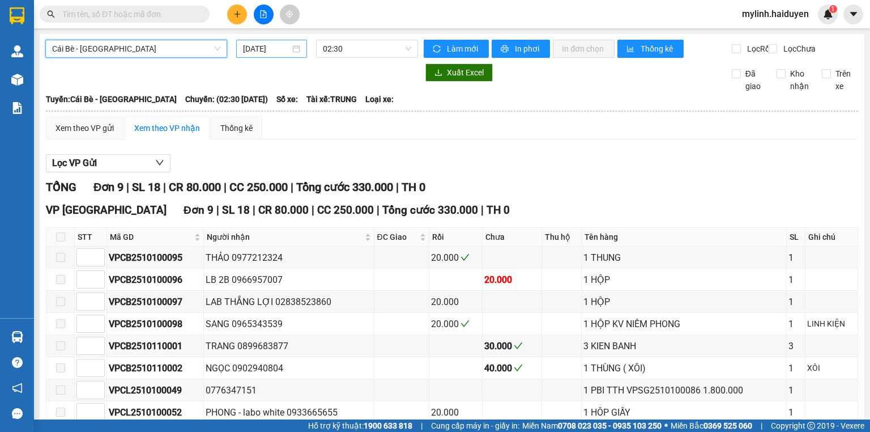
click at [270, 49] on input "[DATE]" at bounding box center [266, 49] width 46 height 12
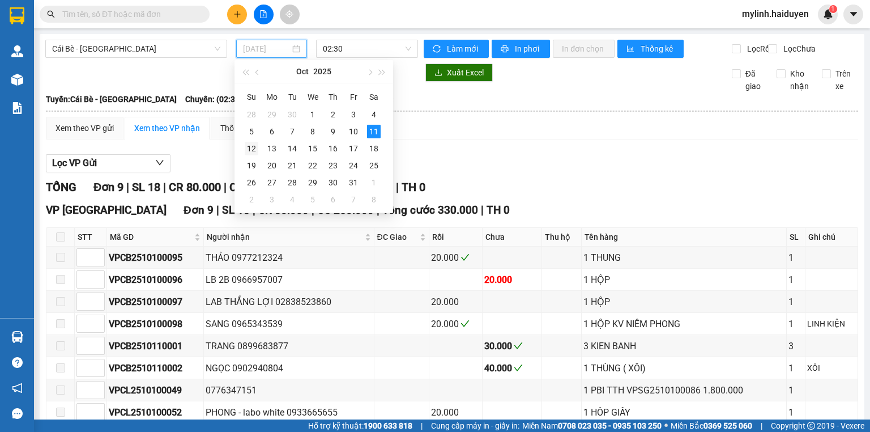
click at [254, 146] on div "12" at bounding box center [252, 149] width 14 height 14
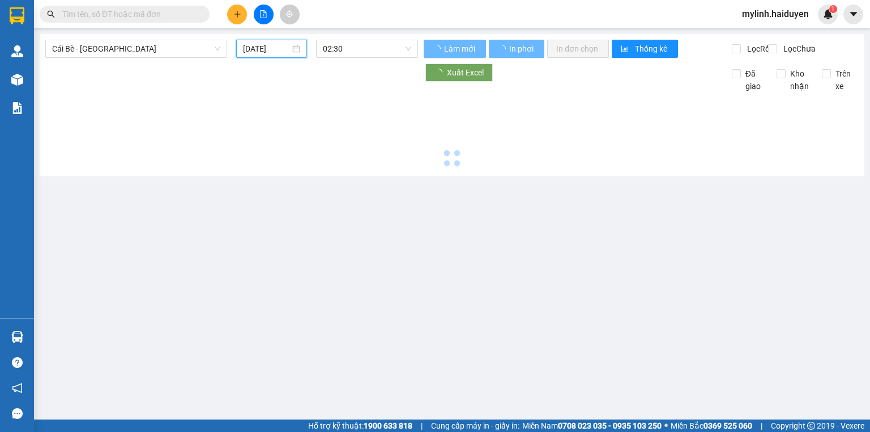
type input "12/10/2025"
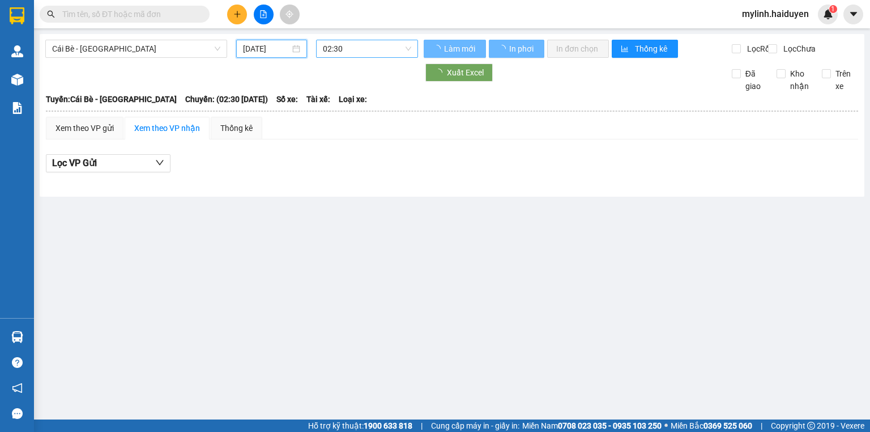
click at [345, 54] on span "02:30" at bounding box center [367, 48] width 89 height 17
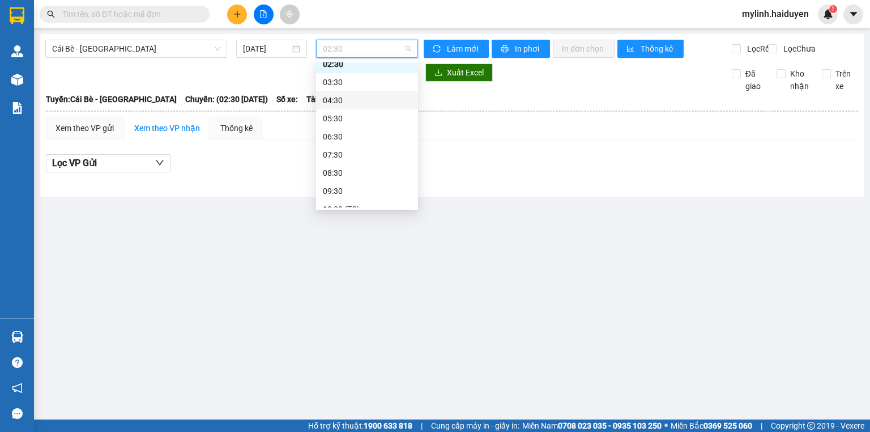
scroll to position [91, 0]
click at [350, 144] on div "10:00 (TC)" at bounding box center [367, 144] width 88 height 12
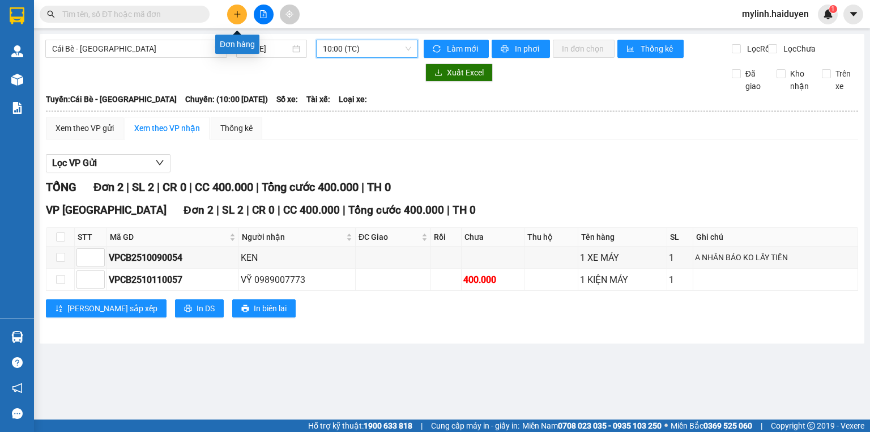
click at [239, 11] on icon "plus" at bounding box center [237, 14] width 8 height 8
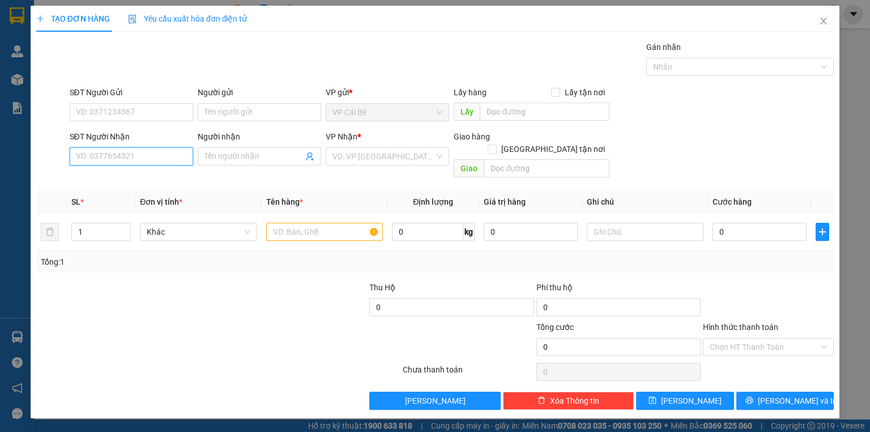
click at [166, 158] on input "SĐT Người Nhận" at bounding box center [132, 156] width 124 height 18
type input "0366588575"
drag, startPoint x: 158, startPoint y: 179, endPoint x: 165, endPoint y: 172, distance: 10.0
click at [158, 179] on div "0366588575 - PHƯƠNG" at bounding box center [133, 178] width 112 height 12
type input "PHƯƠNG"
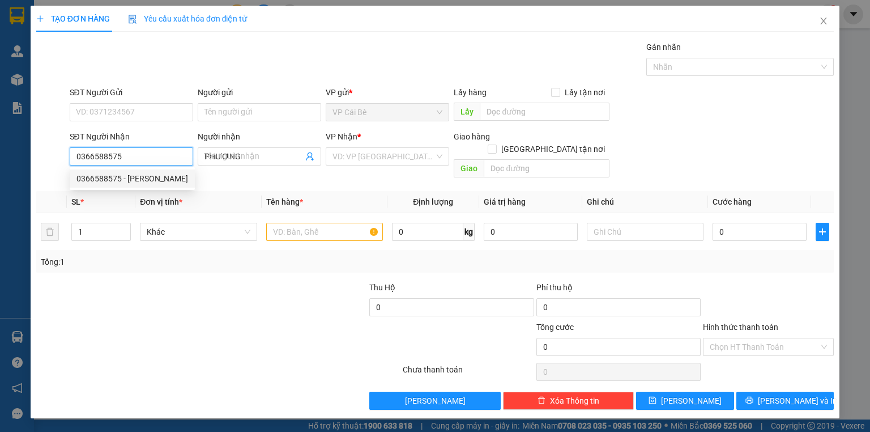
type input "20.000"
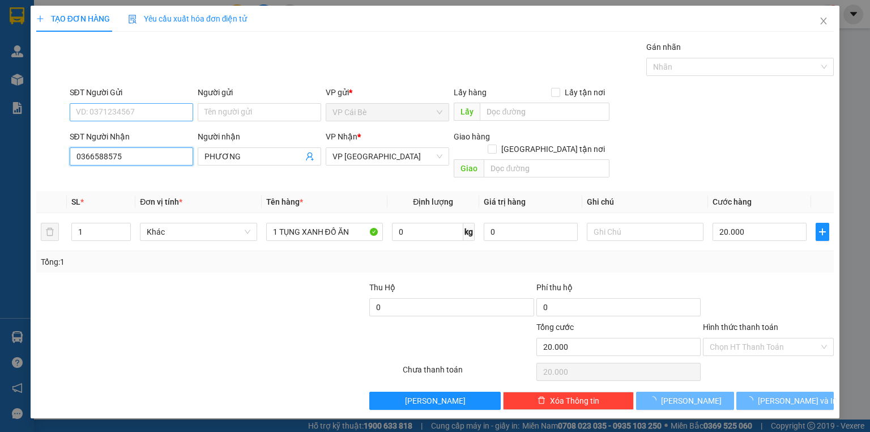
type input "0366588575"
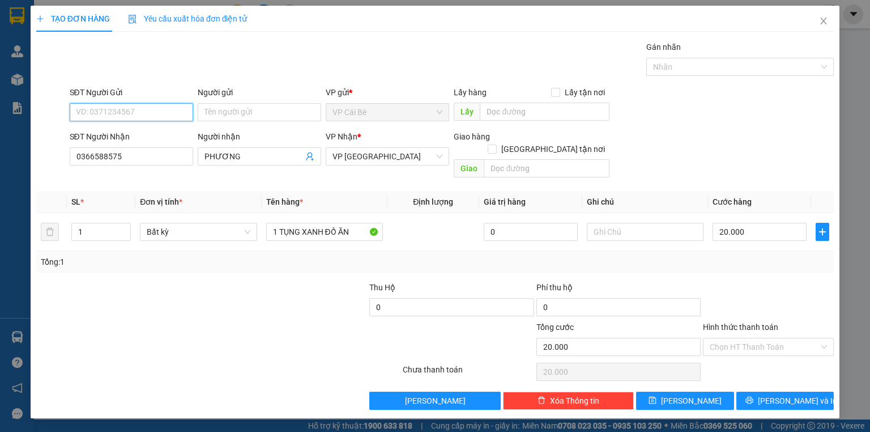
click at [133, 114] on input "SĐT Người Gửi" at bounding box center [132, 112] width 124 height 18
click at [149, 112] on input "SĐT Người Gửi" at bounding box center [132, 112] width 124 height 18
click at [147, 132] on div "0974058977 - NGỬ" at bounding box center [132, 134] width 110 height 12
type input "0974058977"
type input "NGỬ"
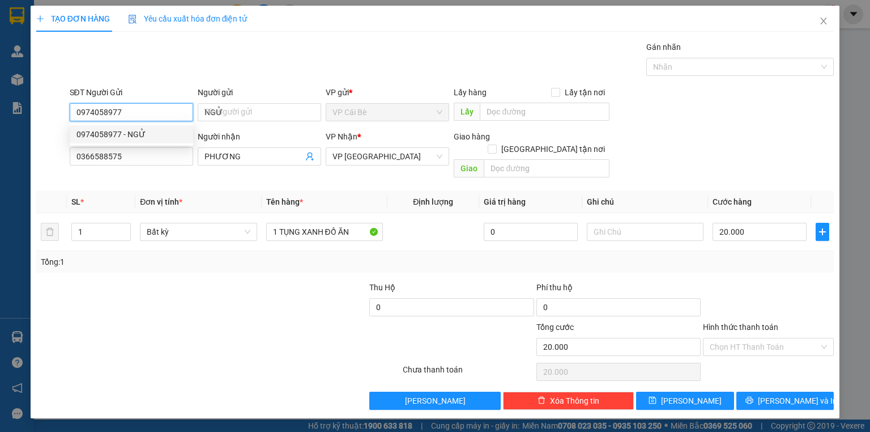
type input "50.000"
type input "0974058977"
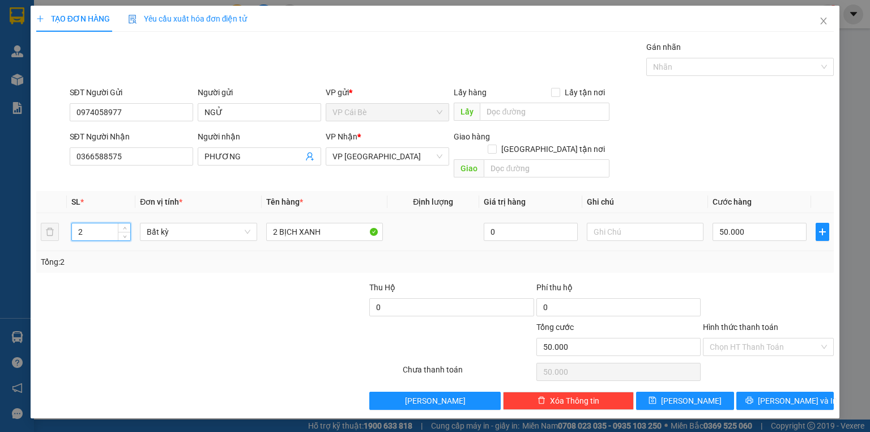
click at [95, 223] on input "2" at bounding box center [101, 231] width 58 height 17
type input "1"
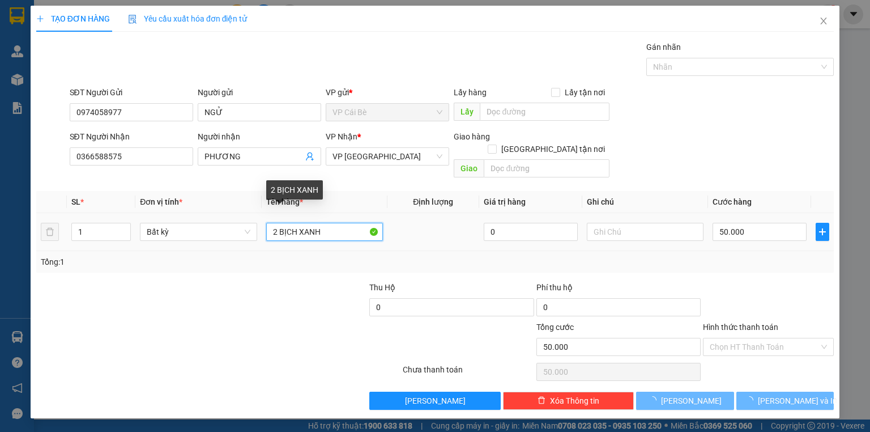
drag, startPoint x: 326, startPoint y: 220, endPoint x: 41, endPoint y: 222, distance: 285.6
click at [49, 228] on tr "1 Bất kỳ 2 BỊCH XANH 0 50.000" at bounding box center [435, 232] width 798 height 38
type input "0"
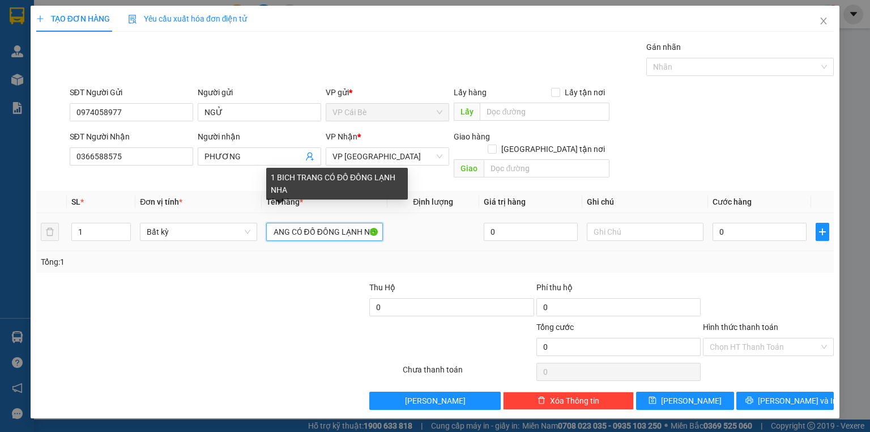
scroll to position [0, 40]
type input "1 BICH TRANG CÓ ĐỒ ĐÔNG LẠNH NHA"
click at [753, 223] on input "0" at bounding box center [760, 232] width 94 height 18
click at [754, 223] on input "0" at bounding box center [760, 232] width 94 height 18
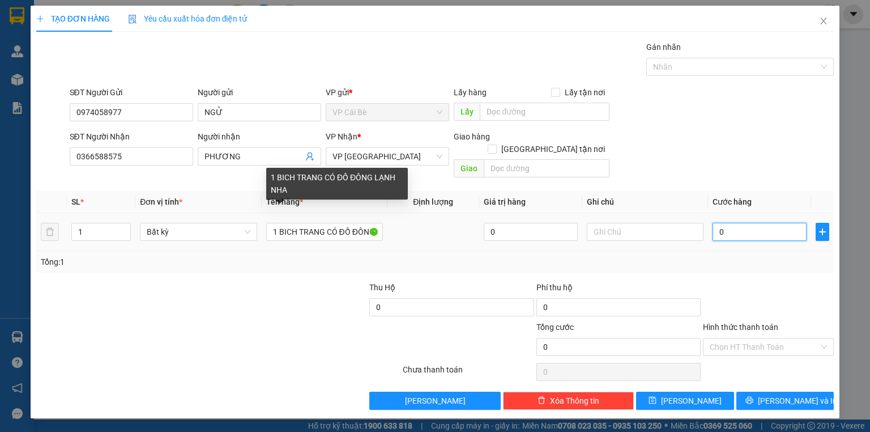
type input "0"
type input "2"
type input "02"
type input "20"
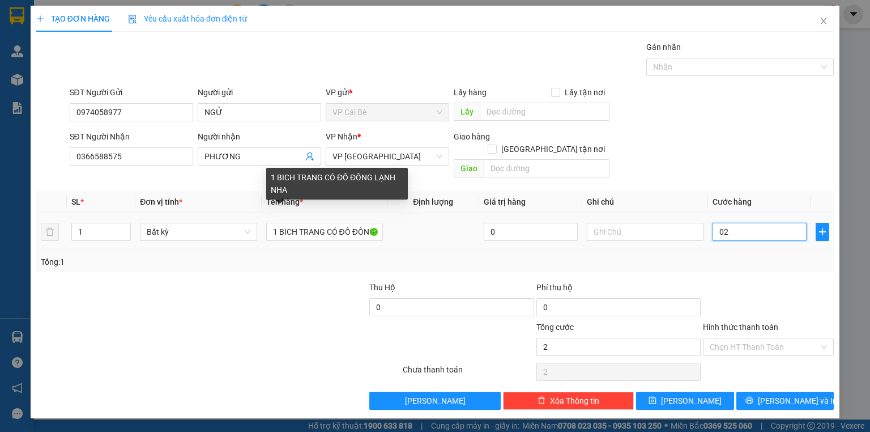
type input "20"
type input "020"
type input "20.000"
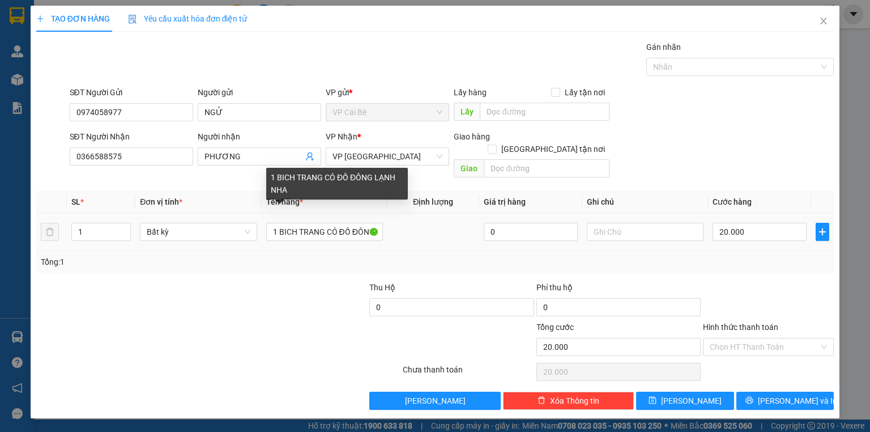
drag, startPoint x: 690, startPoint y: 169, endPoint x: 707, endPoint y: 204, distance: 38.8
click at [691, 173] on div "Transit Pickup Surcharge Ids Transit Deliver Surcharge Ids Transit Deliver Surc…" at bounding box center [435, 225] width 798 height 369
drag, startPoint x: 753, startPoint y: 333, endPoint x: 754, endPoint y: 343, distance: 9.7
click at [753, 338] on input "Hình thức thanh toán" at bounding box center [764, 346] width 109 height 17
drag, startPoint x: 754, startPoint y: 353, endPoint x: 764, endPoint y: 362, distance: 13.2
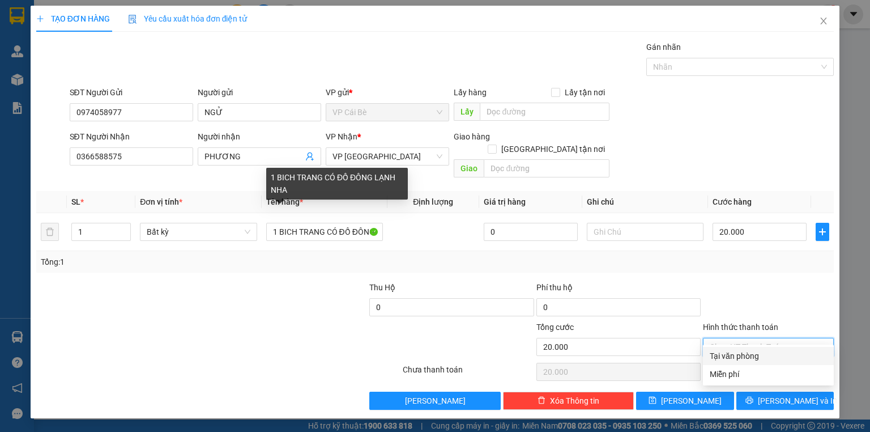
click at [757, 356] on div "Tại văn phòng" at bounding box center [768, 356] width 117 height 12
type input "0"
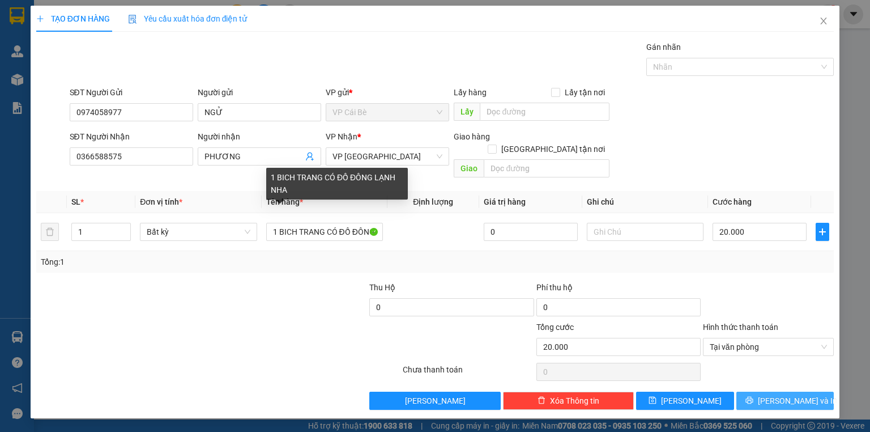
click at [773, 392] on button "[PERSON_NAME] và In" at bounding box center [786, 401] width 98 height 18
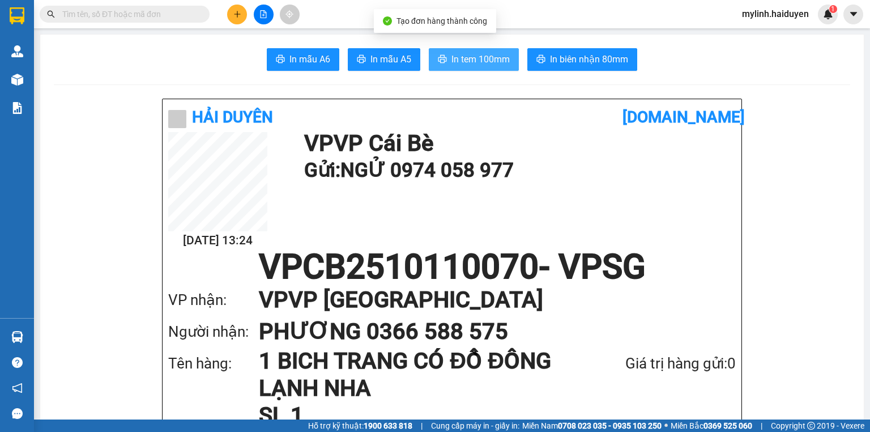
click at [463, 65] on span "In tem 100mm" at bounding box center [481, 59] width 58 height 14
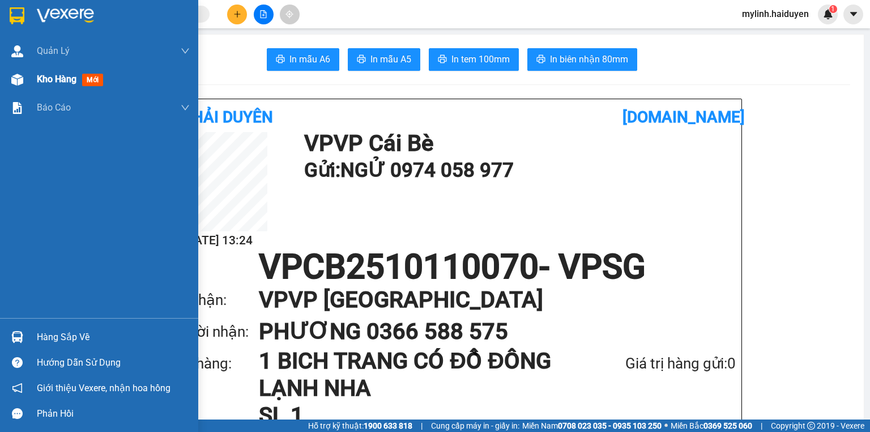
click at [50, 78] on span "Kho hàng" at bounding box center [57, 79] width 40 height 11
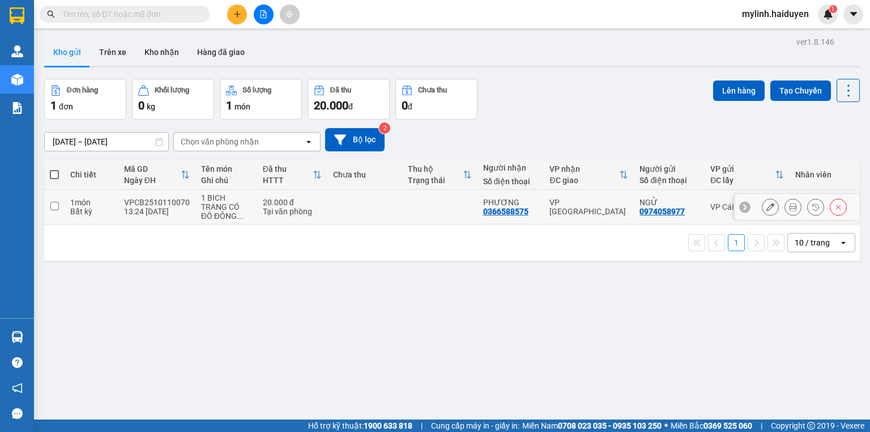
drag, startPoint x: 54, startPoint y: 204, endPoint x: 75, endPoint y: 197, distance: 21.5
click at [54, 204] on input "checkbox" at bounding box center [54, 206] width 9 height 9
checkbox input "true"
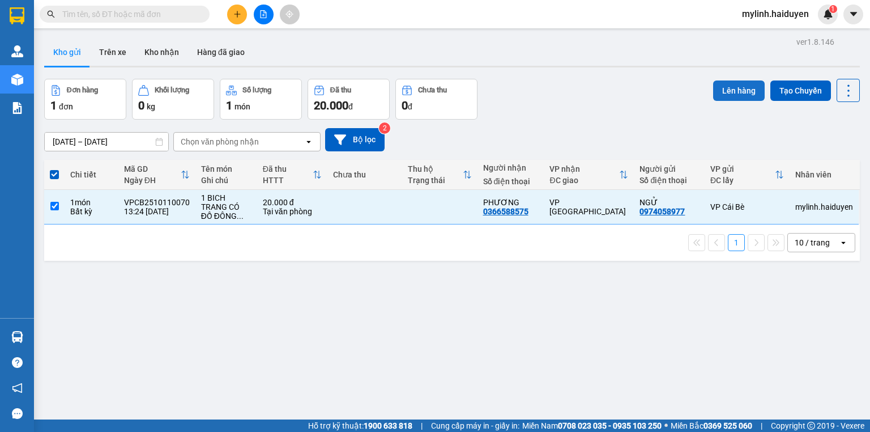
click at [727, 87] on button "Lên hàng" at bounding box center [739, 90] width 52 height 20
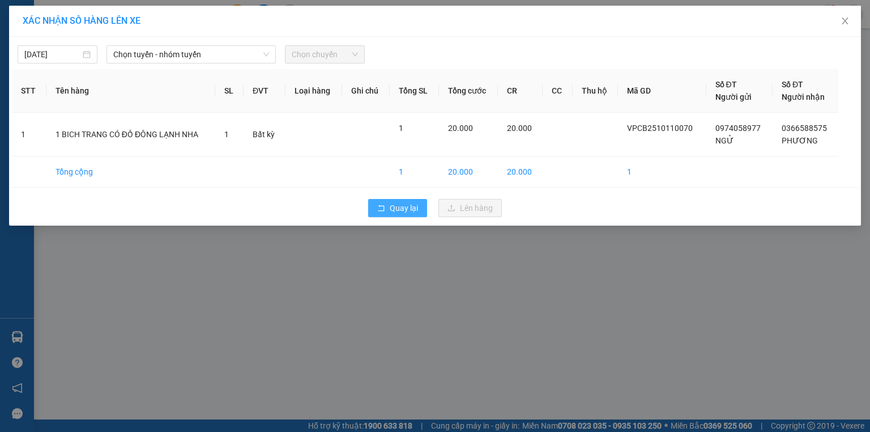
click at [405, 211] on span "Quay lại" at bounding box center [404, 208] width 28 height 12
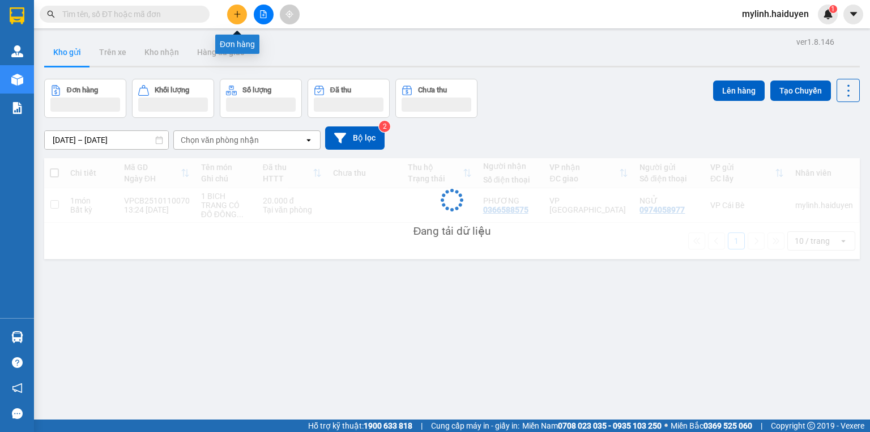
click at [240, 12] on icon "plus" at bounding box center [237, 14] width 8 height 8
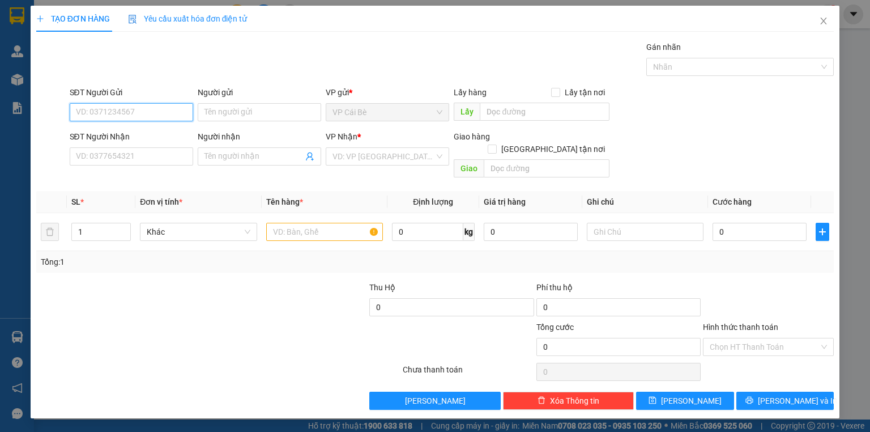
drag, startPoint x: 160, startPoint y: 117, endPoint x: 166, endPoint y: 107, distance: 11.7
click at [160, 116] on input "SĐT Người Gửi" at bounding box center [132, 112] width 124 height 18
type input "0939891608"
click at [138, 129] on div "0939891608 - VÂN" at bounding box center [133, 134] width 112 height 12
type input "VÂN"
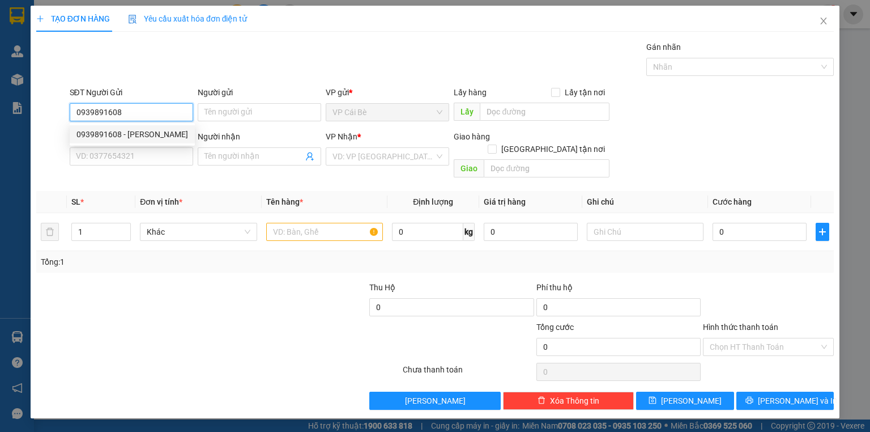
type input "0909717283"
type input "TÂN"
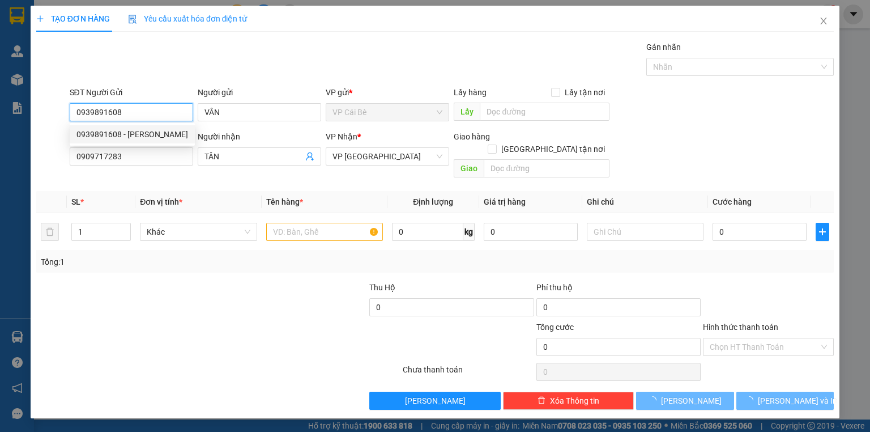
type input "50.000"
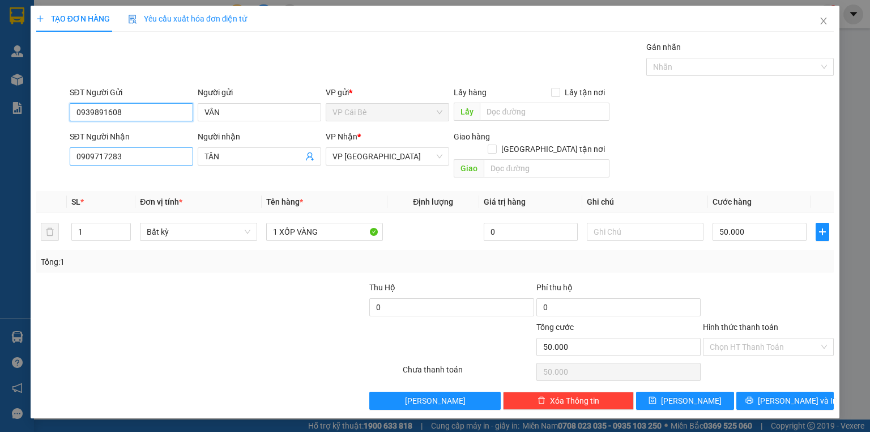
type input "0939891608"
drag, startPoint x: 131, startPoint y: 159, endPoint x: 0, endPoint y: 171, distance: 132.0
click at [0, 192] on div "TẠO ĐƠN HÀNG Yêu cầu xuất hóa đơn điện tử Transit Pickup Surcharge Ids Transit …" at bounding box center [435, 216] width 870 height 432
type input "0907350317"
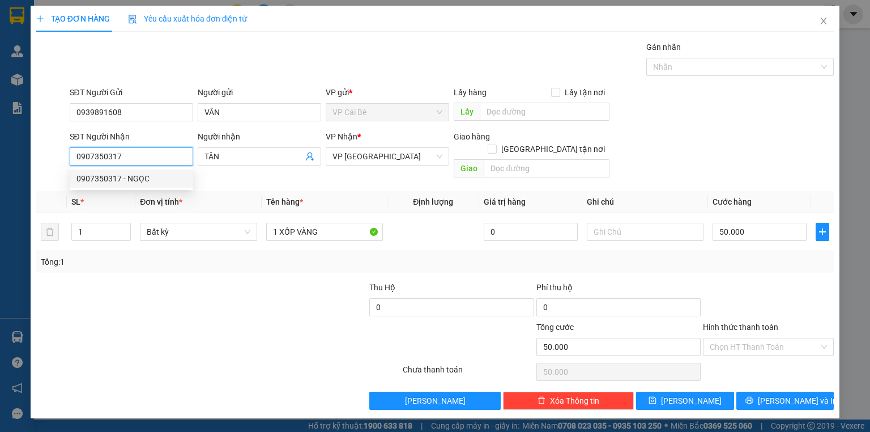
click at [112, 172] on div "0907350317 - NGỌC" at bounding box center [132, 178] width 110 height 12
type input "NGỌC"
type input "30.000"
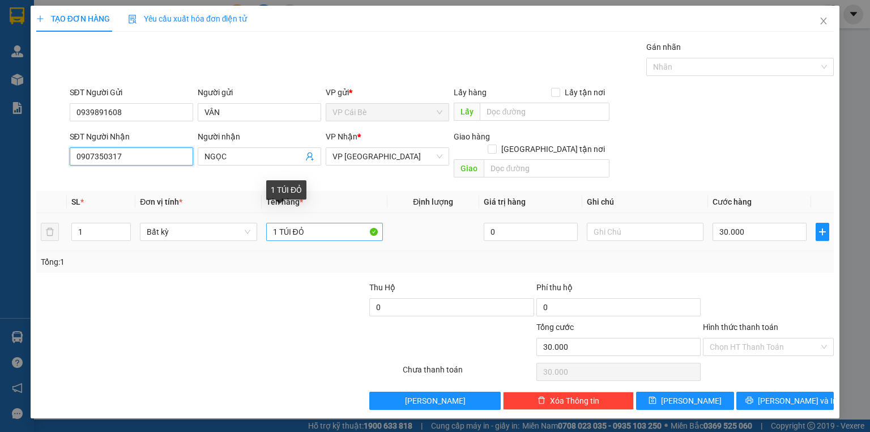
type input "0907350317"
drag, startPoint x: 320, startPoint y: 218, endPoint x: 169, endPoint y: 273, distance: 160.4
click at [181, 274] on div "Transit Pickup Surcharge Ids Transit Deliver Surcharge Ids Transit Deliver Surc…" at bounding box center [435, 225] width 798 height 369
type input "1 HÔP DT NP"
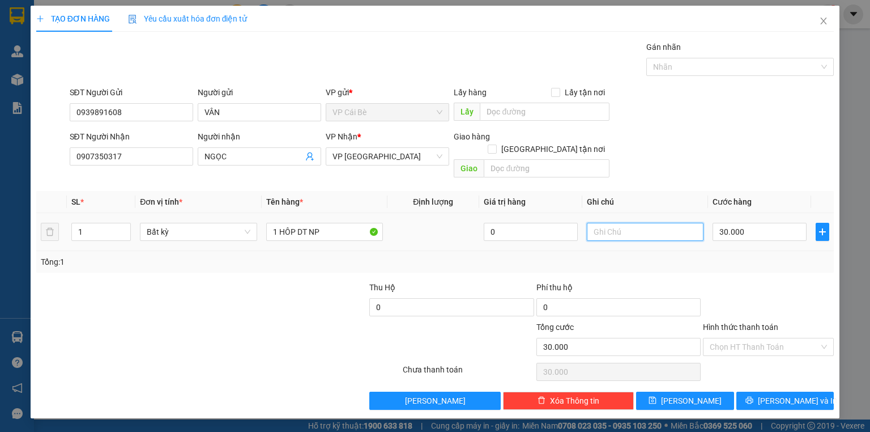
click at [657, 223] on input "text" at bounding box center [645, 232] width 117 height 18
type input "KO ĐÃM BÃO CHUC NANG"
click at [733, 223] on input "30.000" at bounding box center [760, 232] width 94 height 18
type input "0"
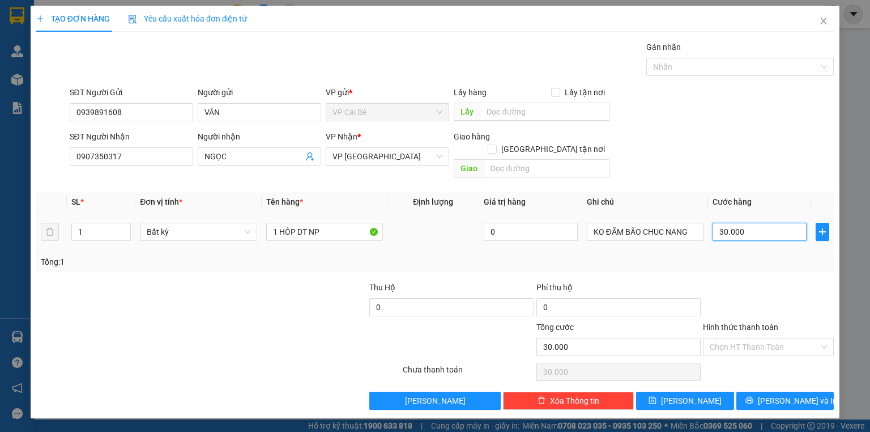
type input "0"
type input "5"
type input "05"
type input "50"
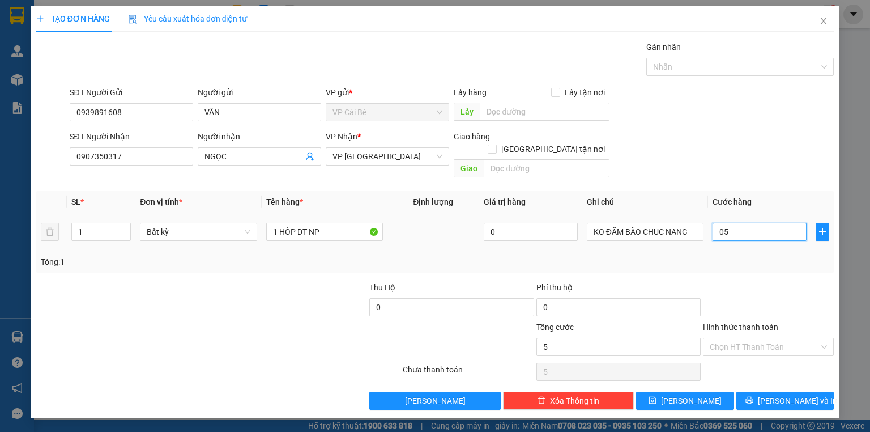
type input "50"
type input "050"
type input "50.000"
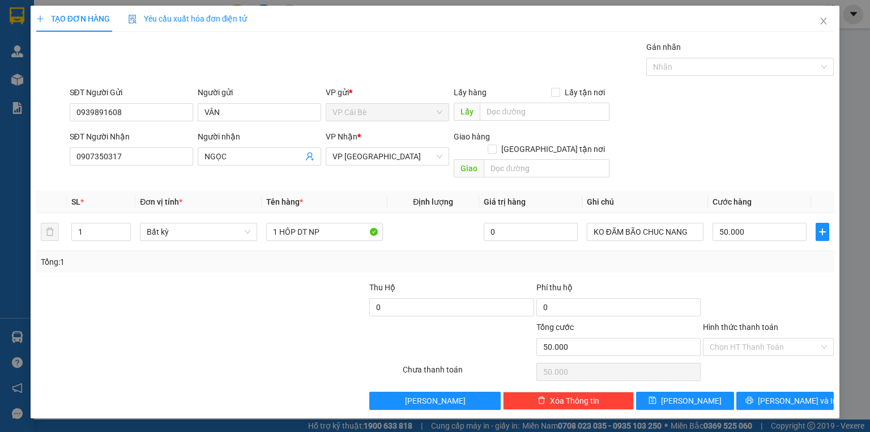
drag, startPoint x: 729, startPoint y: 167, endPoint x: 755, endPoint y: 276, distance: 111.8
click at [729, 168] on div "SĐT Người Nhận 0907350317 Người nhận NGỌC VP Nhận * VP Sài Gòn Giao hàng Giao t…" at bounding box center [452, 156] width 770 height 52
click at [775, 392] on button "[PERSON_NAME] và In" at bounding box center [786, 401] width 98 height 18
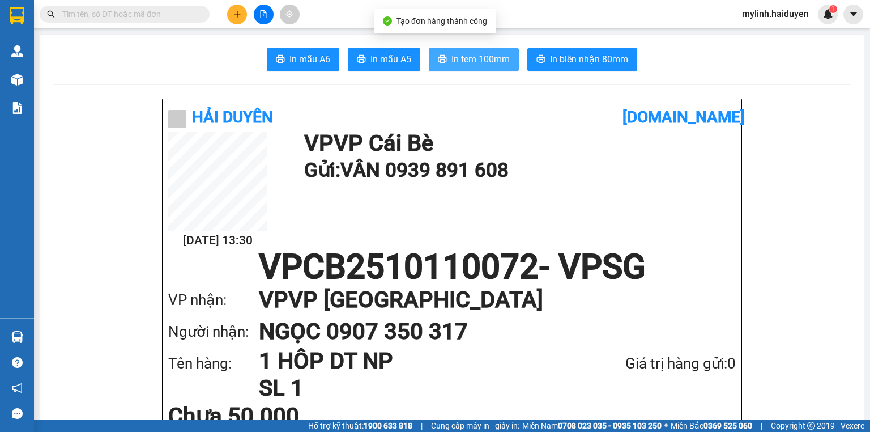
click at [468, 54] on span "In tem 100mm" at bounding box center [481, 59] width 58 height 14
click at [470, 53] on span "In tem 100mm" at bounding box center [481, 59] width 58 height 14
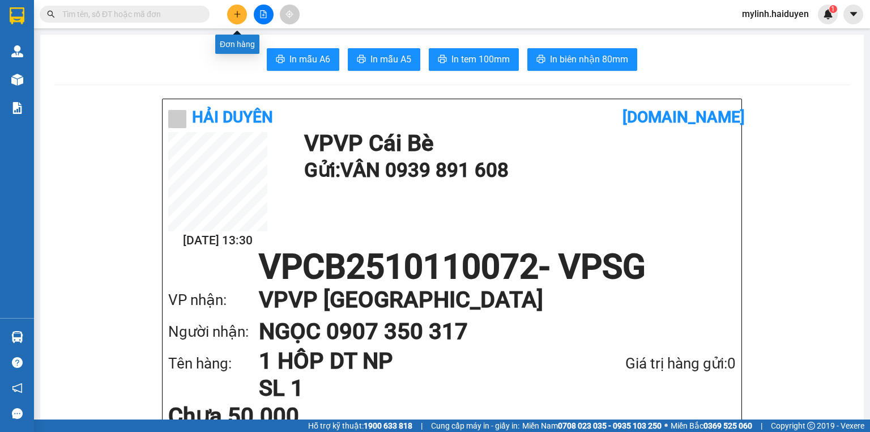
click at [231, 11] on button at bounding box center [237, 15] width 20 height 20
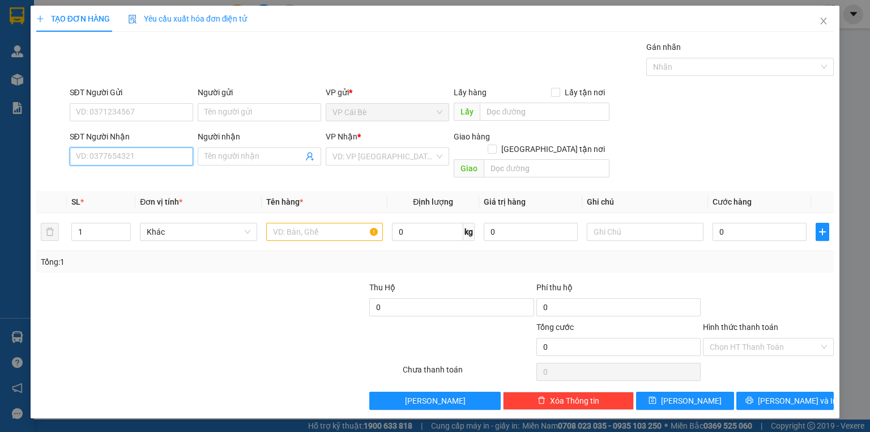
click at [164, 151] on input "SĐT Người Nhận" at bounding box center [132, 156] width 124 height 18
click at [158, 160] on input "SĐT Người Nhận" at bounding box center [132, 156] width 124 height 18
click at [141, 181] on div "0786820243 - THỊNH" at bounding box center [132, 178] width 110 height 12
type input "0786820243"
type input "THỊNH"
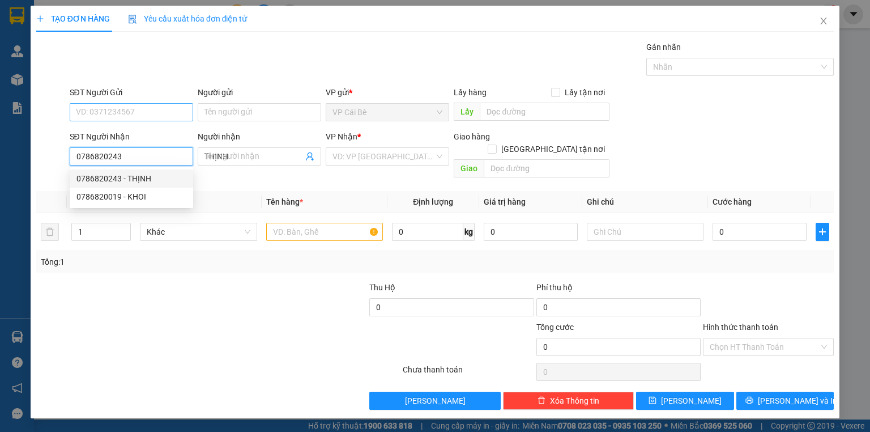
type input "20.000"
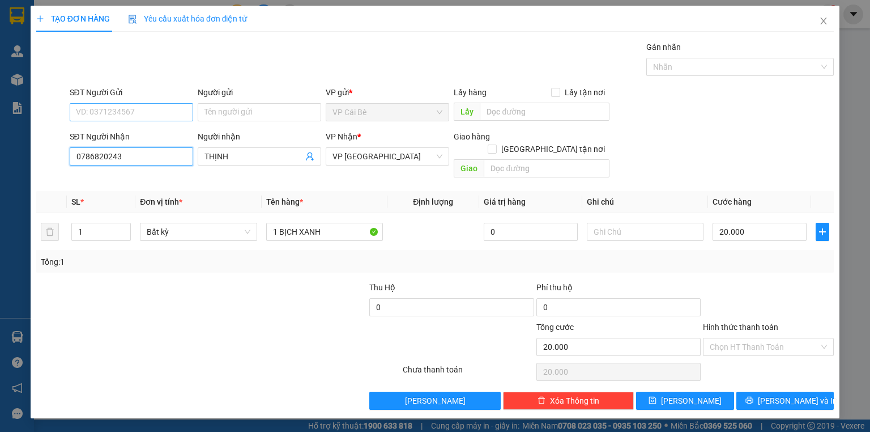
type input "0786820243"
click at [128, 112] on input "SĐT Người Gửi" at bounding box center [132, 112] width 124 height 18
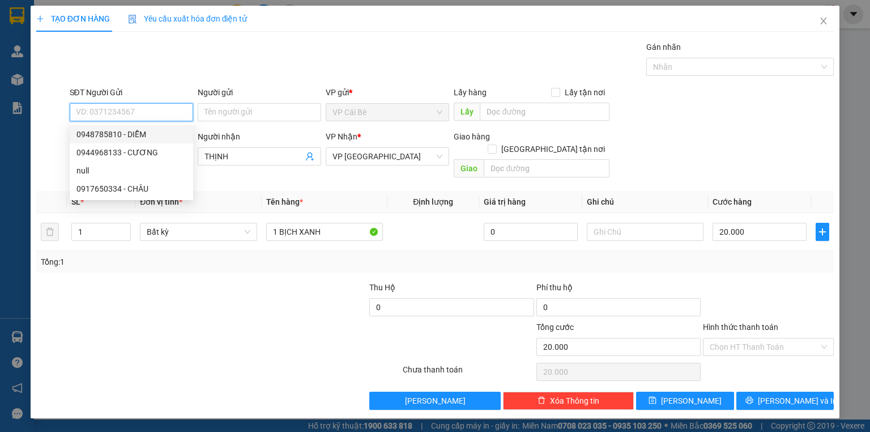
click at [150, 131] on div "0948785810 - DIỄM" at bounding box center [132, 134] width 110 height 12
type input "0948785810"
type input "DIỄM"
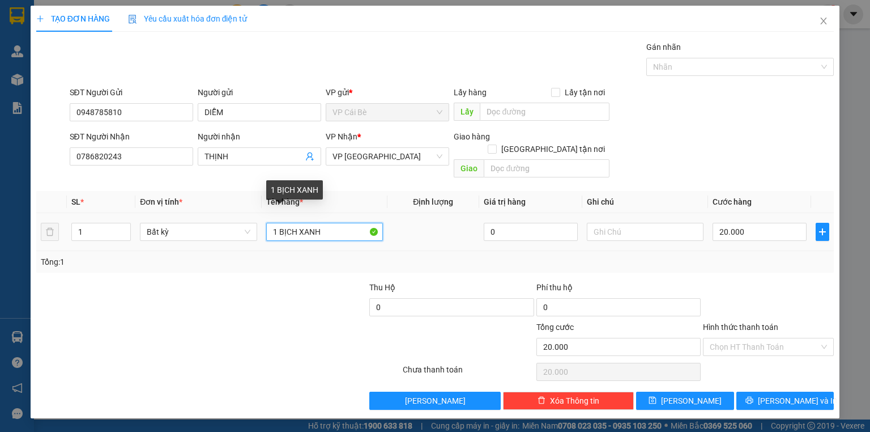
drag, startPoint x: 333, startPoint y: 224, endPoint x: 52, endPoint y: 245, distance: 281.8
click at [79, 267] on div "Transit Pickup Surcharge Ids Transit Deliver Surcharge Ids Transit Deliver Surc…" at bounding box center [435, 225] width 798 height 369
type input "1 CÂY ĐÀN"
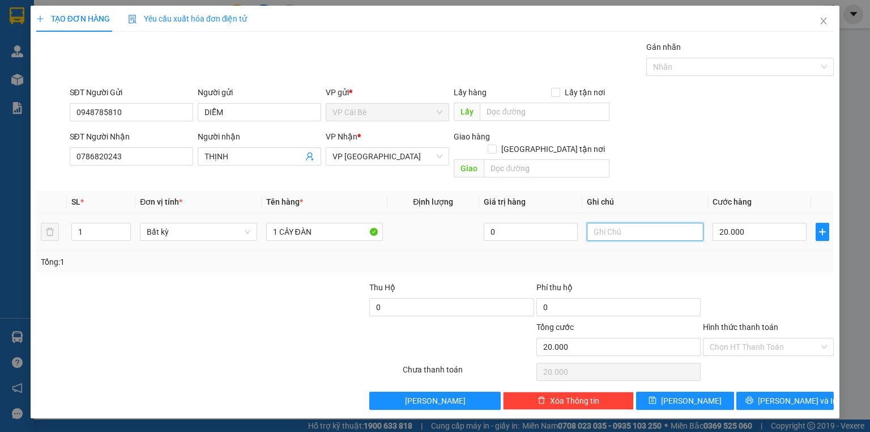
click at [610, 223] on input "text" at bounding box center [645, 232] width 117 height 18
type input "NHE TAY"
click at [741, 223] on input "20.000" at bounding box center [760, 232] width 94 height 18
type input "0"
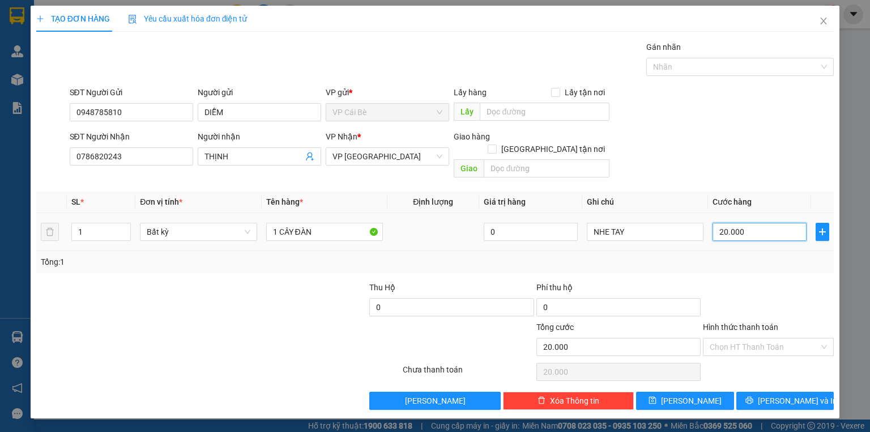
type input "0"
type input "5"
type input "05"
type input "50"
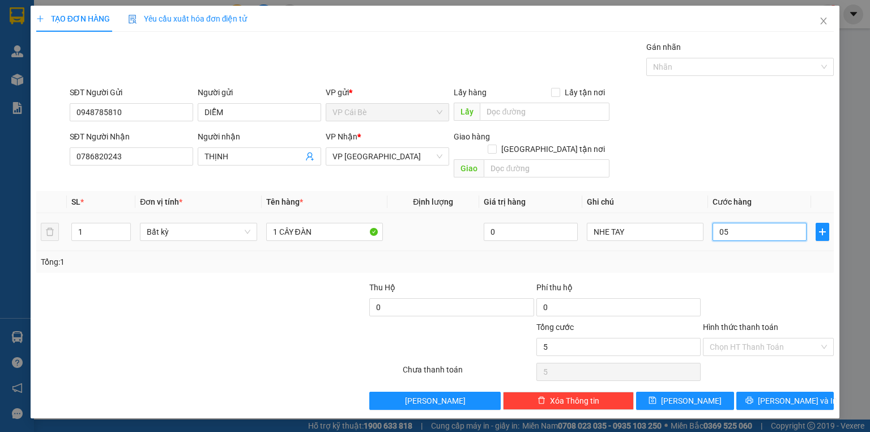
type input "50"
type input "050"
type input "50.000"
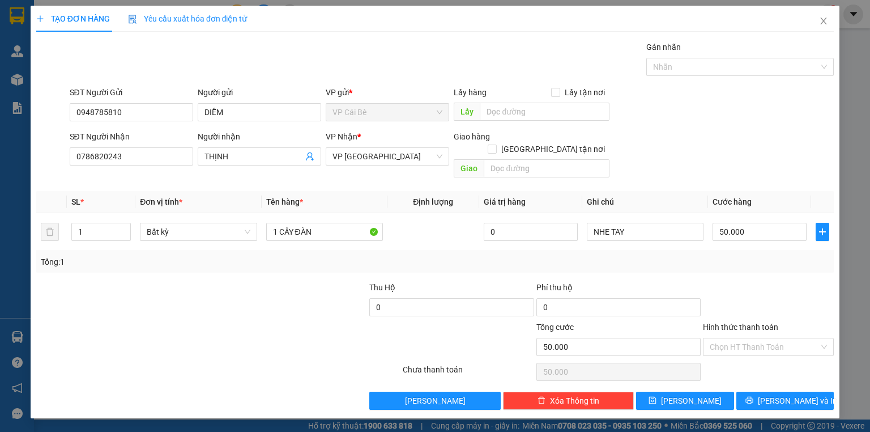
drag, startPoint x: 727, startPoint y: 167, endPoint x: 715, endPoint y: 168, distance: 12.5
click at [725, 171] on div "Transit Pickup Surcharge Ids Transit Deliver Surcharge Ids Transit Deliver Surc…" at bounding box center [435, 225] width 798 height 369
drag, startPoint x: 749, startPoint y: 273, endPoint x: 741, endPoint y: 274, distance: 8.0
click at [749, 282] on div at bounding box center [768, 301] width 133 height 40
click at [755, 322] on div "Hình thức thanh toán" at bounding box center [768, 329] width 131 height 17
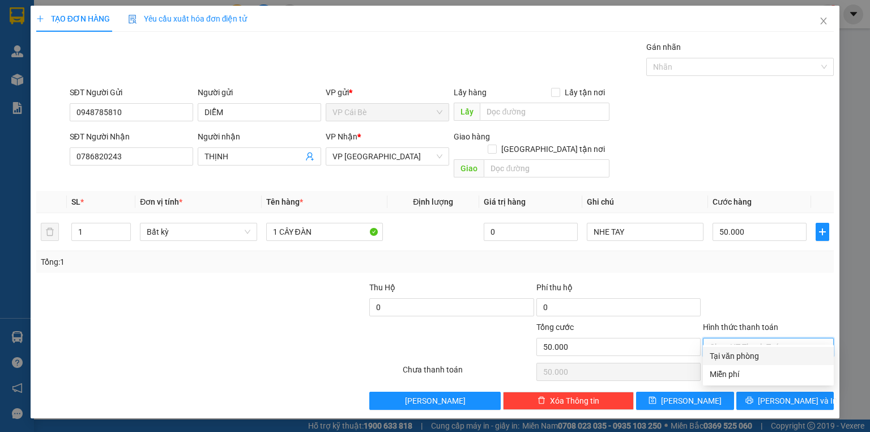
click at [725, 338] on input "Hình thức thanh toán" at bounding box center [764, 346] width 109 height 17
drag, startPoint x: 741, startPoint y: 351, endPoint x: 716, endPoint y: 345, distance: 26.3
click at [742, 351] on div "Tại văn phòng" at bounding box center [768, 356] width 117 height 12
type input "0"
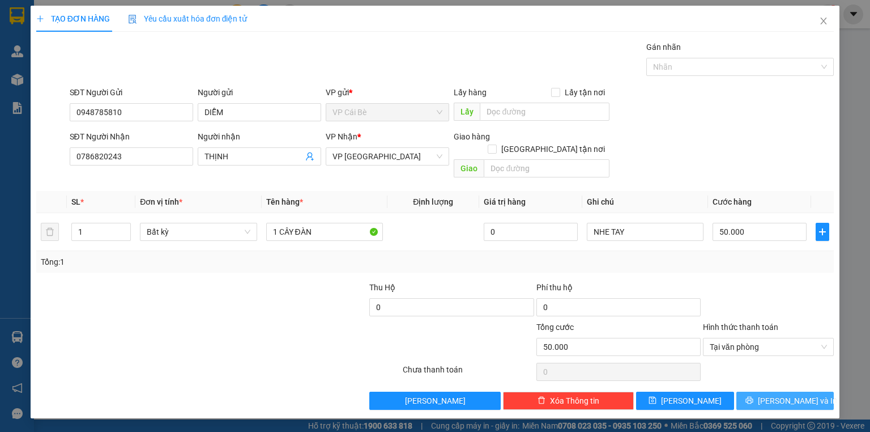
drag, startPoint x: 791, startPoint y: 394, endPoint x: 767, endPoint y: 401, distance: 25.3
click at [791, 394] on button "[PERSON_NAME] và In" at bounding box center [786, 401] width 98 height 18
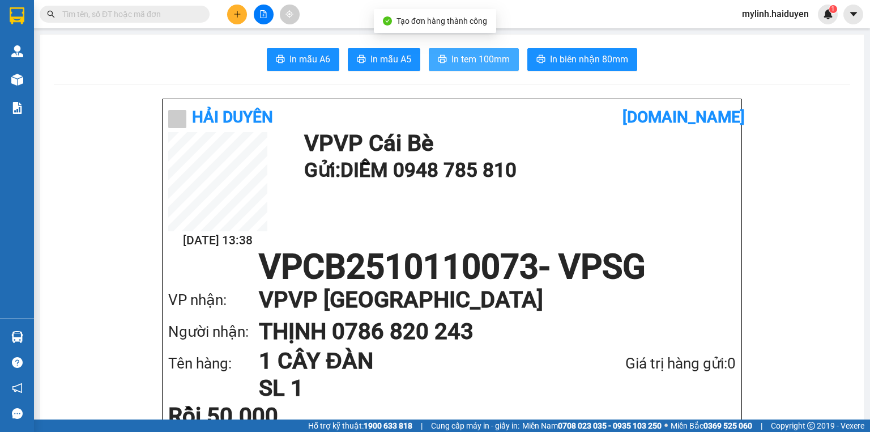
click at [470, 56] on span "In tem 100mm" at bounding box center [481, 59] width 58 height 14
click at [163, 9] on input "text" at bounding box center [129, 14] width 134 height 12
paste input "078.950.0987"
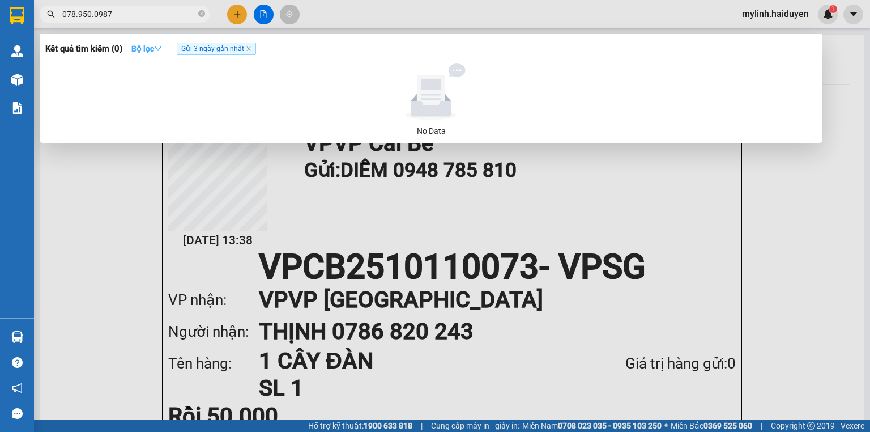
type input "078.950.0987"
drag, startPoint x: 155, startPoint y: 44, endPoint x: 163, endPoint y: 82, distance: 38.7
click at [155, 46] on strong "Bộ lọc" at bounding box center [146, 48] width 31 height 9
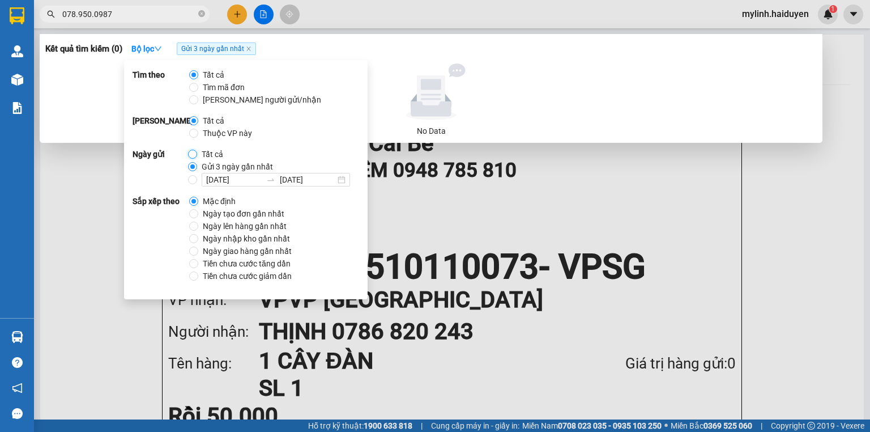
click at [190, 155] on input "Tất cả" at bounding box center [192, 154] width 9 height 9
radio input "true"
radio input "false"
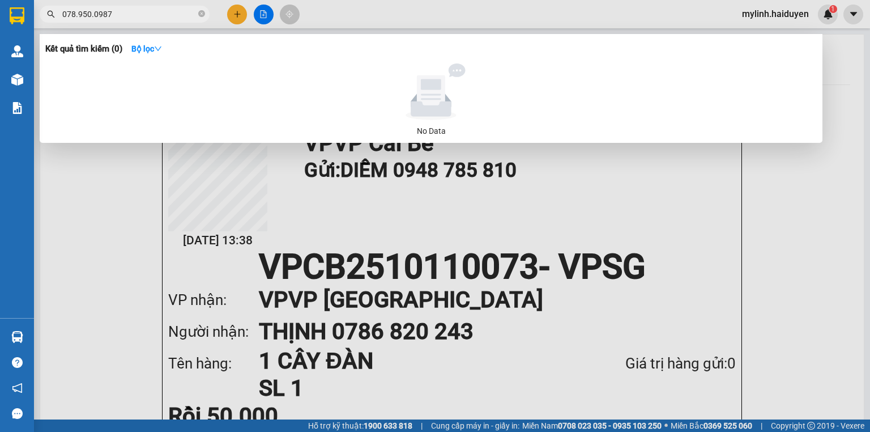
click at [148, 16] on input "078.950.0987" at bounding box center [129, 14] width 134 height 12
click at [202, 14] on icon "close-circle" at bounding box center [201, 13] width 7 height 7
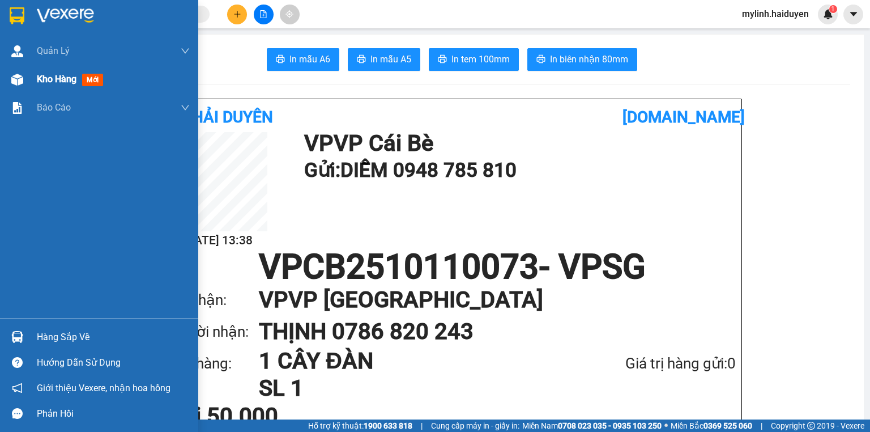
click at [57, 74] on span "Kho hàng" at bounding box center [57, 79] width 40 height 11
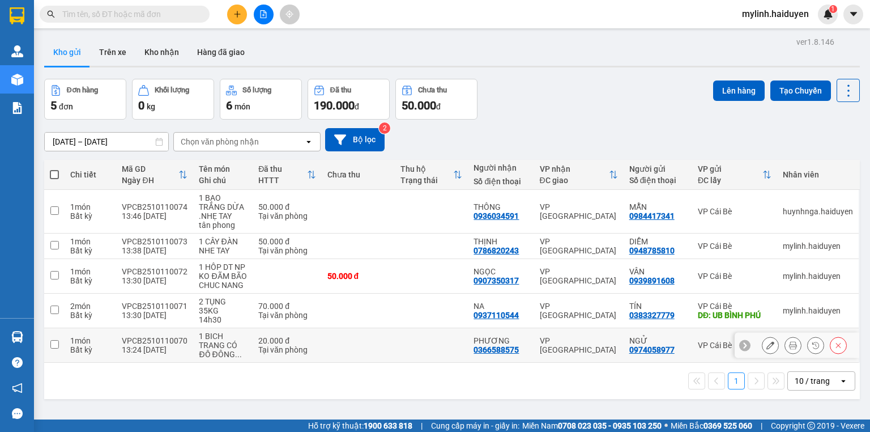
click at [57, 340] on input "checkbox" at bounding box center [54, 344] width 9 height 9
checkbox input "true"
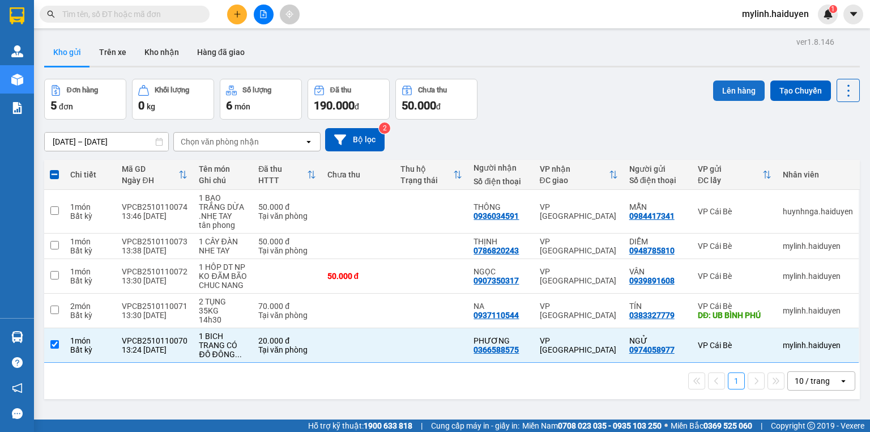
click at [725, 87] on button "Lên hàng" at bounding box center [739, 90] width 52 height 20
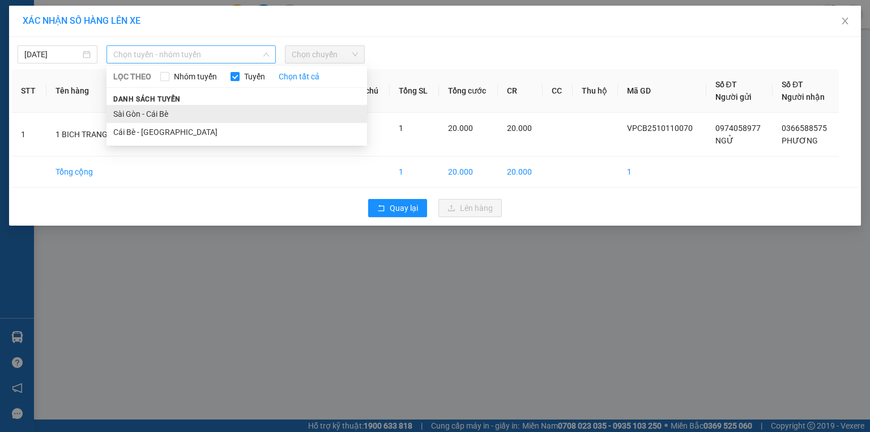
drag, startPoint x: 157, startPoint y: 54, endPoint x: 150, endPoint y: 111, distance: 56.6
click at [155, 63] on div "Chọn tuyến - nhóm tuyến LỌC THEO Nhóm tuyến Tuyến Chọn tất cả Danh sách tuyến S…" at bounding box center [191, 54] width 169 height 18
drag, startPoint x: 154, startPoint y: 129, endPoint x: 163, endPoint y: 125, distance: 9.4
click at [156, 129] on li "Cái Bè - Sài Gòn" at bounding box center [237, 132] width 261 height 18
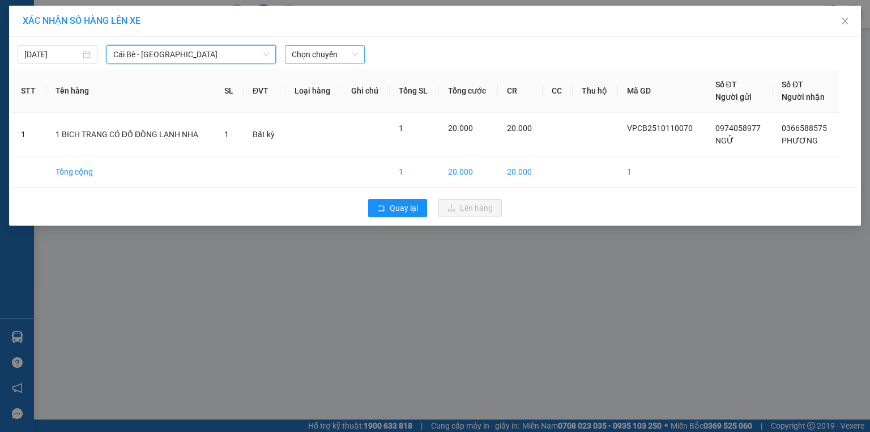
click at [319, 62] on span "Chọn chuyến" at bounding box center [325, 54] width 66 height 17
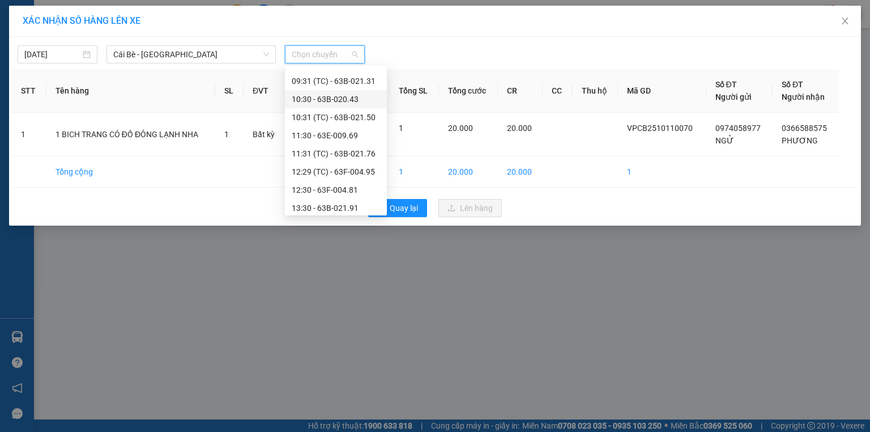
scroll to position [272, 0]
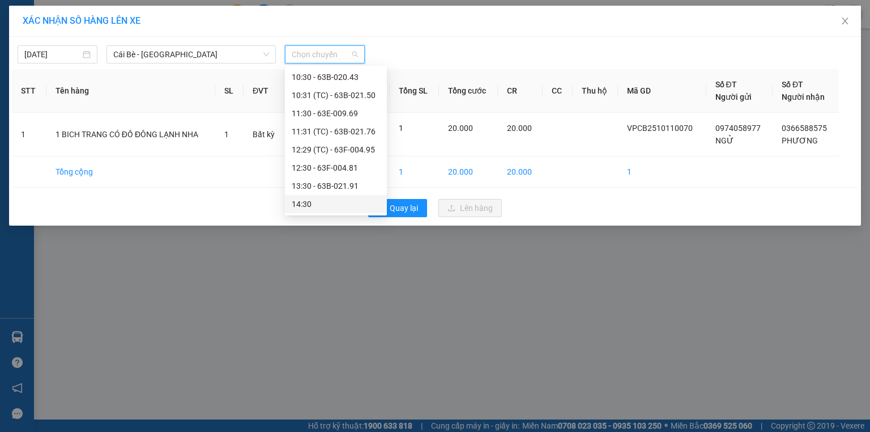
click at [326, 202] on div "14:30" at bounding box center [336, 204] width 88 height 12
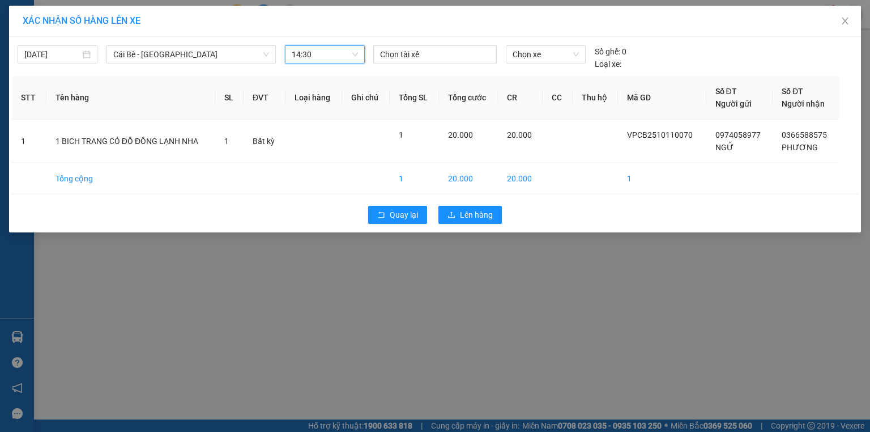
drag, startPoint x: 322, startPoint y: 53, endPoint x: 322, endPoint y: 88, distance: 34.6
click at [322, 56] on span "14:30" at bounding box center [325, 54] width 66 height 17
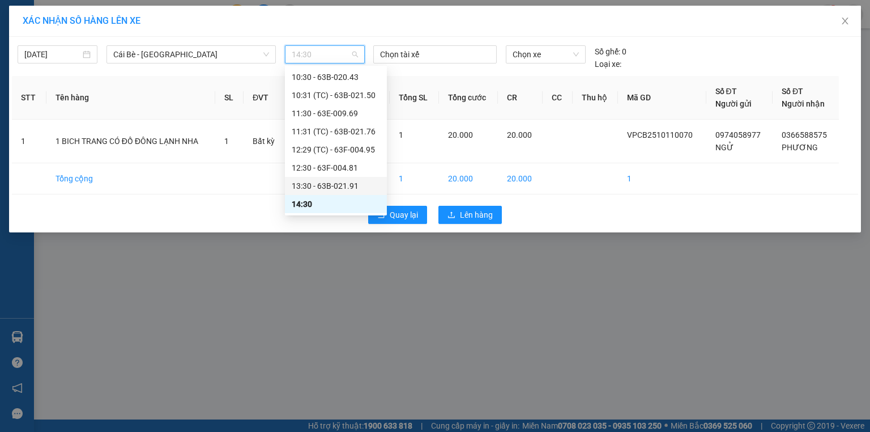
click at [315, 182] on div "13:30 - 63B-021.91" at bounding box center [336, 186] width 88 height 12
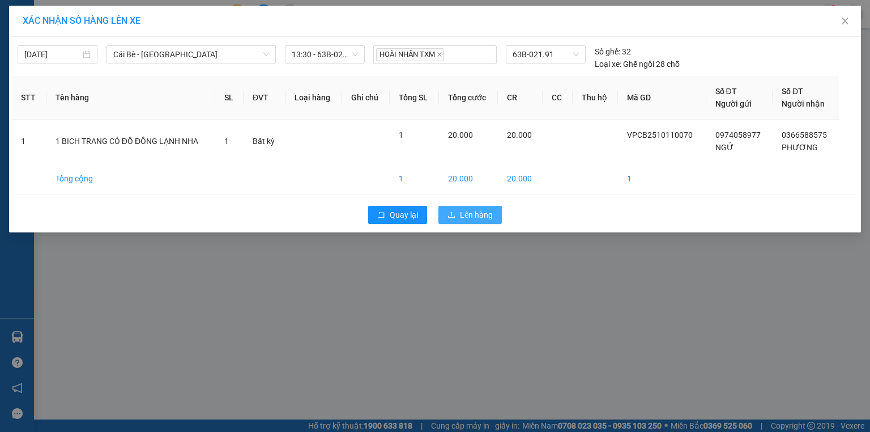
click at [463, 213] on span "Lên hàng" at bounding box center [476, 215] width 33 height 12
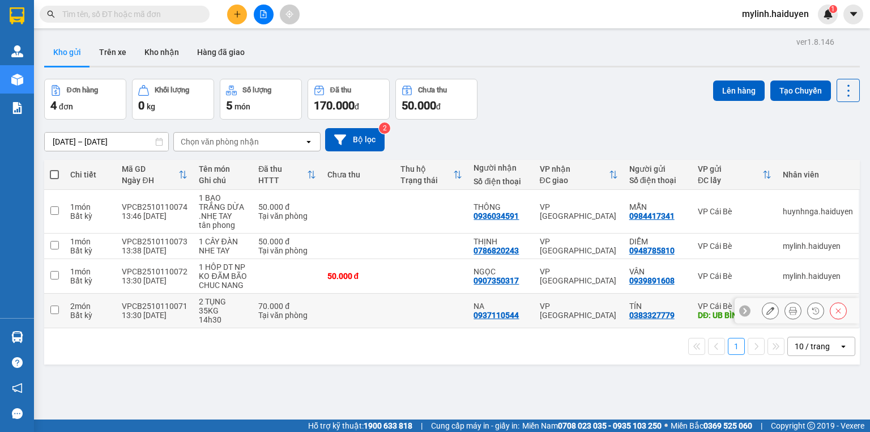
click at [768, 306] on button at bounding box center [771, 311] width 16 height 20
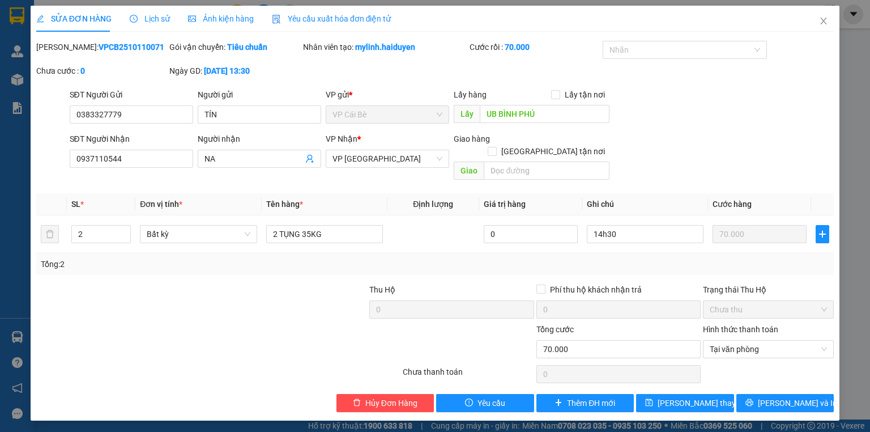
click at [156, 15] on span "Lịch sử" at bounding box center [150, 18] width 40 height 9
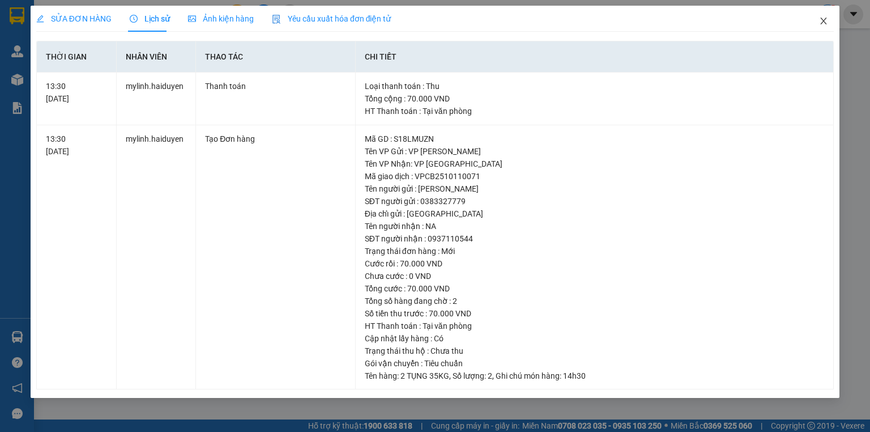
click at [819, 16] on span "Close" at bounding box center [824, 22] width 32 height 32
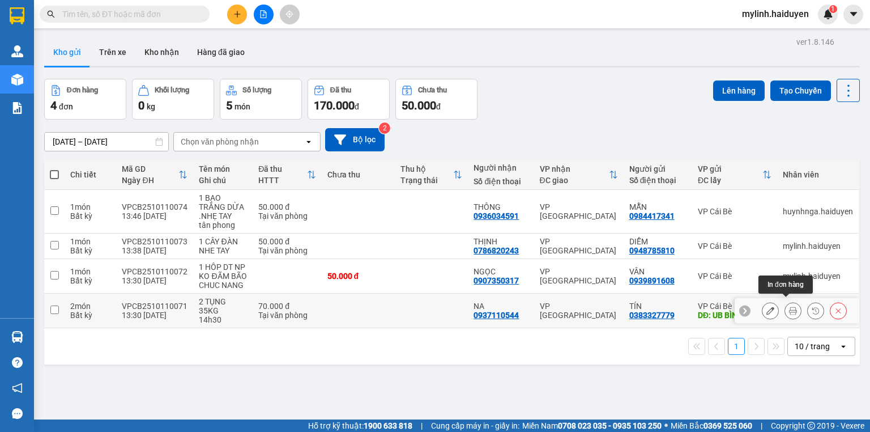
click at [789, 307] on icon at bounding box center [793, 311] width 8 height 8
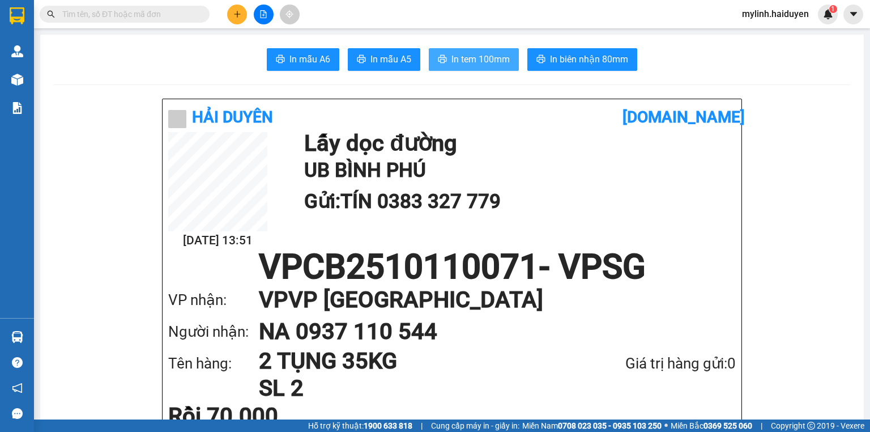
click at [473, 60] on span "In tem 100mm" at bounding box center [481, 59] width 58 height 14
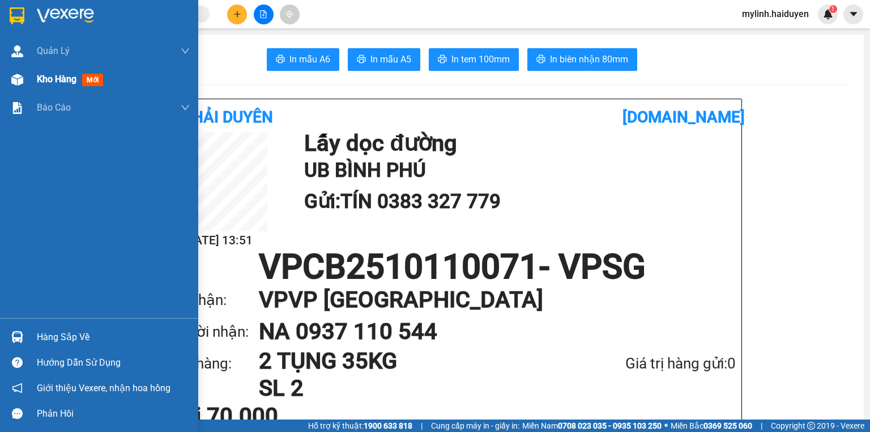
click at [89, 81] on span "mới" at bounding box center [92, 80] width 21 height 12
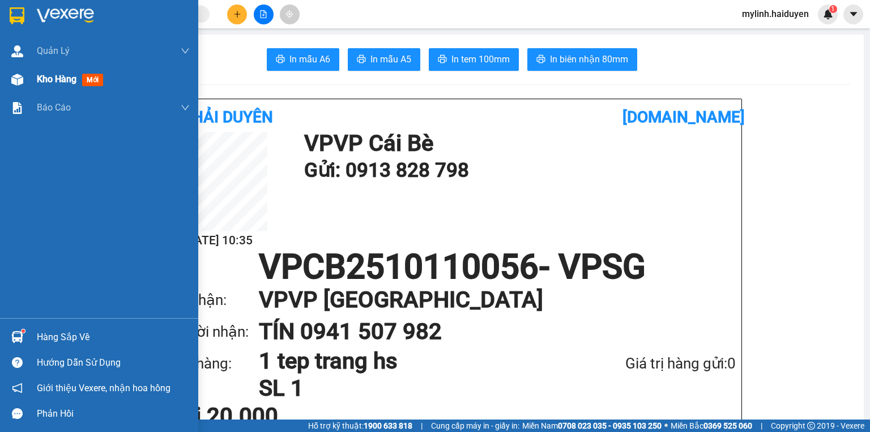
click at [65, 78] on span "Kho hàng" at bounding box center [57, 79] width 40 height 11
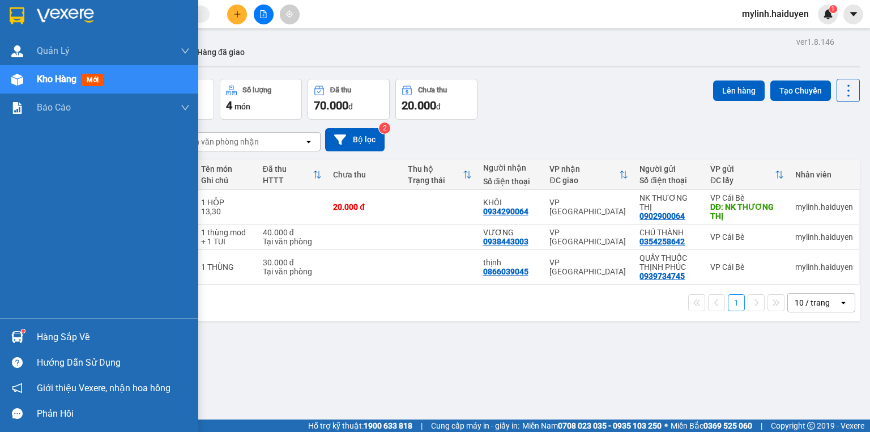
click at [94, 342] on div "Hàng sắp về" at bounding box center [113, 337] width 153 height 17
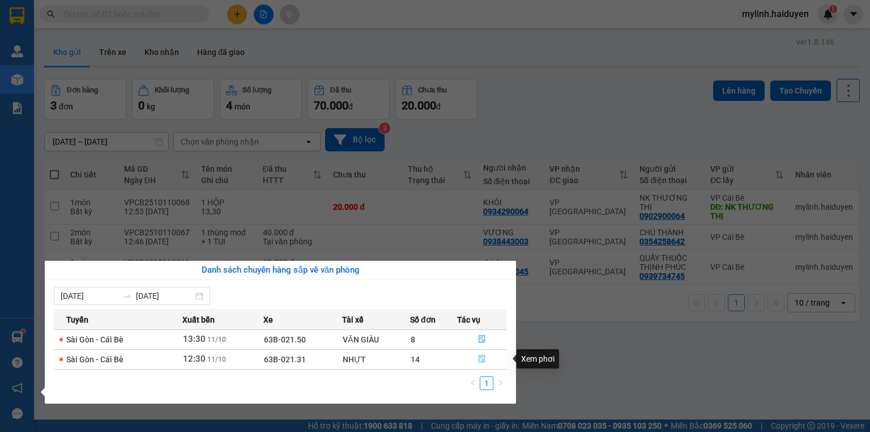
click at [483, 361] on icon "file-done" at bounding box center [482, 359] width 8 height 8
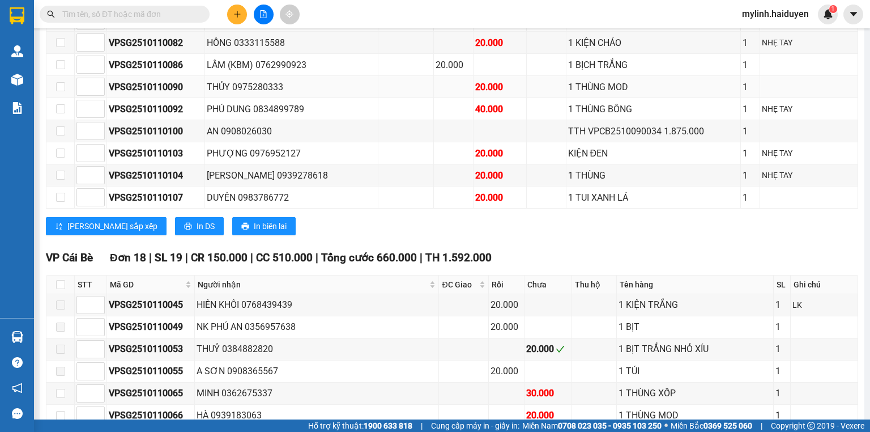
scroll to position [544, 0]
click at [61, 286] on input "checkbox" at bounding box center [60, 283] width 9 height 9
checkbox input "true"
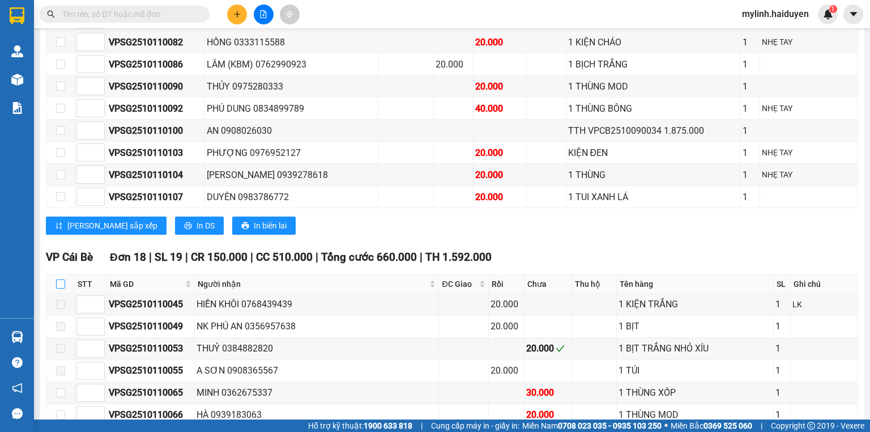
checkbox input "true"
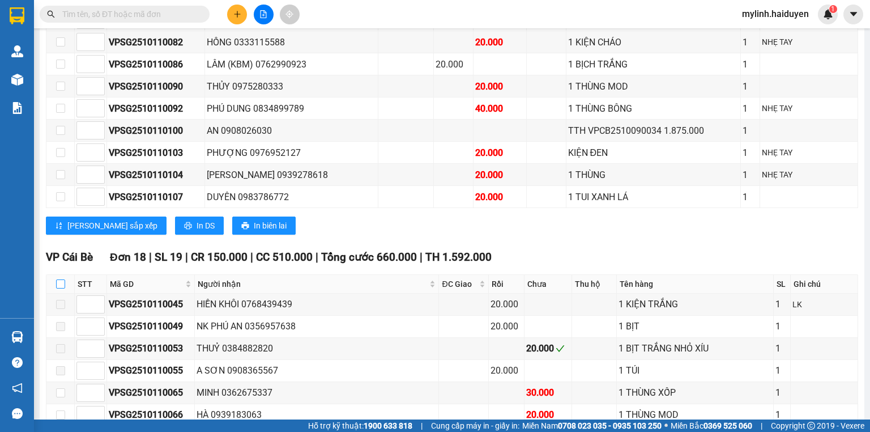
checkbox input "true"
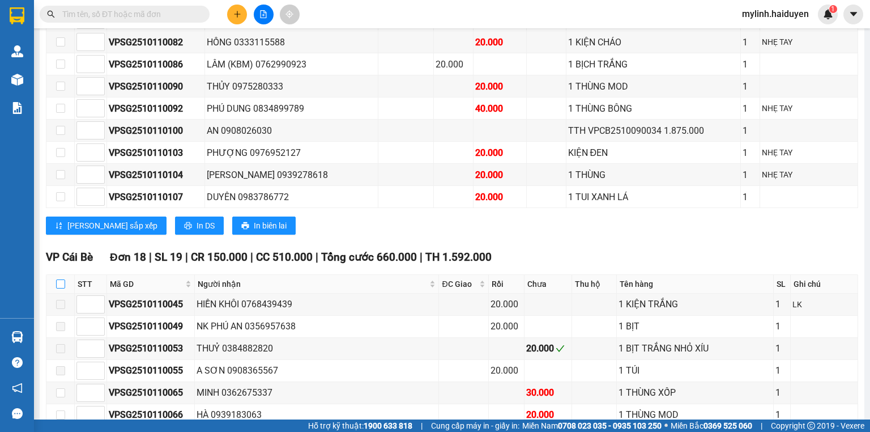
checkbox input "true"
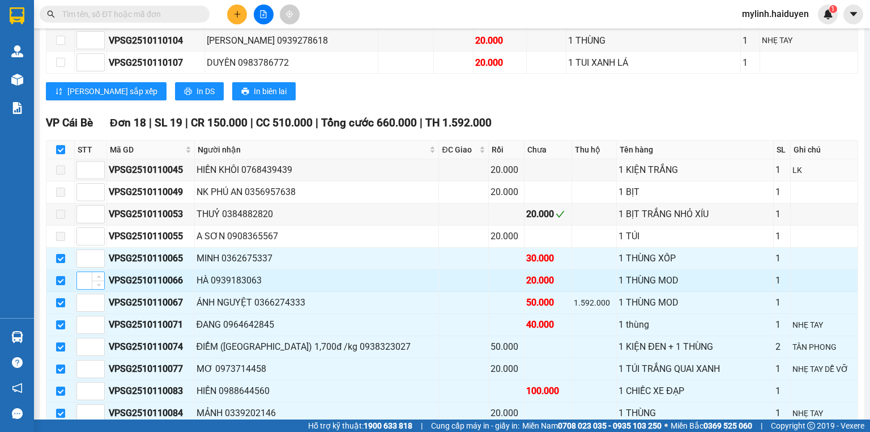
scroll to position [680, 0]
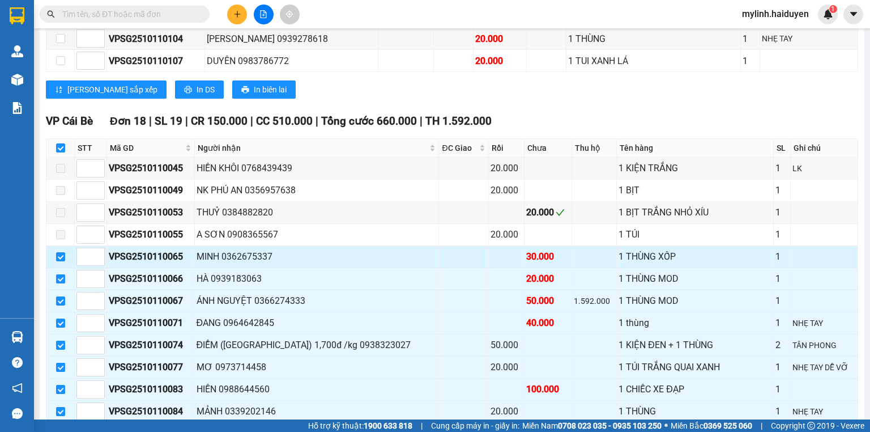
click at [152, 258] on div "VPSG2510110065" at bounding box center [151, 256] width 84 height 14
copy div "VPSG2510110065"
click at [160, 11] on input "text" at bounding box center [129, 14] width 134 height 12
paste input "VPSG2510110065"
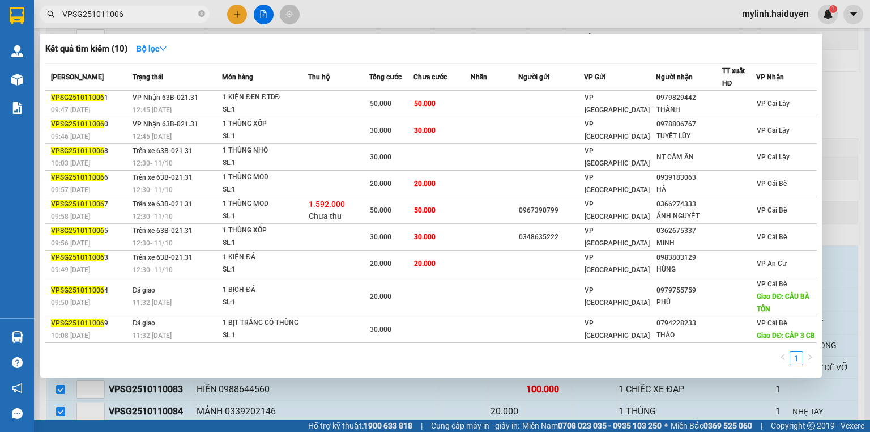
type input "VPSG251011006"
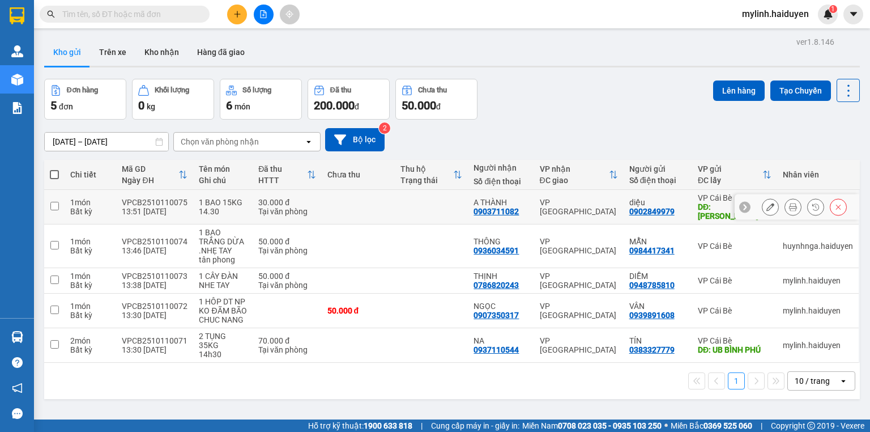
click at [789, 206] on icon at bounding box center [793, 207] width 8 height 8
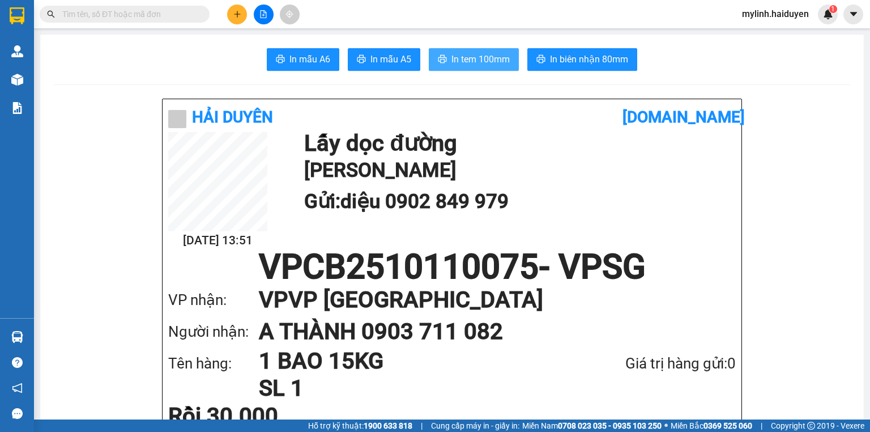
click at [453, 59] on span "In tem 100mm" at bounding box center [481, 59] width 58 height 14
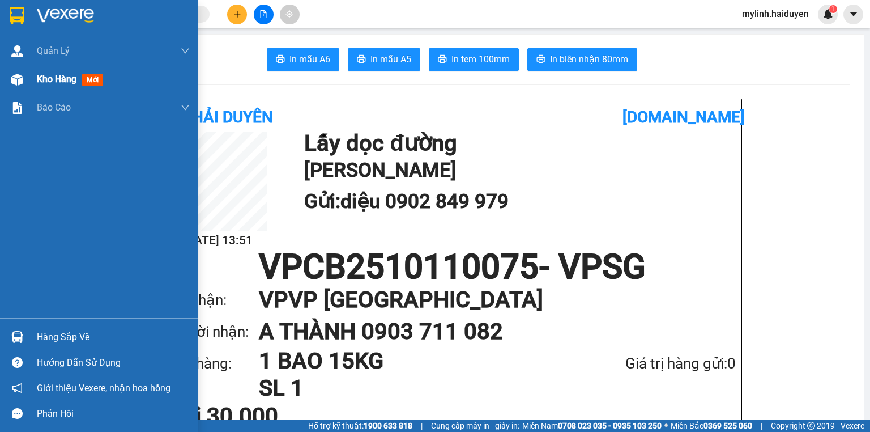
click at [79, 79] on div "Kho hàng mới" at bounding box center [72, 79] width 71 height 14
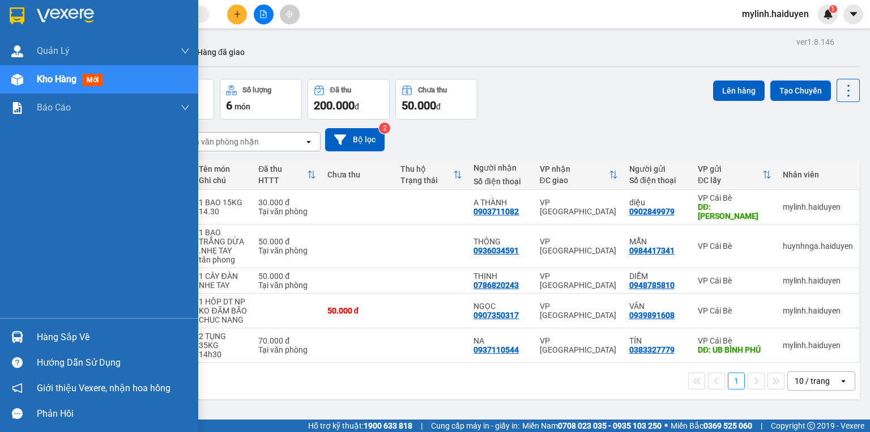
drag, startPoint x: 63, startPoint y: 318, endPoint x: 68, endPoint y: 335, distance: 17.7
click at [68, 331] on div "Hàng sắp về Hướng dẫn sử dụng Giới thiệu Vexere, nhận hoa hồng Phản hồi" at bounding box center [99, 372] width 198 height 108
click at [68, 335] on div "Hàng sắp về" at bounding box center [113, 337] width 153 height 17
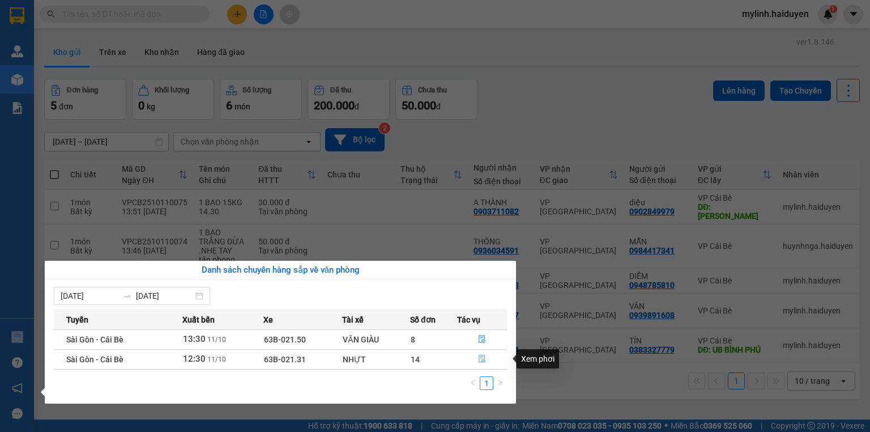
click at [479, 356] on icon "file-done" at bounding box center [482, 359] width 7 height 8
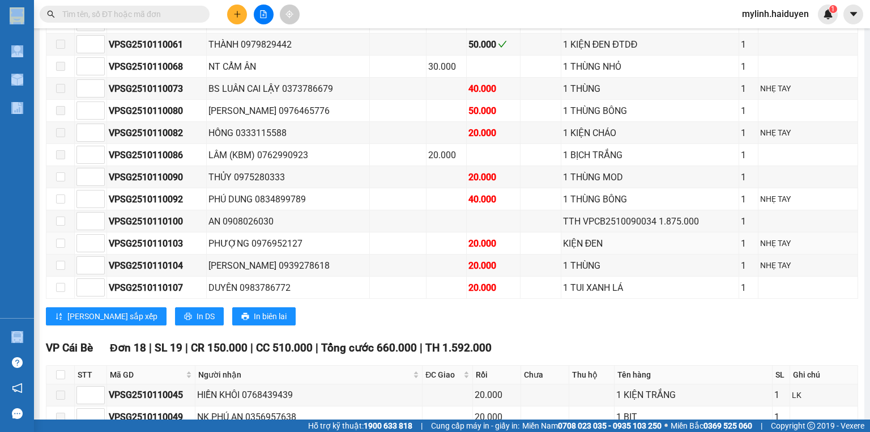
scroll to position [589, 0]
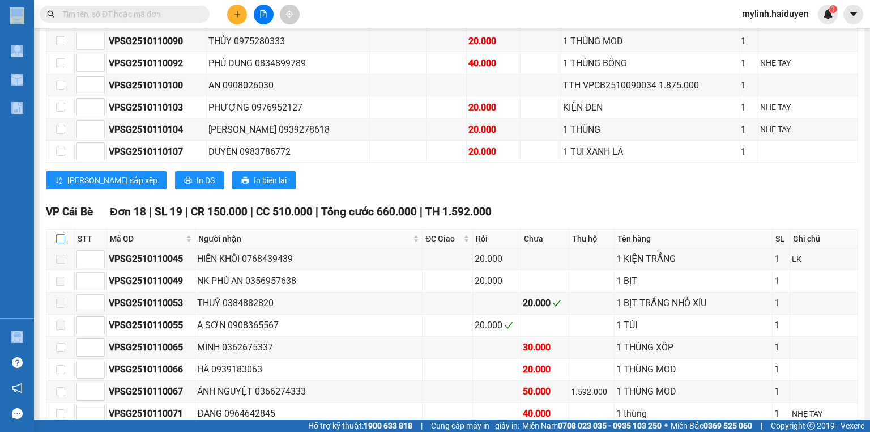
click at [61, 240] on input "checkbox" at bounding box center [60, 238] width 9 height 9
checkbox input "true"
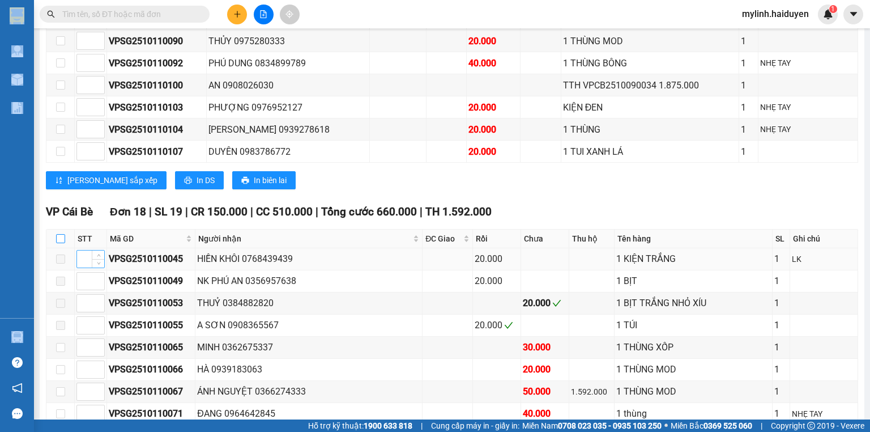
checkbox input "true"
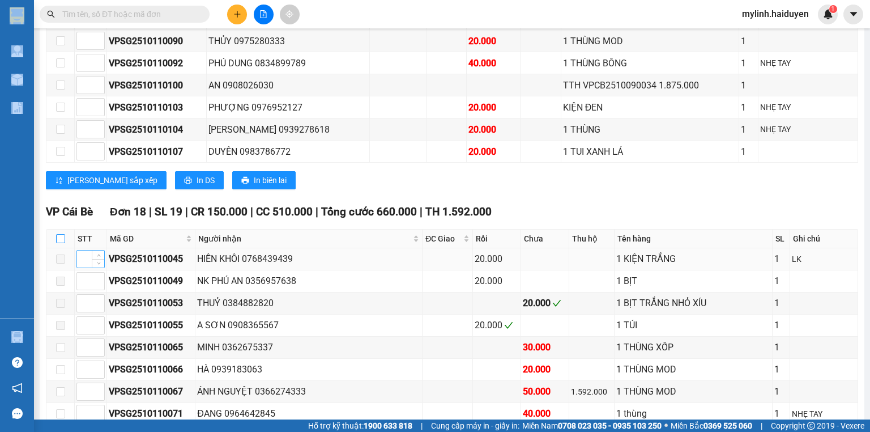
checkbox input "true"
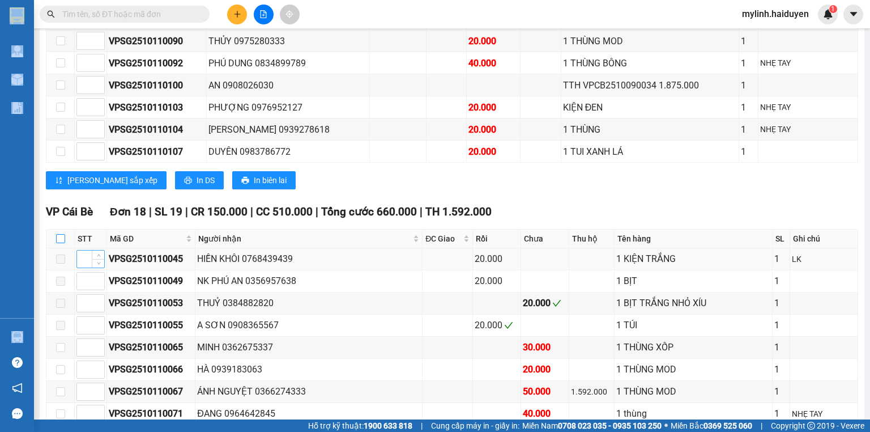
checkbox input "true"
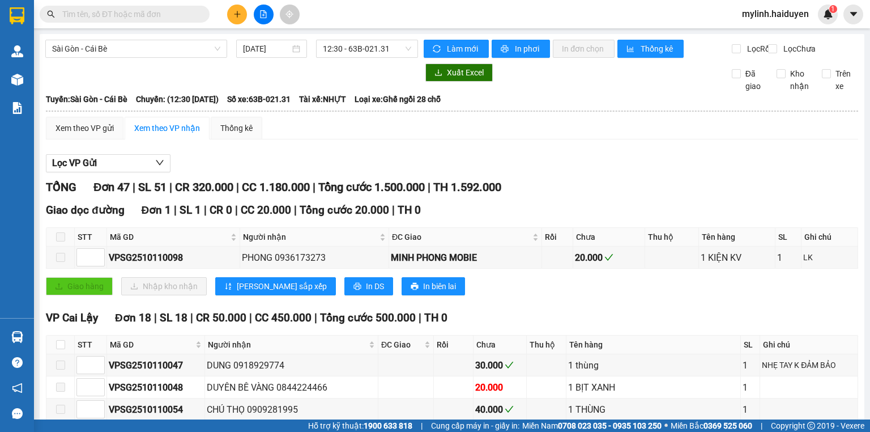
drag, startPoint x: 157, startPoint y: 53, endPoint x: 154, endPoint y: 58, distance: 5.8
click at [156, 54] on span "Sài Gòn - Cái Bè" at bounding box center [136, 48] width 168 height 17
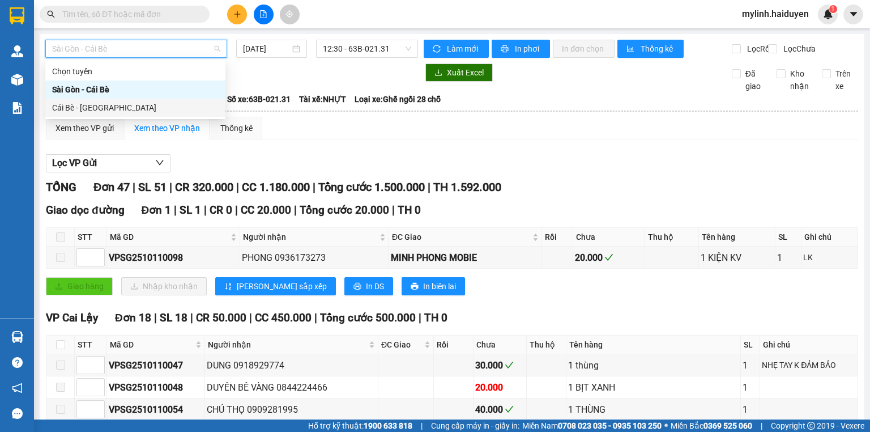
drag, startPoint x: 131, startPoint y: 108, endPoint x: 301, endPoint y: 67, distance: 174.4
click at [135, 108] on div "Cái Bè - Sài Gòn" at bounding box center [135, 107] width 167 height 12
type input "[DATE]"
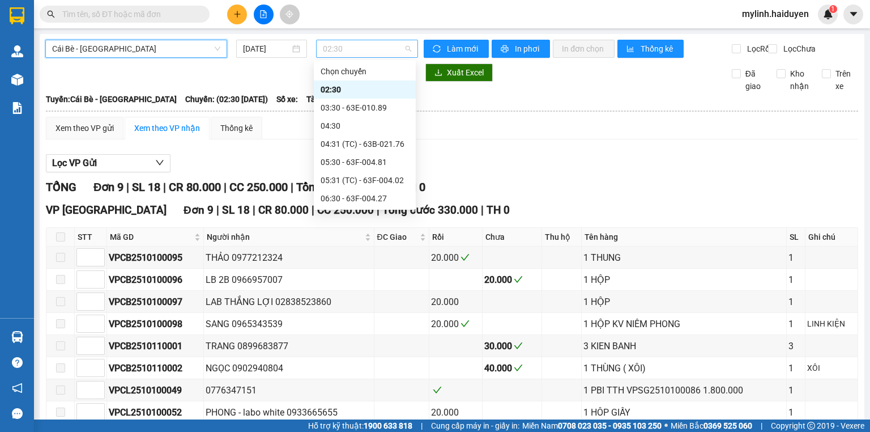
click at [359, 54] on span "02:30" at bounding box center [367, 48] width 89 height 17
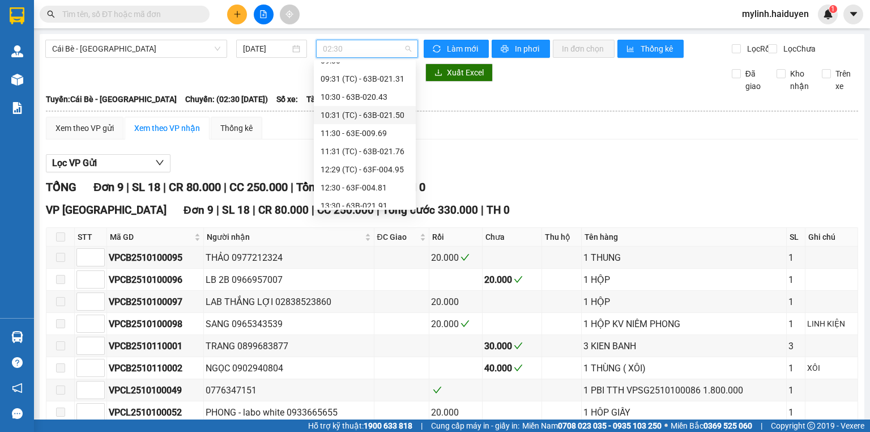
scroll to position [345, 0]
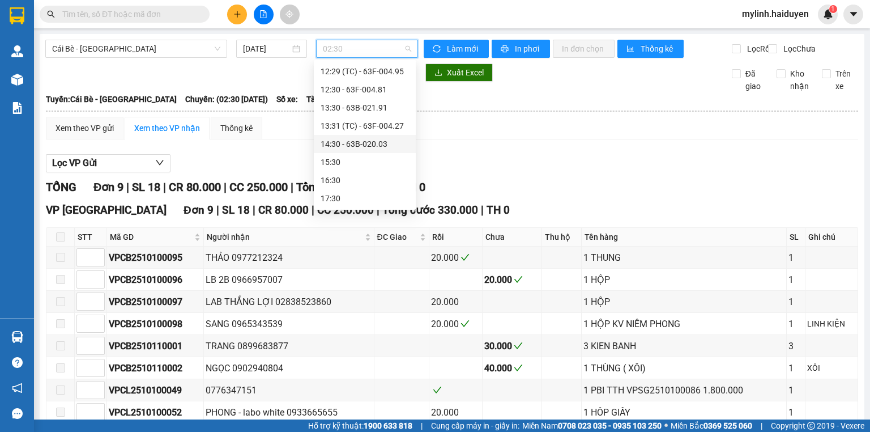
click at [379, 144] on div "14:30 - 63B-020.03" at bounding box center [365, 144] width 88 height 12
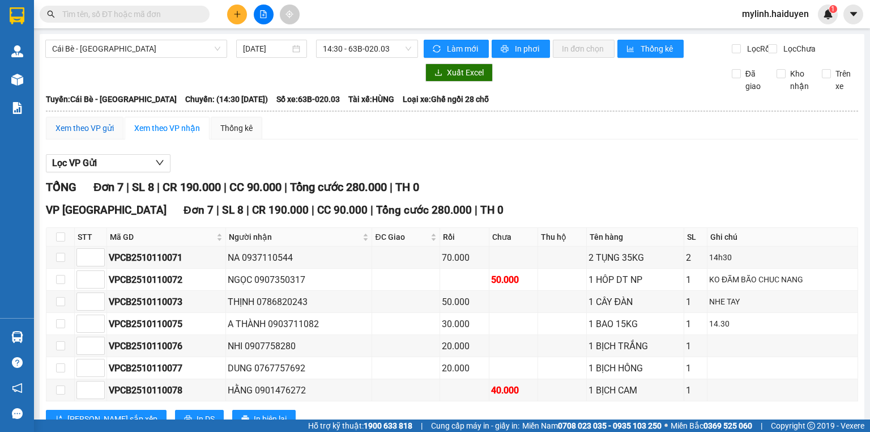
click at [102, 134] on div "Xem theo VP gửi" at bounding box center [85, 128] width 58 height 12
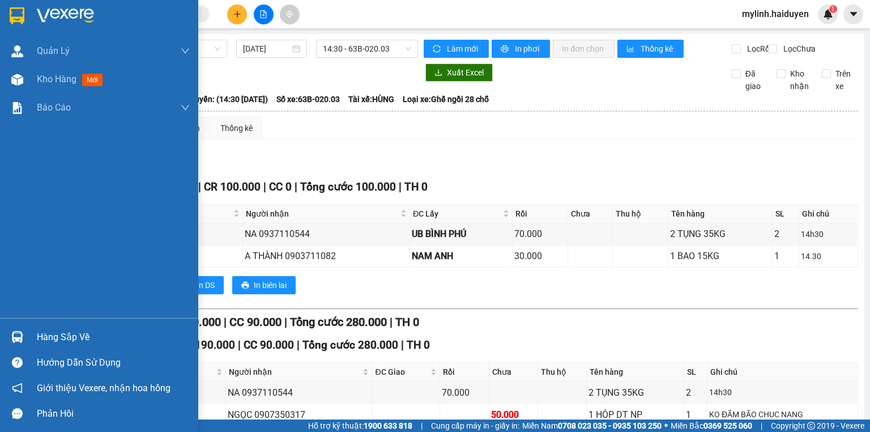
drag, startPoint x: 65, startPoint y: 331, endPoint x: 108, endPoint y: 331, distance: 42.5
click at [67, 331] on div "Hàng sắp về" at bounding box center [113, 337] width 153 height 17
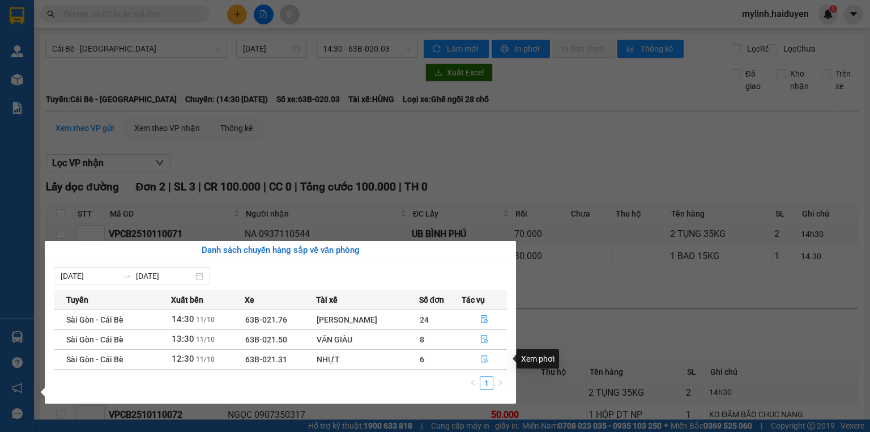
click at [482, 358] on icon "file-done" at bounding box center [484, 359] width 7 height 8
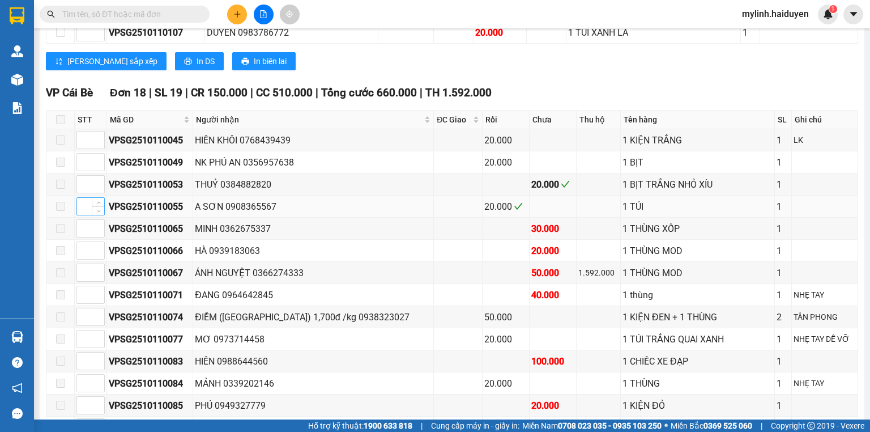
scroll to position [589, 0]
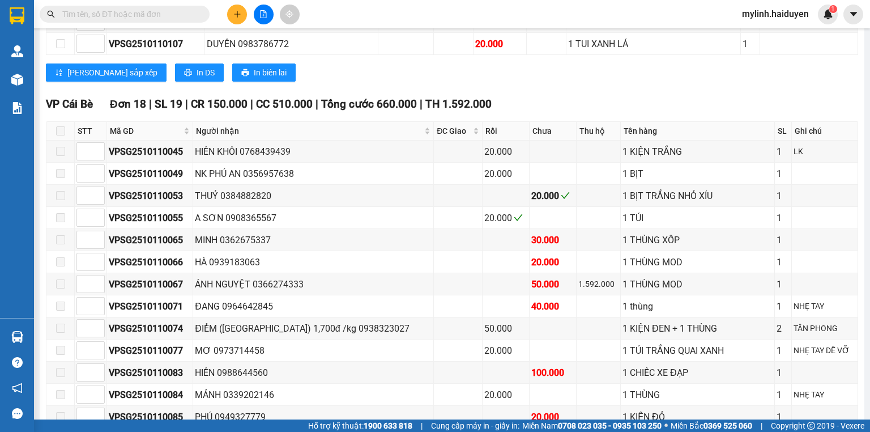
click at [58, 135] on span at bounding box center [60, 130] width 9 height 9
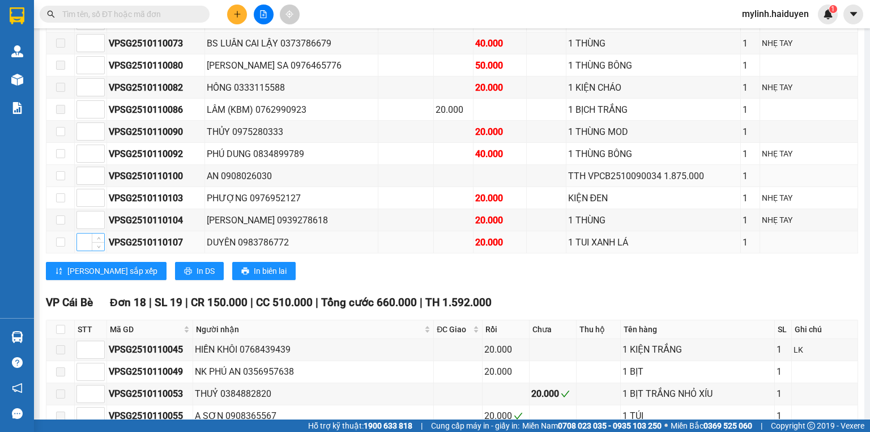
scroll to position [680, 0]
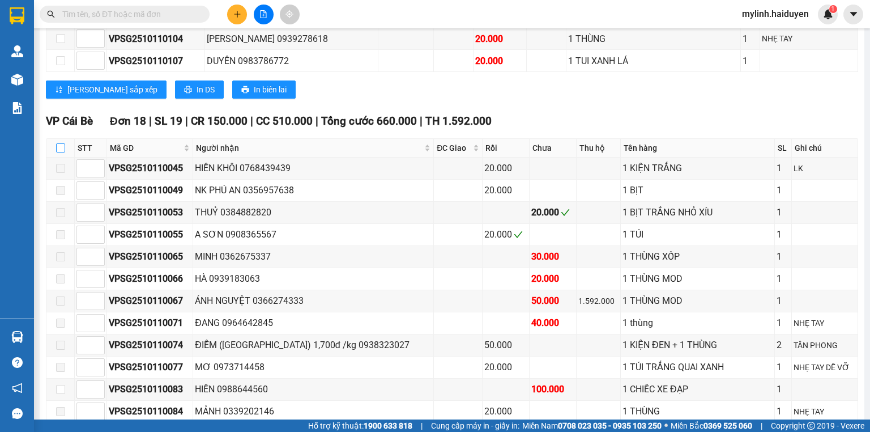
click at [62, 150] on input "checkbox" at bounding box center [60, 147] width 9 height 9
checkbox input "true"
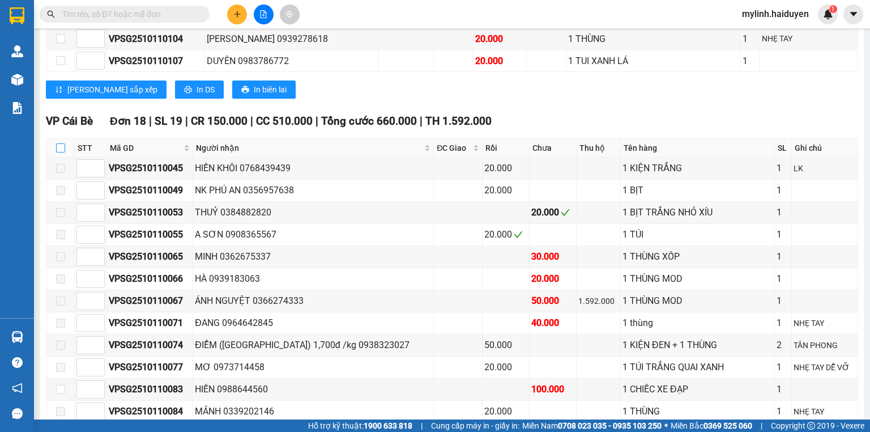
checkbox input "true"
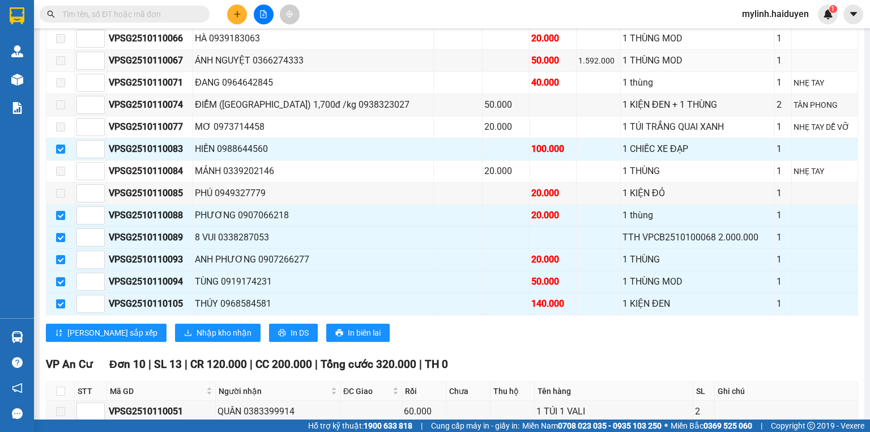
scroll to position [952, 0]
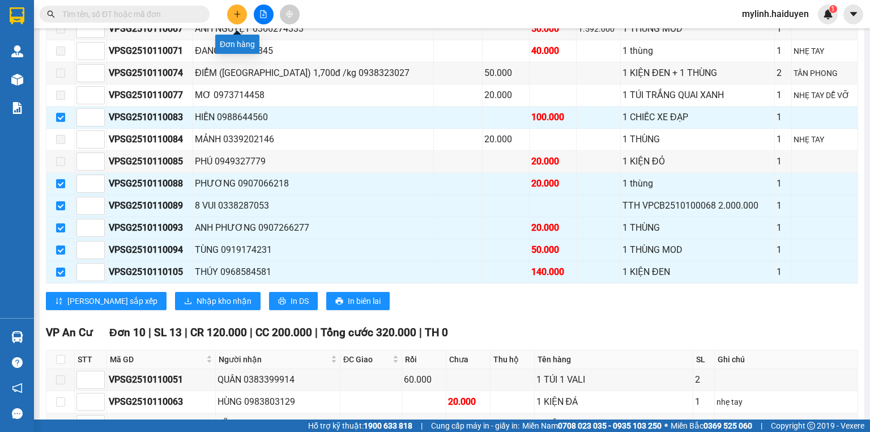
click at [238, 18] on button at bounding box center [237, 15] width 20 height 20
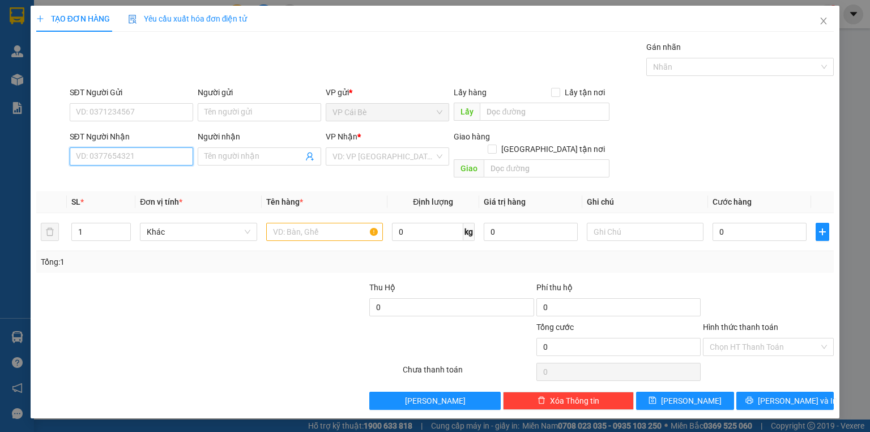
click at [164, 158] on input "SĐT Người Nhận" at bounding box center [132, 156] width 124 height 18
type input "0853229747"
click at [164, 175] on div "0853229747 - [GEOGRAPHIC_DATA]" at bounding box center [141, 178] width 128 height 12
type input "[PERSON_NAME]"
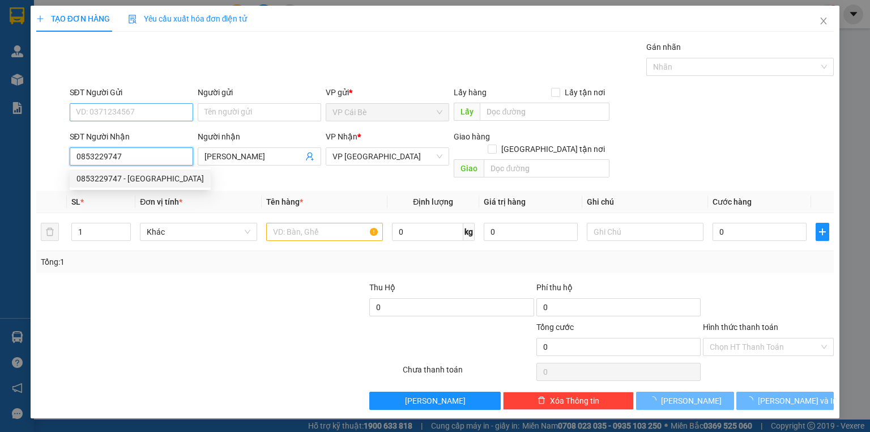
type input "20.000"
type input "0853229747"
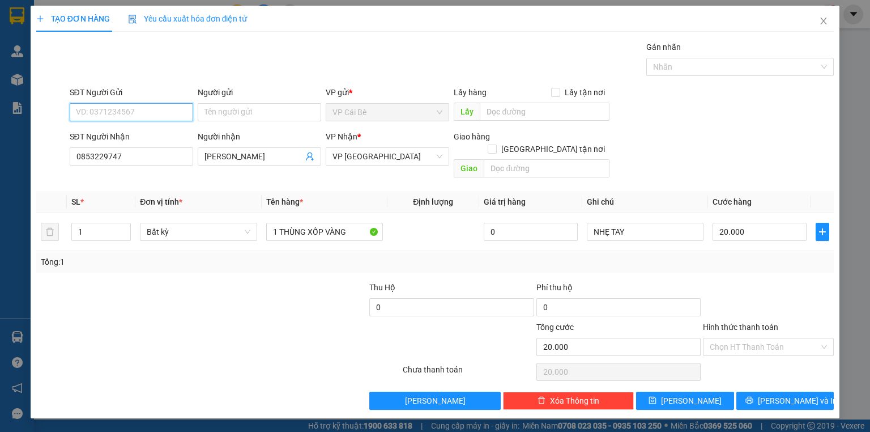
click at [159, 110] on input "SĐT Người Gửi" at bounding box center [132, 112] width 124 height 18
click at [143, 133] on div "0822255779 - RĂNG" at bounding box center [132, 134] width 110 height 12
type input "0822255779"
type input "RĂNG"
click at [93, 223] on input "1" at bounding box center [101, 231] width 58 height 17
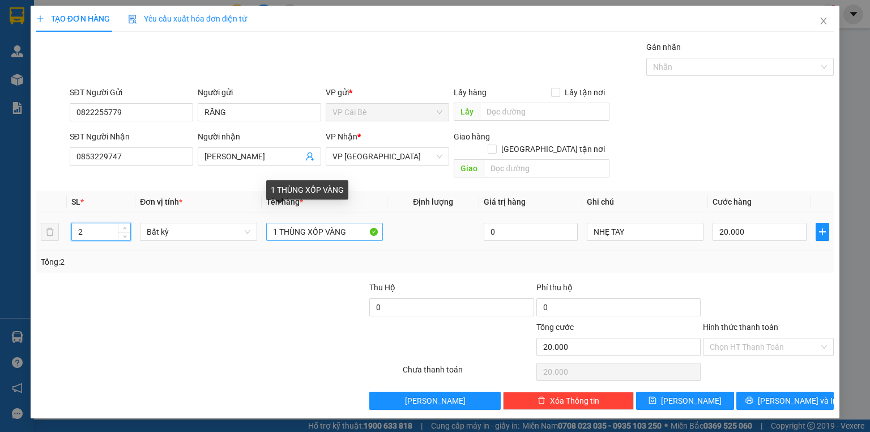
type input "2"
drag, startPoint x: 351, startPoint y: 220, endPoint x: 74, endPoint y: 190, distance: 279.2
click at [78, 194] on table "SL * Đơn vị tính * Tên hàng * Định lượng Giá trị hàng Ghi chú Cước hàng 2 Bất k…" at bounding box center [435, 221] width 798 height 60
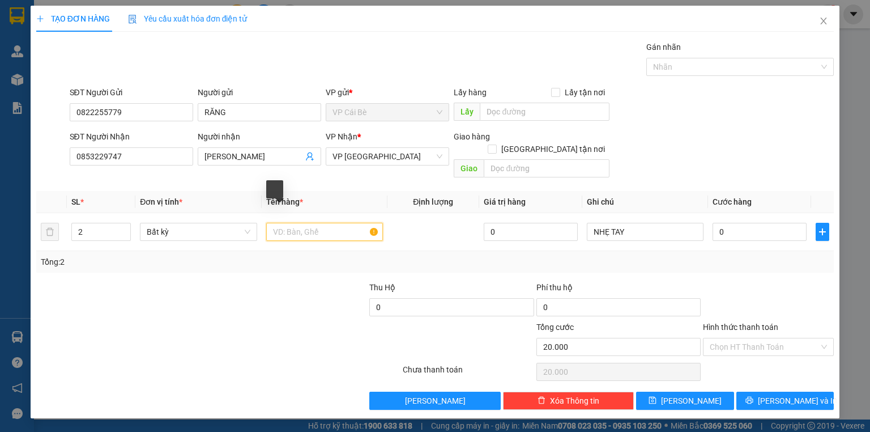
type input "0"
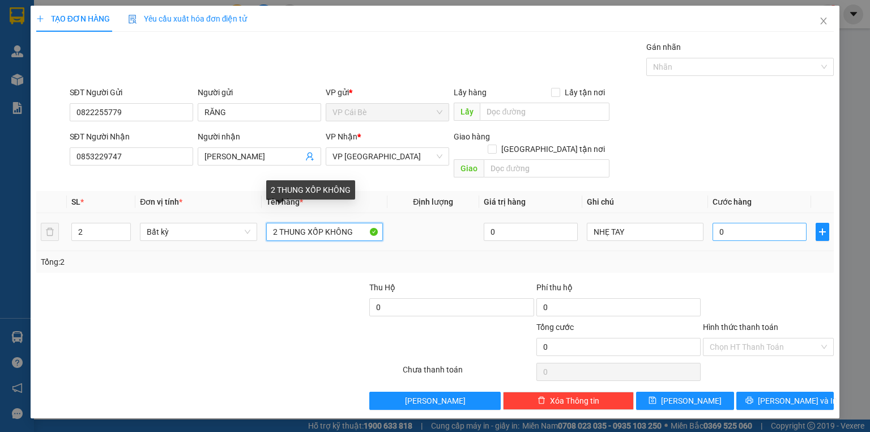
type input "2 THUNG XỐP KHÔNG"
click at [734, 224] on input "0" at bounding box center [760, 232] width 94 height 18
type input "0"
type input "3"
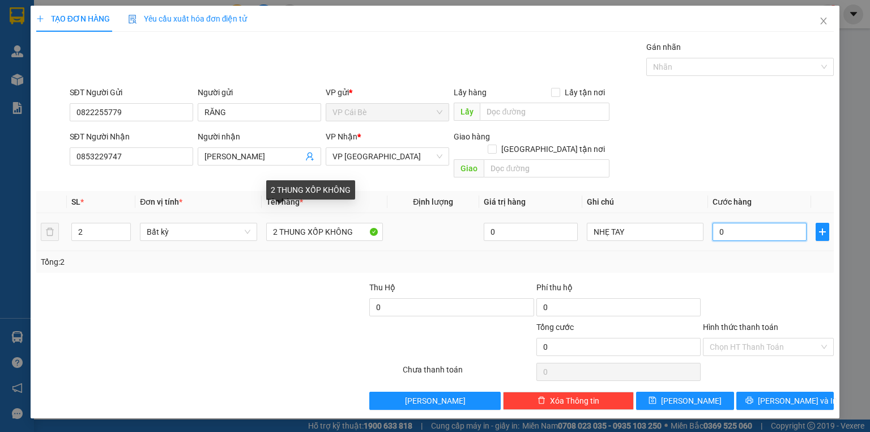
type input "03"
type input "30"
type input "030"
type input "30.000"
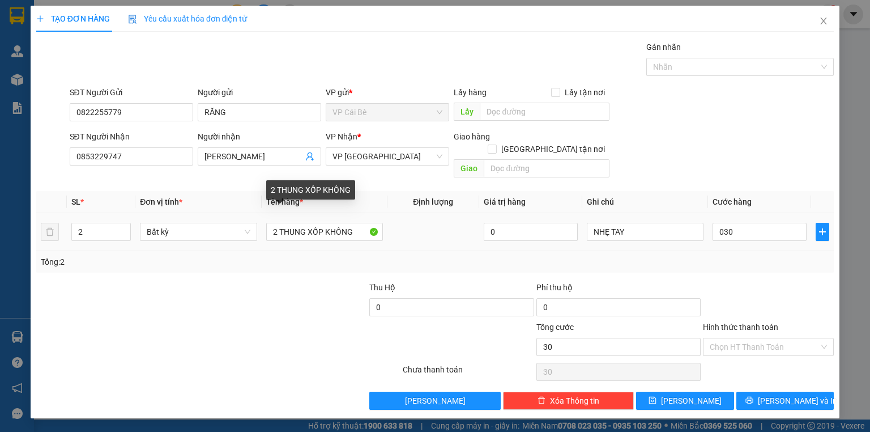
type input "30.000"
drag, startPoint x: 695, startPoint y: 159, endPoint x: 724, endPoint y: 255, distance: 100.6
click at [697, 165] on div "SĐT Người Nhận 0853229747 Người nhận NHẬT LINH VP Nhận * VP [GEOGRAPHIC_DATA] G…" at bounding box center [452, 156] width 770 height 52
drag, startPoint x: 767, startPoint y: 334, endPoint x: 768, endPoint y: 343, distance: 9.7
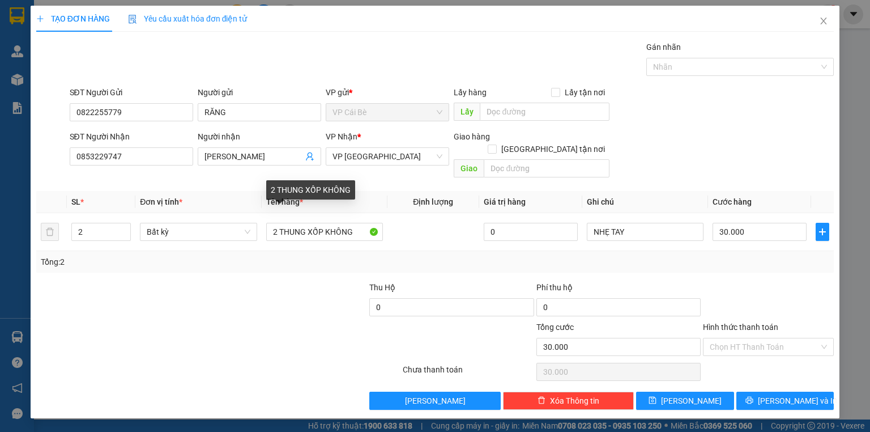
click at [767, 338] on input "Hình thức thanh toán" at bounding box center [764, 346] width 109 height 17
click at [765, 355] on div "Tại văn phòng" at bounding box center [768, 356] width 117 height 12
type input "0"
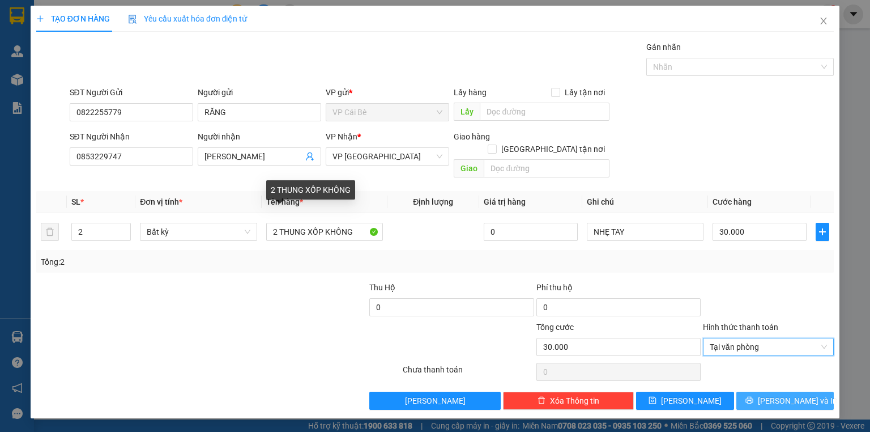
drag, startPoint x: 781, startPoint y: 384, endPoint x: 796, endPoint y: 410, distance: 29.2
click at [782, 394] on span "[PERSON_NAME] và In" at bounding box center [797, 400] width 79 height 12
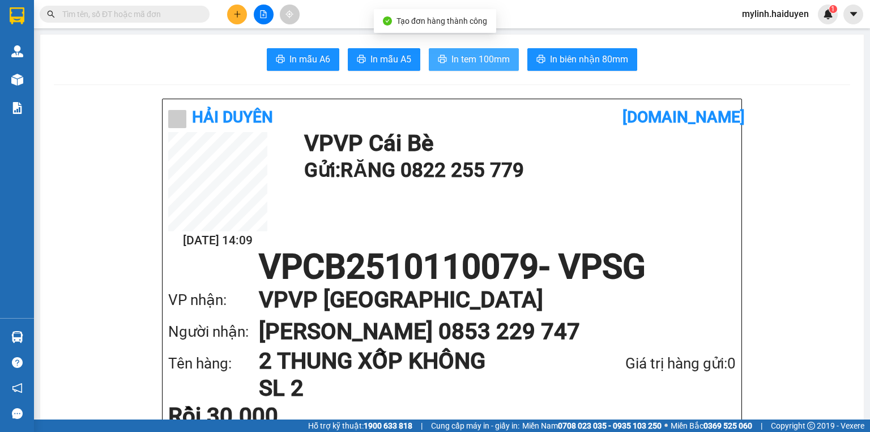
click at [484, 60] on span "In tem 100mm" at bounding box center [481, 59] width 58 height 14
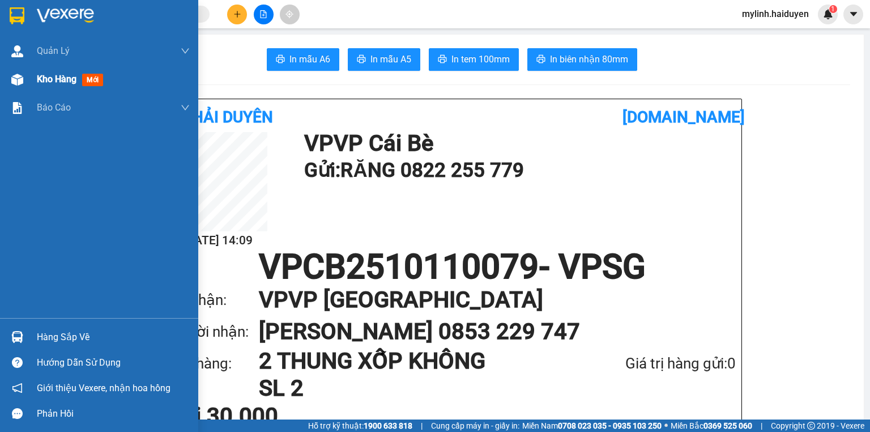
click at [66, 74] on span "Kho hàng" at bounding box center [57, 79] width 40 height 11
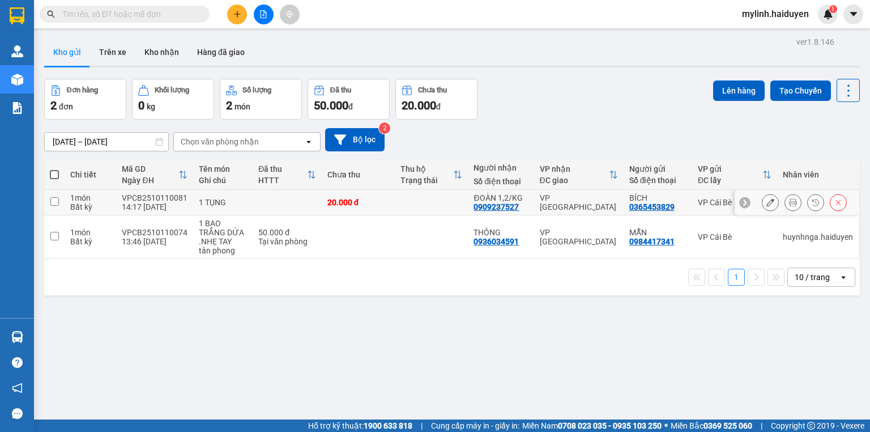
click at [54, 203] on input "checkbox" at bounding box center [54, 201] width 9 height 9
checkbox input "true"
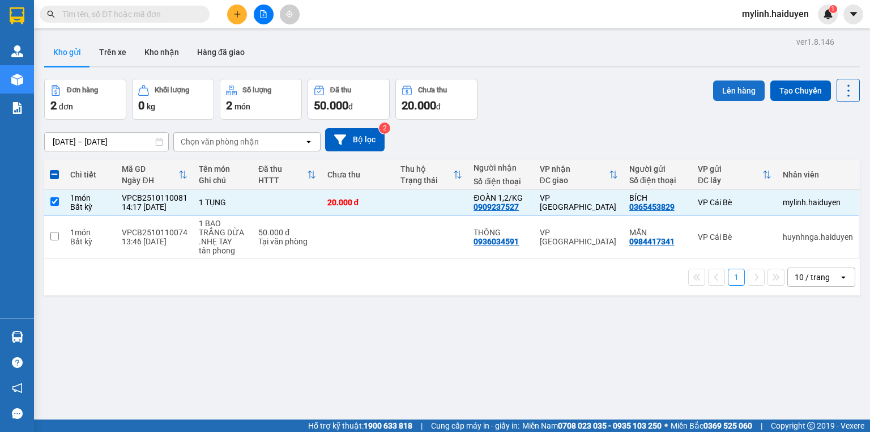
click at [737, 87] on button "Lên hàng" at bounding box center [739, 90] width 52 height 20
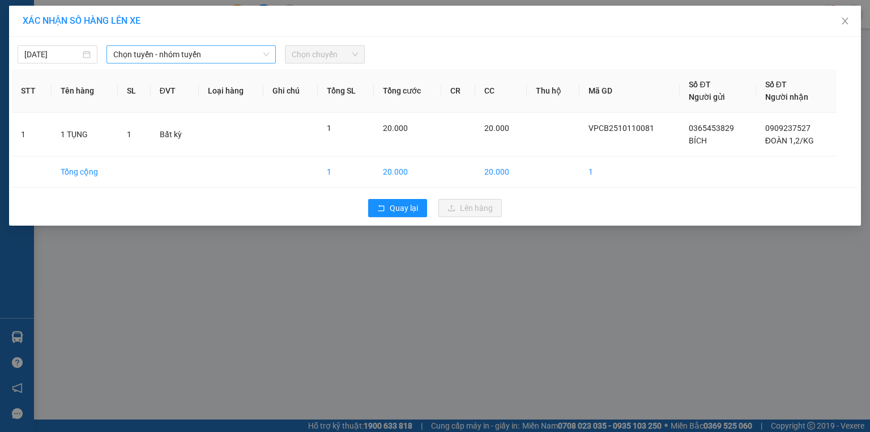
drag, startPoint x: 167, startPoint y: 54, endPoint x: 165, endPoint y: 63, distance: 9.2
click at [167, 55] on span "Chọn tuyến - nhóm tuyến" at bounding box center [191, 54] width 156 height 17
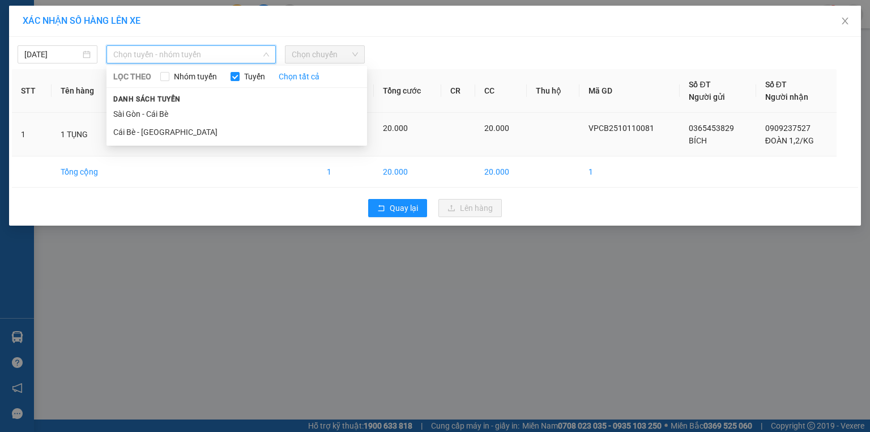
drag, startPoint x: 157, startPoint y: 131, endPoint x: 165, endPoint y: 121, distance: 12.8
click at [158, 131] on li "Cái Bè - [GEOGRAPHIC_DATA]" at bounding box center [237, 132] width 261 height 18
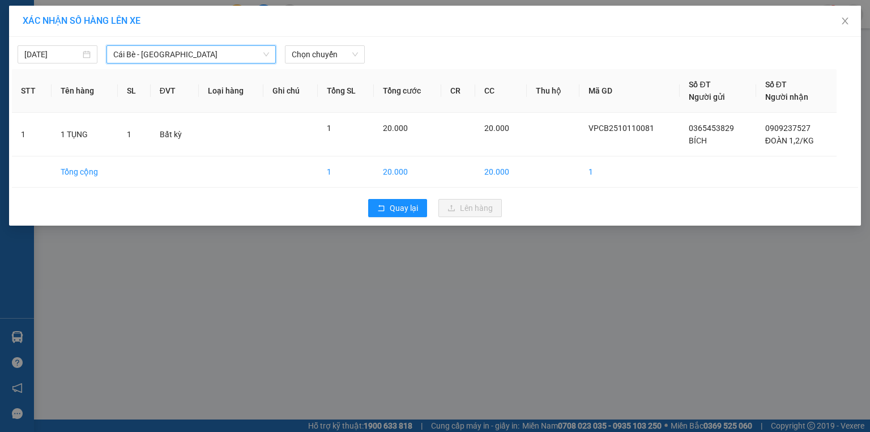
drag, startPoint x: 303, startPoint y: 56, endPoint x: 305, endPoint y: 63, distance: 7.7
click at [304, 58] on span "Chọn chuyến" at bounding box center [325, 54] width 66 height 17
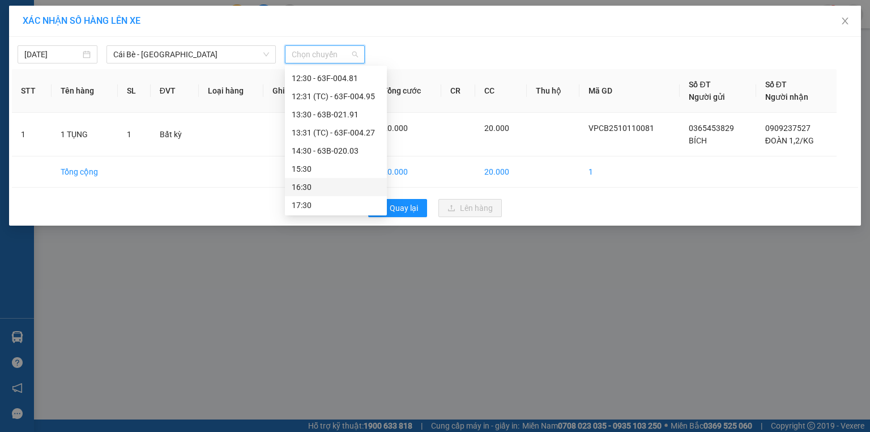
scroll to position [363, 0]
click at [329, 147] on div "14:30 - 63B-020.03" at bounding box center [336, 149] width 88 height 12
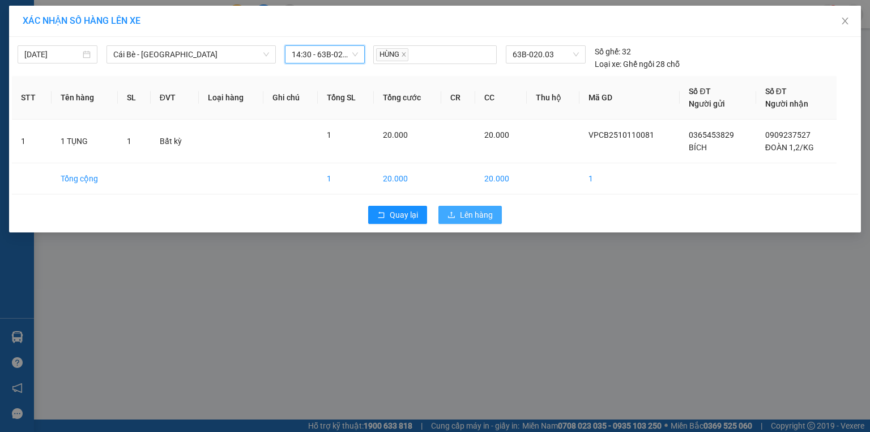
click at [456, 209] on button "Lên hàng" at bounding box center [470, 215] width 63 height 18
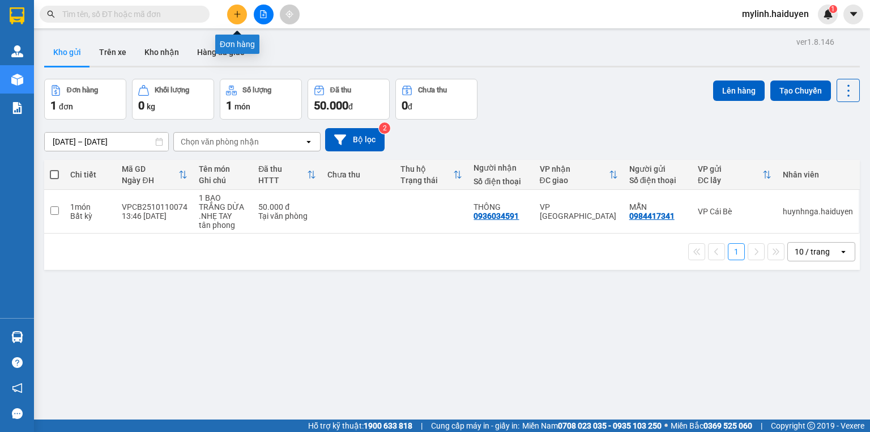
click at [235, 12] on icon "plus" at bounding box center [237, 14] width 8 height 8
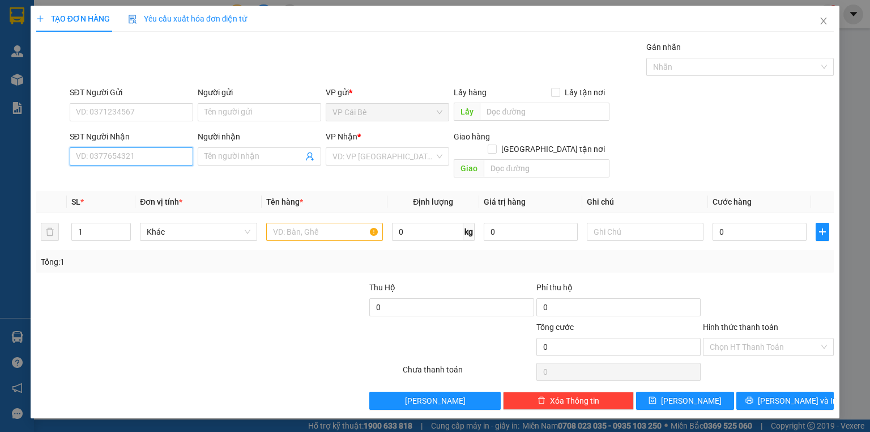
click at [147, 155] on input "SĐT Người Nhận" at bounding box center [132, 156] width 124 height 18
type input "0774025107"
click at [138, 179] on div "0774025107 - PHÚC" at bounding box center [132, 178] width 110 height 12
type input "PHÚC"
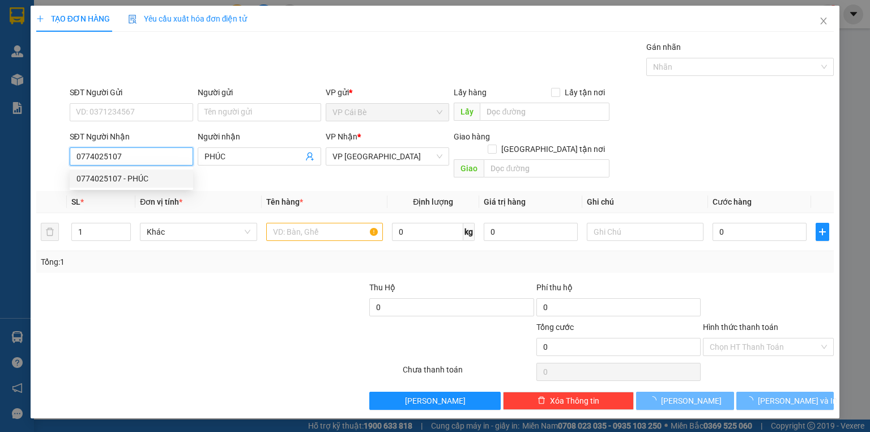
type input "20.000"
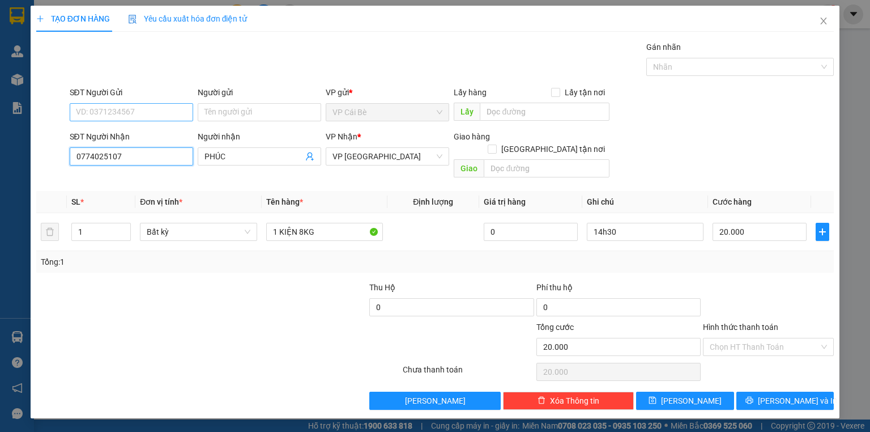
type input "0774025107"
click at [142, 112] on input "SĐT Người Gửi" at bounding box center [132, 112] width 124 height 18
click at [131, 111] on input "SĐT Người Gửi" at bounding box center [132, 112] width 124 height 18
type input "0909745799"
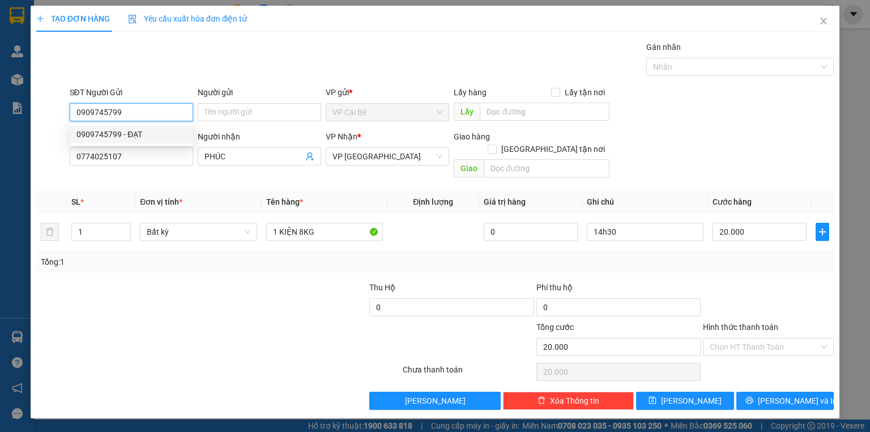
click at [145, 133] on div "0909745799 - ĐẠT" at bounding box center [132, 134] width 110 height 12
type input "ĐẠT"
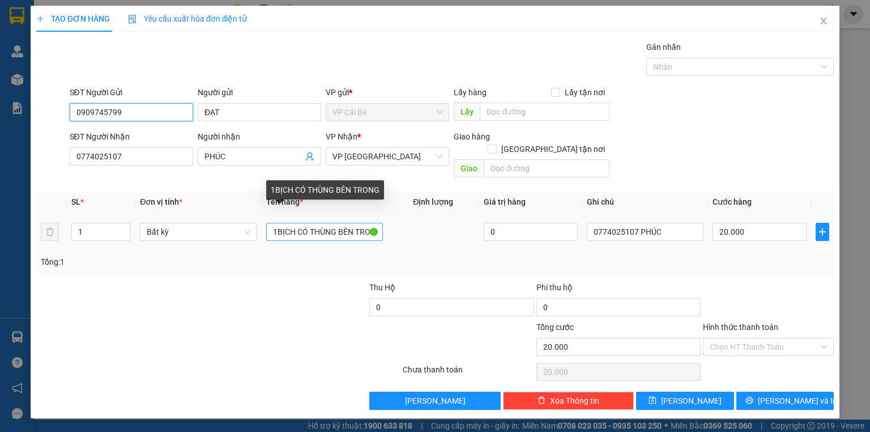
type input "0909745799"
drag, startPoint x: 345, startPoint y: 220, endPoint x: 138, endPoint y: 226, distance: 206.4
click at [65, 232] on tr "1 Bất kỳ 1BỊCH CÓ THÙNG BÊN TRONG 0 0774025107 PHÚC 20.000" at bounding box center [435, 232] width 798 height 38
type input "ÊN TRONG"
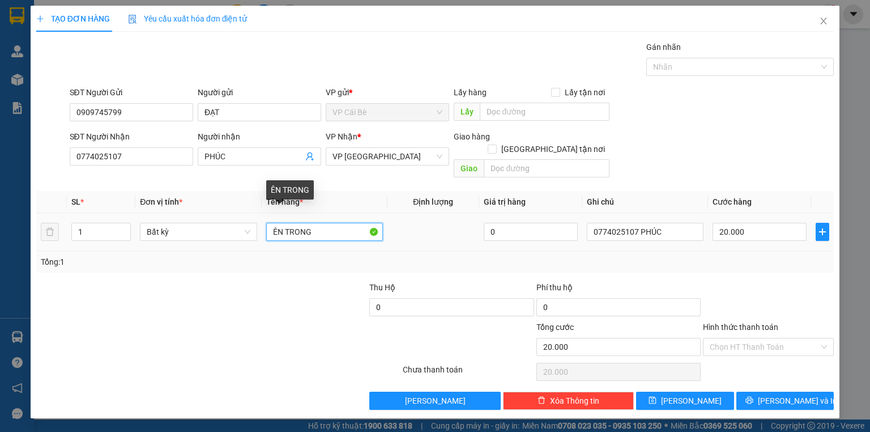
drag, startPoint x: 335, startPoint y: 222, endPoint x: 0, endPoint y: 252, distance: 336.8
click at [0, 252] on div "TẠO ĐƠN HÀNG Yêu cầu xuất hóa đơn điện tử Transit Pickup Surcharge Ids Transit …" at bounding box center [435, 216] width 870 height 432
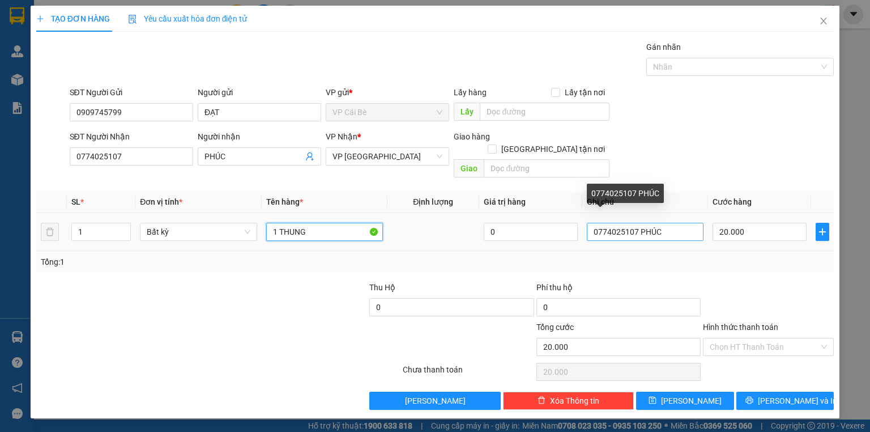
type input "1 THUNG"
drag, startPoint x: 675, startPoint y: 220, endPoint x: 190, endPoint y: 313, distance: 494.5
click at [202, 302] on div "Transit Pickup Surcharge Ids Transit Deliver Surcharge Ids Transit Deliver Surc…" at bounding box center [435, 225] width 798 height 369
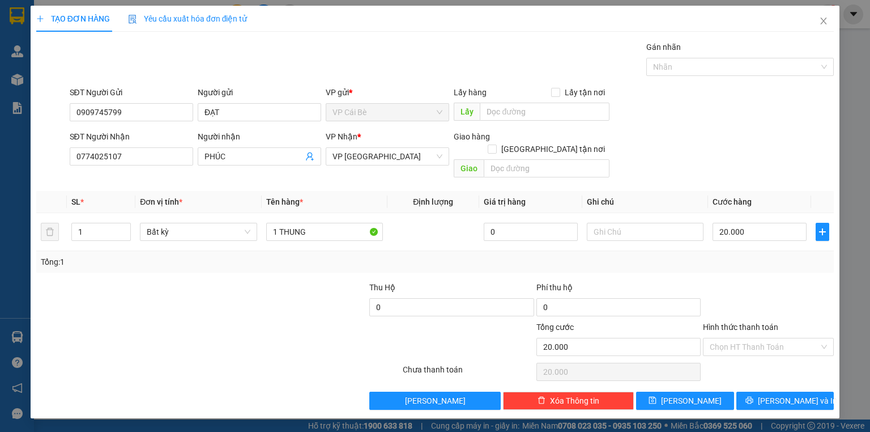
drag, startPoint x: 781, startPoint y: 333, endPoint x: 770, endPoint y: 342, distance: 14.5
click at [773, 338] on input "Hình thức thanh toán" at bounding box center [764, 346] width 109 height 17
drag, startPoint x: 757, startPoint y: 356, endPoint x: 776, endPoint y: 386, distance: 35.4
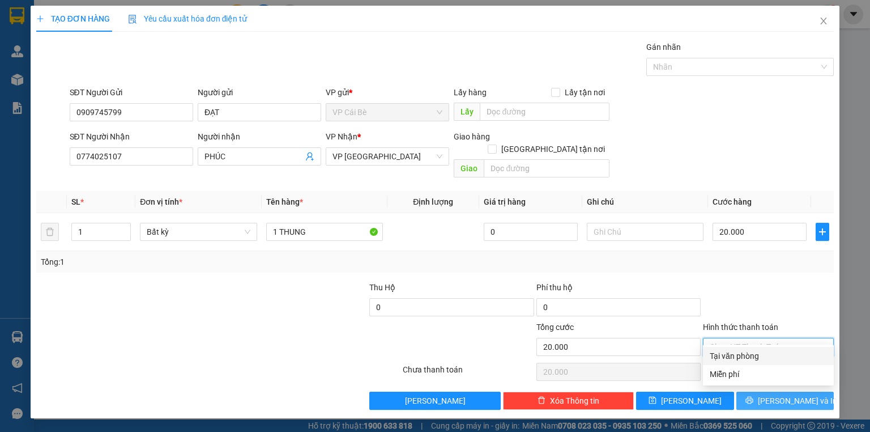
click at [757, 356] on div "Tại văn phòng" at bounding box center [768, 356] width 117 height 12
type input "0"
drag, startPoint x: 777, startPoint y: 389, endPoint x: 781, endPoint y: 397, distance: 8.4
click at [777, 394] on span "[PERSON_NAME] và In" at bounding box center [797, 400] width 79 height 12
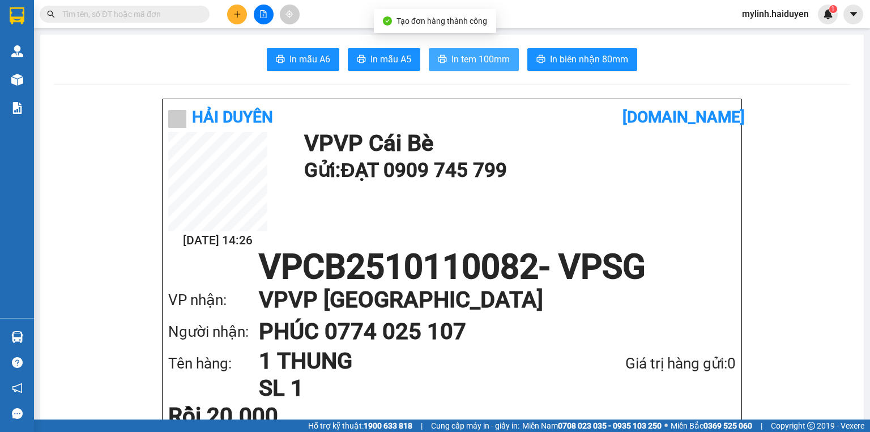
click at [467, 54] on span "In tem 100mm" at bounding box center [481, 59] width 58 height 14
click at [162, 16] on input "text" at bounding box center [129, 14] width 134 height 12
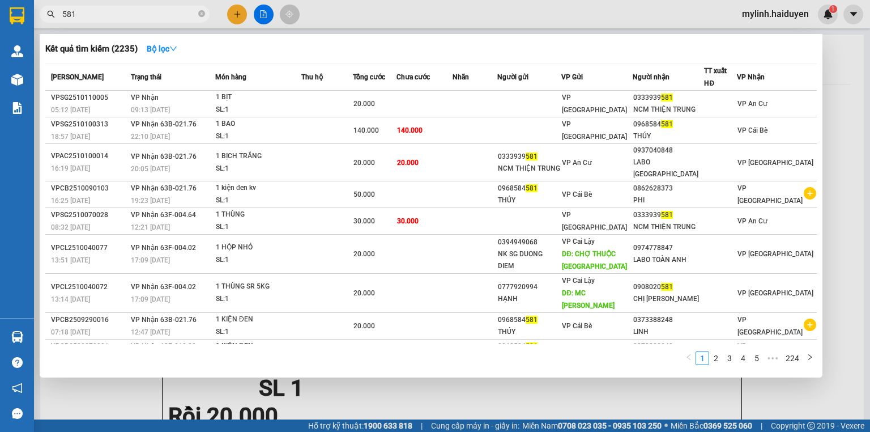
type input "581"
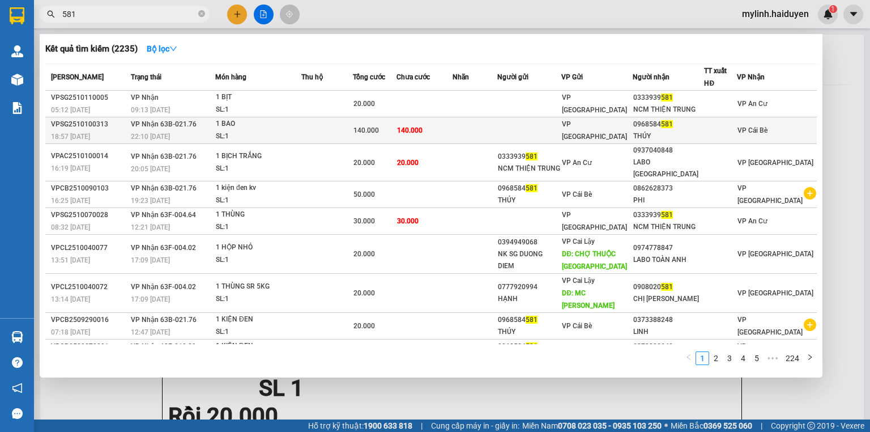
click at [617, 129] on span "VP [GEOGRAPHIC_DATA]" at bounding box center [594, 130] width 65 height 20
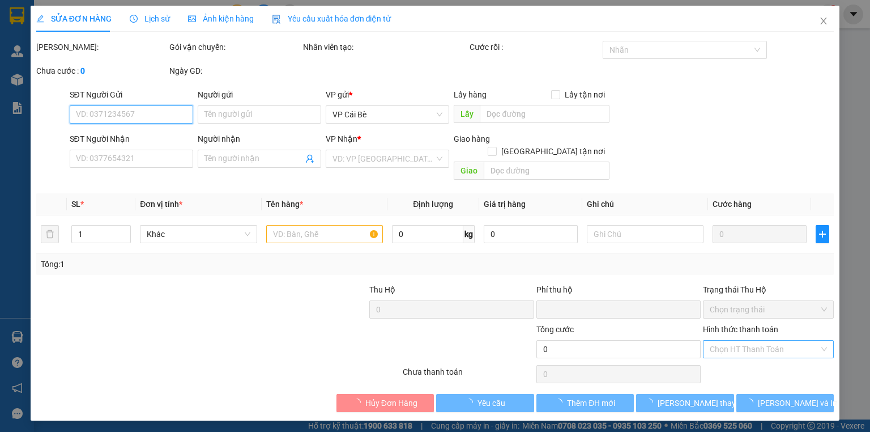
type input "0968584581"
type input "THÚY"
type input "0"
type input "140.000"
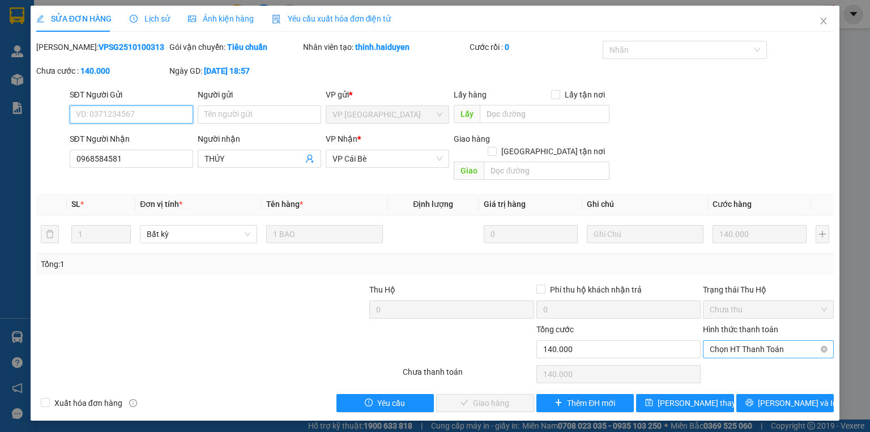
click at [737, 341] on span "Chọn HT Thanh Toán" at bounding box center [768, 349] width 117 height 17
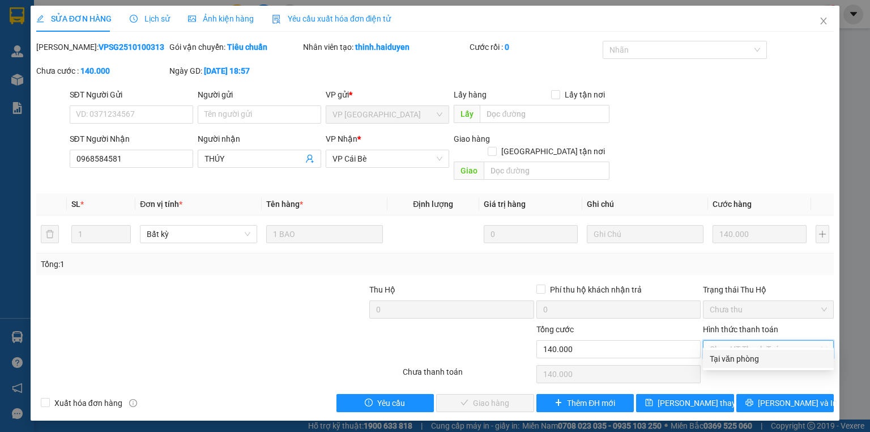
click at [734, 358] on div "Tại văn phòng" at bounding box center [768, 358] width 117 height 12
type input "0"
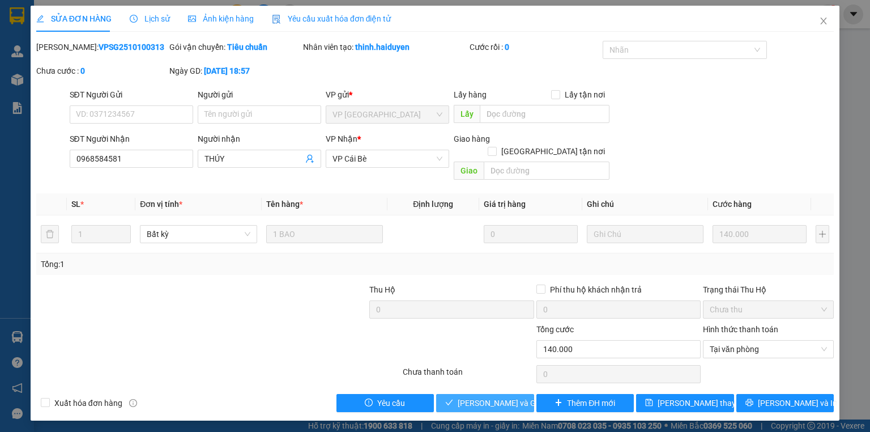
click at [519, 394] on button "Lưu và Giao hàng" at bounding box center [485, 403] width 98 height 18
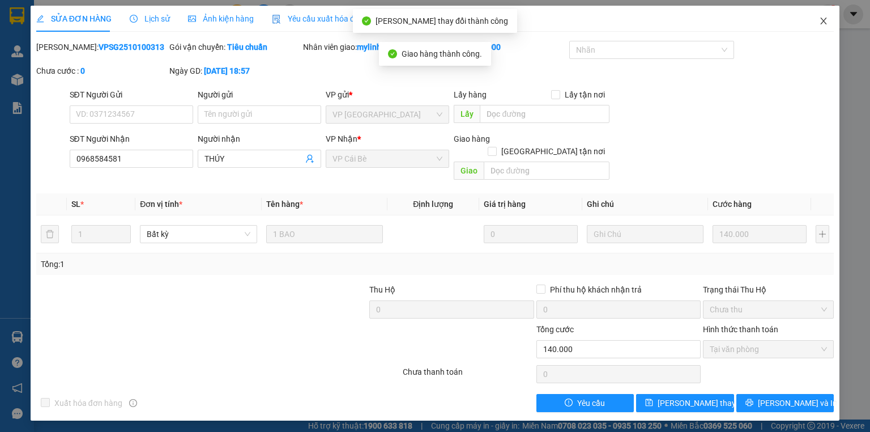
click at [823, 22] on icon "close" at bounding box center [823, 20] width 9 height 9
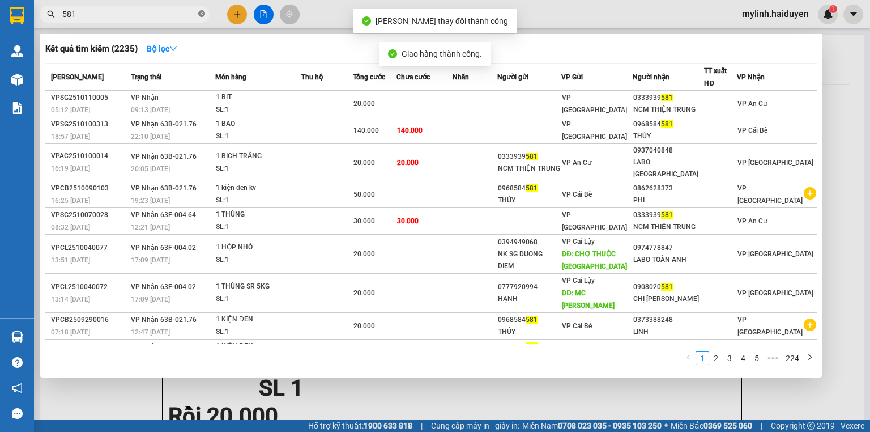
click at [202, 12] on icon "close-circle" at bounding box center [201, 13] width 7 height 7
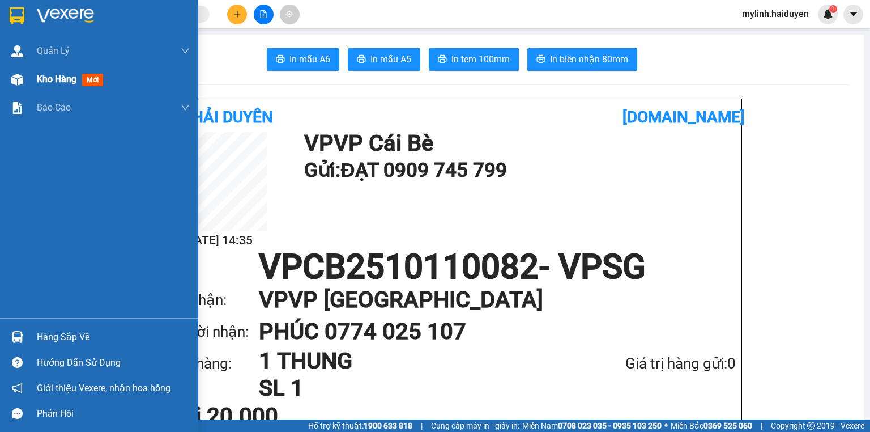
click at [100, 82] on span "mới" at bounding box center [92, 80] width 21 height 12
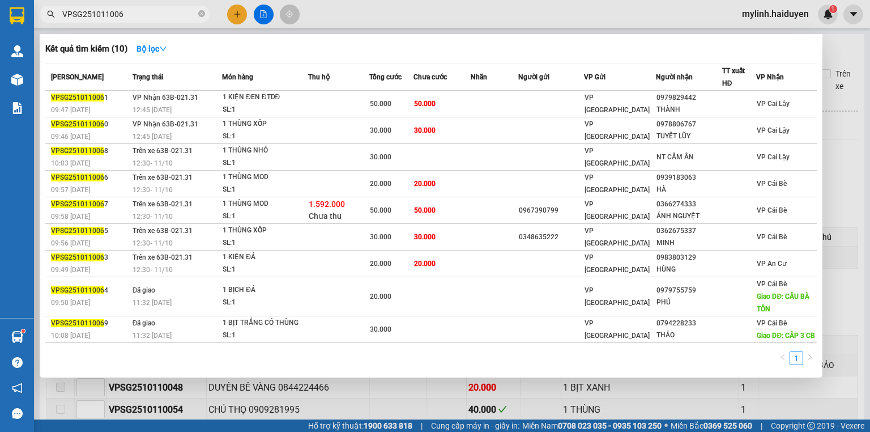
click at [179, 14] on input "VPSG251011006" at bounding box center [129, 14] width 134 height 12
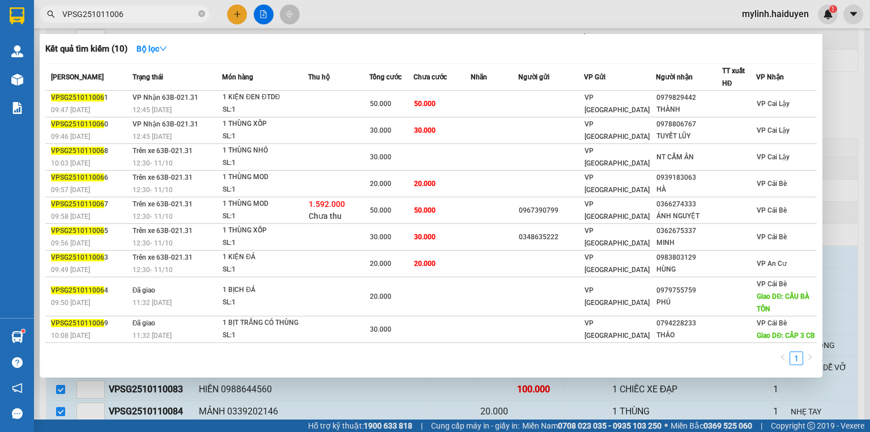
click at [179, 14] on input "VPSG251011006" at bounding box center [129, 14] width 134 height 12
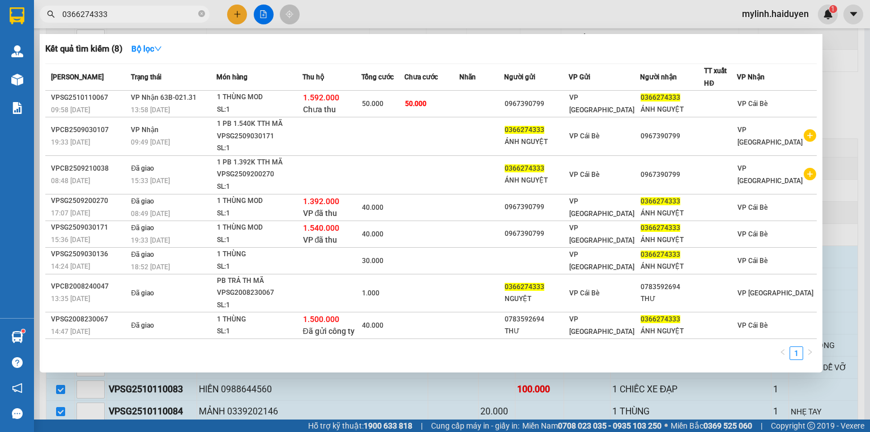
type input "0366274333"
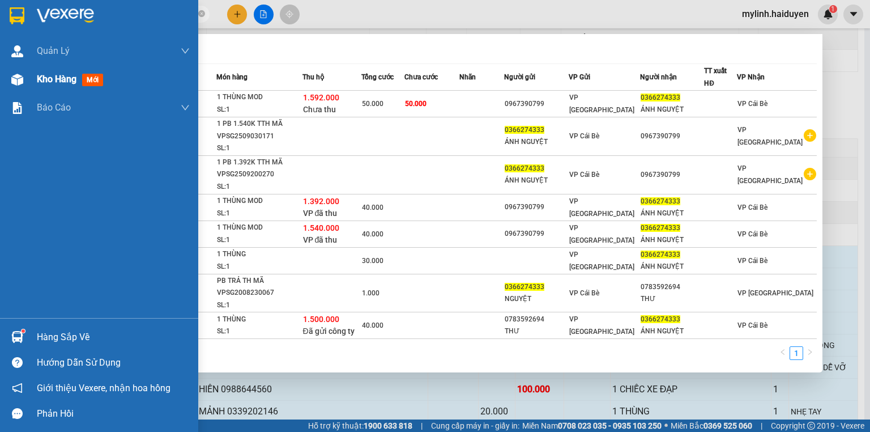
click at [43, 72] on div "Kho hàng mới" at bounding box center [72, 79] width 71 height 14
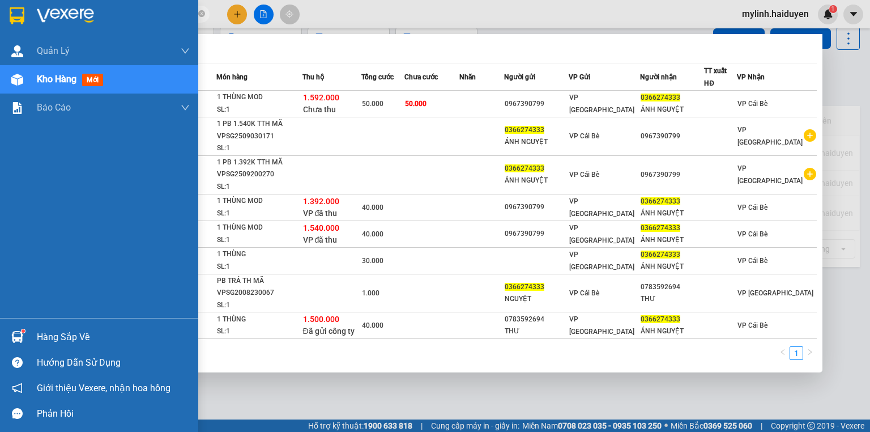
scroll to position [52, 0]
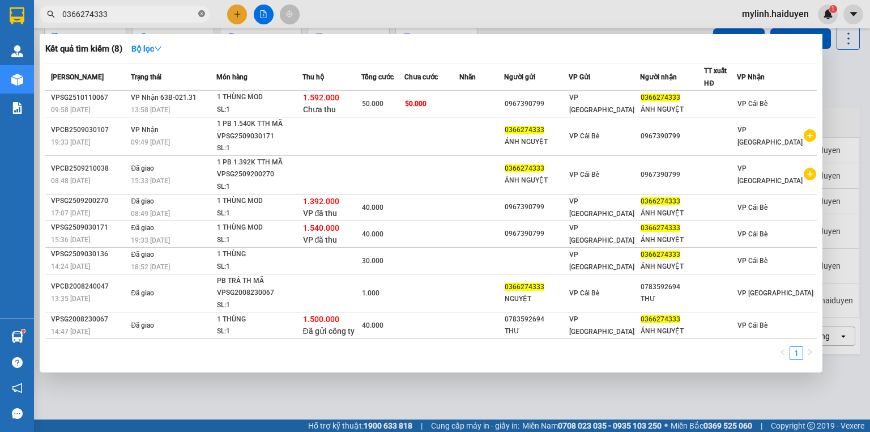
click at [200, 16] on icon "close-circle" at bounding box center [201, 13] width 7 height 7
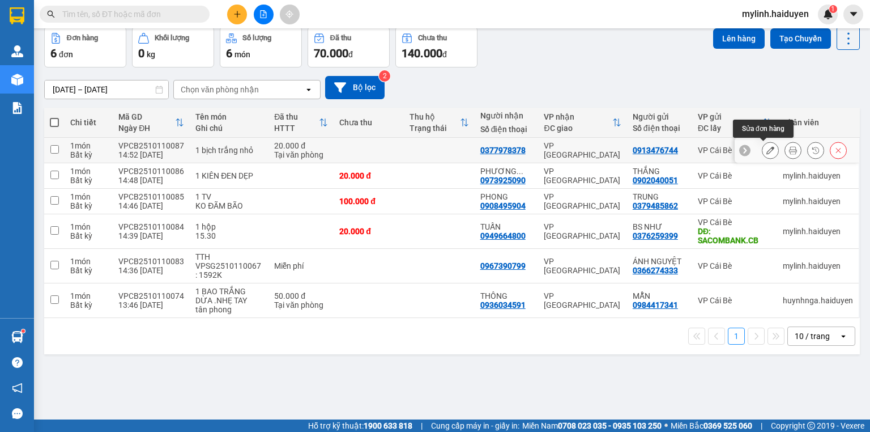
click at [789, 152] on icon at bounding box center [793, 150] width 8 height 8
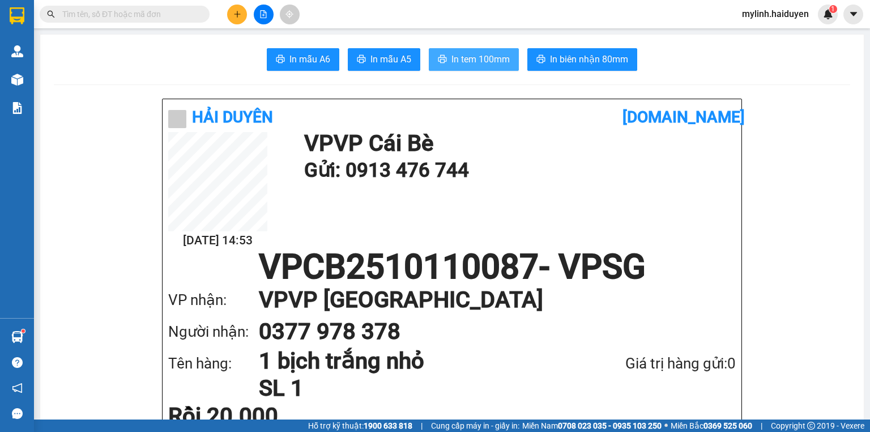
click at [495, 66] on button "In tem 100mm" at bounding box center [474, 59] width 90 height 23
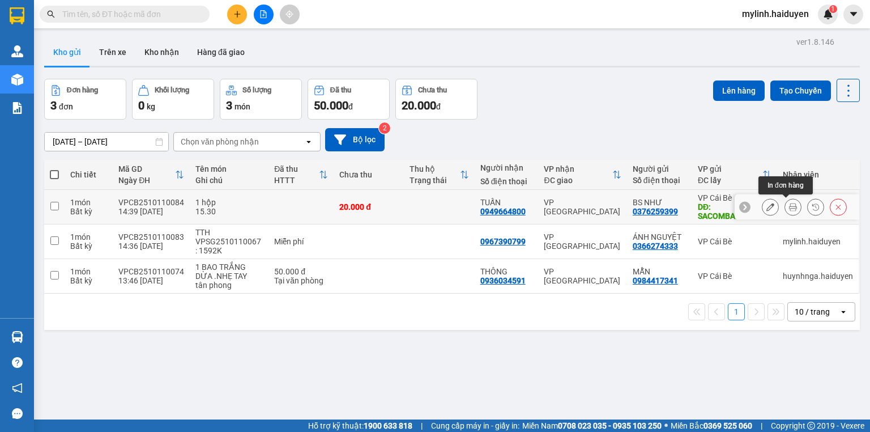
click at [789, 204] on icon at bounding box center [793, 207] width 8 height 8
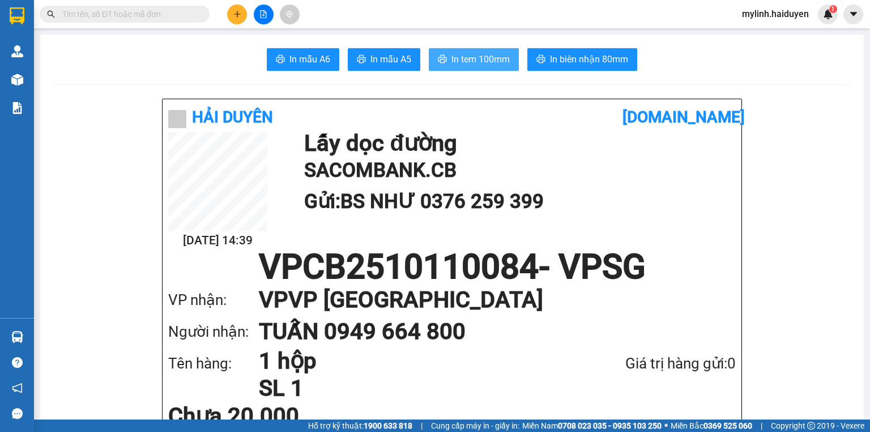
click at [482, 58] on span "In tem 100mm" at bounding box center [481, 59] width 58 height 14
click at [239, 18] on button at bounding box center [237, 15] width 20 height 20
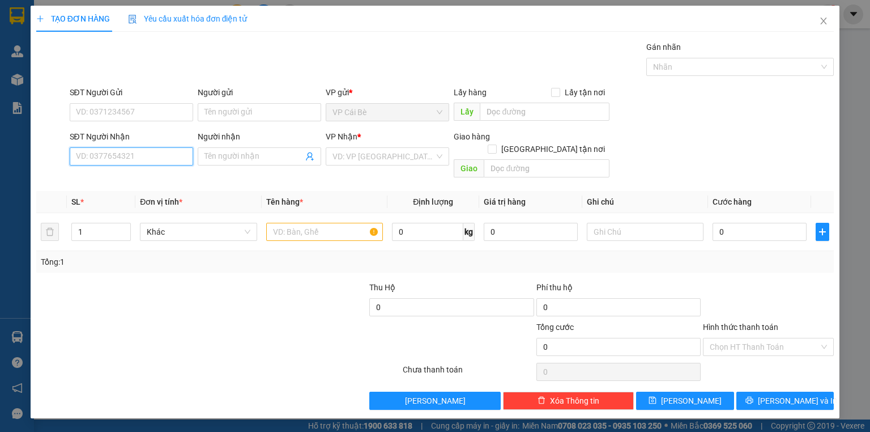
click at [143, 156] on input "SĐT Người Nhận" at bounding box center [132, 156] width 124 height 18
type input "0908495904"
click at [120, 177] on div "0908495904" at bounding box center [132, 178] width 110 height 12
type input "30.000"
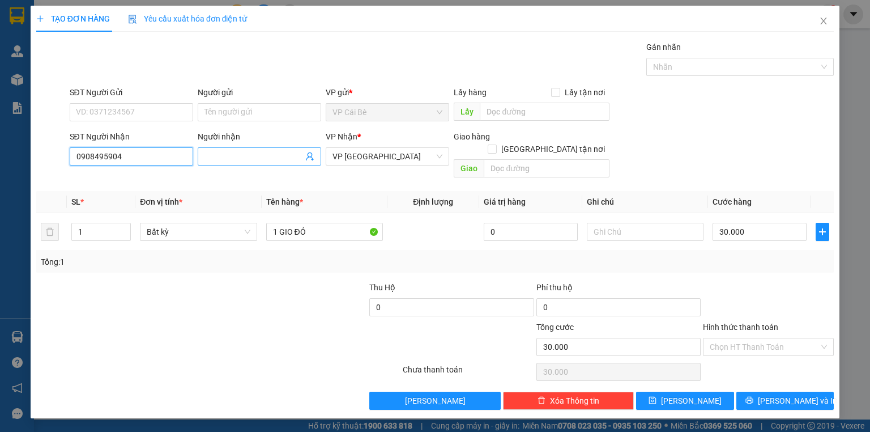
type input "0908495904"
click at [230, 156] on input "Người nhận" at bounding box center [254, 156] width 99 height 12
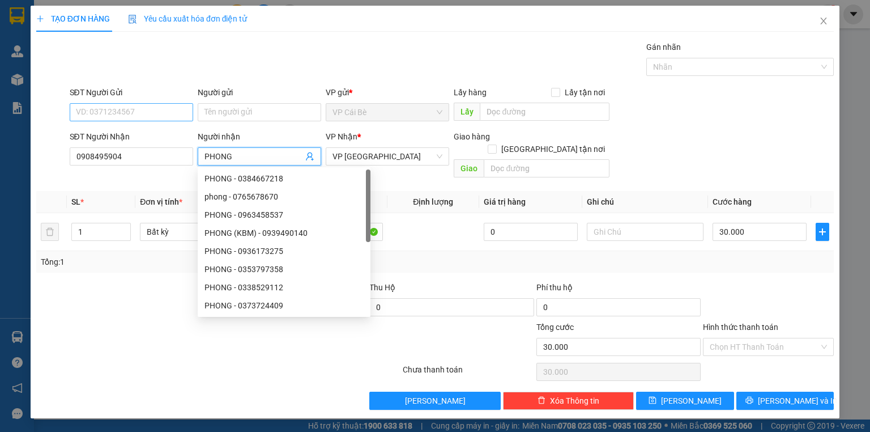
type input "PHONG"
drag, startPoint x: 125, startPoint y: 110, endPoint x: 129, endPoint y: 105, distance: 6.5
click at [125, 109] on input "SĐT Người Gửi" at bounding box center [132, 112] width 124 height 18
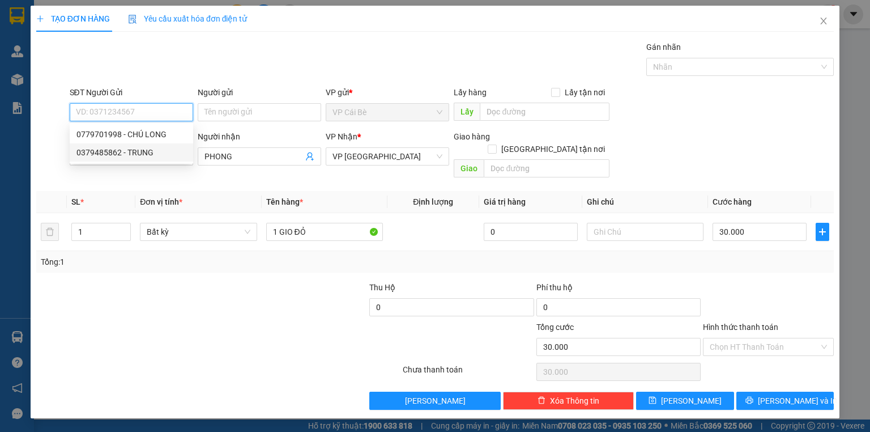
drag, startPoint x: 118, startPoint y: 152, endPoint x: 135, endPoint y: 170, distance: 24.5
click at [118, 152] on div "0379485862 - TRUNG" at bounding box center [132, 152] width 110 height 12
type input "0379485862"
type input "TRUNG"
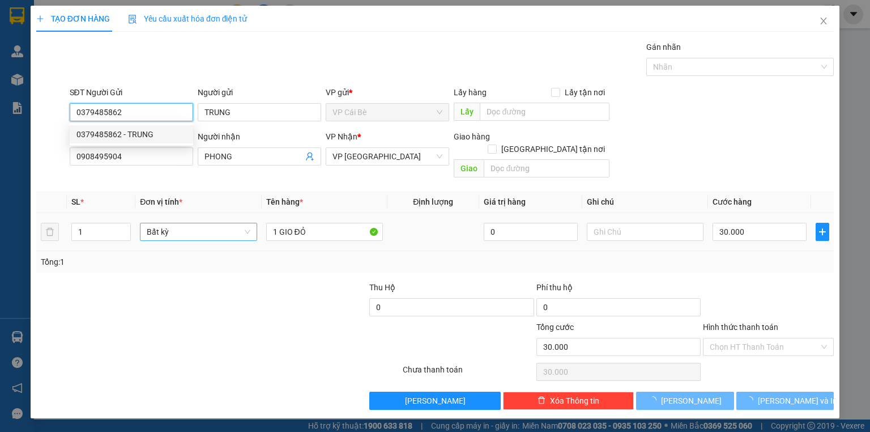
type input "20.000"
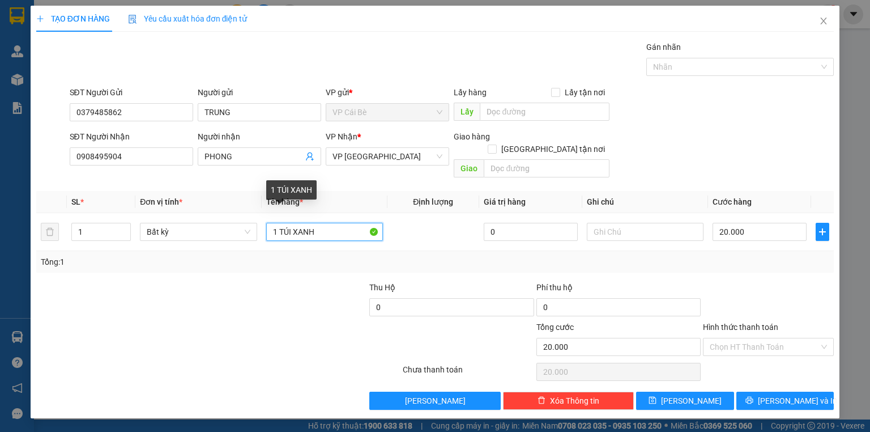
drag, startPoint x: 326, startPoint y: 220, endPoint x: 0, endPoint y: 184, distance: 328.5
click at [0, 179] on div "TẠO ĐƠN HÀNG Yêu cầu xuất hóa đơn điện tử Transit Pickup Surcharge Ids Transit …" at bounding box center [435, 216] width 870 height 432
type input "1 TV"
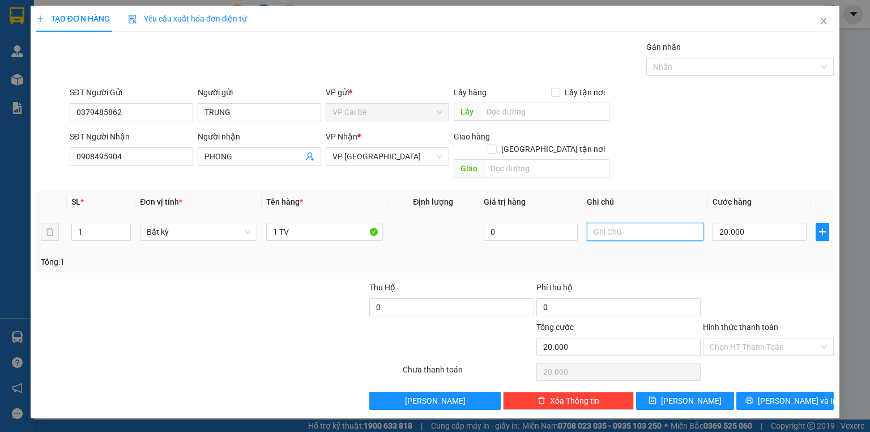
click at [630, 223] on input "text" at bounding box center [645, 232] width 117 height 18
type input "KO ĐÃM BÃO"
click at [740, 223] on input "20.000" at bounding box center [760, 232] width 94 height 18
type input "0"
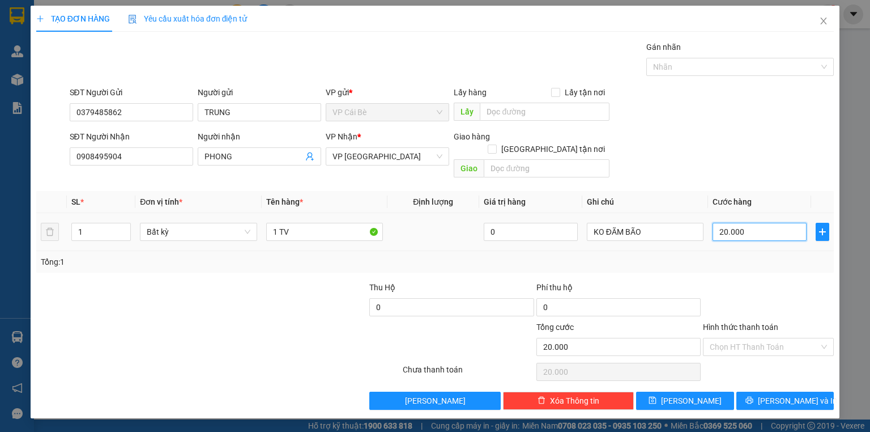
type input "0"
type input "1"
type input "01"
type input "10"
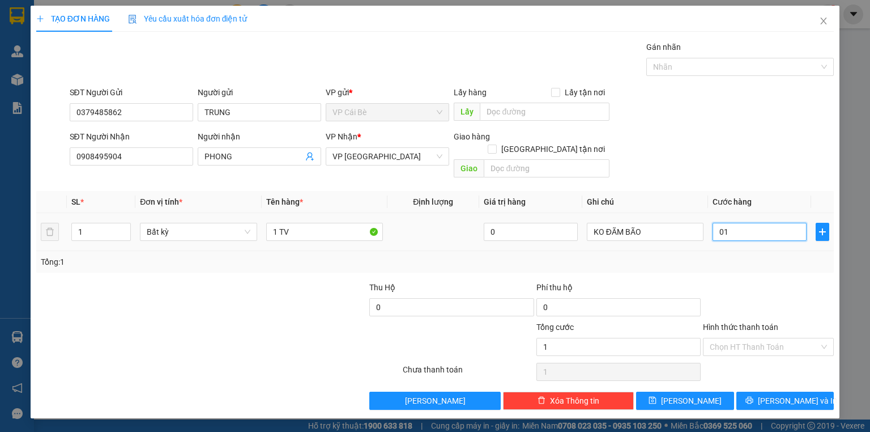
type input "10"
type input "010"
type input "100"
type input "0.100"
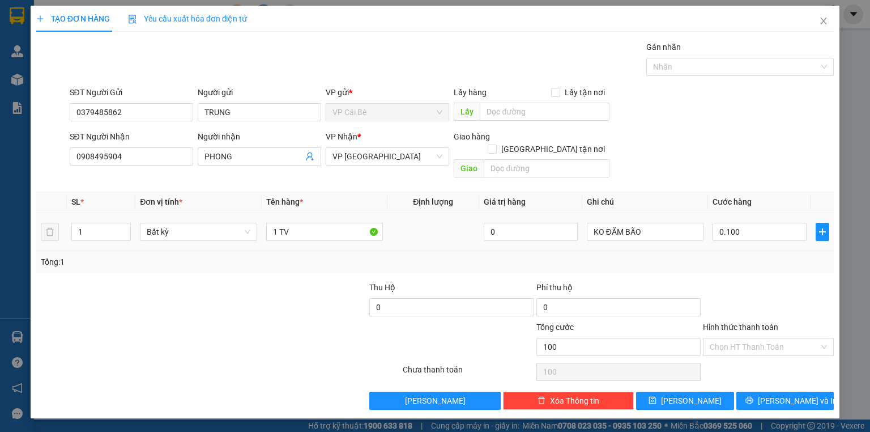
type input "100.000"
click at [735, 161] on div "SĐT Người Nhận 0908495904 Người nhận PHONG VP Nhận * VP [GEOGRAPHIC_DATA] Giao …" at bounding box center [452, 156] width 770 height 52
click at [779, 394] on span "[PERSON_NAME] và In" at bounding box center [797, 400] width 79 height 12
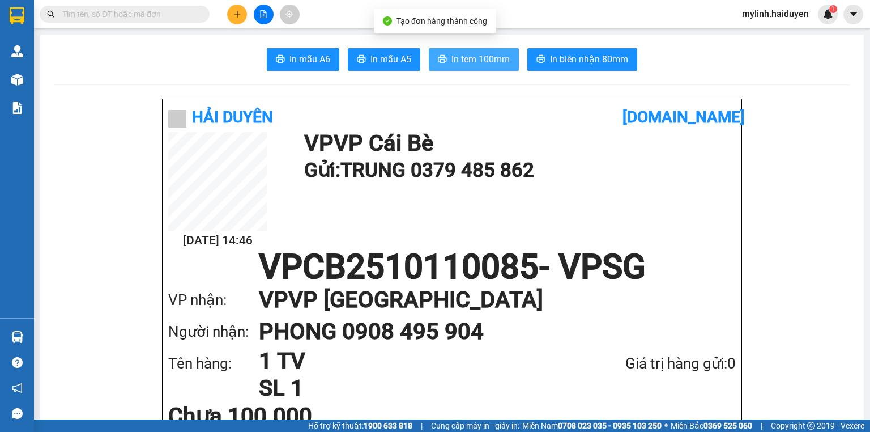
click at [456, 57] on span "In tem 100mm" at bounding box center [481, 59] width 58 height 14
click at [151, 14] on input "text" at bounding box center [129, 14] width 134 height 12
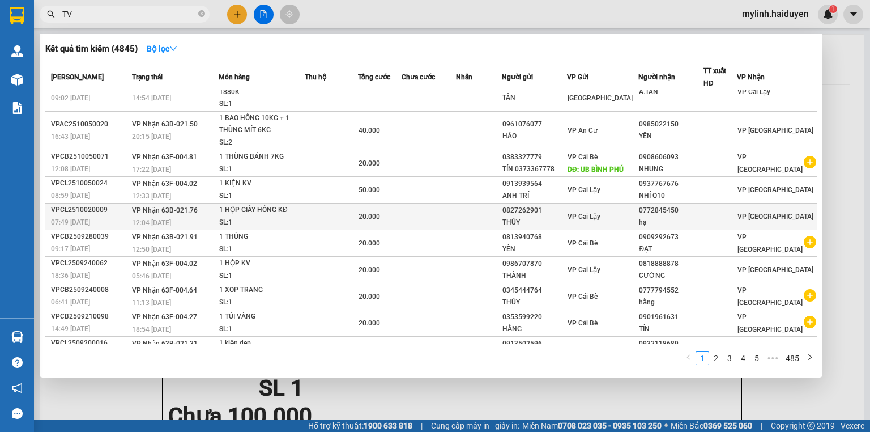
scroll to position [33, 0]
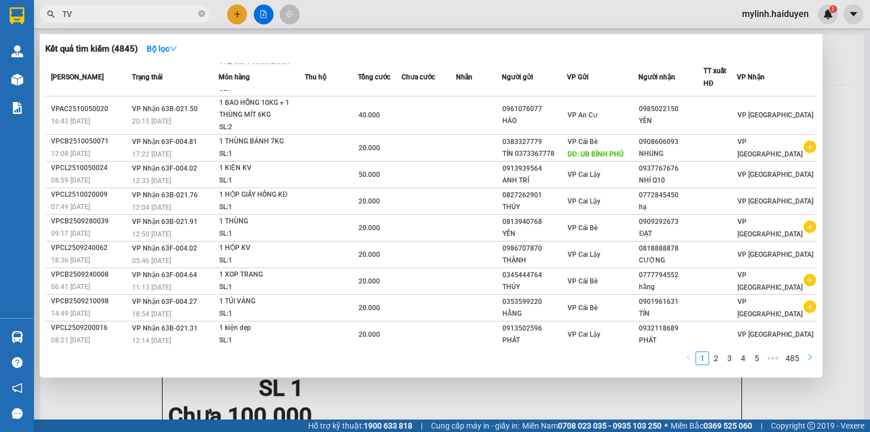
type input "TV"
click at [806, 356] on button "button" at bounding box center [811, 358] width 14 height 14
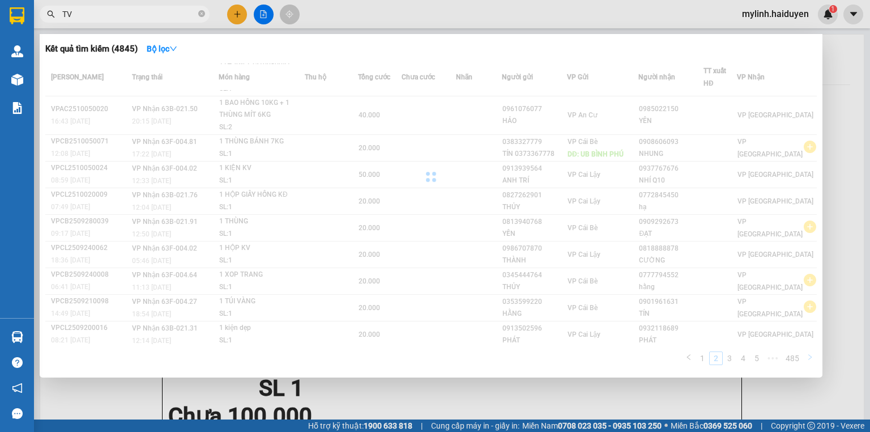
scroll to position [21, 0]
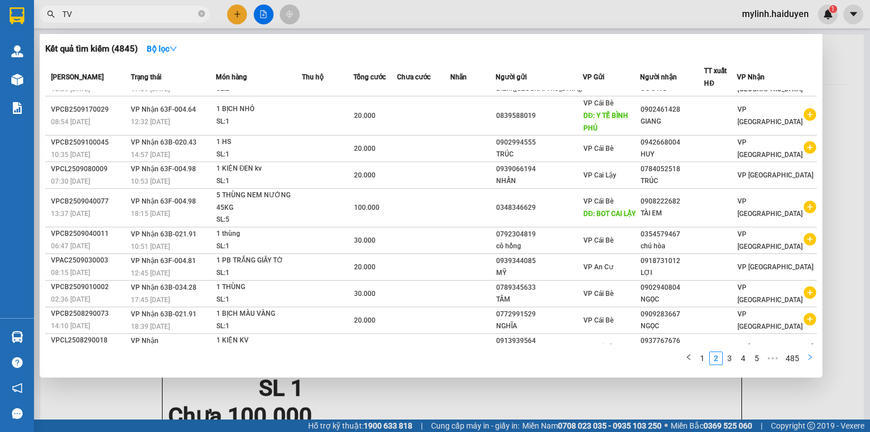
click at [806, 356] on button "button" at bounding box center [811, 358] width 14 height 14
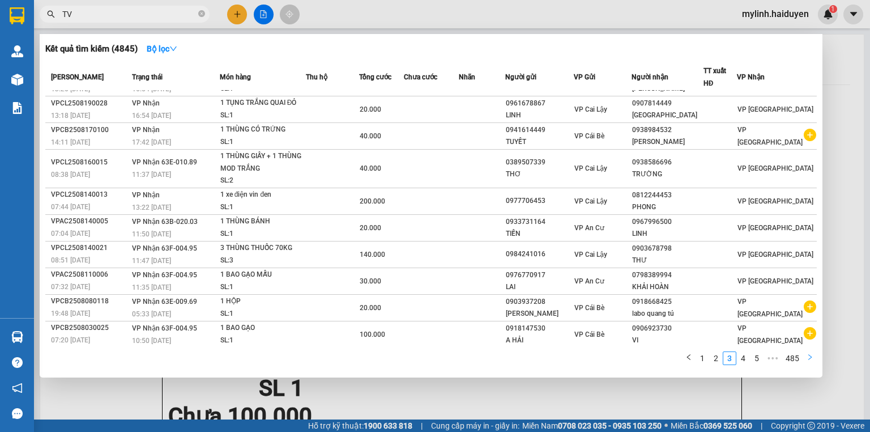
click at [806, 356] on button "button" at bounding box center [811, 358] width 14 height 14
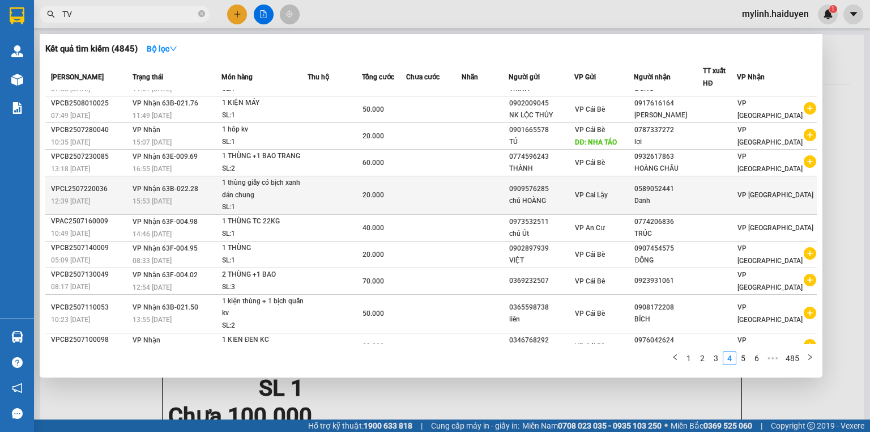
scroll to position [33, 0]
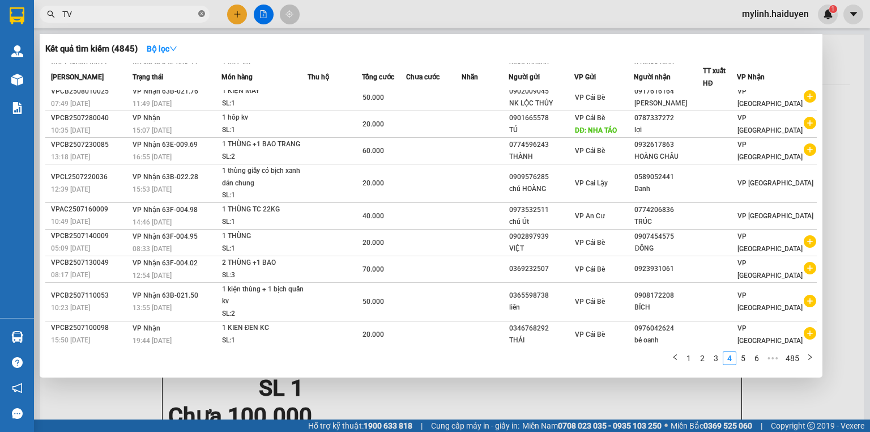
click at [201, 11] on icon "close-circle" at bounding box center [201, 13] width 7 height 7
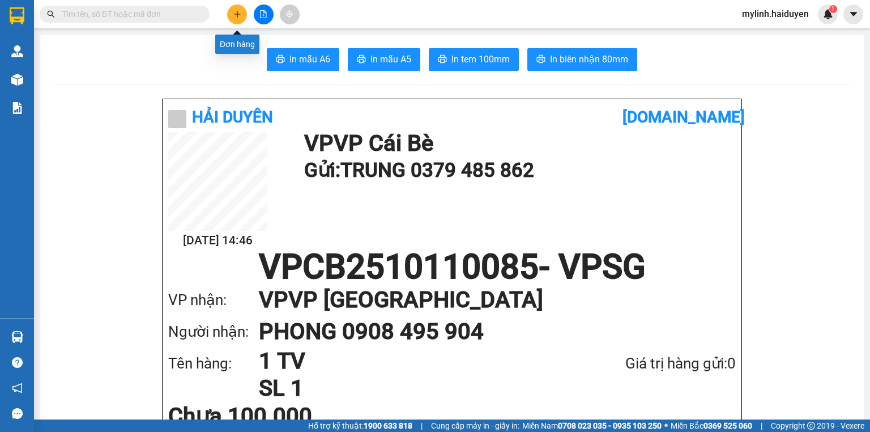
click at [237, 5] on button at bounding box center [237, 15] width 20 height 20
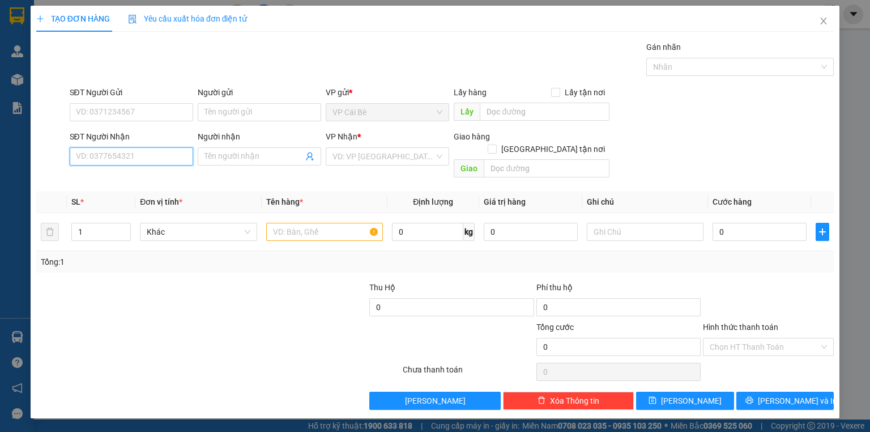
drag, startPoint x: 139, startPoint y: 154, endPoint x: 163, endPoint y: 121, distance: 41.0
click at [139, 148] on input "SĐT Người Nhận" at bounding box center [132, 156] width 124 height 18
type input "0973925090"
click at [153, 177] on div "0973925090 - PHƯƠNG ĐÔNG" at bounding box center [133, 178] width 112 height 12
type input "PHƯƠNG ĐÔNG"
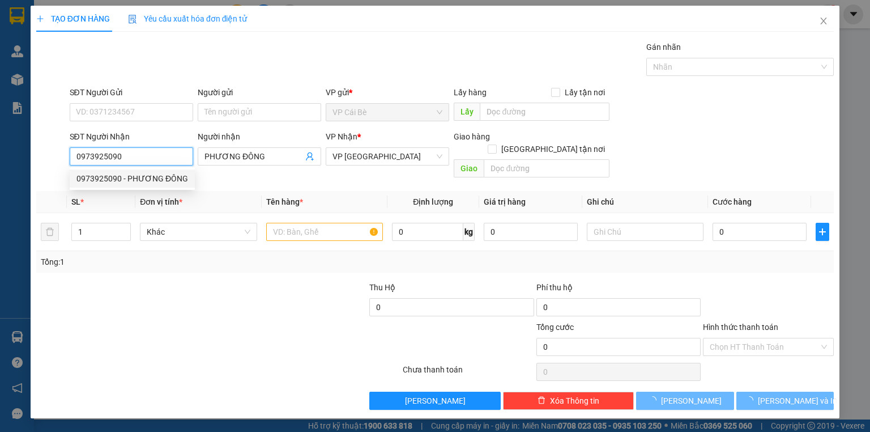
type input "20.000"
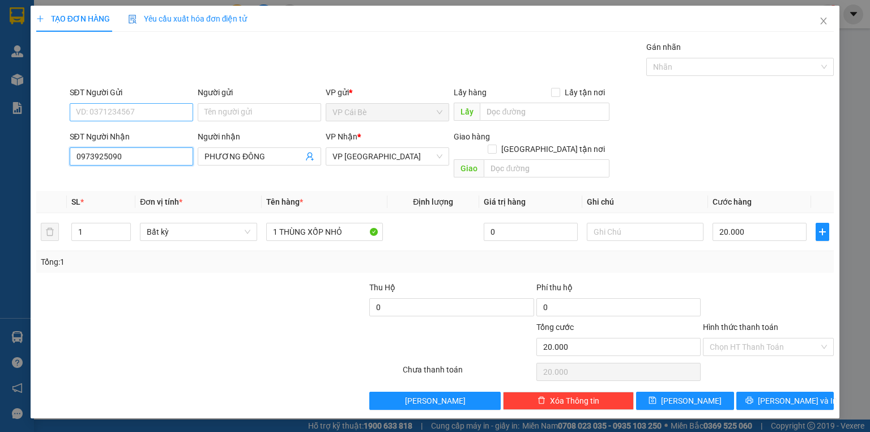
type input "0973925090"
click at [92, 116] on input "SĐT Người Gửi" at bounding box center [132, 112] width 124 height 18
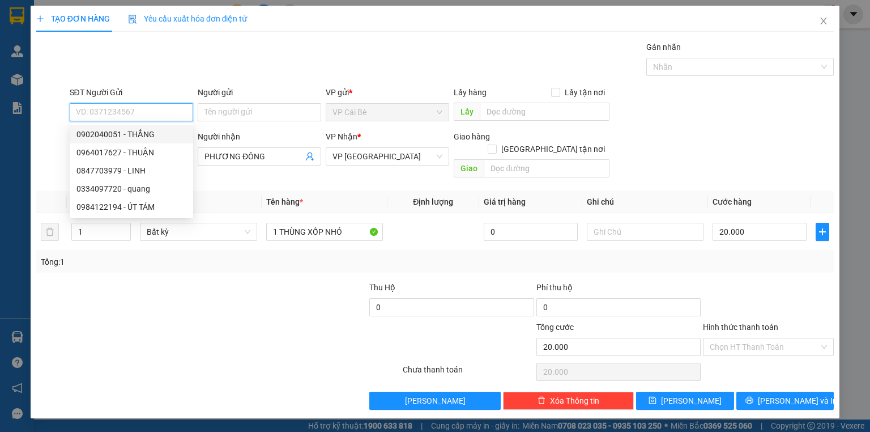
click at [156, 109] on input "SĐT Người Gửi" at bounding box center [132, 112] width 124 height 18
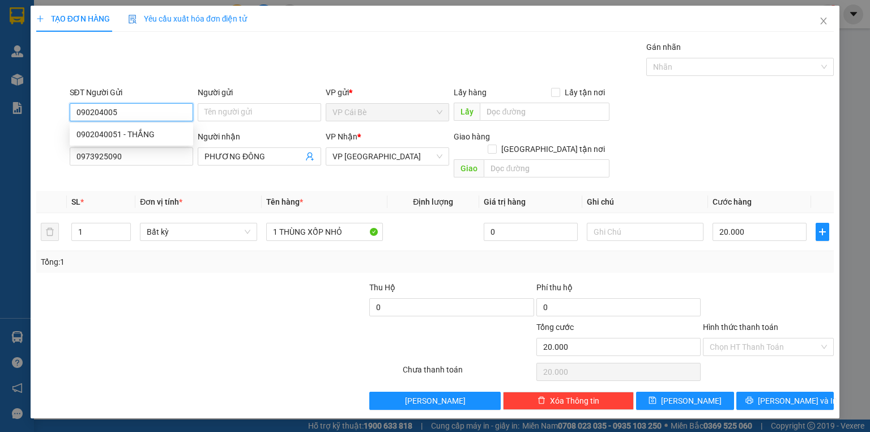
type input "0902040051"
click at [147, 134] on div "0902040051 - THẮNG" at bounding box center [132, 134] width 110 height 12
type input "THẮNG"
type input "0902040051"
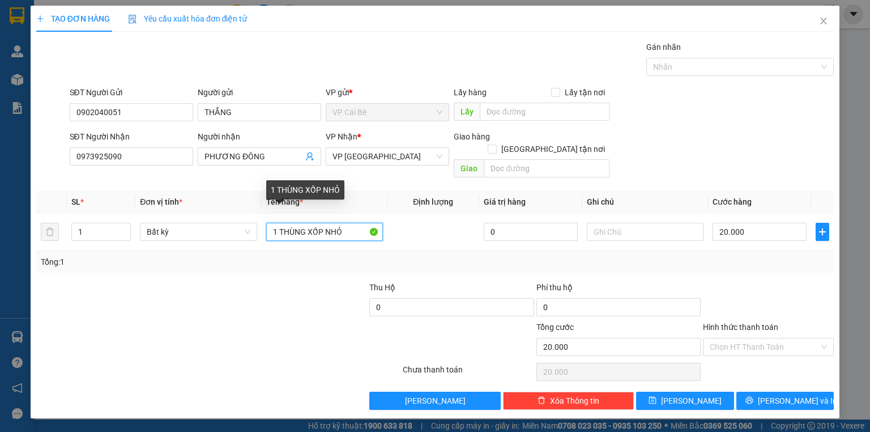
drag, startPoint x: 240, startPoint y: 247, endPoint x: 0, endPoint y: 243, distance: 240.3
click at [0, 243] on div "TẠO ĐƠN HÀNG Yêu cầu xuất hóa đơn điện tử Transit Pickup Surcharge Ids Transit …" at bounding box center [435, 216] width 870 height 432
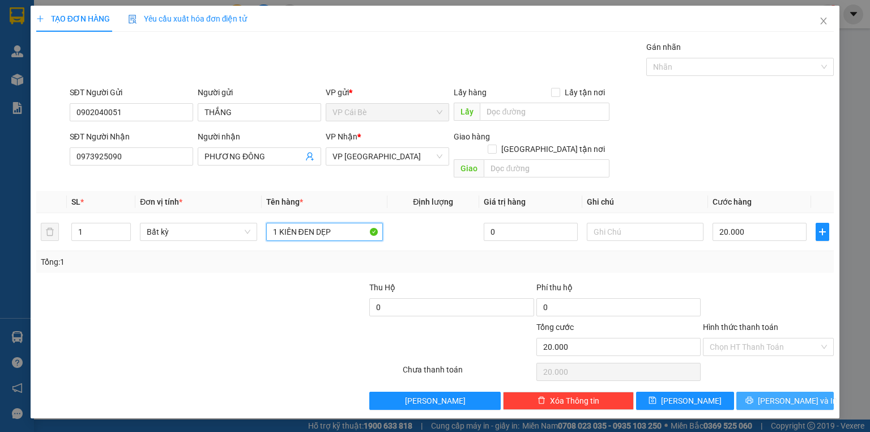
type input "1 KIÊN ĐEN DẸP"
click at [771, 392] on button "[PERSON_NAME] và In" at bounding box center [786, 401] width 98 height 18
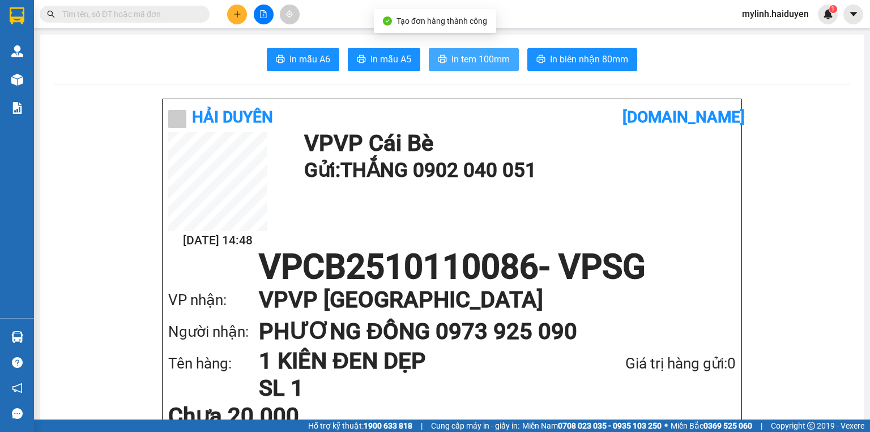
click at [460, 49] on button "In tem 100mm" at bounding box center [474, 59] width 90 height 23
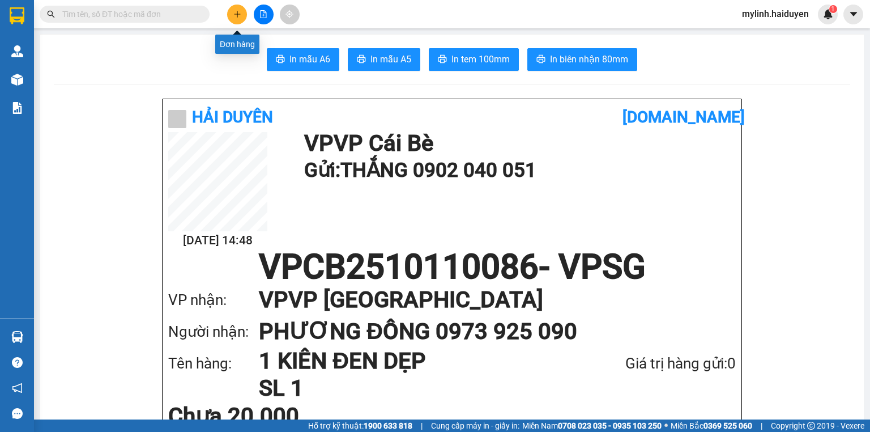
click at [238, 15] on icon "plus" at bounding box center [237, 14] width 8 height 8
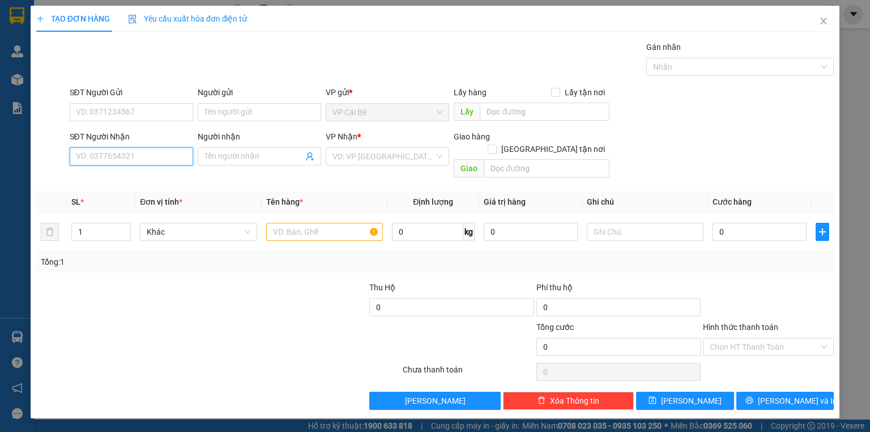
click at [178, 154] on input "SĐT Người Nhận" at bounding box center [132, 156] width 124 height 18
click at [178, 153] on input "SĐT Người Nhận" at bounding box center [132, 156] width 124 height 18
drag, startPoint x: 156, startPoint y: 181, endPoint x: 230, endPoint y: 164, distance: 75.6
click at [156, 181] on div "0854150887 - sơn" at bounding box center [132, 178] width 110 height 12
type input "0854150887"
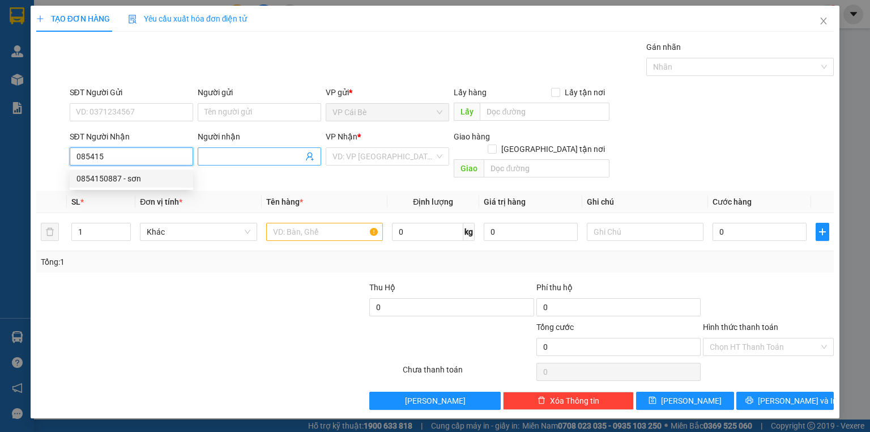
type input "sơn"
type input "20.000"
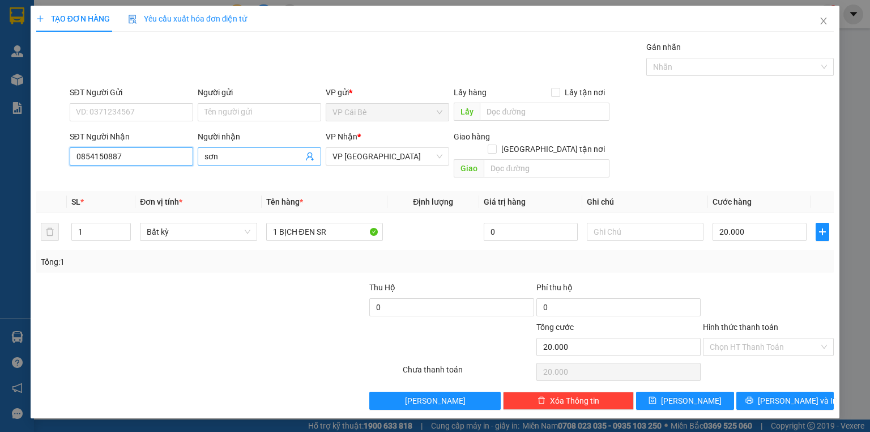
type input "0854150887"
click at [231, 161] on input "sơn" at bounding box center [254, 156] width 99 height 12
drag, startPoint x: 231, startPoint y: 161, endPoint x: 218, endPoint y: 145, distance: 21.3
click at [231, 160] on input "sơn" at bounding box center [254, 156] width 99 height 12
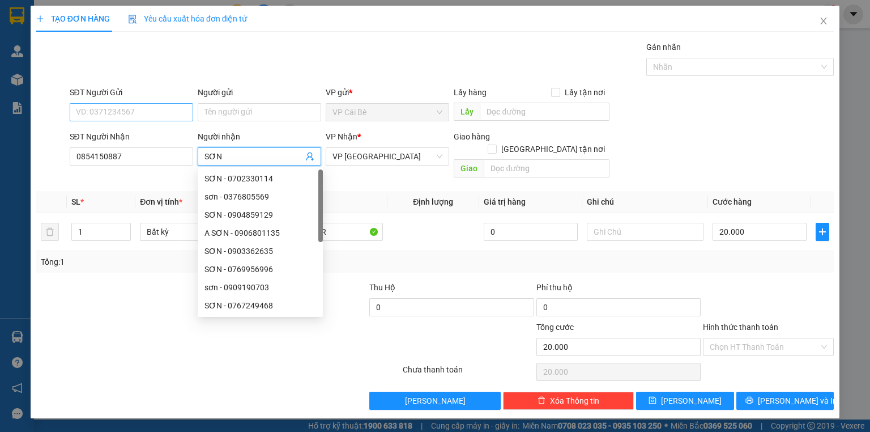
type input "SƠN"
click at [181, 114] on input "SĐT Người Gửi" at bounding box center [132, 112] width 124 height 18
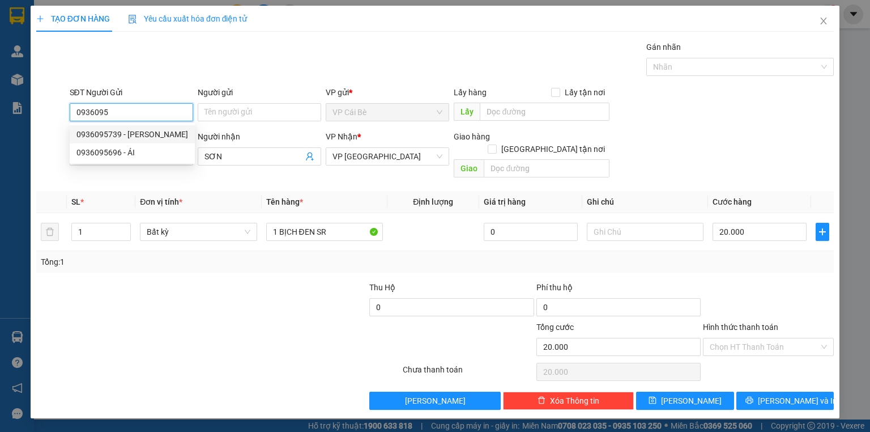
click at [174, 125] on div "0936095739 - [PERSON_NAME]" at bounding box center [132, 134] width 125 height 18
type input "0936095739"
type input "HUỆ"
type input "0936095739"
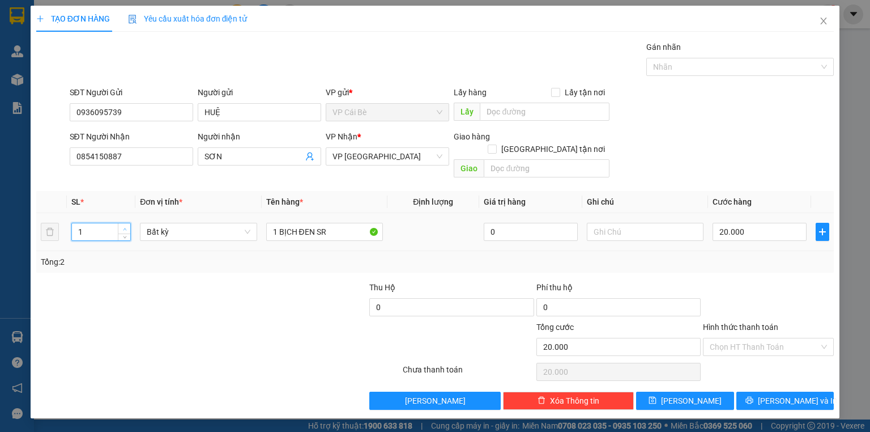
type input "2"
drag, startPoint x: 122, startPoint y: 216, endPoint x: 164, endPoint y: 215, distance: 41.9
click at [124, 225] on span "up" at bounding box center [124, 228] width 7 height 7
click at [300, 223] on input "1 BỊCH ĐEN SR" at bounding box center [324, 232] width 117 height 18
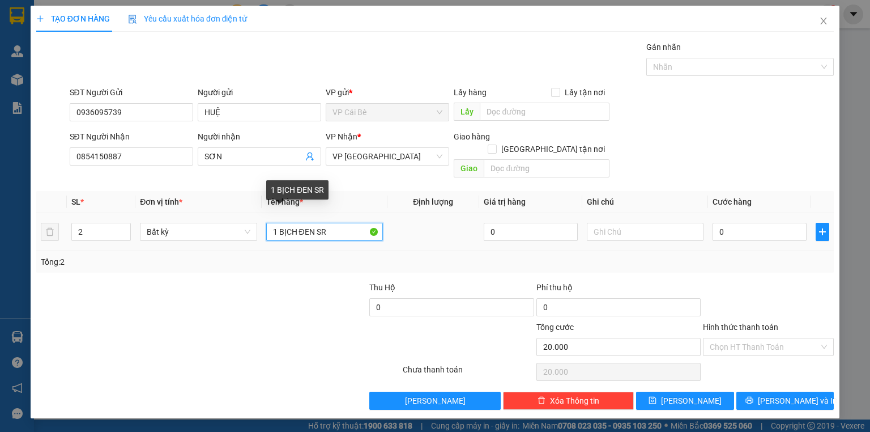
type input "0"
drag, startPoint x: 296, startPoint y: 218, endPoint x: 784, endPoint y: 287, distance: 492.9
click at [783, 287] on div "Transit Pickup Surcharge Ids Transit Deliver Surcharge Ids Transit Deliver Surc…" at bounding box center [435, 225] width 798 height 369
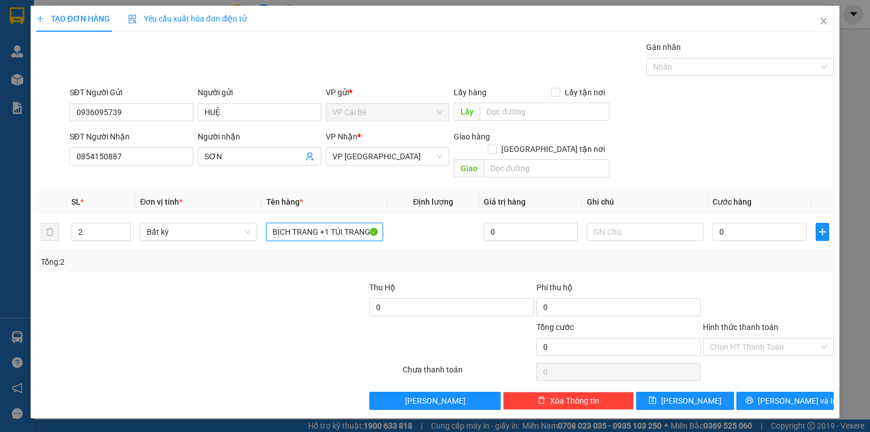
scroll to position [0, 11]
type input "1 BỊCH TRANG +1 TÚI TRANG SR"
click at [766, 223] on input "0" at bounding box center [760, 232] width 94 height 18
type input "4"
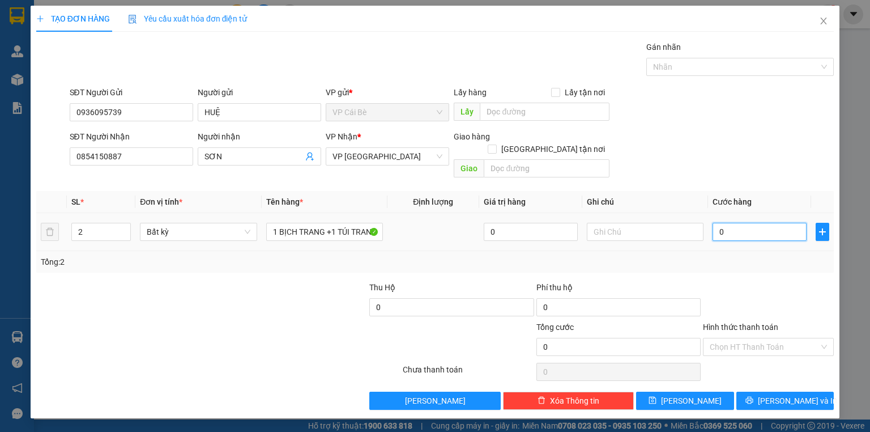
type input "4"
type input "40"
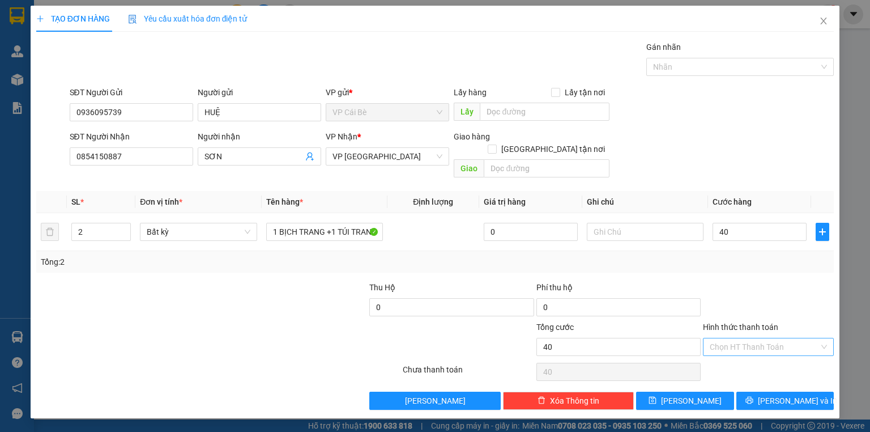
type input "40.000"
click at [764, 338] on input "Hình thức thanh toán" at bounding box center [764, 346] width 109 height 17
click at [769, 360] on div "Tại văn phòng" at bounding box center [768, 356] width 117 height 12
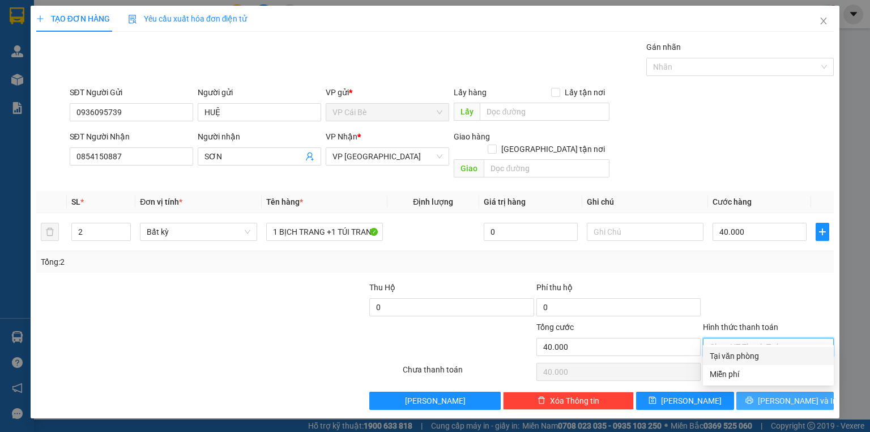
type input "0"
click at [794, 394] on span "[PERSON_NAME] và In" at bounding box center [797, 400] width 79 height 12
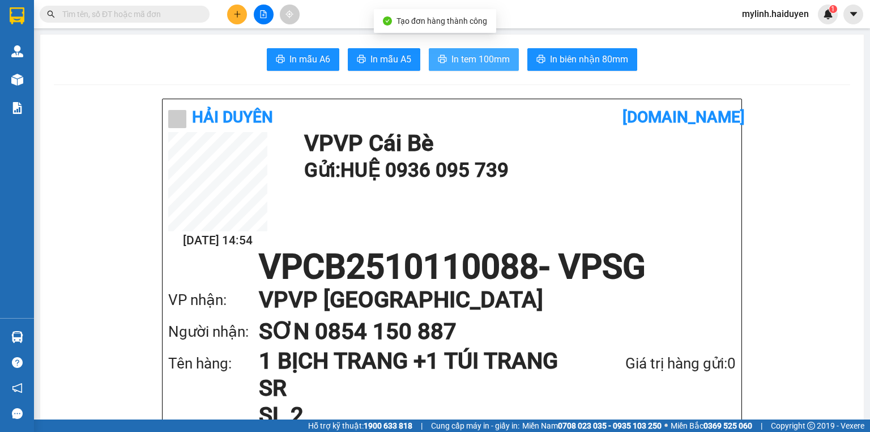
drag, startPoint x: 485, startPoint y: 70, endPoint x: 501, endPoint y: 71, distance: 16.5
click at [485, 70] on button "In tem 100mm" at bounding box center [474, 59] width 90 height 23
drag, startPoint x: 471, startPoint y: 62, endPoint x: 529, endPoint y: 91, distance: 64.4
click at [478, 63] on span "In tem 100mm" at bounding box center [481, 59] width 58 height 14
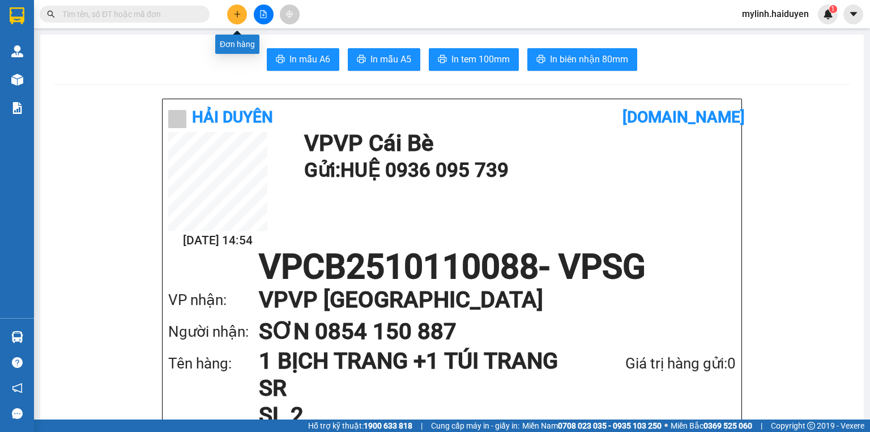
click at [239, 14] on icon "plus" at bounding box center [237, 14] width 8 height 8
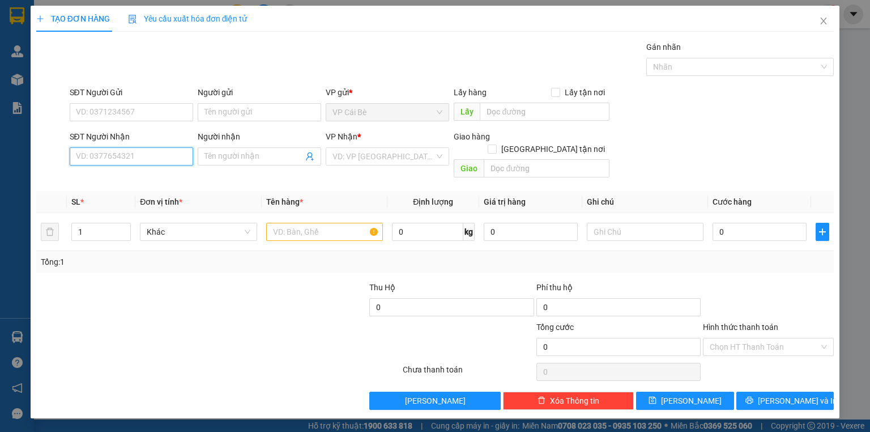
click at [141, 155] on input "SĐT Người Nhận" at bounding box center [132, 156] width 124 height 18
click at [168, 175] on div "0357977989 - PHÚC" at bounding box center [132, 178] width 110 height 12
type input "0357977989"
type input "PHÚC"
type input "20.000"
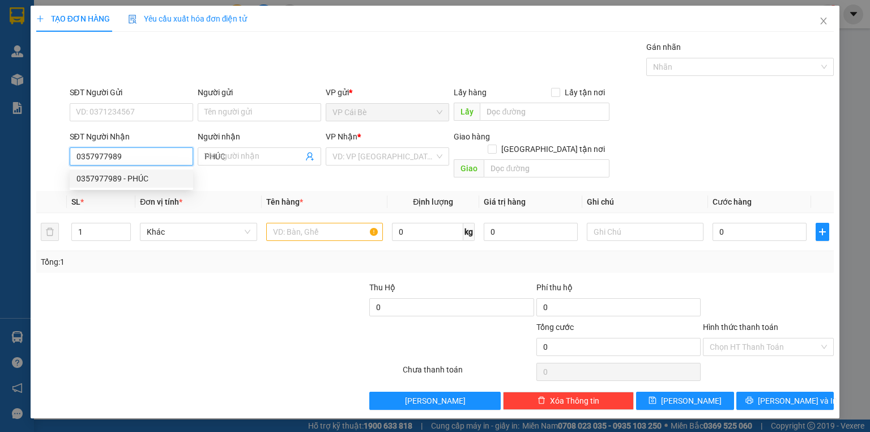
type input "20.000"
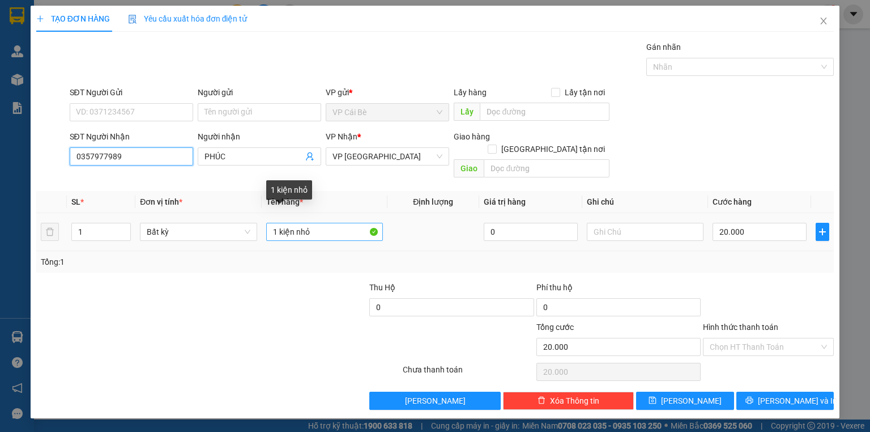
type input "0357977989"
drag, startPoint x: 296, startPoint y: 218, endPoint x: 526, endPoint y: 224, distance: 230.7
click at [526, 220] on tr "1 Bất kỳ 1 kiện nhỏ 0 20.000" at bounding box center [435, 232] width 798 height 38
type input "1 kiện ĐEN"
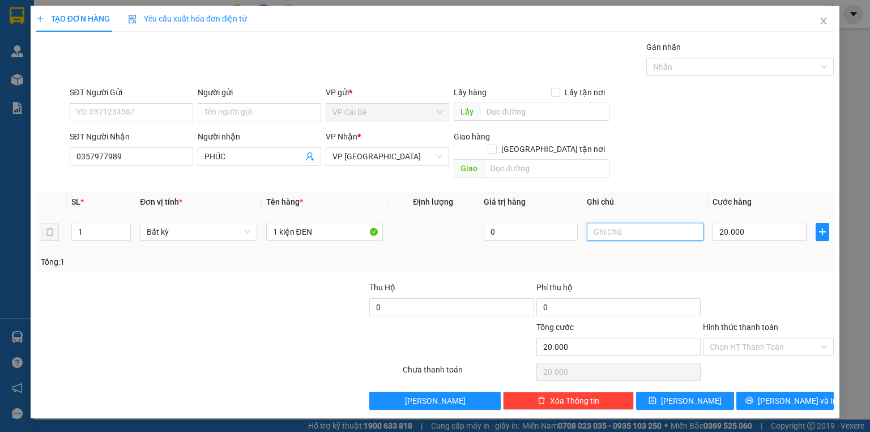
click at [628, 223] on input "text" at bounding box center [645, 232] width 117 height 18
type input "S"
type input "SHIP 20K +100"
click at [758, 223] on input "20.000" at bounding box center [760, 232] width 94 height 18
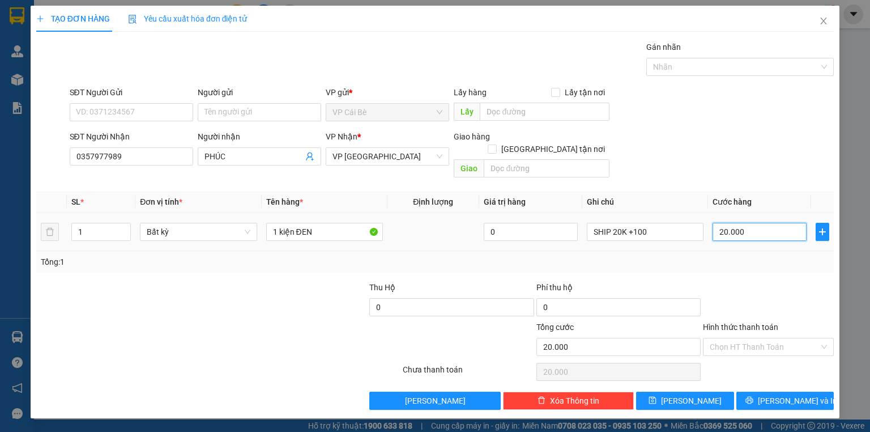
click at [758, 223] on input "20.000" at bounding box center [760, 232] width 94 height 18
type input "1"
type input "12"
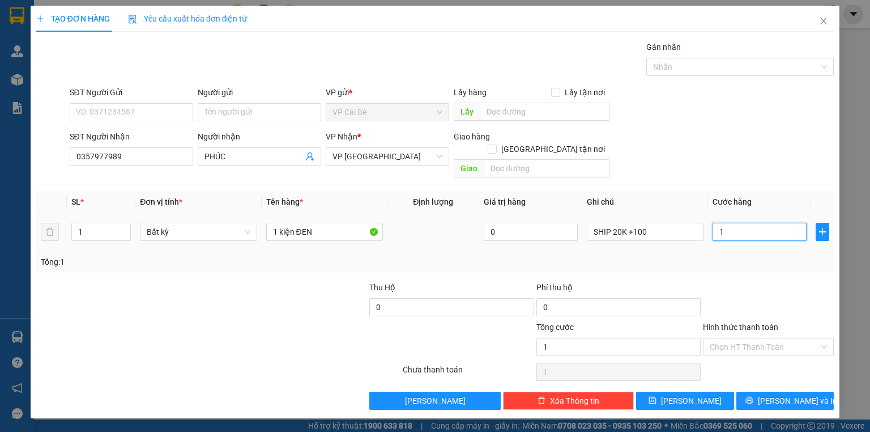
type input "12"
type input "120"
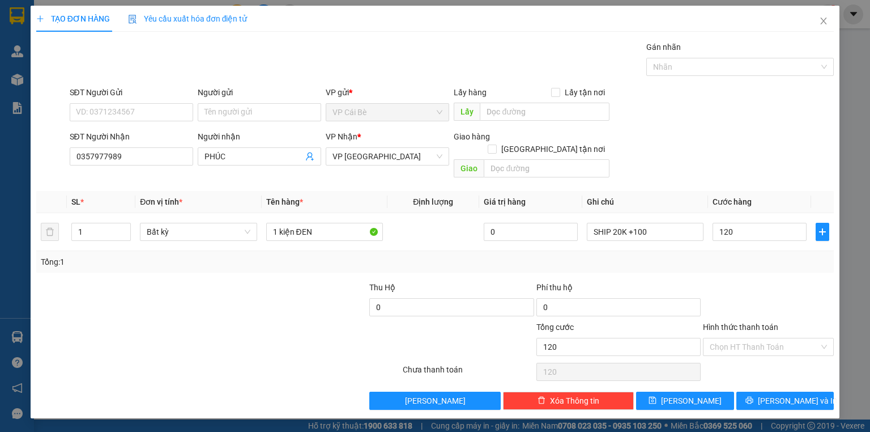
type input "120.000"
click at [759, 284] on div at bounding box center [768, 301] width 133 height 40
drag, startPoint x: 785, startPoint y: 390, endPoint x: 814, endPoint y: 381, distance: 29.6
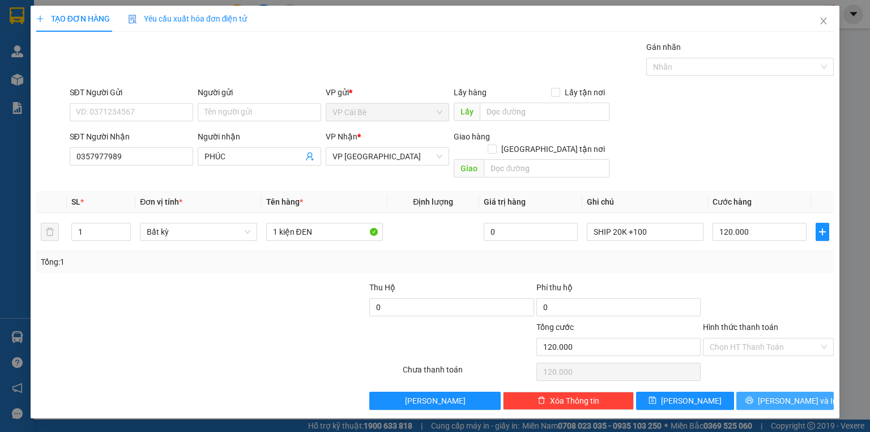
click at [802, 394] on span "[PERSON_NAME] và In" at bounding box center [797, 400] width 79 height 12
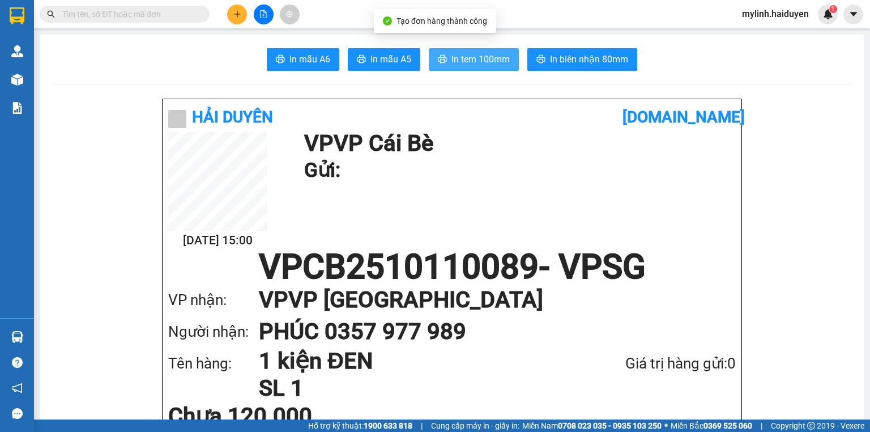
click at [504, 70] on button "In tem 100mm" at bounding box center [474, 59] width 90 height 23
click at [504, 62] on span "In tem 100mm" at bounding box center [481, 59] width 58 height 14
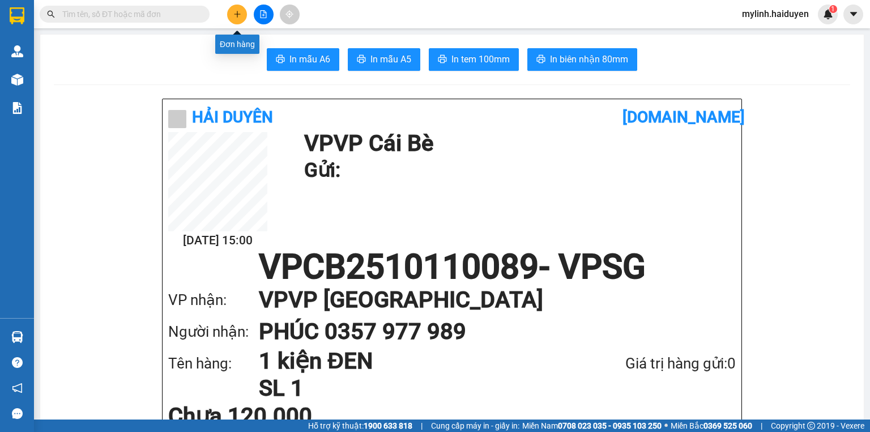
click at [233, 12] on icon "plus" at bounding box center [237, 14] width 8 height 8
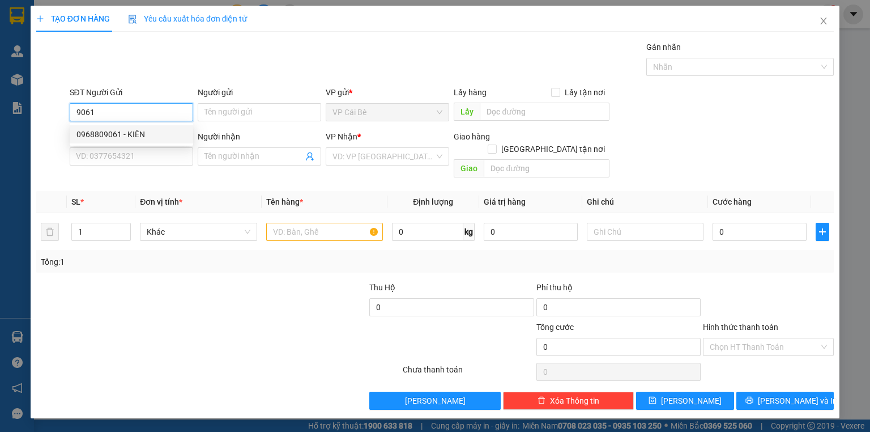
click at [135, 127] on div "0968809061 - KIÊN" at bounding box center [132, 134] width 124 height 18
type input "0968809061"
type input "KIÊN"
type input "BOT 23"
type input "0703008005"
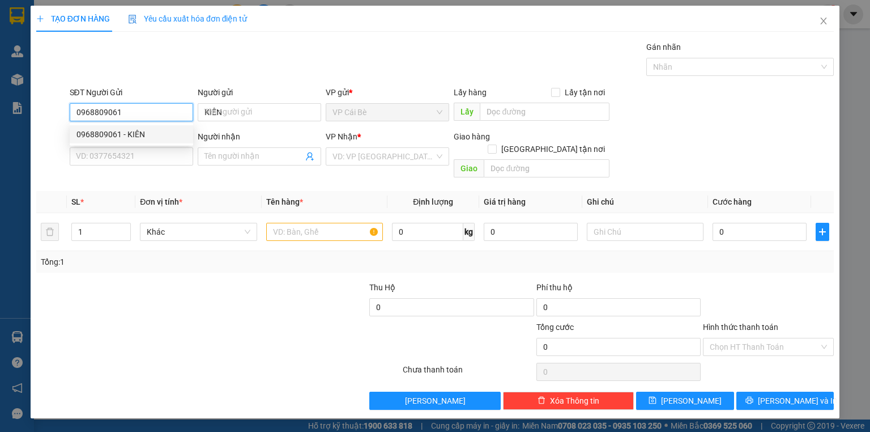
type input "khiêm"
type input "40.000"
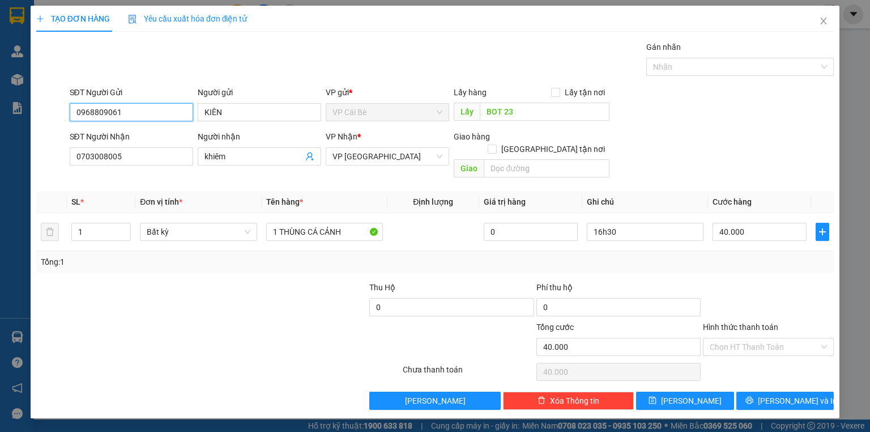
type input "0968809061"
click at [418, 256] on div "Tổng: 1" at bounding box center [435, 262] width 789 height 12
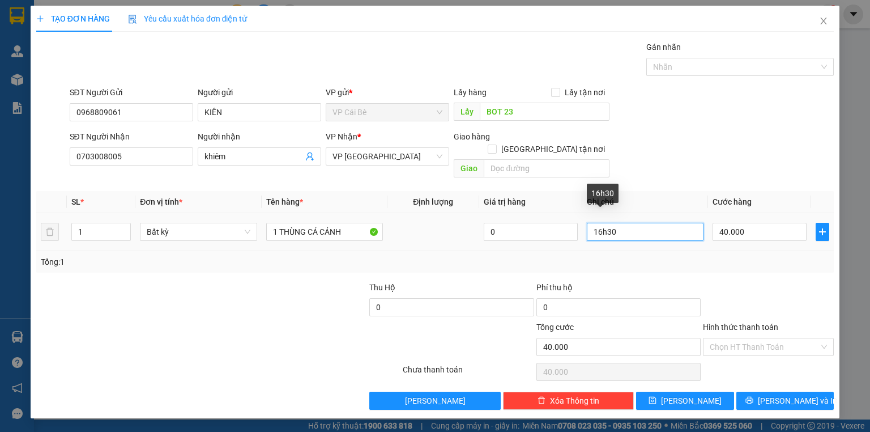
click at [602, 224] on input "16h30" at bounding box center [645, 232] width 117 height 18
type input "15h30"
click at [690, 159] on div "SĐT Người Nhận 0703008005 Người nhận khiêm VP Nhận * VP [GEOGRAPHIC_DATA] Giao …" at bounding box center [452, 156] width 770 height 52
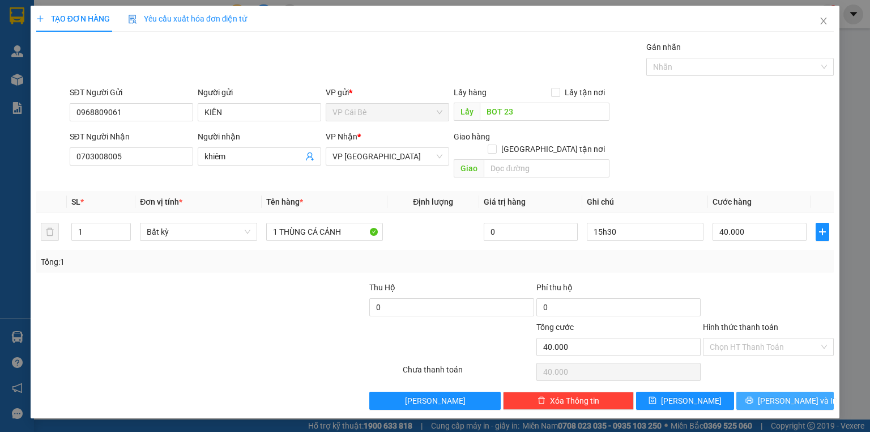
click at [775, 394] on span "[PERSON_NAME] và In" at bounding box center [797, 400] width 79 height 12
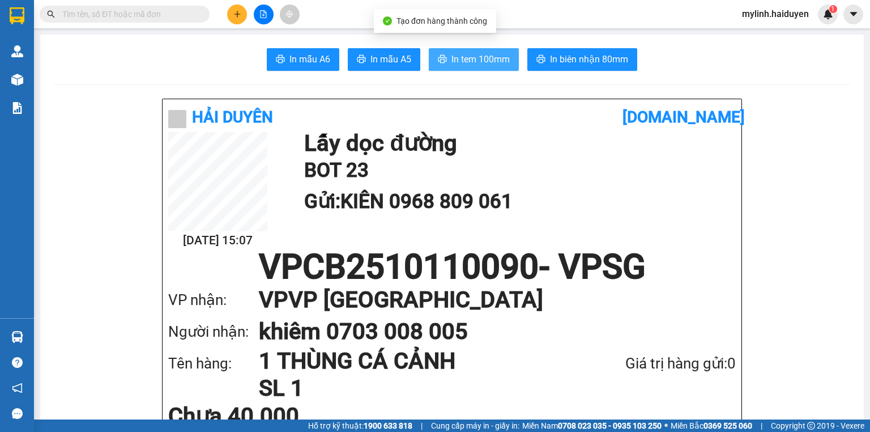
click at [483, 59] on span "In tem 100mm" at bounding box center [481, 59] width 58 height 14
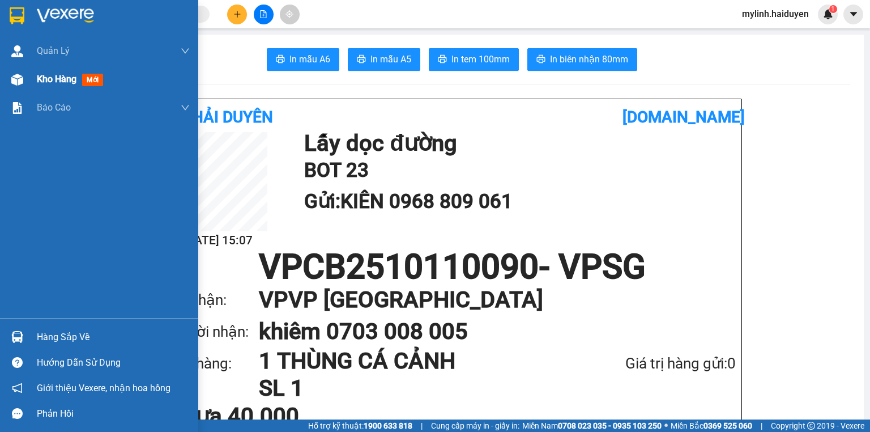
click at [46, 77] on span "Kho hàng" at bounding box center [57, 79] width 40 height 11
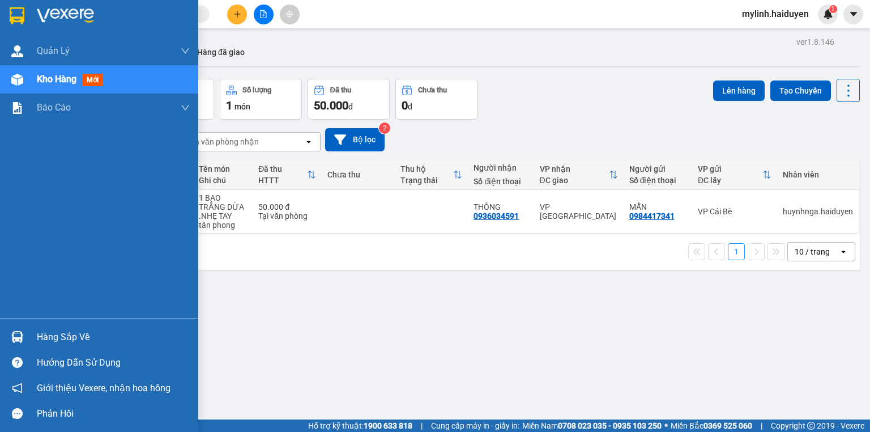
click at [54, 345] on div "Hàng sắp về" at bounding box center [113, 337] width 153 height 17
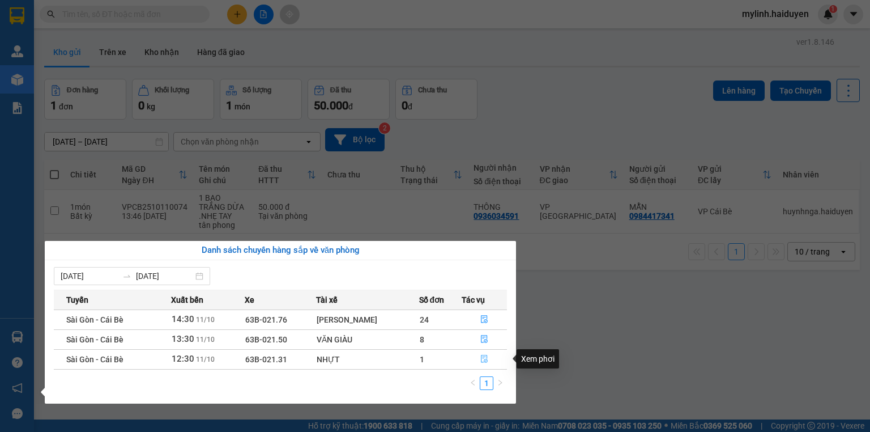
click at [485, 357] on icon "file-done" at bounding box center [484, 359] width 7 height 8
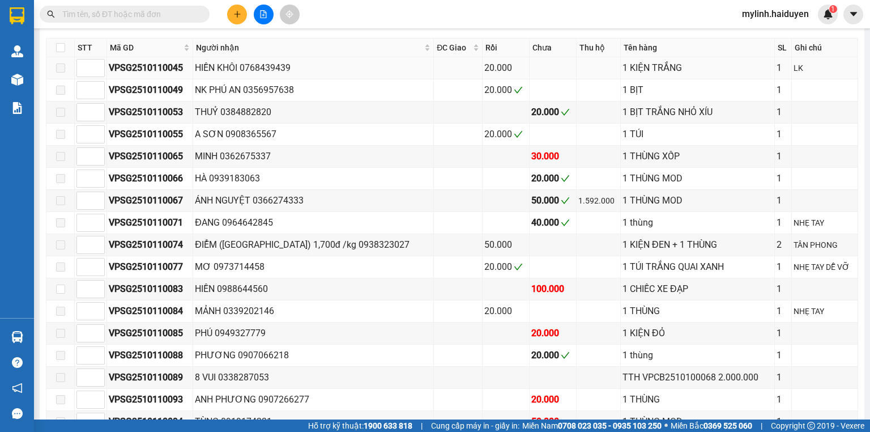
scroll to position [771, 0]
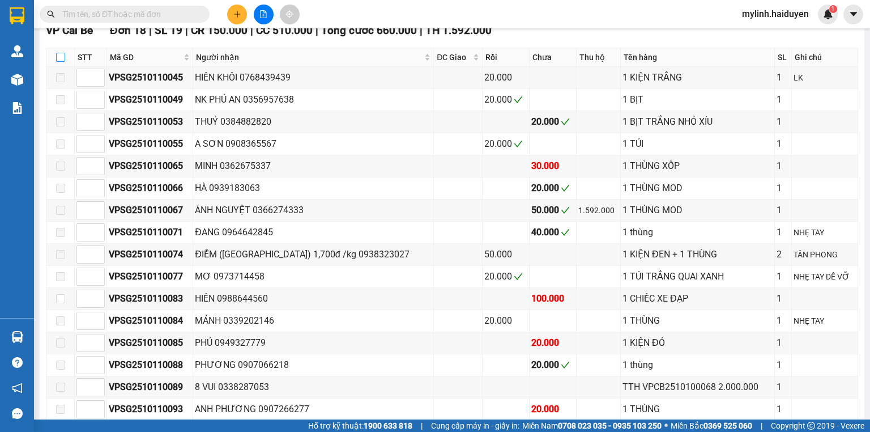
click at [63, 61] on input "checkbox" at bounding box center [60, 57] width 9 height 9
checkbox input "true"
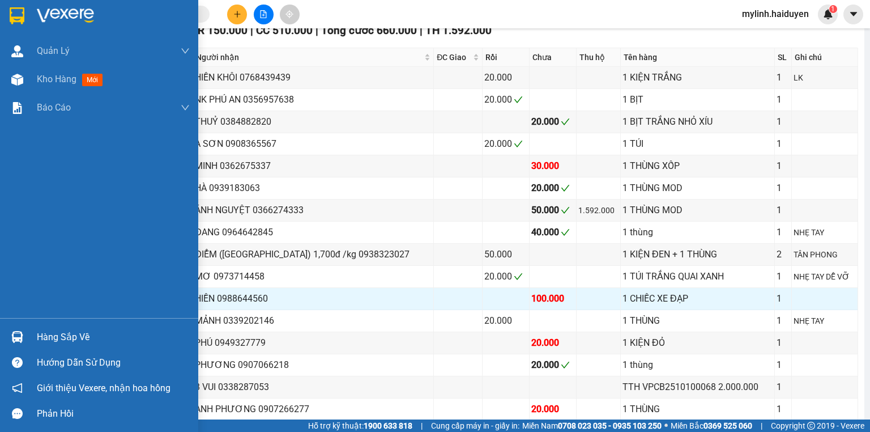
click at [48, 335] on div "Hàng sắp về" at bounding box center [113, 337] width 153 height 17
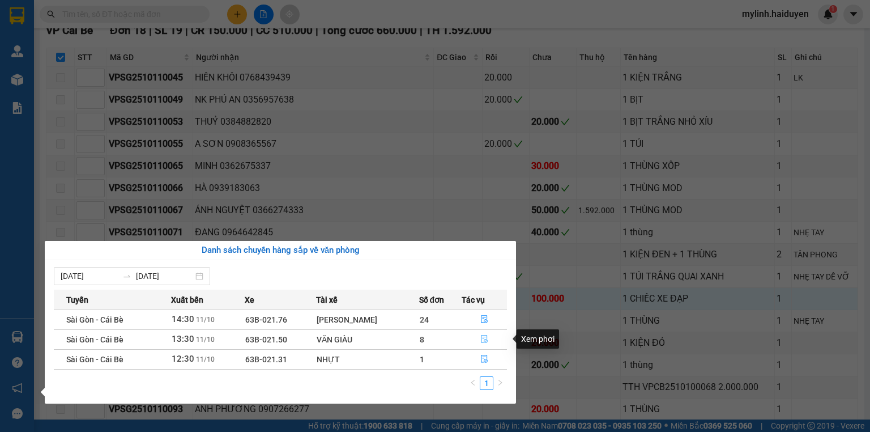
click at [483, 336] on icon "file-done" at bounding box center [485, 339] width 8 height 8
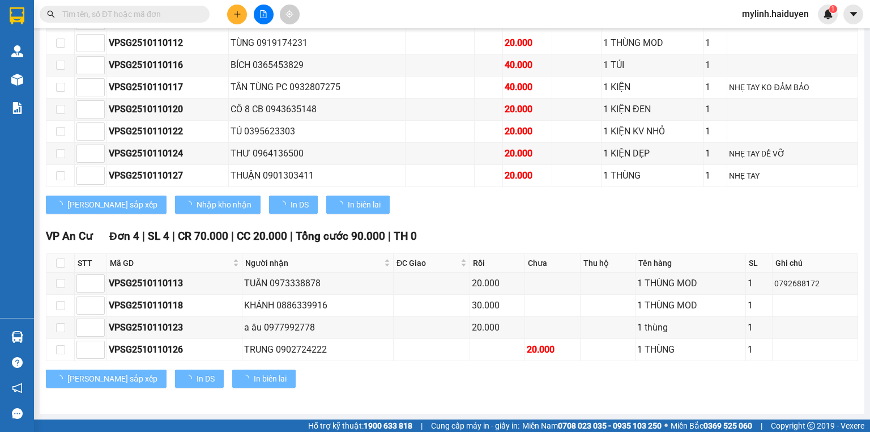
scroll to position [531, 0]
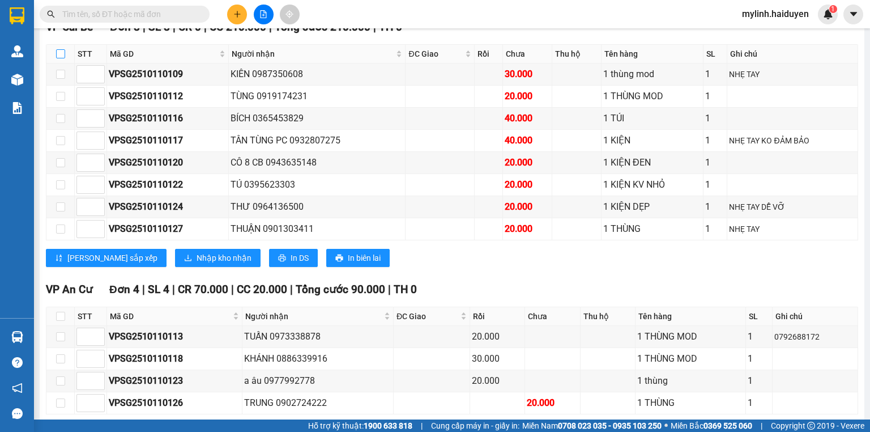
click at [60, 56] on input "checkbox" at bounding box center [60, 53] width 9 height 9
checkbox input "true"
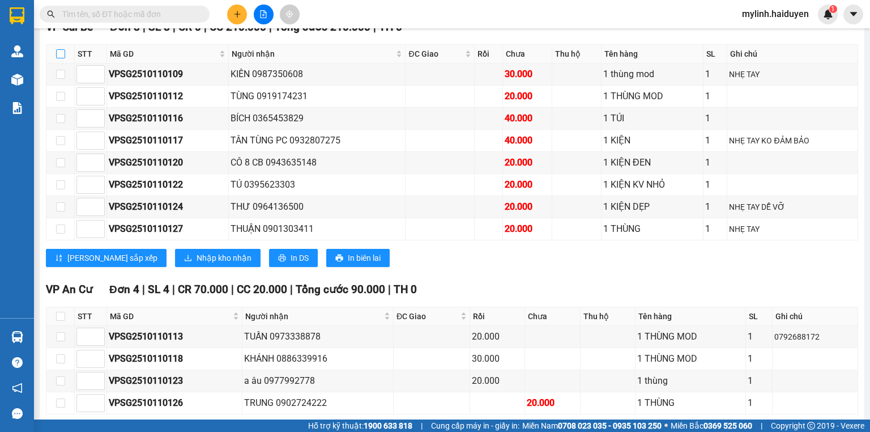
checkbox input "true"
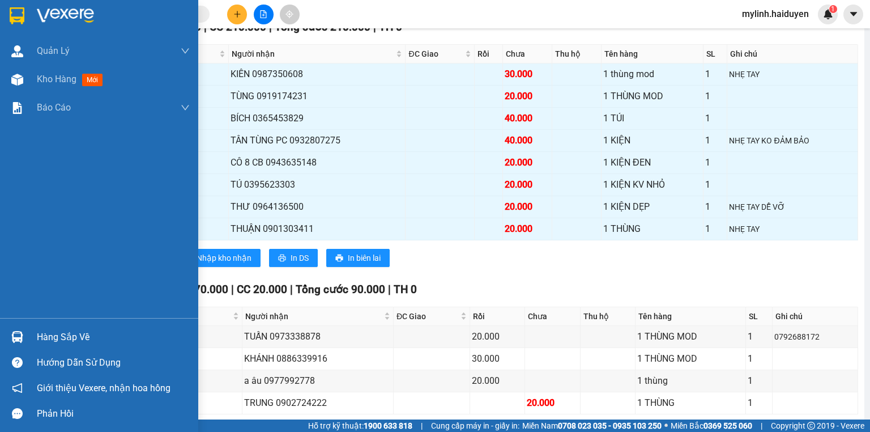
click at [48, 340] on div "Hàng sắp về" at bounding box center [113, 337] width 153 height 17
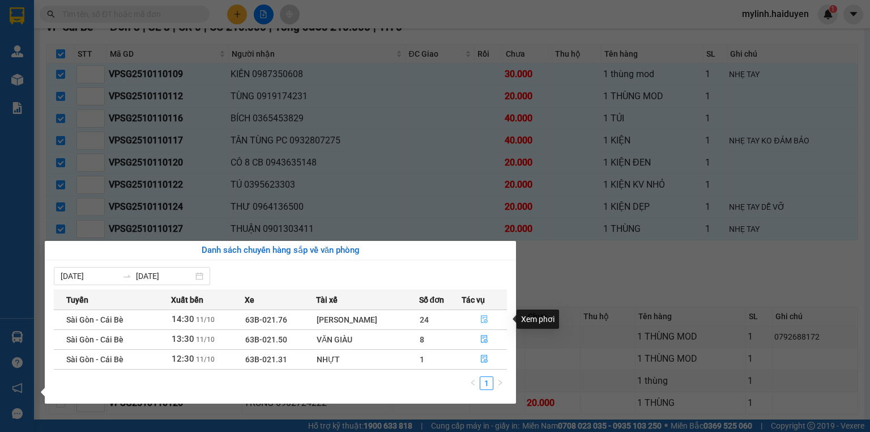
click at [477, 317] on button "button" at bounding box center [484, 320] width 44 height 18
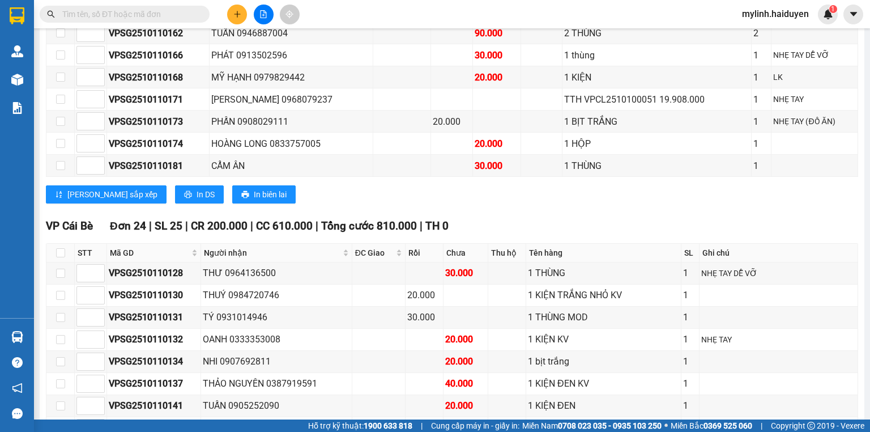
scroll to position [727, 0]
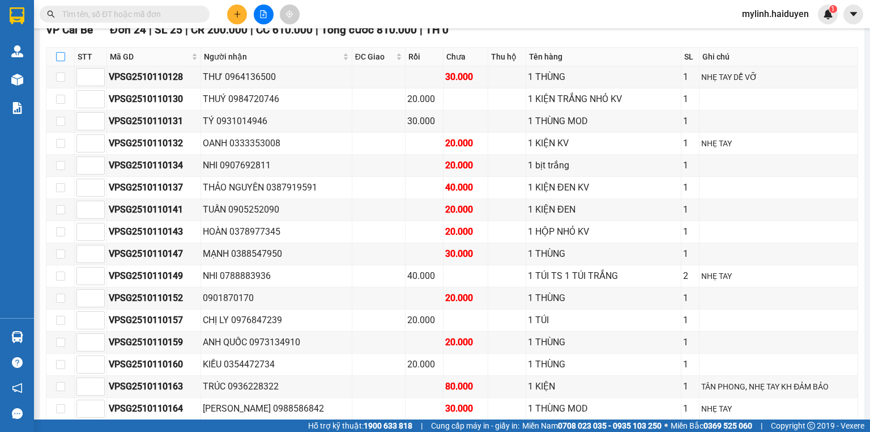
click at [61, 60] on input "checkbox" at bounding box center [60, 56] width 9 height 9
checkbox input "true"
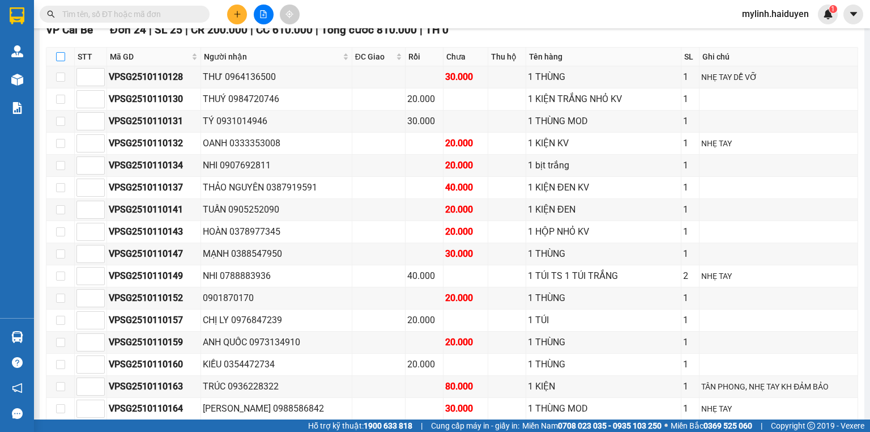
checkbox input "true"
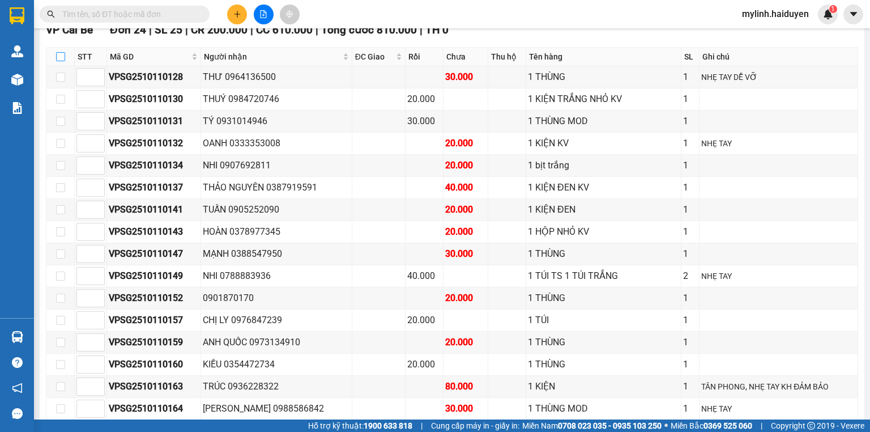
checkbox input "true"
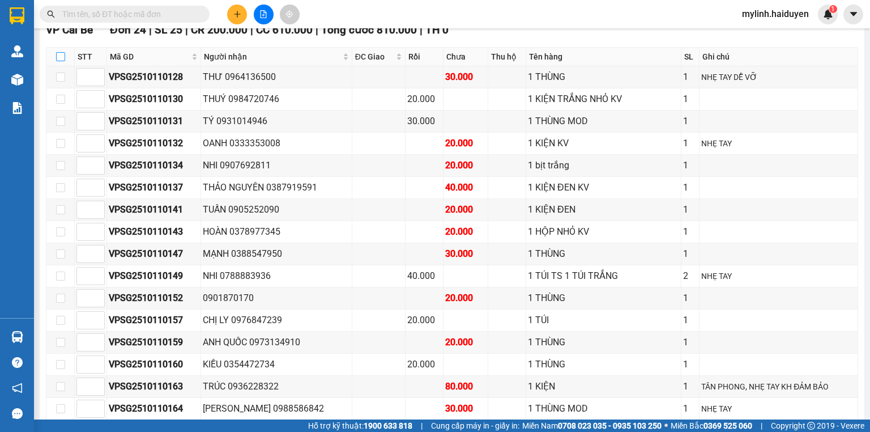
checkbox input "true"
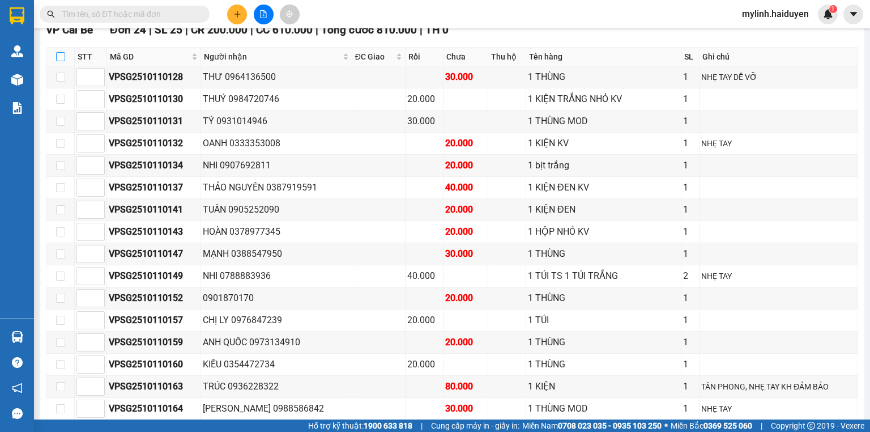
checkbox input "true"
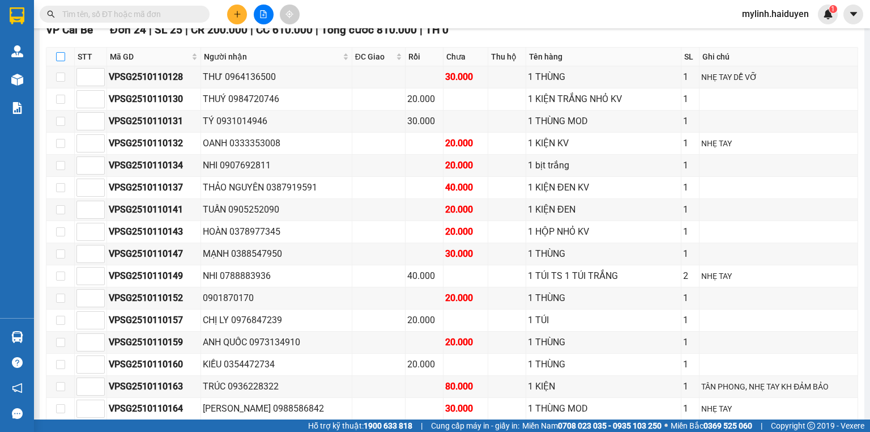
checkbox input "true"
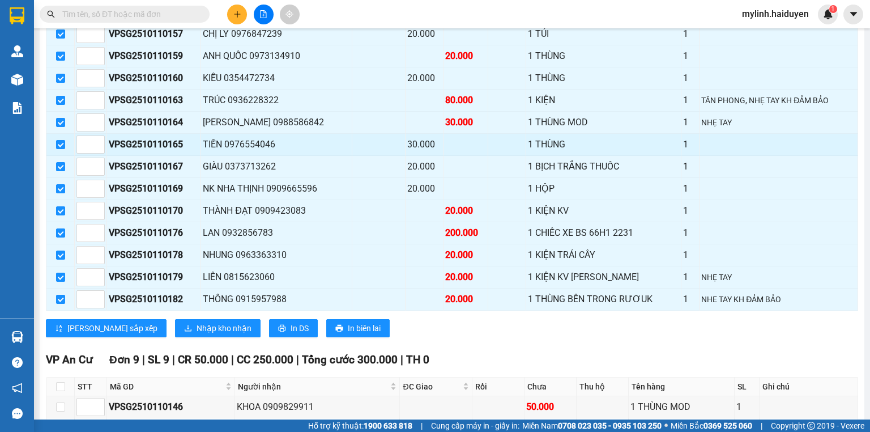
scroll to position [1044, 0]
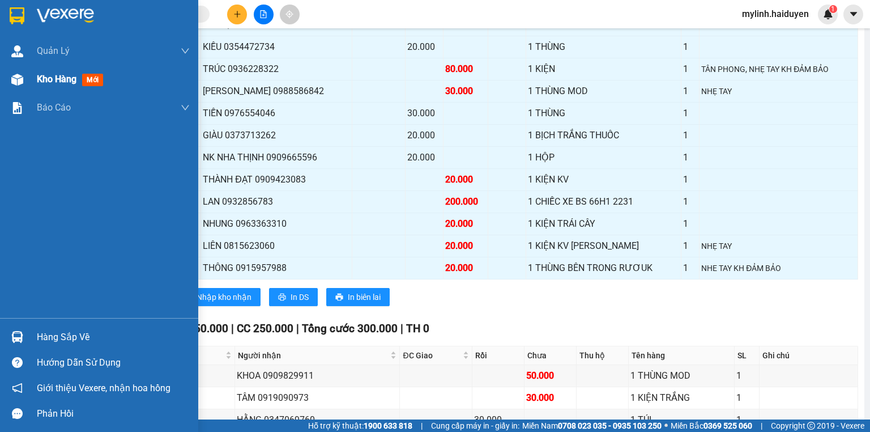
click at [46, 82] on span "Kho hàng" at bounding box center [57, 79] width 40 height 11
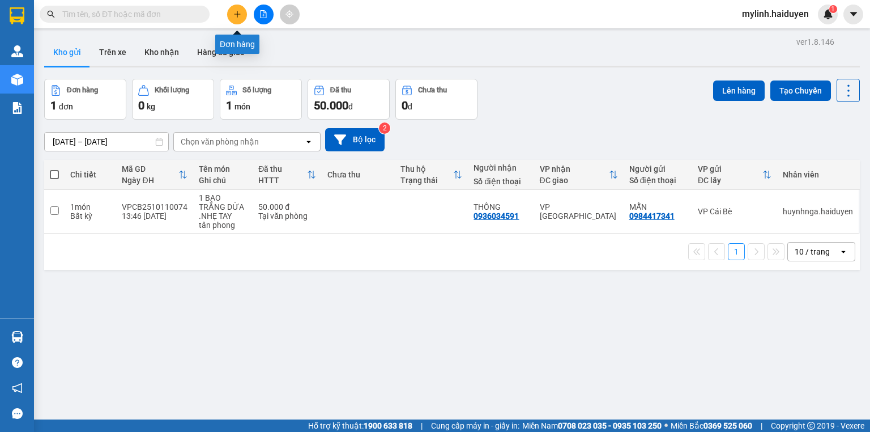
click at [238, 16] on icon "plus" at bounding box center [237, 14] width 8 height 8
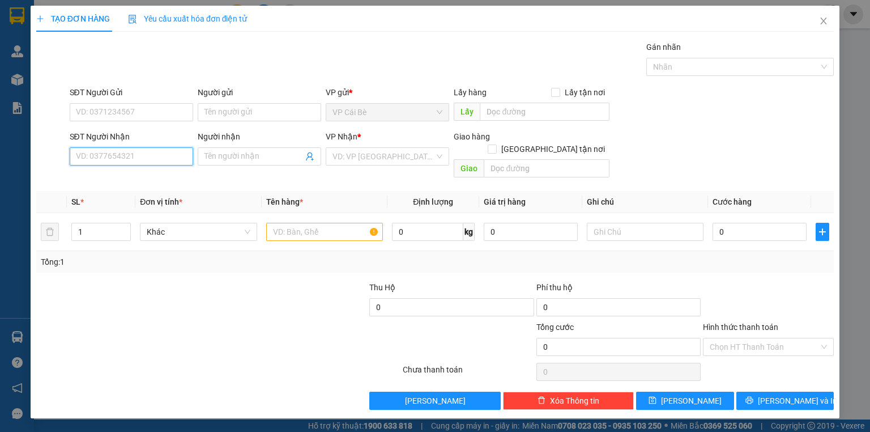
click at [143, 163] on input "SĐT Người Nhận" at bounding box center [132, 156] width 124 height 18
click at [137, 178] on div "0868360004 - [GEOGRAPHIC_DATA]" at bounding box center [141, 178] width 128 height 12
type input "0868360004"
type input "đức"
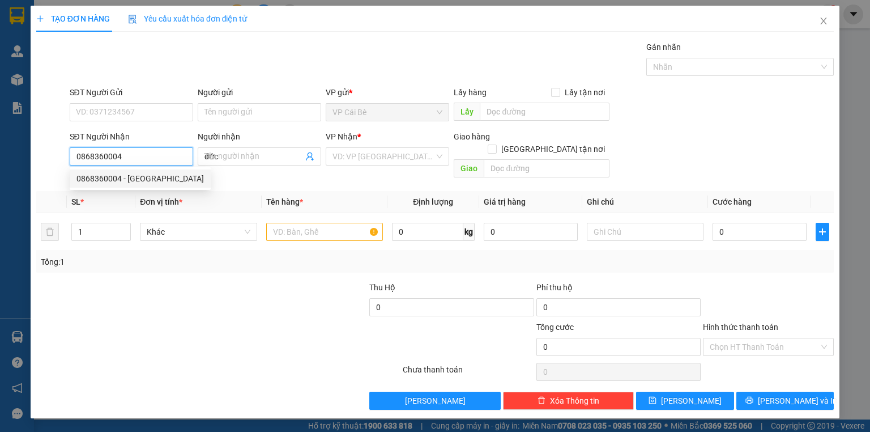
type input "20.000"
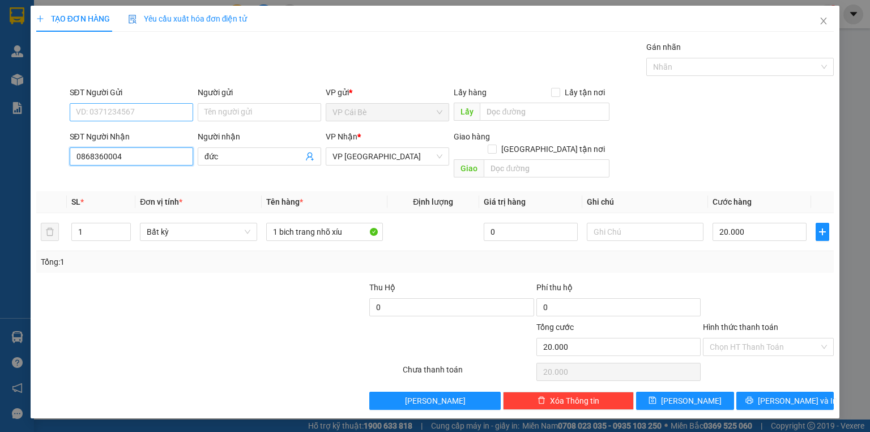
type input "0868360004"
click at [147, 115] on input "SĐT Người Gửi" at bounding box center [132, 112] width 124 height 18
click at [142, 129] on div "0922809103 - lộc" at bounding box center [132, 134] width 110 height 12
type input "0922809103"
type input "lộc"
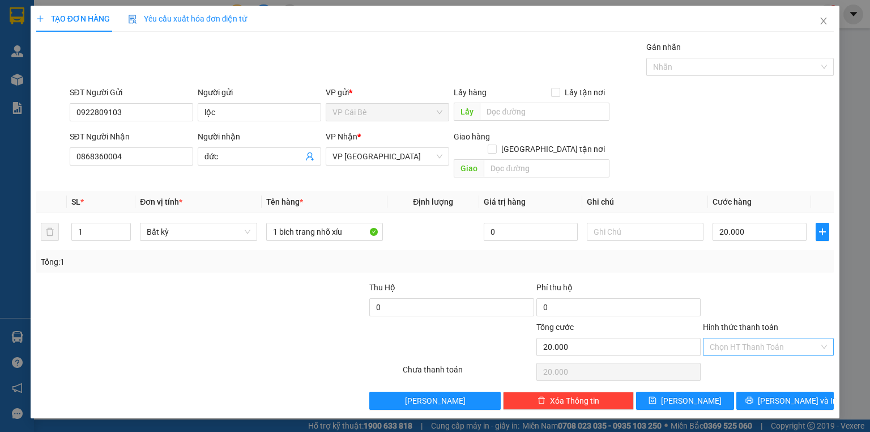
click at [788, 339] on input "Hình thức thanh toán" at bounding box center [764, 346] width 109 height 17
drag, startPoint x: 785, startPoint y: 352, endPoint x: 785, endPoint y: 375, distance: 23.2
click at [785, 353] on div "Tại văn phòng" at bounding box center [768, 356] width 117 height 12
type input "0"
click at [790, 394] on span "[PERSON_NAME] và In" at bounding box center [797, 400] width 79 height 12
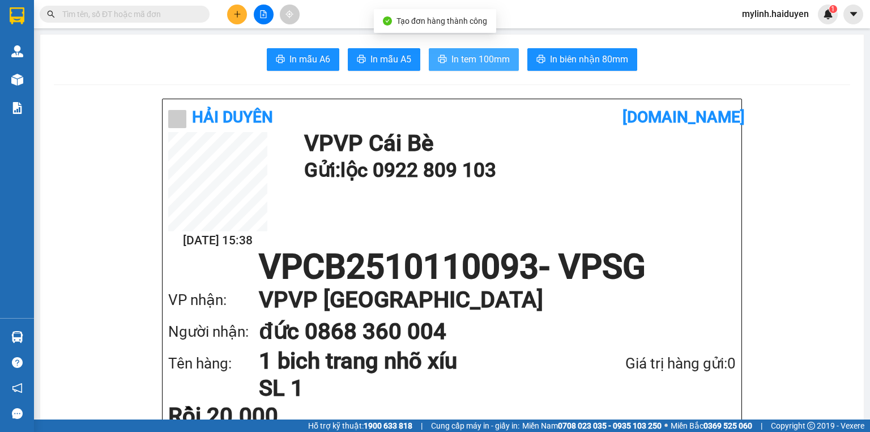
click at [504, 63] on span "In tem 100mm" at bounding box center [481, 59] width 58 height 14
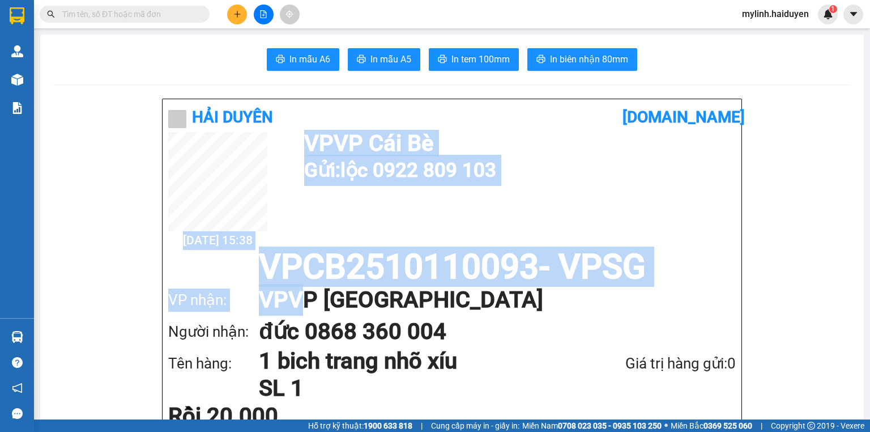
drag, startPoint x: 292, startPoint y: 213, endPoint x: 312, endPoint y: 278, distance: 68.1
click at [311, 286] on div "Hải Duyên [DOMAIN_NAME] [DATE] 15:38 VP VP Cái Bè Gửi: lộc 0922 809 103 VPCB251…" at bounding box center [452, 281] width 579 height 364
click at [712, 154] on div "VP VP Cái Bè Gửi: lộc 0922 809 103" at bounding box center [517, 159] width 426 height 54
drag, startPoint x: 712, startPoint y: 156, endPoint x: 760, endPoint y: 83, distance: 87.9
click at [713, 156] on h1 "Gửi: lộc 0922 809 103" at bounding box center [517, 170] width 426 height 31
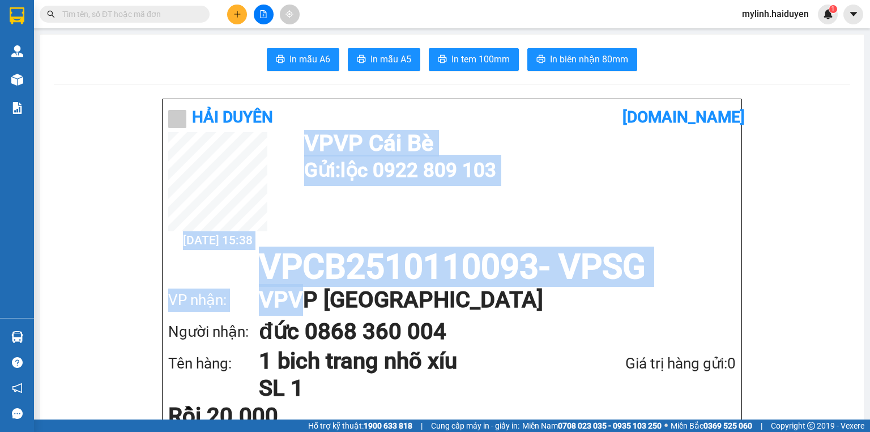
click at [639, 227] on div "[DATE] 15:38 VP VP Cái Bè Gửi: lộc 0922 809 103" at bounding box center [452, 191] width 568 height 118
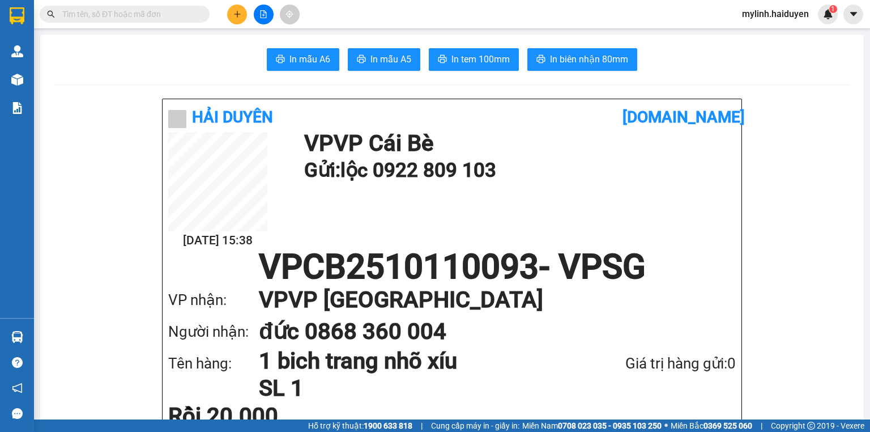
click at [639, 227] on div "[DATE] 15:38 VP VP Cái Bè Gửi: lộc 0922 809 103" at bounding box center [452, 191] width 568 height 118
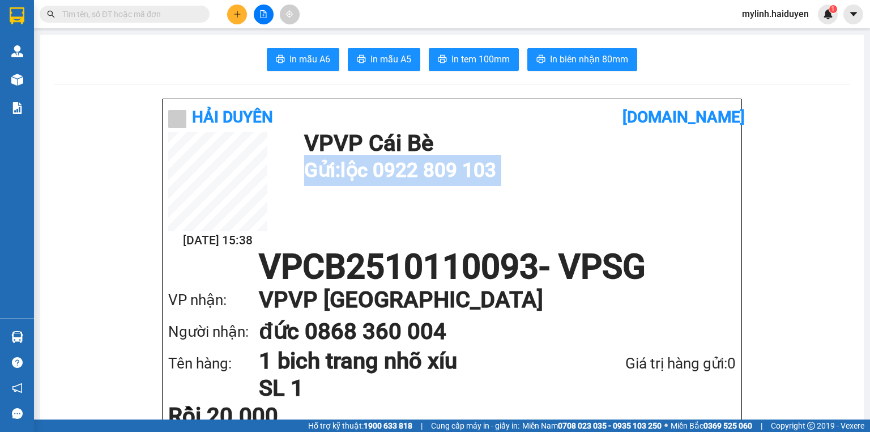
click at [639, 227] on div "[DATE] 15:38 VP VP Cái Bè Gửi: lộc 0922 809 103" at bounding box center [452, 191] width 568 height 118
click at [662, 205] on div "[DATE] 15:38 VP VP Cái Bè Gửi: lộc 0922 809 103" at bounding box center [452, 191] width 568 height 118
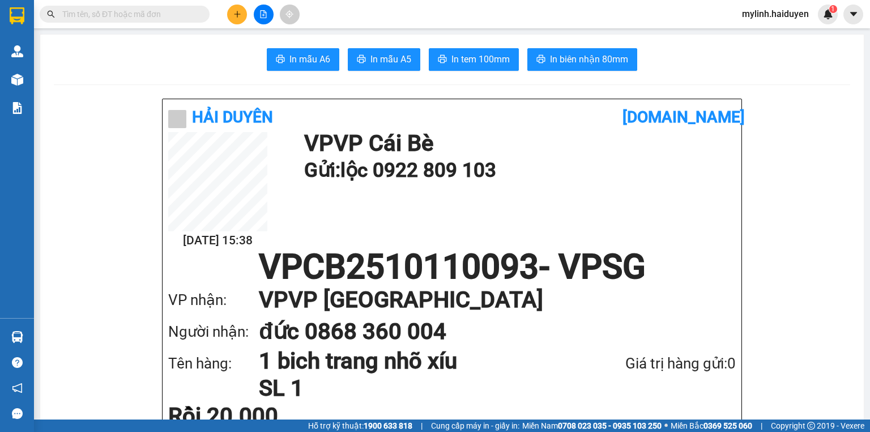
click at [662, 205] on div "[DATE] 15:38 VP VP Cái Bè Gửi: lộc 0922 809 103" at bounding box center [452, 191] width 568 height 118
click at [164, 17] on input "text" at bounding box center [129, 14] width 134 height 12
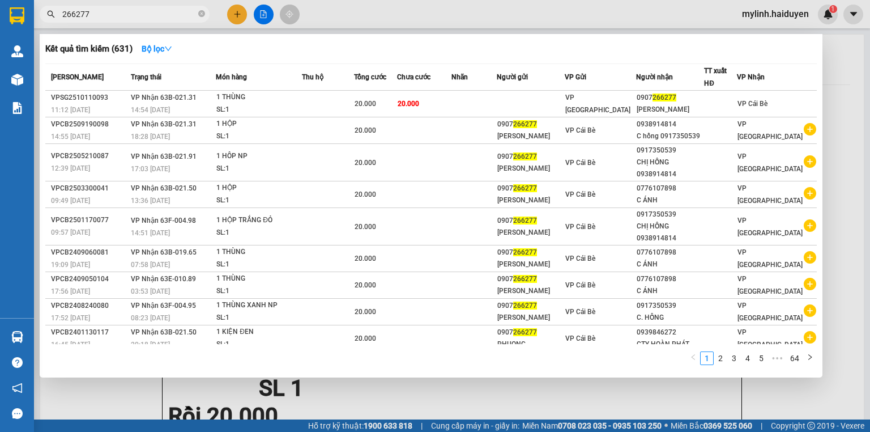
click at [183, 19] on input "266277" at bounding box center [129, 14] width 134 height 12
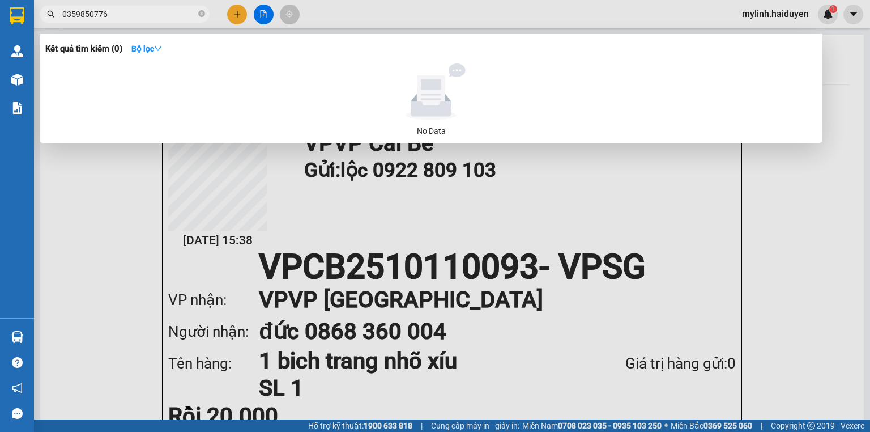
click at [90, 14] on input "0359850776" at bounding box center [129, 14] width 134 height 12
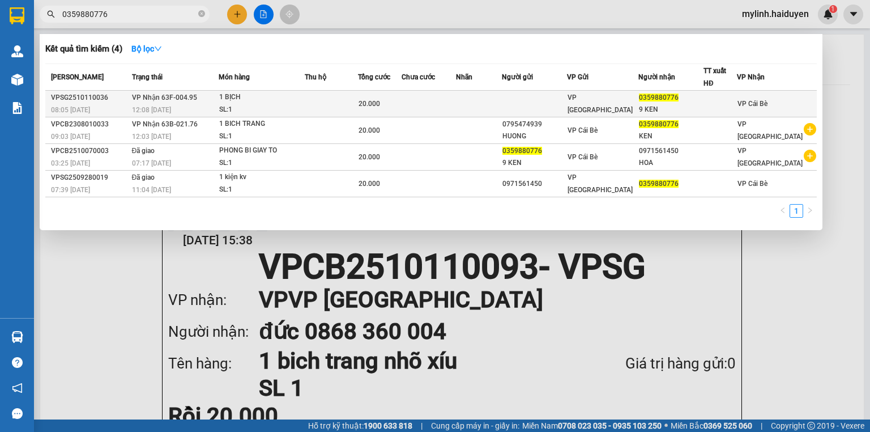
type input "0359880776"
click at [625, 113] on td "VP [GEOGRAPHIC_DATA]" at bounding box center [603, 104] width 72 height 27
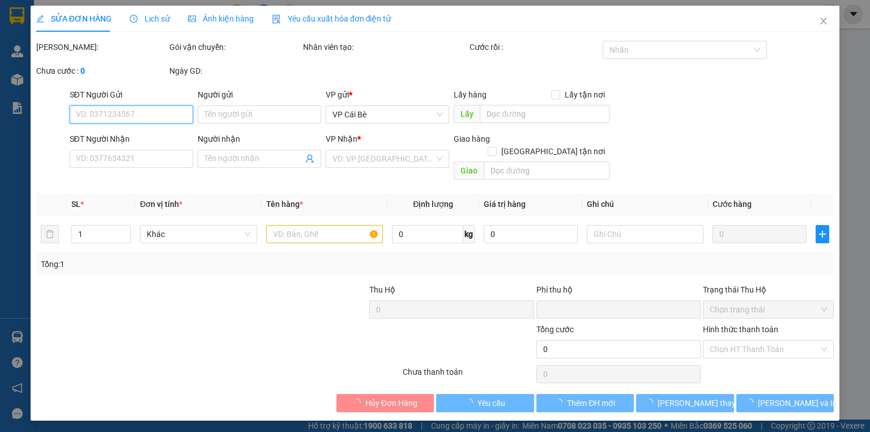
type input "0359880776"
type input "9 KEN"
type input "0"
type input "20.000"
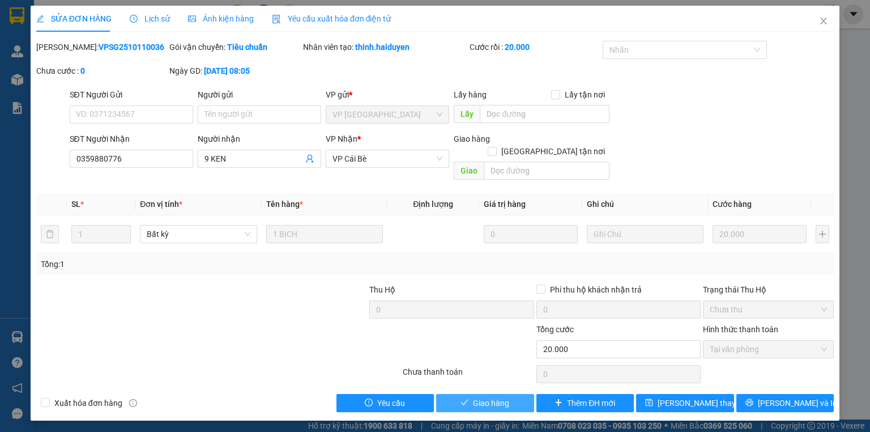
click at [504, 397] on span "Giao hàng" at bounding box center [491, 403] width 36 height 12
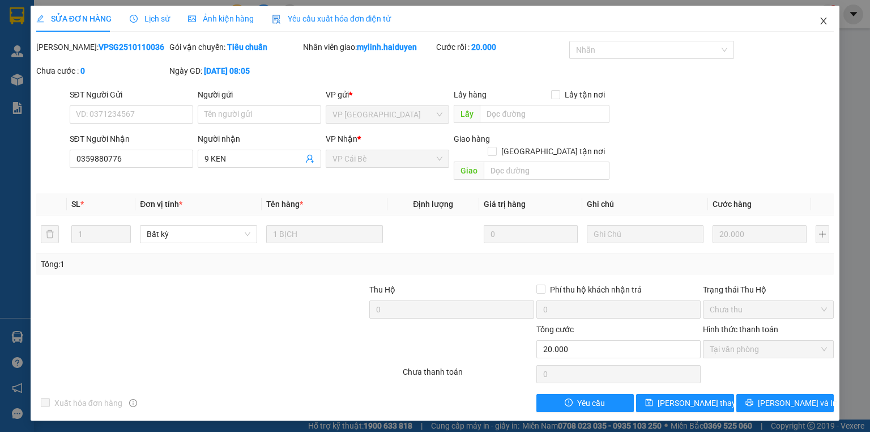
click at [825, 27] on span "Close" at bounding box center [824, 22] width 32 height 32
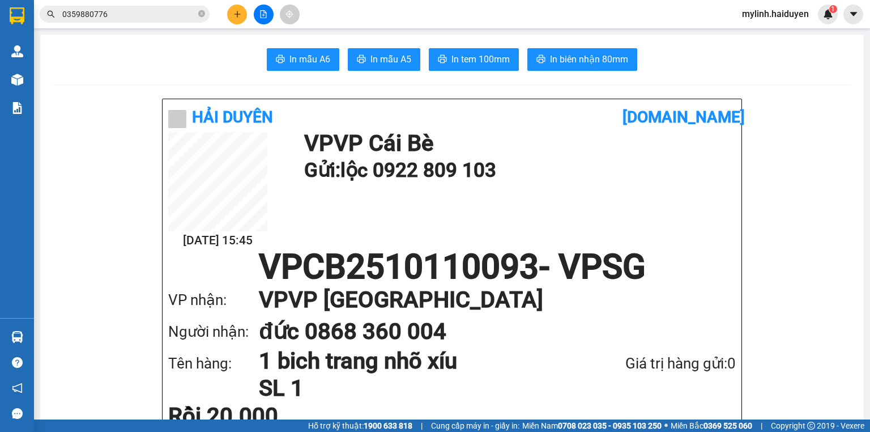
click at [233, 11] on icon "plus" at bounding box center [237, 14] width 8 height 8
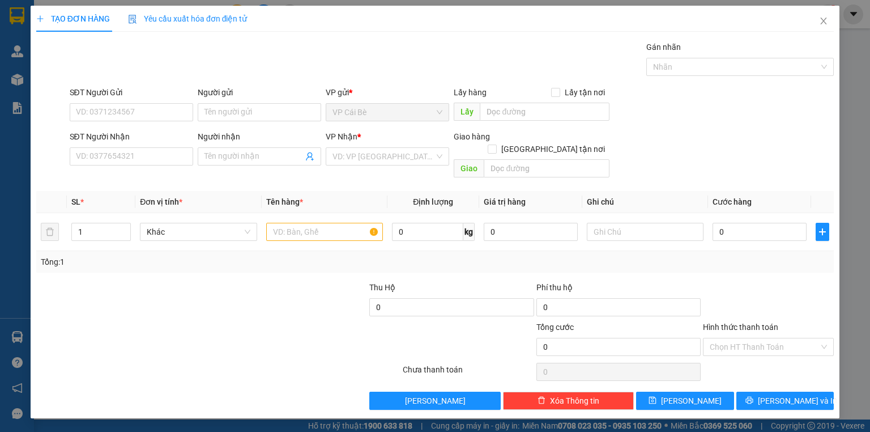
click at [170, 122] on div "SĐT Người Gửi VD: 0371234567" at bounding box center [132, 106] width 124 height 40
drag, startPoint x: 170, startPoint y: 113, endPoint x: 144, endPoint y: 107, distance: 26.8
click at [169, 111] on input "SĐT Người Gửi" at bounding box center [132, 112] width 124 height 18
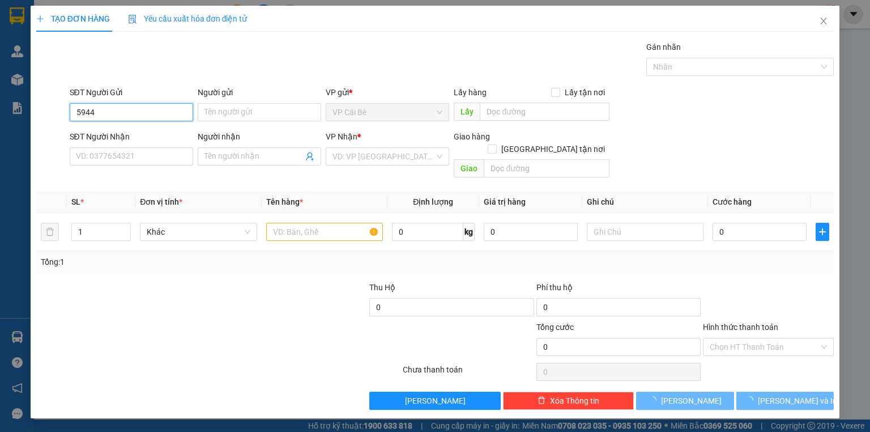
click at [125, 116] on input "5944" at bounding box center [132, 112] width 124 height 18
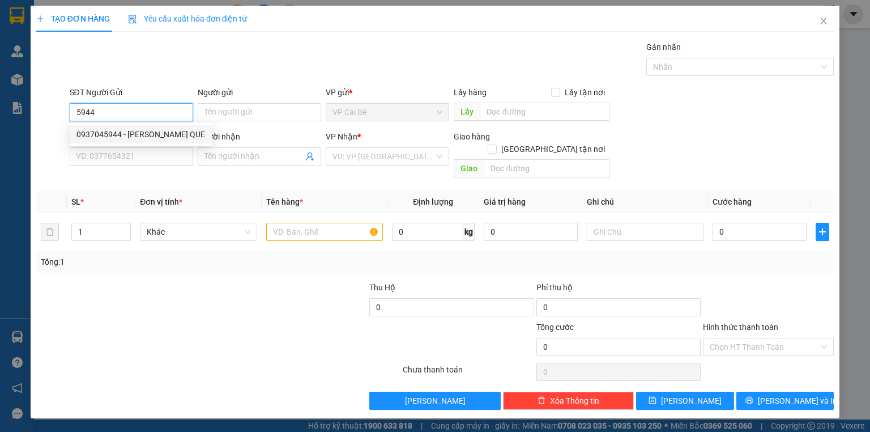
click at [126, 131] on div "0937045944 - [PERSON_NAME] QUE" at bounding box center [141, 134] width 129 height 12
type input "0937045944"
type input "HONG QUE"
type input "0907423724"
type input "A NHIỆM"
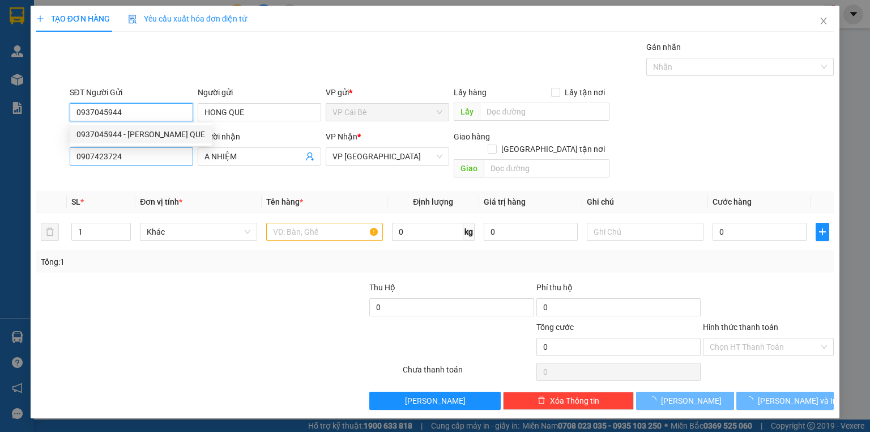
type input "20.000"
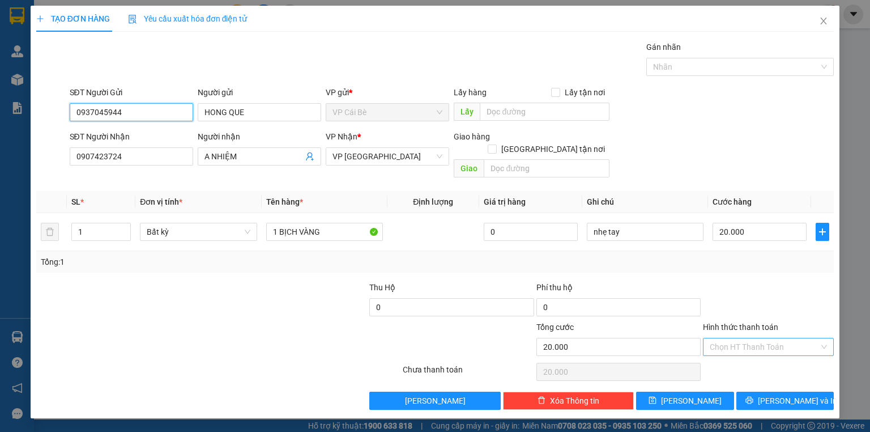
type input "0937045944"
click at [784, 338] on input "Hình thức thanh toán" at bounding box center [764, 346] width 109 height 17
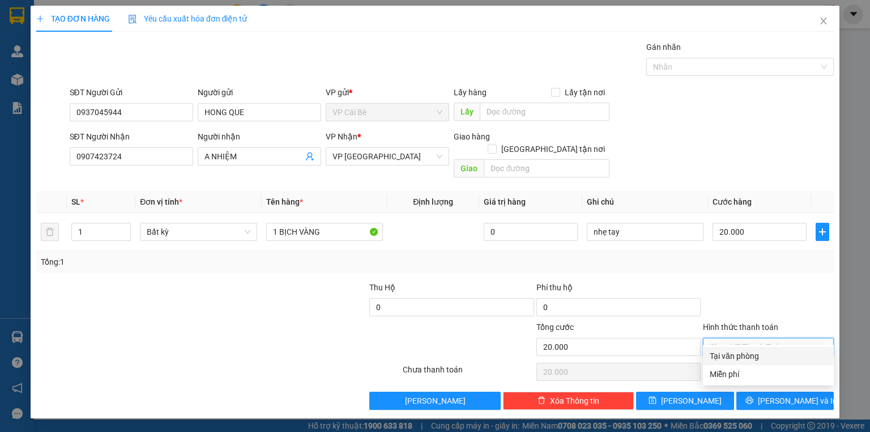
click at [784, 354] on div "Tại văn phòng" at bounding box center [768, 356] width 117 height 12
type input "0"
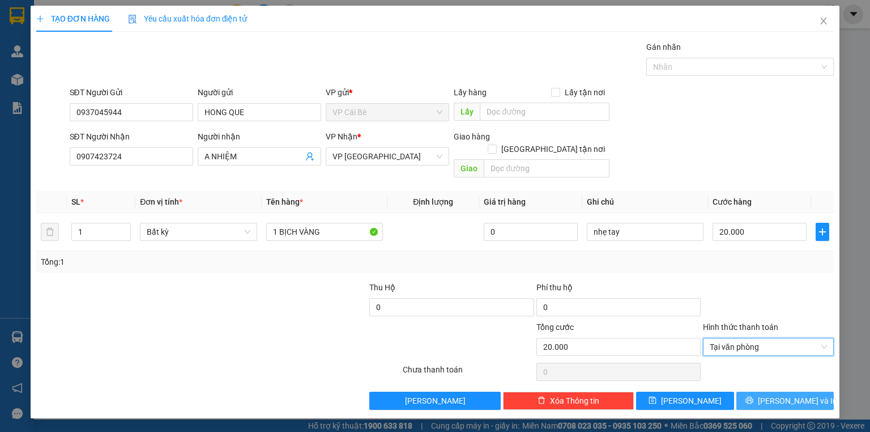
drag, startPoint x: 784, startPoint y: 381, endPoint x: 787, endPoint y: 388, distance: 7.7
click at [784, 394] on span "[PERSON_NAME] và In" at bounding box center [797, 400] width 79 height 12
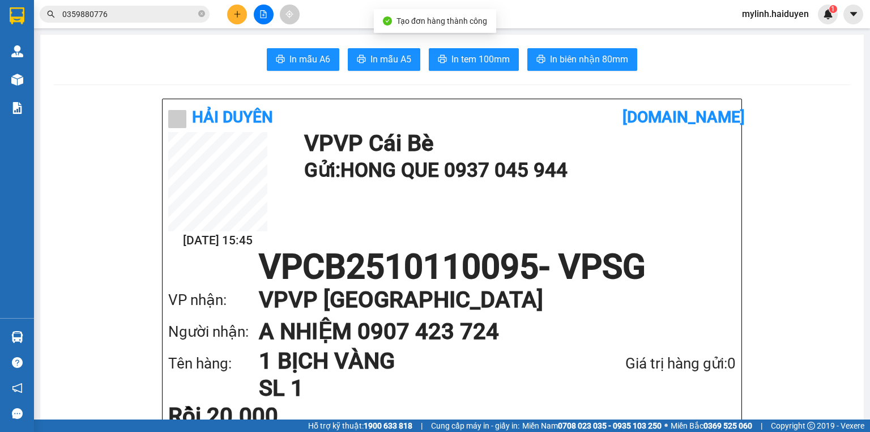
click at [499, 62] on span "In tem 100mm" at bounding box center [481, 59] width 58 height 14
click at [233, 11] on button at bounding box center [237, 15] width 20 height 20
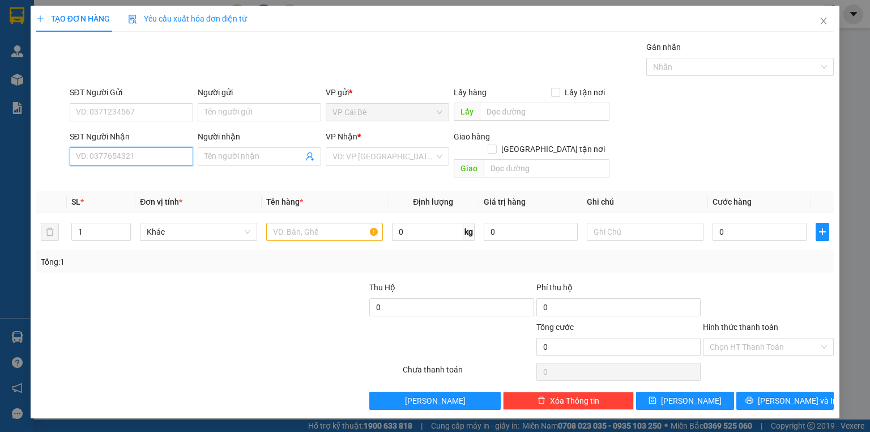
click at [147, 162] on input "SĐT Người Nhận" at bounding box center [132, 156] width 124 height 18
click at [131, 176] on div "0903415101 - THANH" at bounding box center [132, 178] width 110 height 12
type input "0903415101"
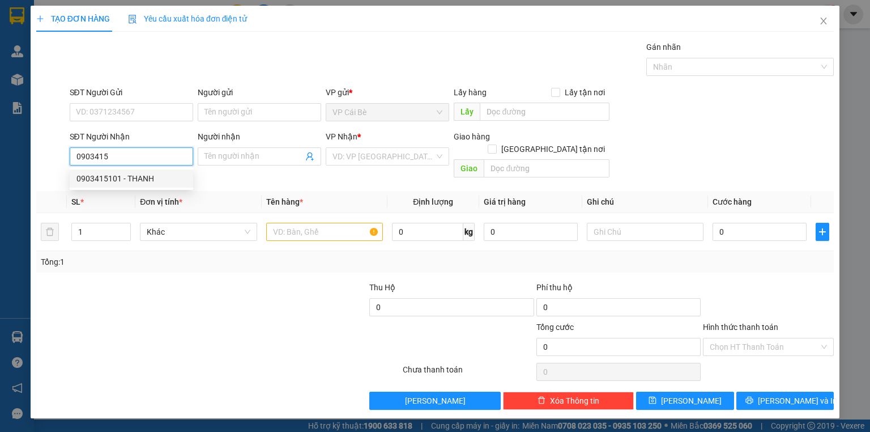
type input "THANH"
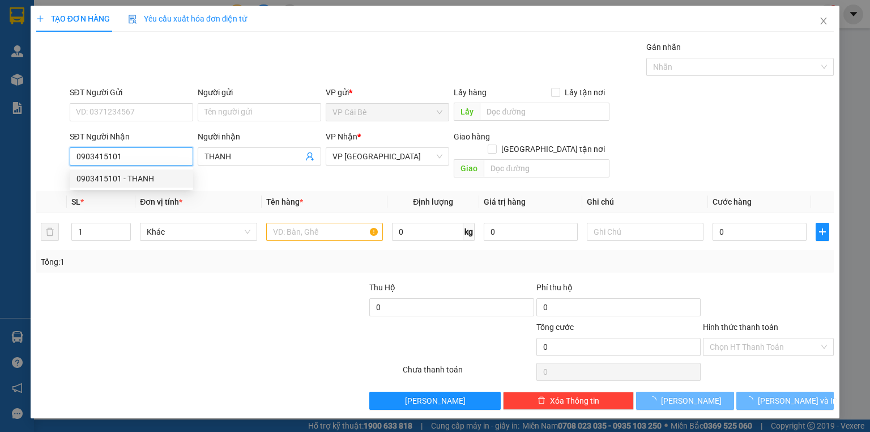
type input "40.000"
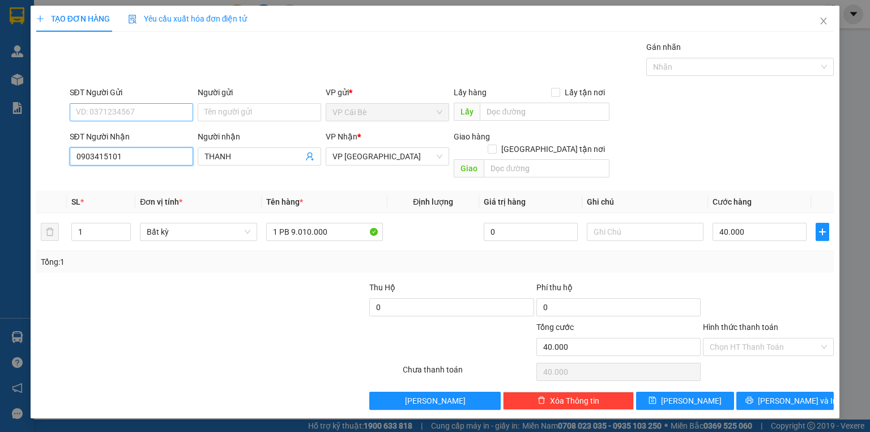
type input "0903415101"
click at [139, 115] on input "SĐT Người Gửi" at bounding box center [132, 112] width 124 height 18
click at [137, 128] on div "0906799009 - ĐẠT" at bounding box center [132, 134] width 110 height 12
type input "0906799009"
type input "ĐẠT"
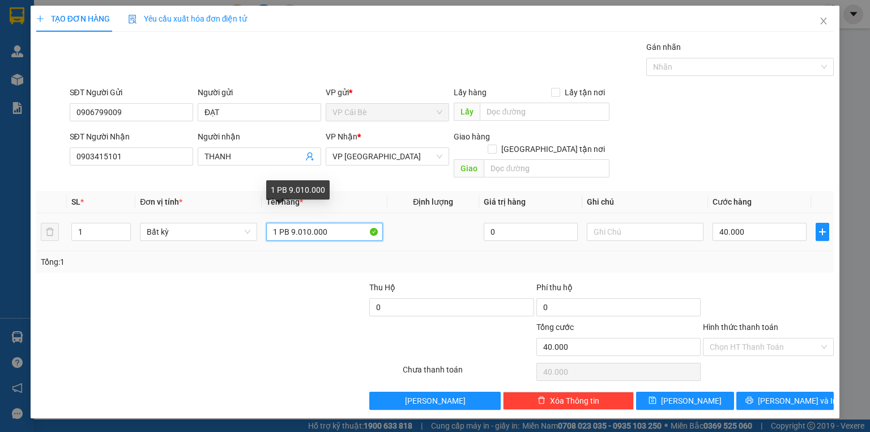
drag, startPoint x: 292, startPoint y: 221, endPoint x: 571, endPoint y: 185, distance: 280.6
click at [569, 191] on table "SL * Đơn vị tính * Tên hàng * Định lượng Giá trị hàng Ghi chú Cước hàng 1 Bất k…" at bounding box center [435, 221] width 798 height 60
type input "1 PB 6 TRIỆU 350"
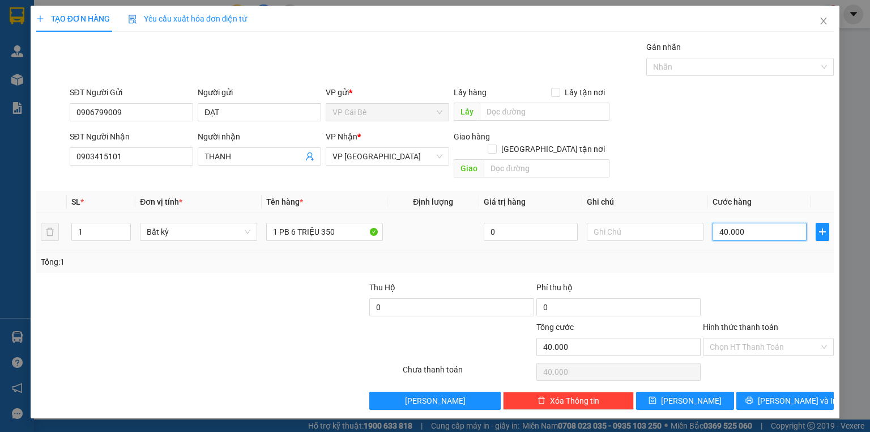
click at [772, 223] on input "40.000" at bounding box center [760, 232] width 94 height 18
type input "5"
type input "50"
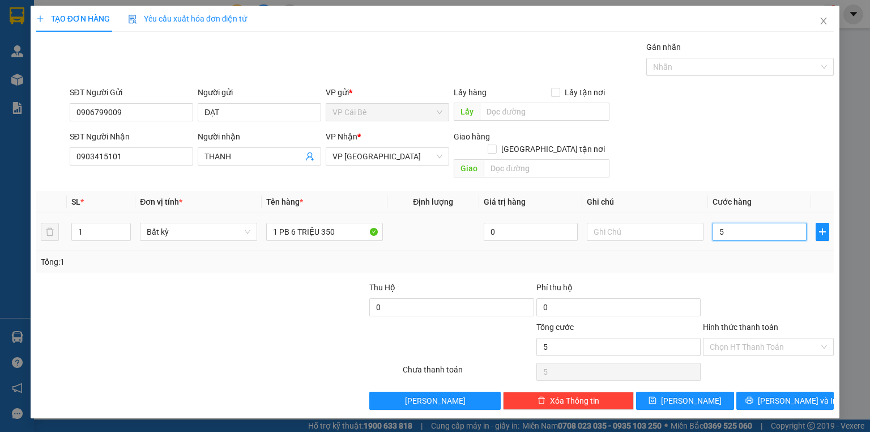
type input "50"
type input "50.000"
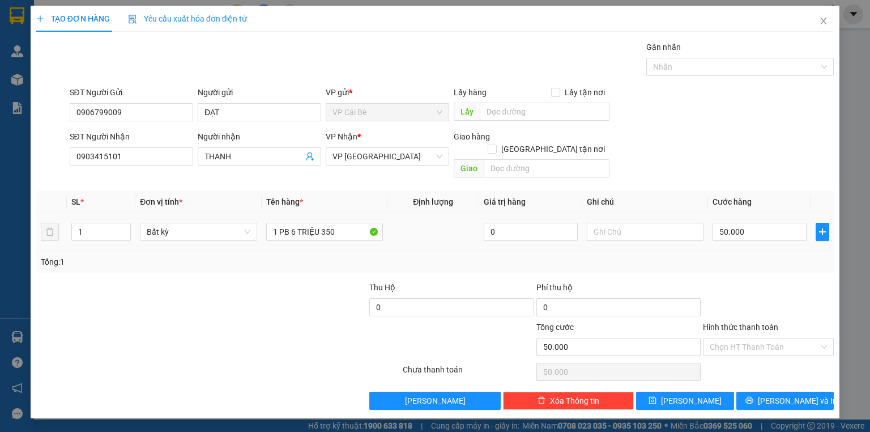
click at [766, 258] on div "Tổng: 1" at bounding box center [435, 262] width 798 height 22
click at [733, 338] on input "Hình thức thanh toán" at bounding box center [764, 346] width 109 height 17
click at [741, 352] on div "Tại văn phòng" at bounding box center [768, 356] width 117 height 12
type input "0"
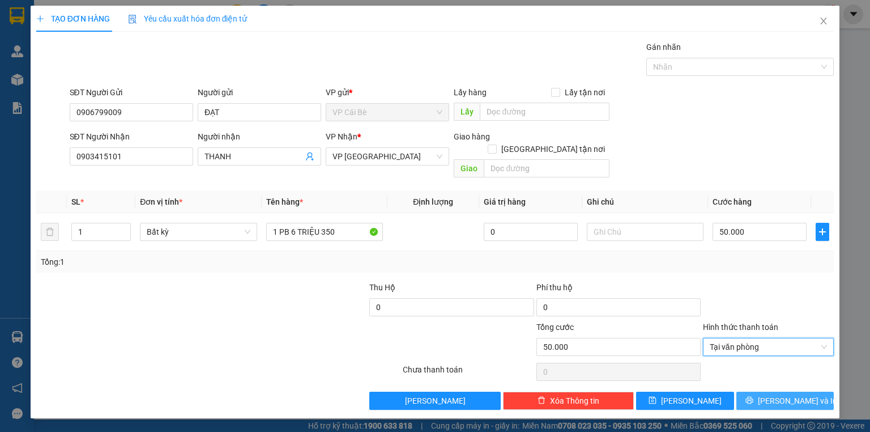
drag, startPoint x: 777, startPoint y: 383, endPoint x: 791, endPoint y: 383, distance: 13.6
click at [778, 394] on span "[PERSON_NAME] và In" at bounding box center [797, 400] width 79 height 12
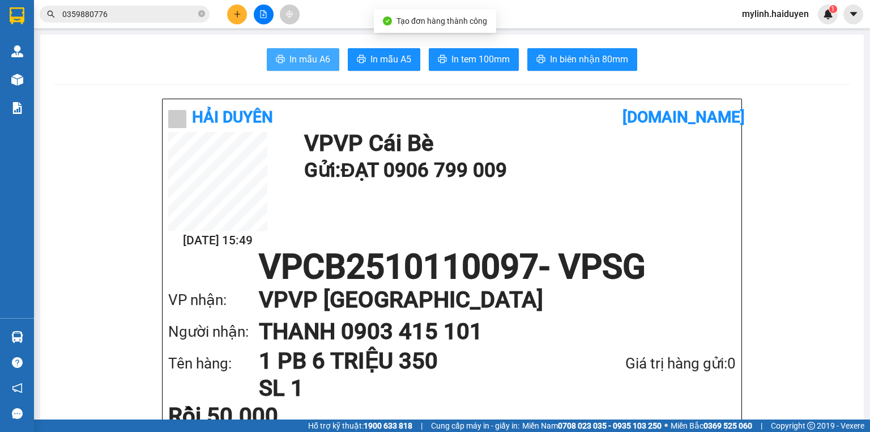
click at [297, 63] on span "In mẫu A6" at bounding box center [310, 59] width 41 height 14
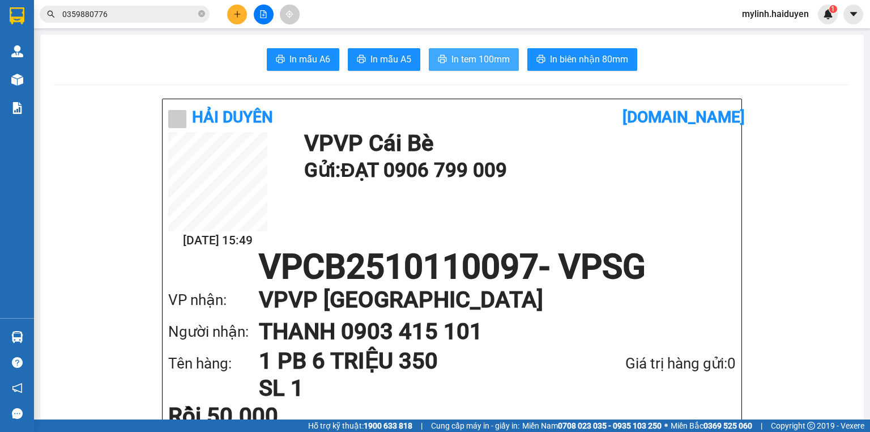
drag, startPoint x: 479, startPoint y: 54, endPoint x: 478, endPoint y: 46, distance: 7.6
click at [480, 54] on span "In tem 100mm" at bounding box center [481, 59] width 58 height 14
click at [185, 19] on input "0359880776" at bounding box center [129, 14] width 134 height 12
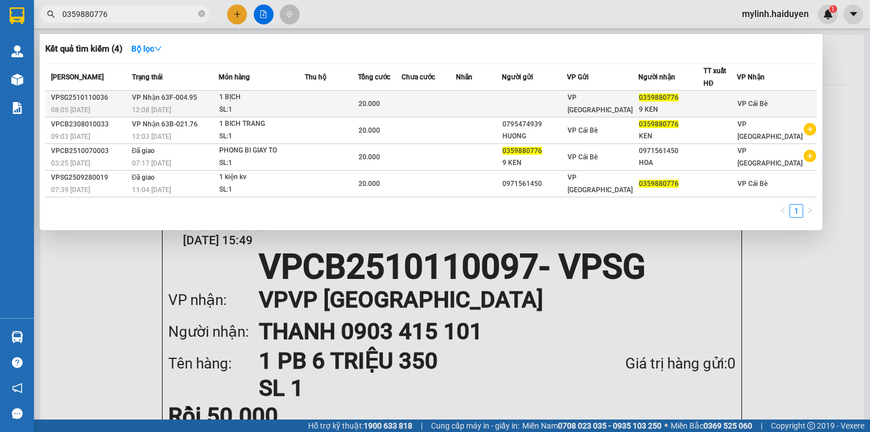
click at [256, 99] on div "1 BỊCH" at bounding box center [261, 97] width 85 height 12
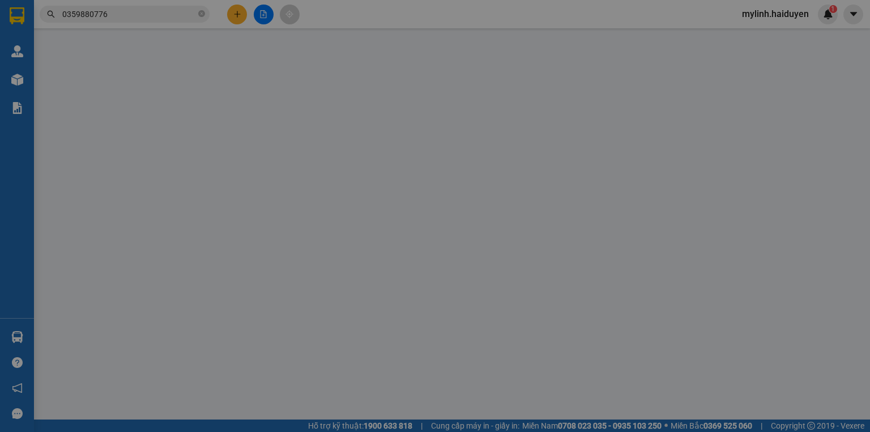
type input "0359880776"
type input "9 KEN"
type input "0"
type input "20.000"
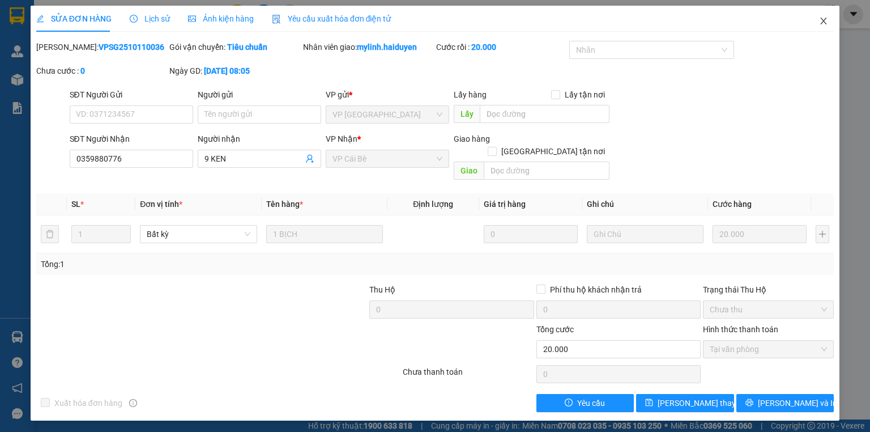
drag, startPoint x: 827, startPoint y: 22, endPoint x: 870, endPoint y: 32, distance: 43.6
click at [827, 23] on icon "close" at bounding box center [823, 20] width 9 height 9
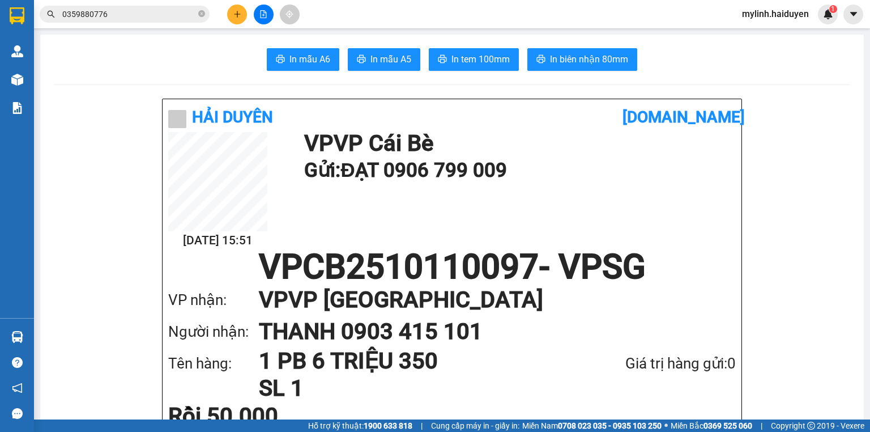
drag, startPoint x: 199, startPoint y: 14, endPoint x: 216, endPoint y: 6, distance: 18.0
click at [202, 12] on icon "close-circle" at bounding box center [201, 13] width 7 height 7
